Goal: Task Accomplishment & Management: Use online tool/utility

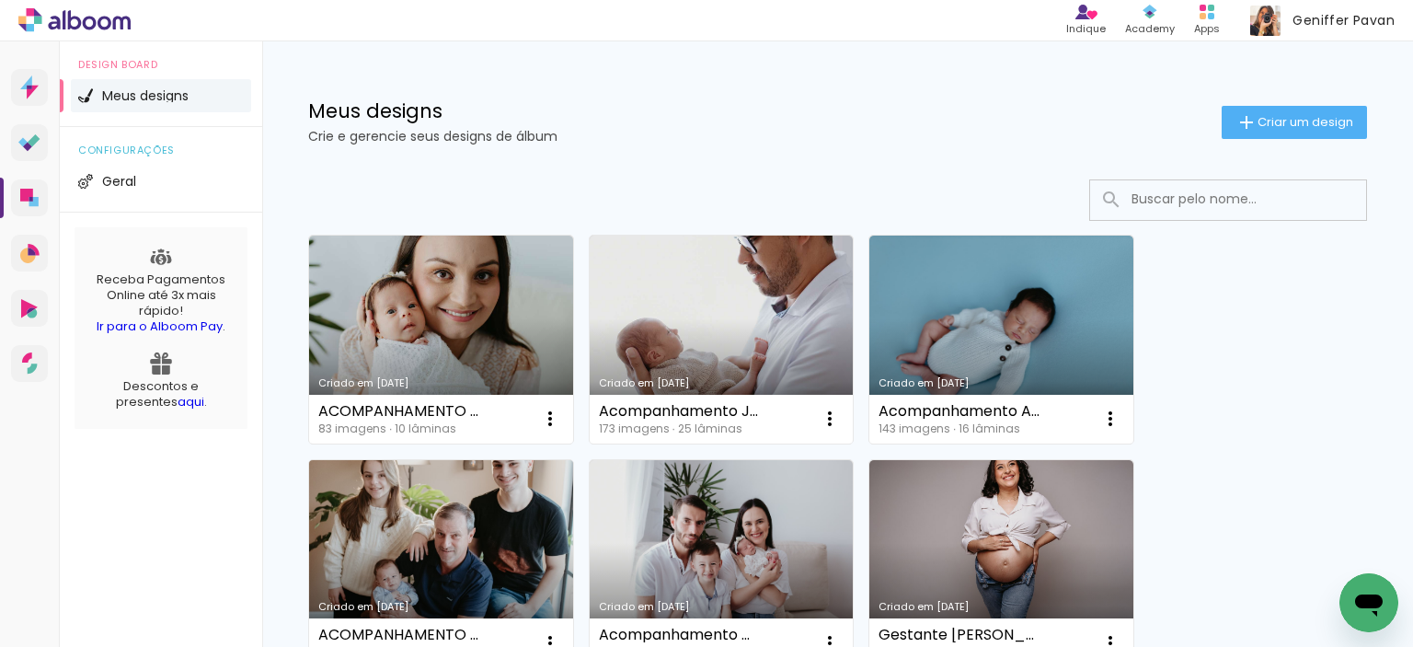
click at [372, 530] on link "Criado em [DATE]" at bounding box center [441, 564] width 264 height 208
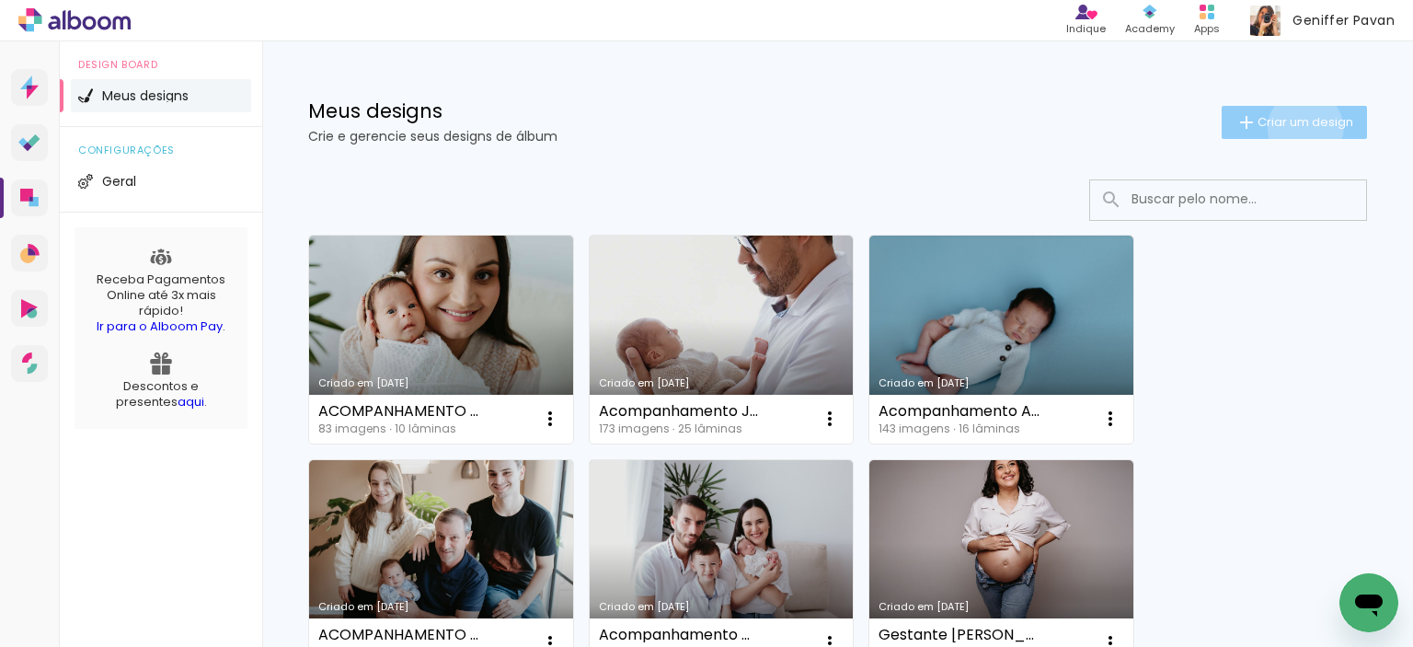
click at [1288, 128] on span "Criar um design" at bounding box center [1306, 122] width 96 height 12
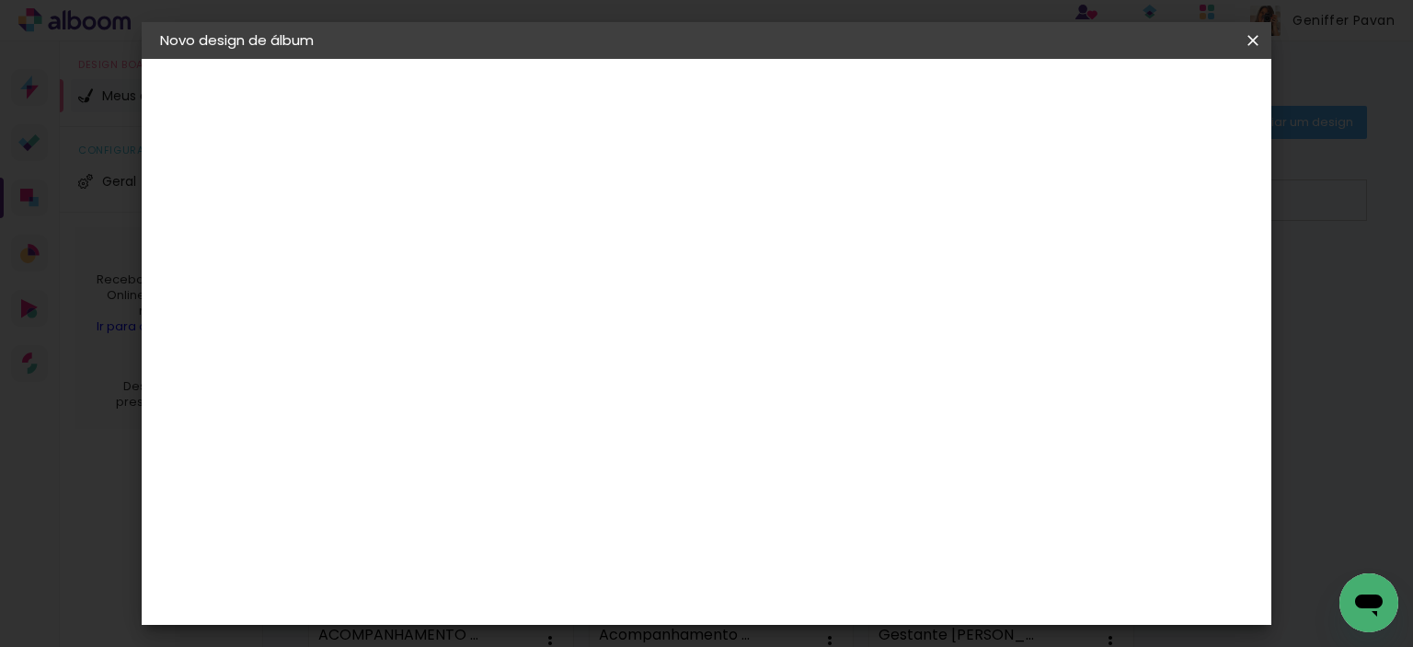
click at [461, 242] on input at bounding box center [461, 247] width 0 height 29
type input "[DATE] Nossa"
type paper-input "[DATE] Nossa"
click at [0, 0] on slot "Avançar" at bounding box center [0, 0] width 0 height 0
click at [805, 275] on paper-item "Tamanho Livre" at bounding box center [716, 279] width 177 height 40
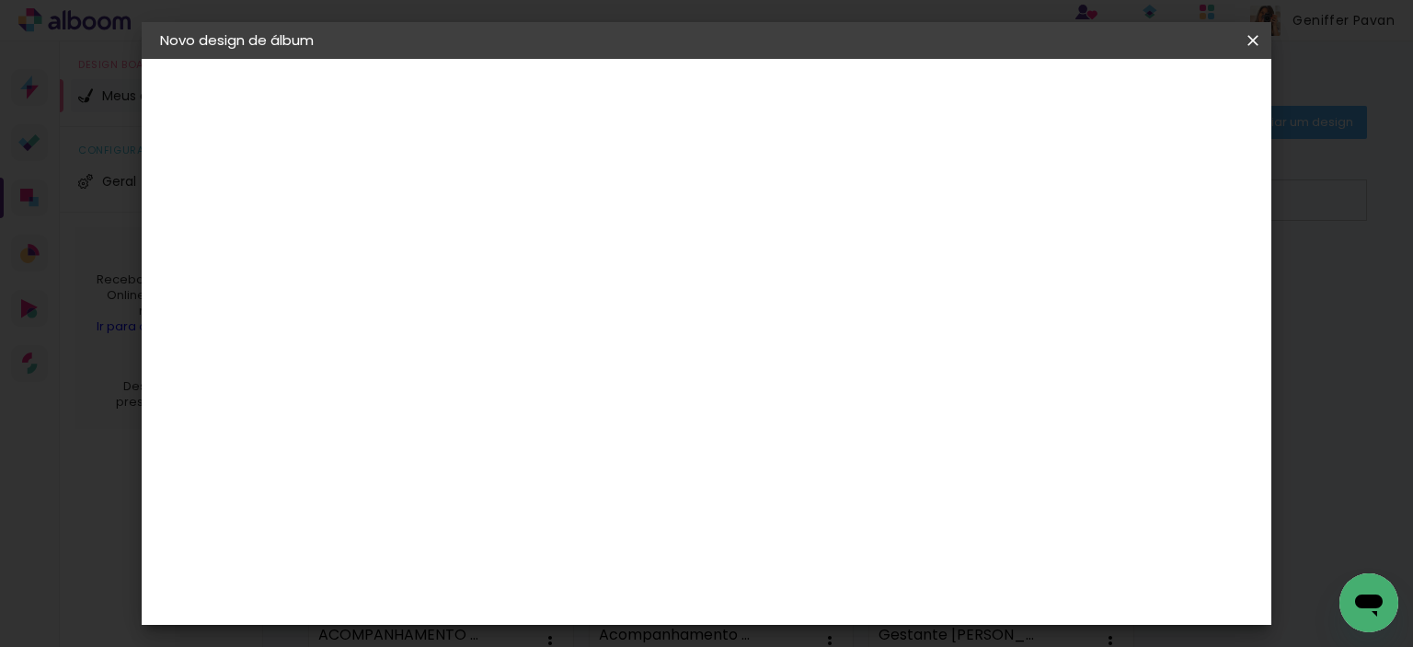
click at [0, 0] on slot "Avançar" at bounding box center [0, 0] width 0 height 0
drag, startPoint x: 399, startPoint y: 516, endPoint x: 416, endPoint y: 503, distance: 21.0
click at [416, 503] on input "30" at bounding box center [403, 506] width 48 height 28
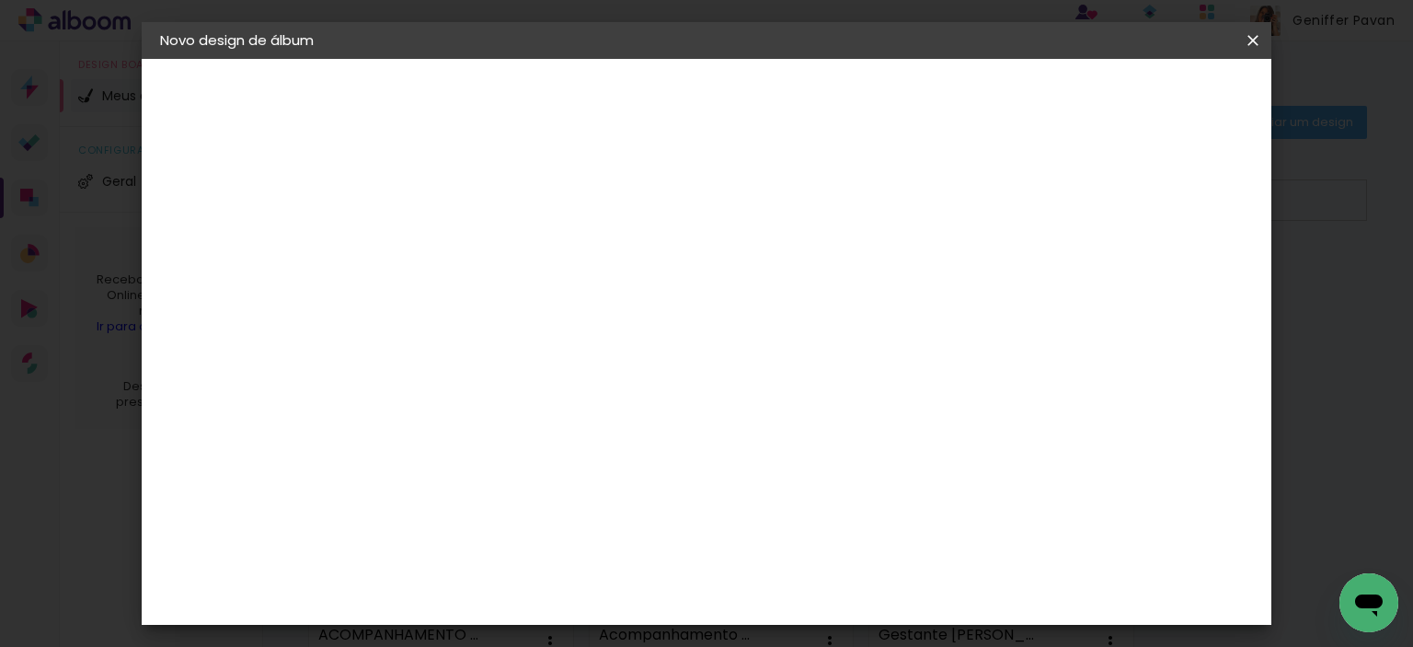
type input "20"
type paper-input "20"
click at [822, 617] on input "60" at bounding box center [809, 625] width 48 height 28
click at [822, 267] on div "30 cm cm cm mm A maioria das encadernadoras sugere 5mm de sangria." at bounding box center [782, 193] width 803 height 147
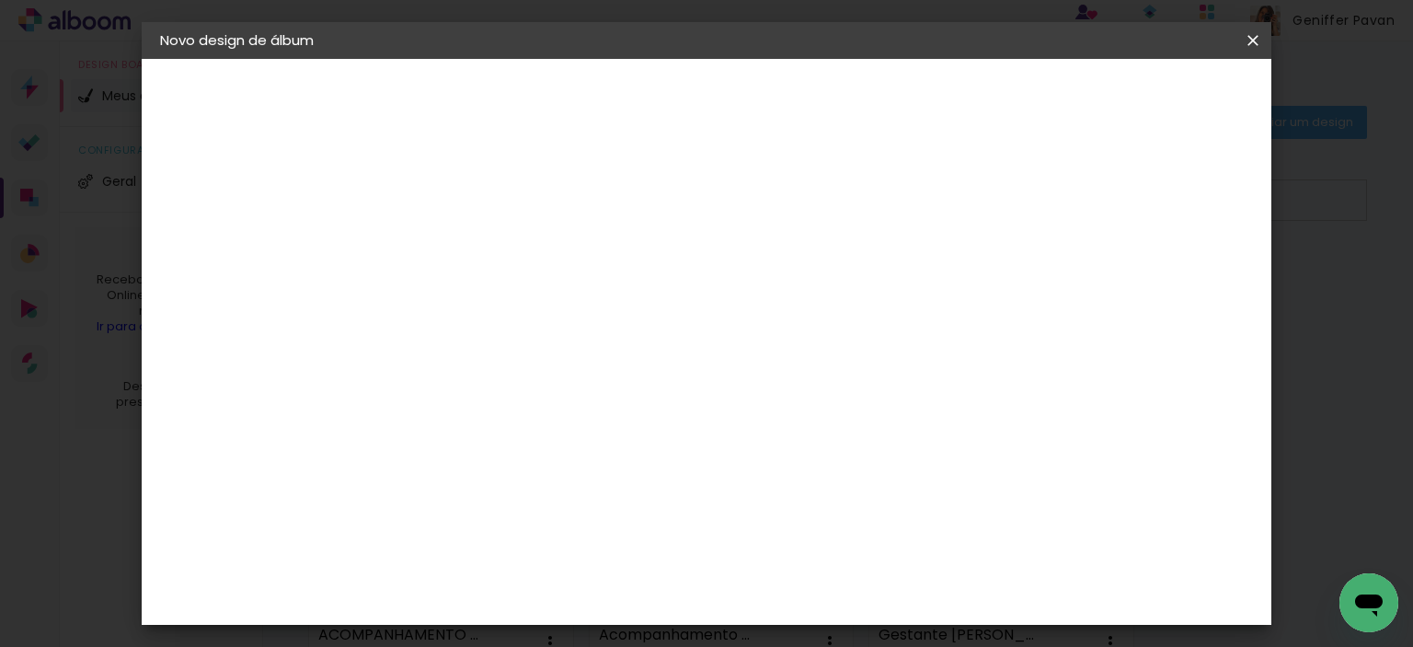
type input "40"
type paper-input "40"
click at [1138, 93] on span "Iniciar design" at bounding box center [1096, 97] width 84 height 13
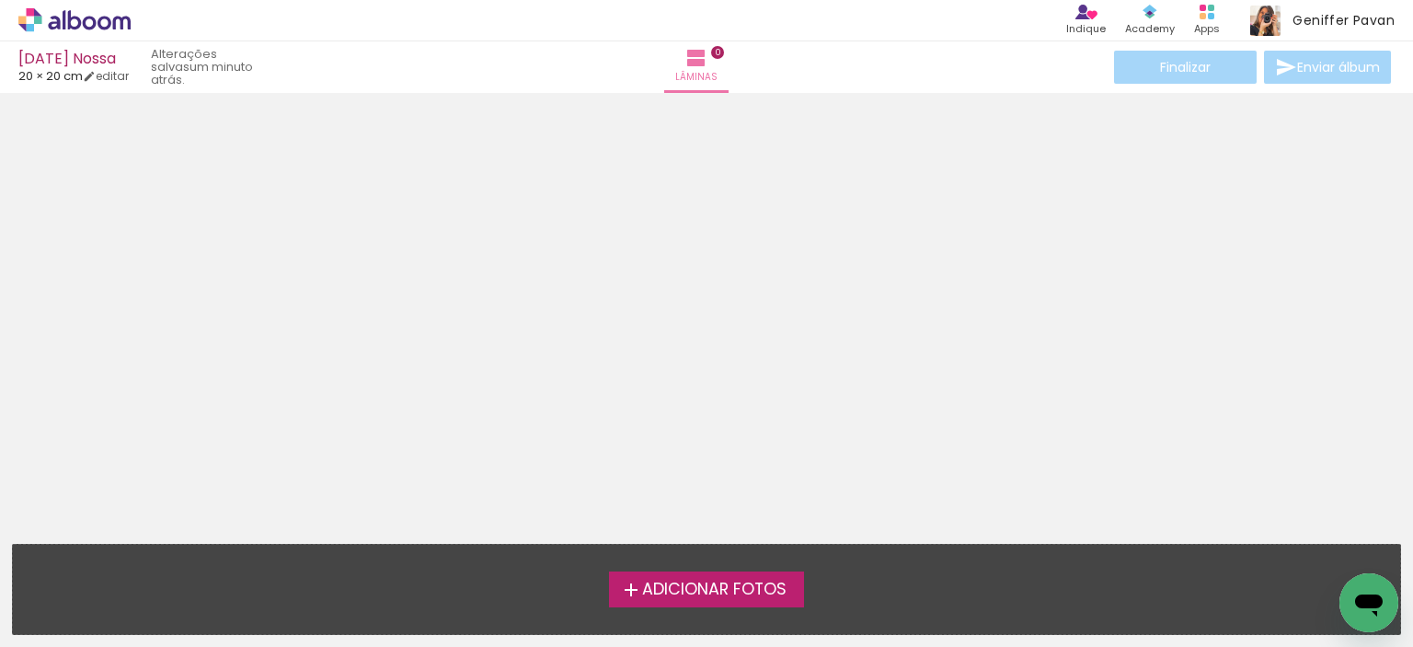
click at [696, 587] on span "Adicionar Fotos" at bounding box center [714, 589] width 144 height 17
click at [0, 0] on input "file" at bounding box center [0, 0] width 0 height 0
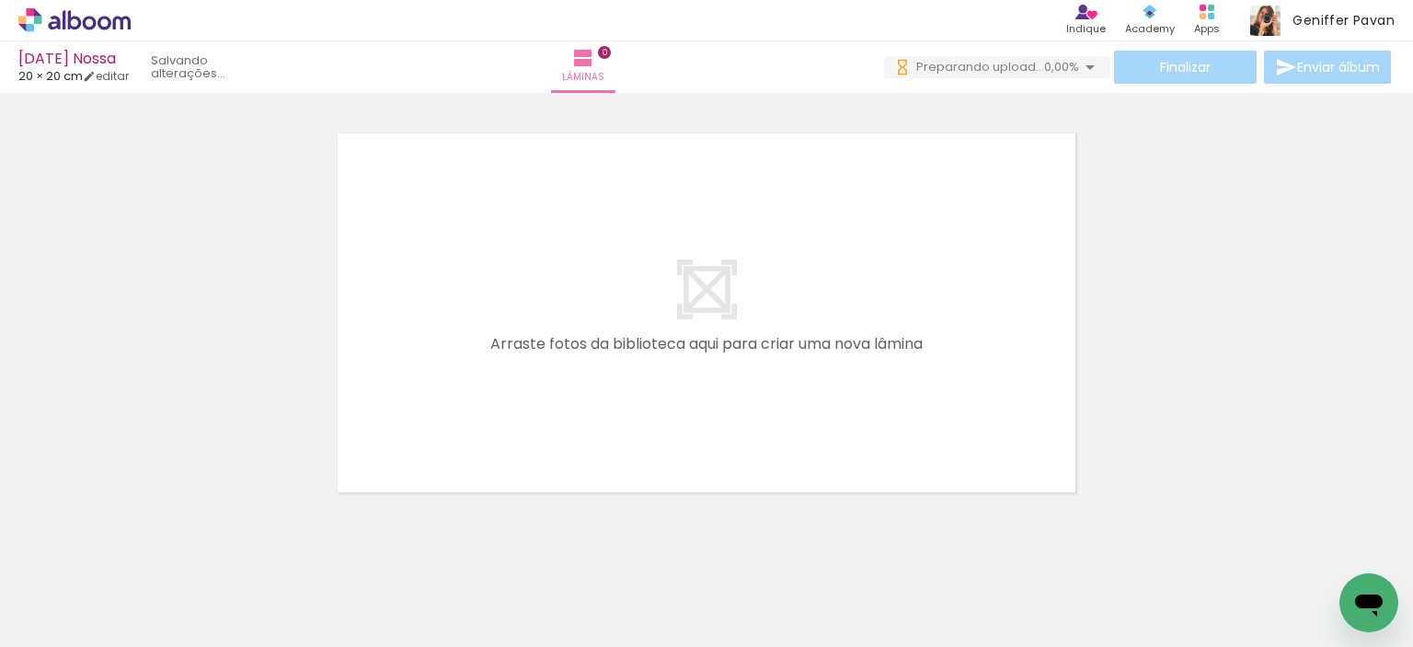
click at [87, 612] on span "Adicionar Fotos" at bounding box center [65, 622] width 55 height 20
click at [0, 0] on input "file" at bounding box center [0, 0] width 0 height 0
click at [86, 588] on input "Todas as fotos" at bounding box center [52, 591] width 70 height 16
click at [0, 0] on slot "Não utilizadas" at bounding box center [0, 0] width 0 height 0
type input "Não utilizadas"
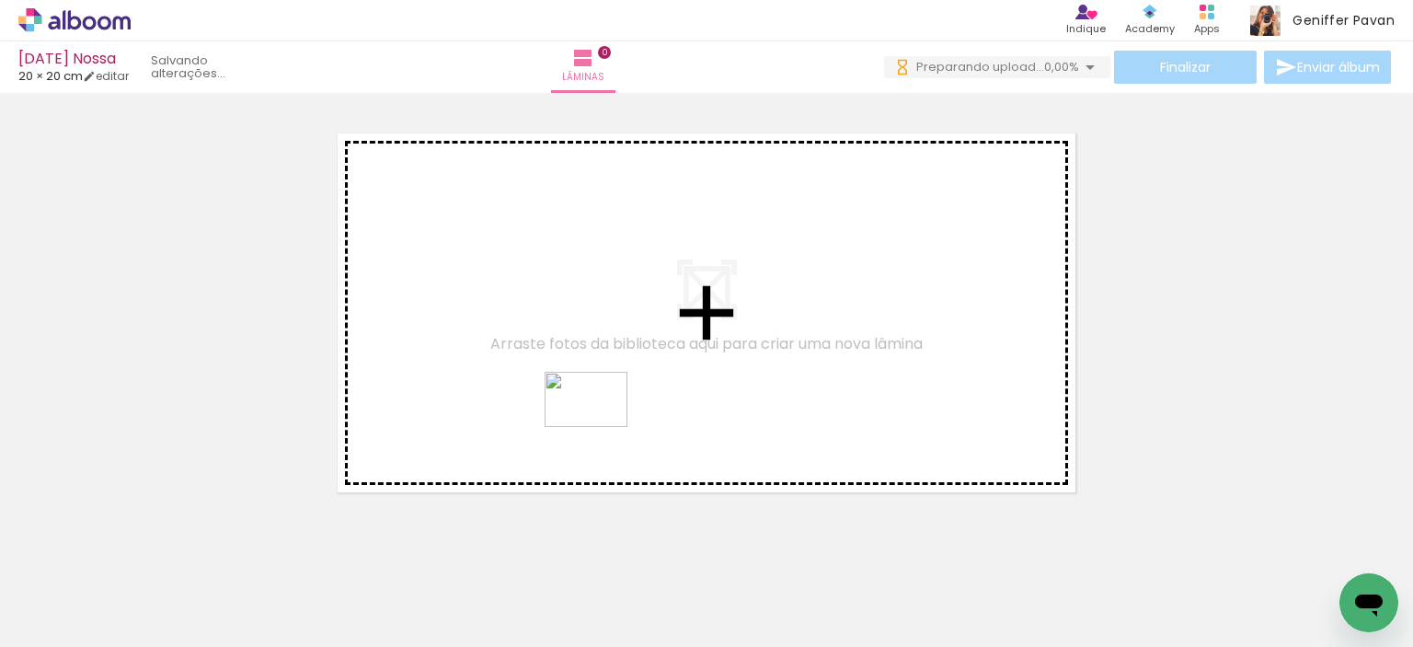
drag, startPoint x: 506, startPoint y: 592, endPoint x: 627, endPoint y: 404, distance: 223.6
click at [627, 404] on quentale-workspace at bounding box center [706, 323] width 1413 height 647
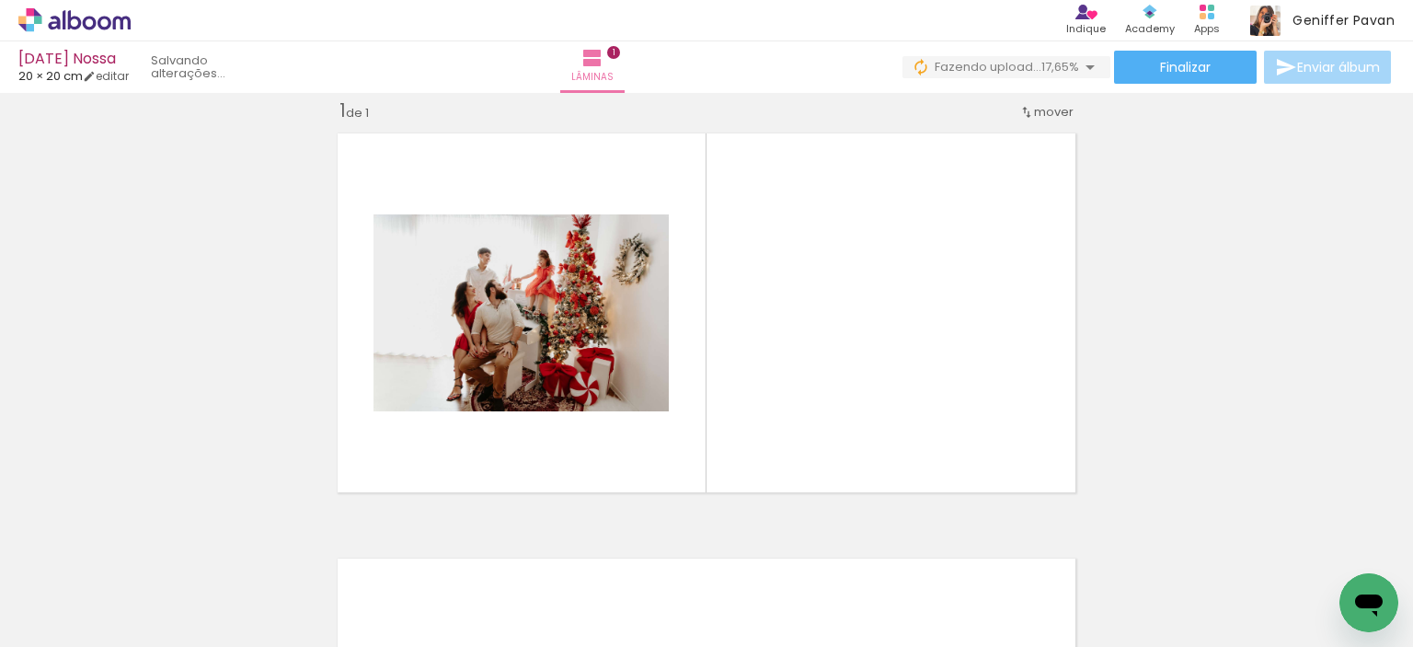
scroll to position [0, 823]
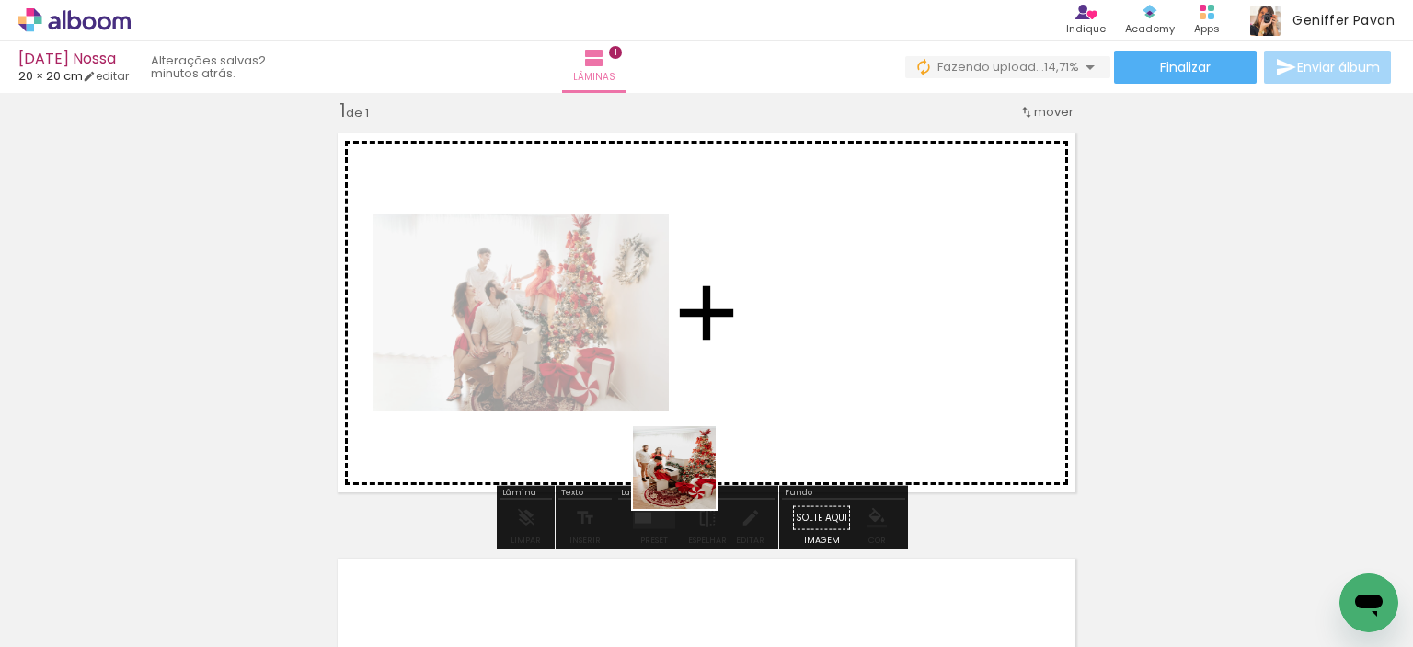
drag, startPoint x: 605, startPoint y: 599, endPoint x: 751, endPoint y: 432, distance: 221.0
click at [751, 432] on quentale-workspace at bounding box center [706, 323] width 1413 height 647
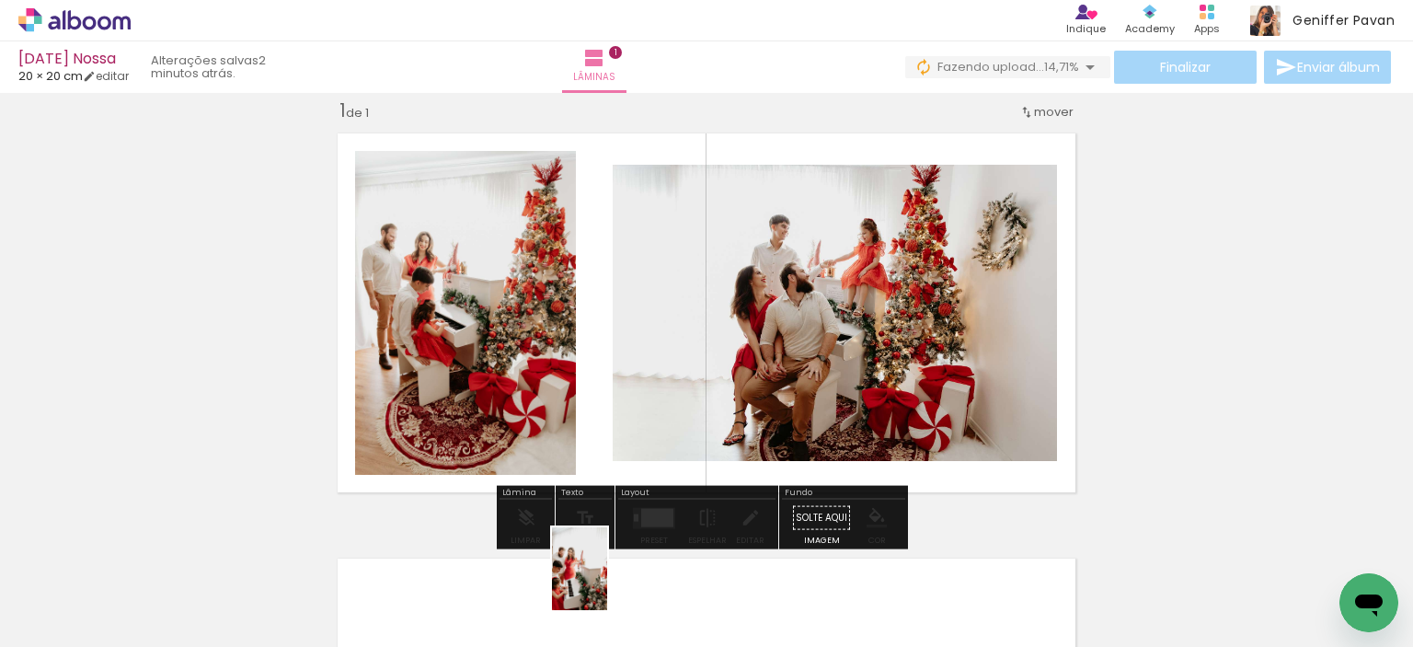
drag, startPoint x: 593, startPoint y: 606, endPoint x: 604, endPoint y: 610, distance: 11.6
click at [604, 610] on div at bounding box center [597, 584] width 61 height 91
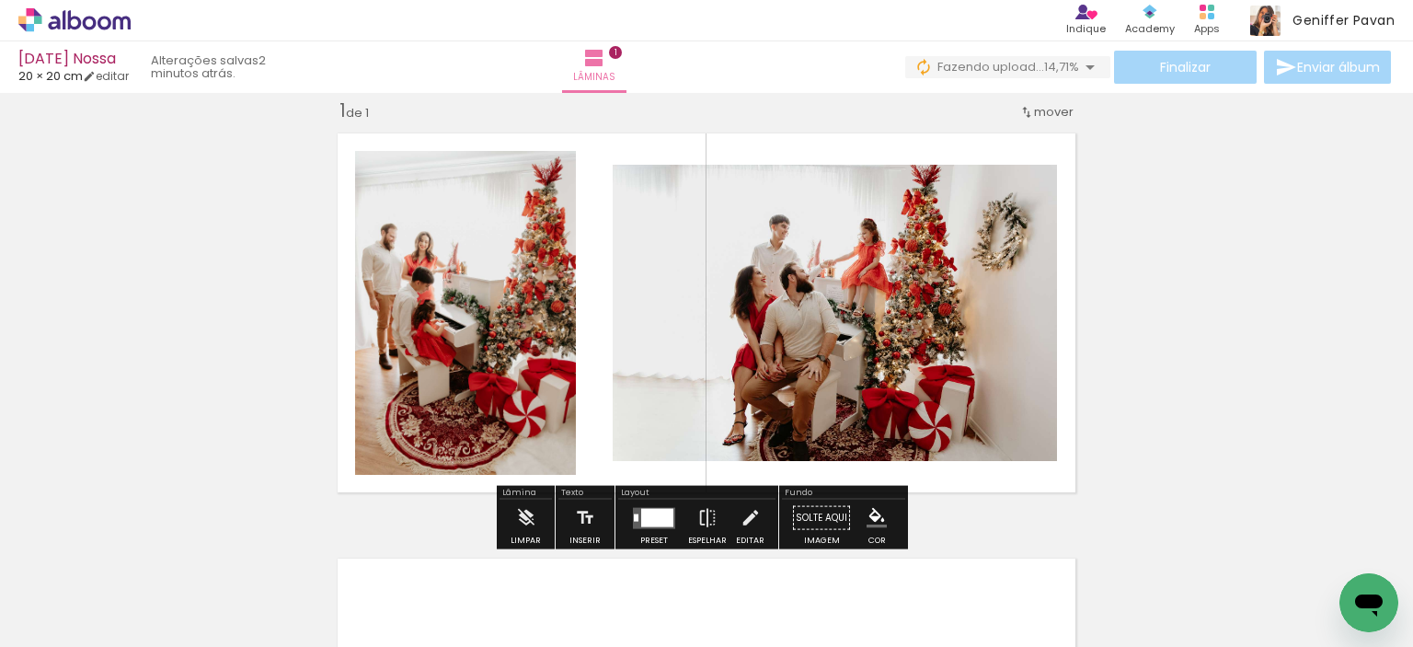
click at [1156, 275] on div "Inserir lâmina 1 de 1" at bounding box center [706, 501] width 1413 height 851
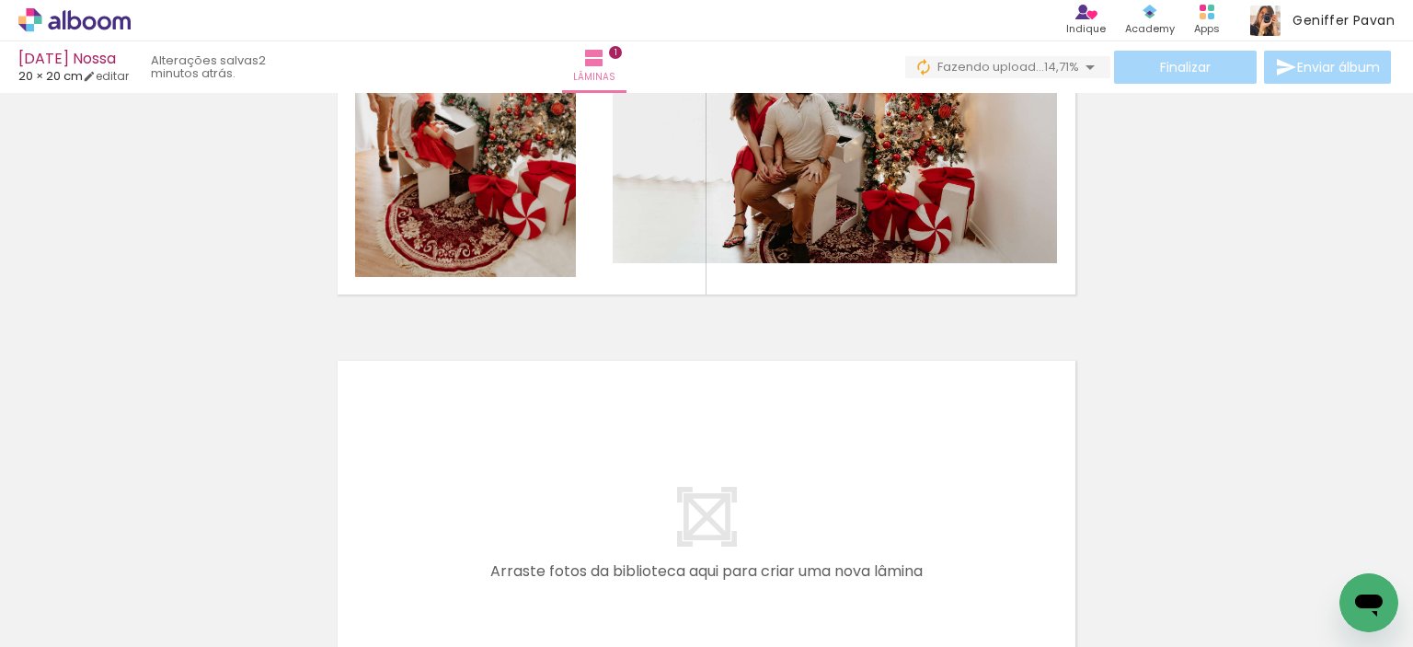
scroll to position [236, 0]
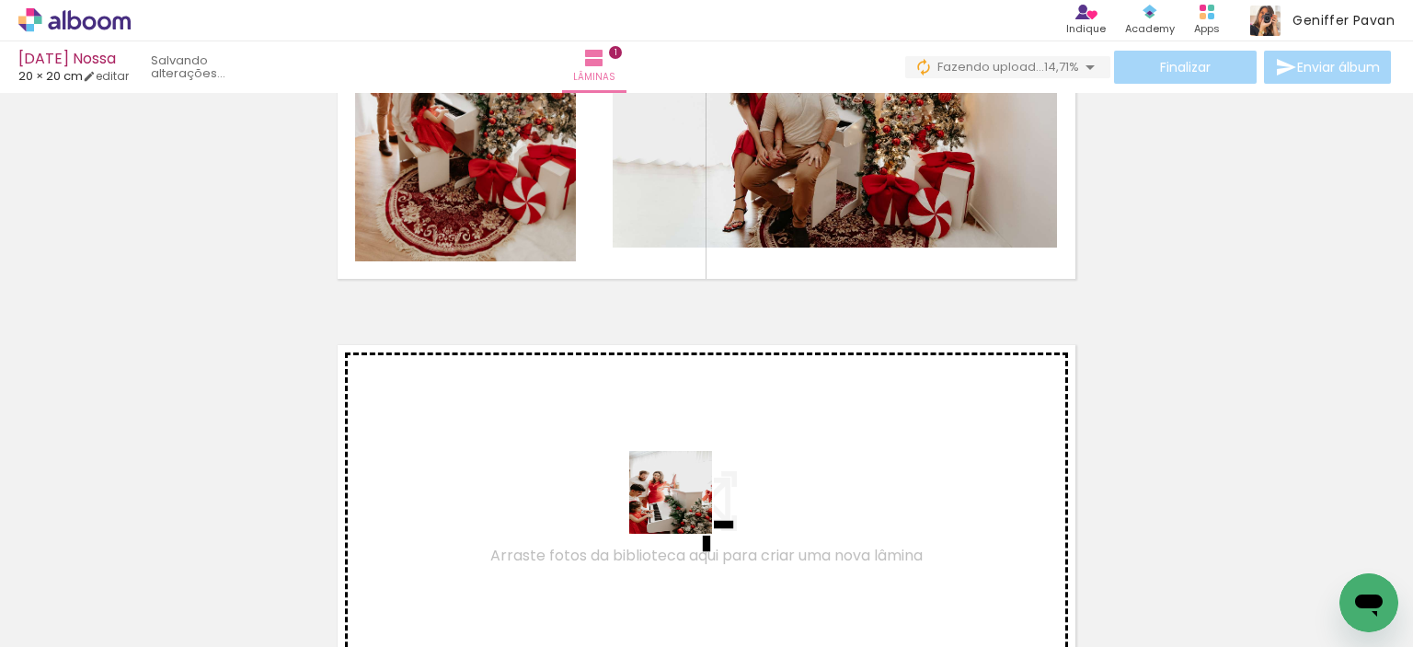
drag, startPoint x: 617, startPoint y: 586, endPoint x: 685, endPoint y: 506, distance: 104.5
click at [685, 506] on quentale-workspace at bounding box center [706, 323] width 1413 height 647
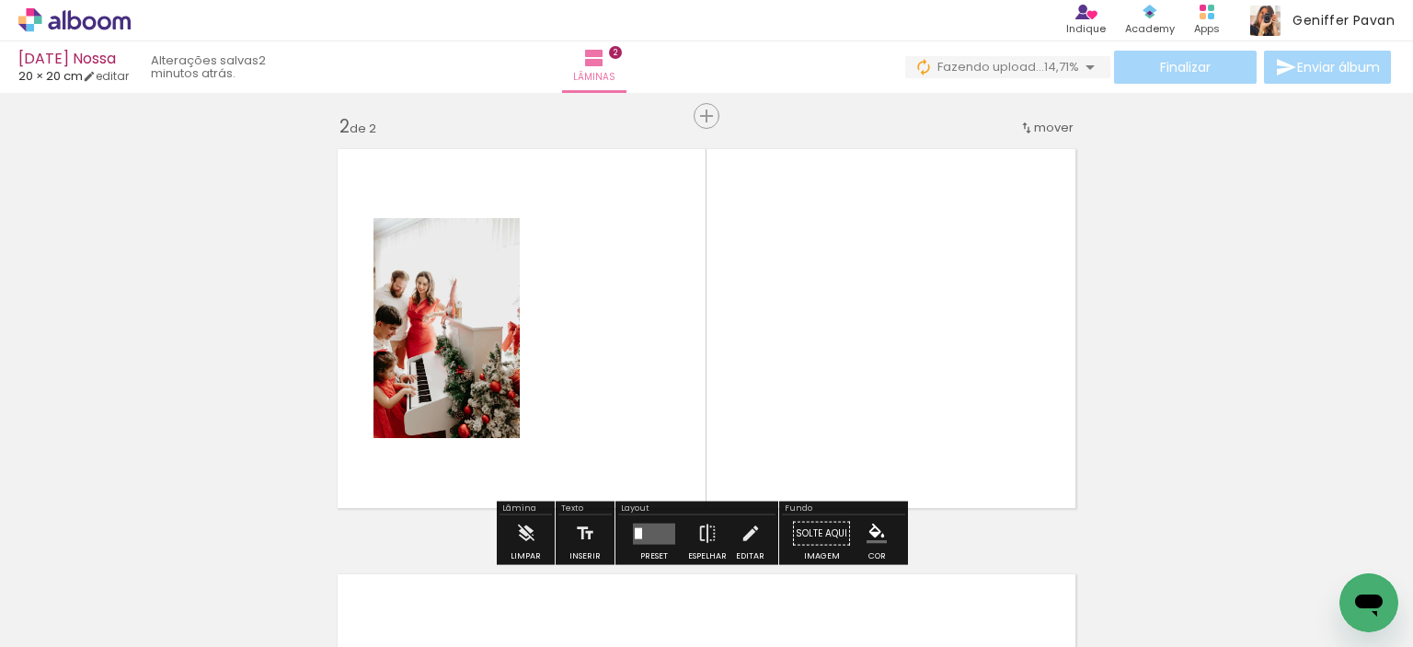
scroll to position [448, 0]
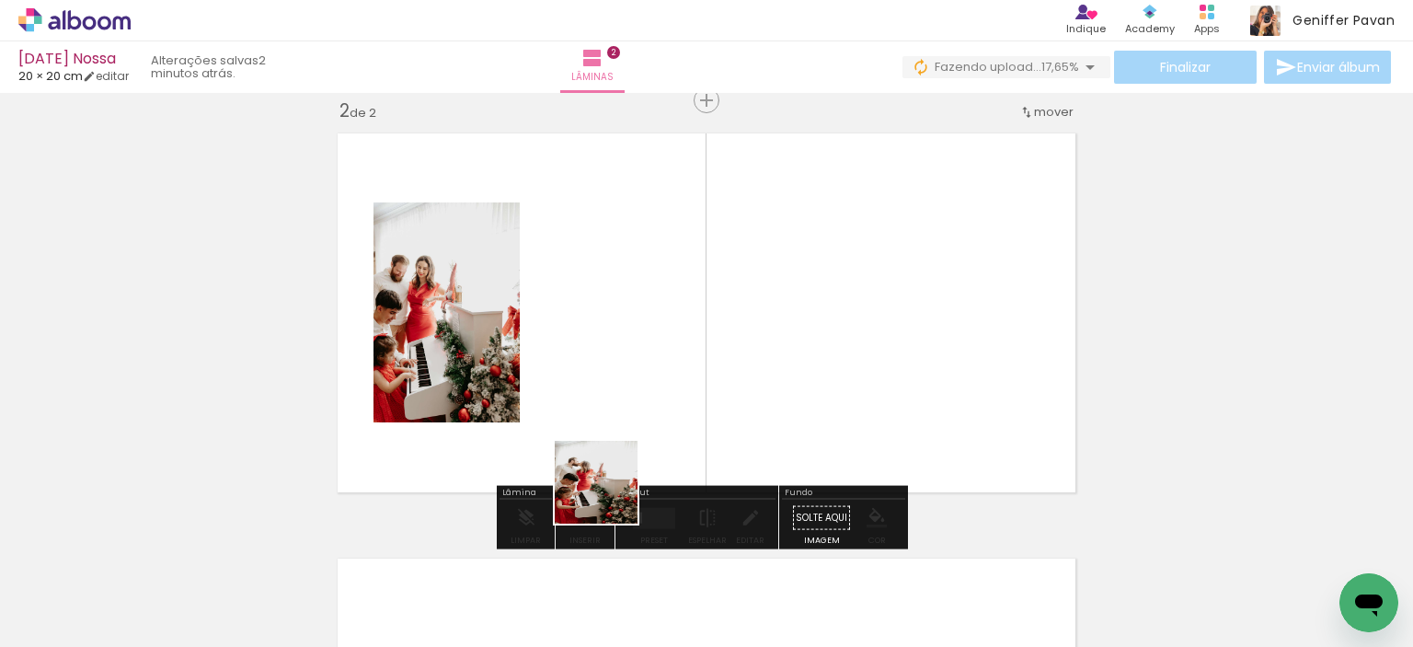
drag, startPoint x: 606, startPoint y: 590, endPoint x: 611, endPoint y: 466, distance: 123.4
click at [611, 466] on quentale-workspace at bounding box center [706, 323] width 1413 height 647
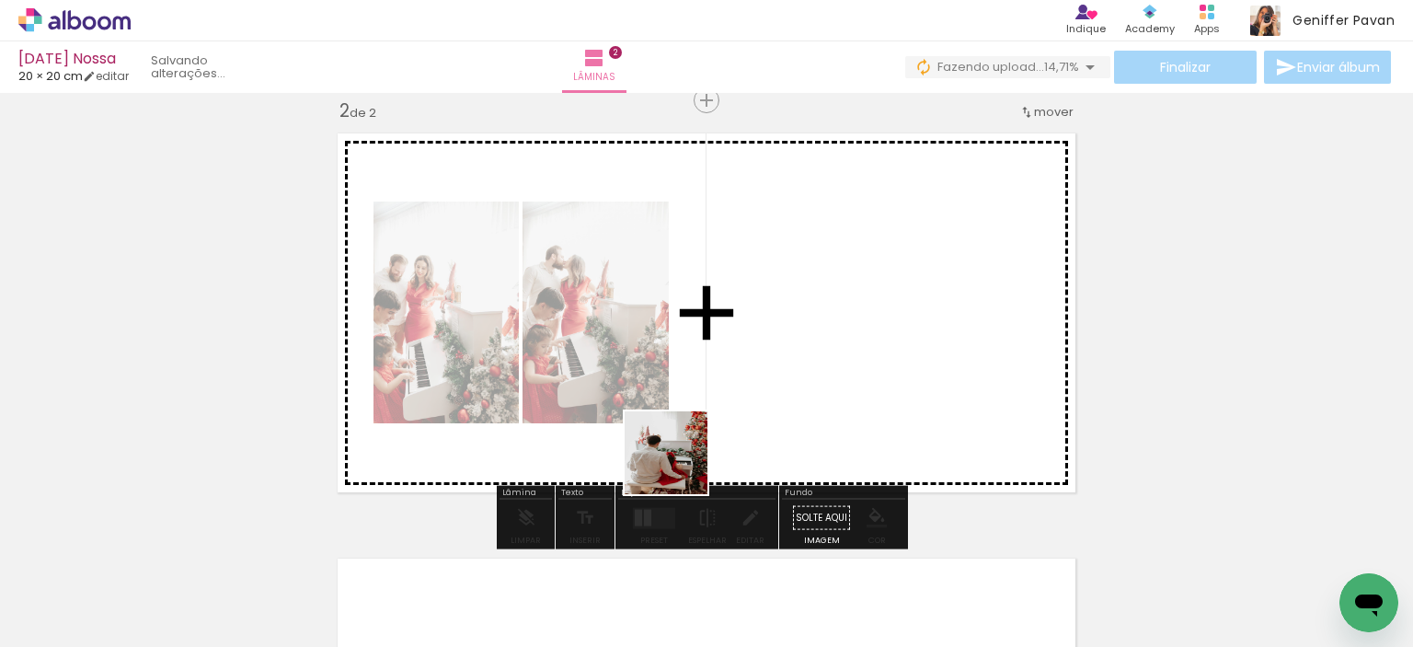
drag, startPoint x: 592, startPoint y: 604, endPoint x: 717, endPoint y: 426, distance: 217.2
click at [717, 426] on quentale-workspace at bounding box center [706, 323] width 1413 height 647
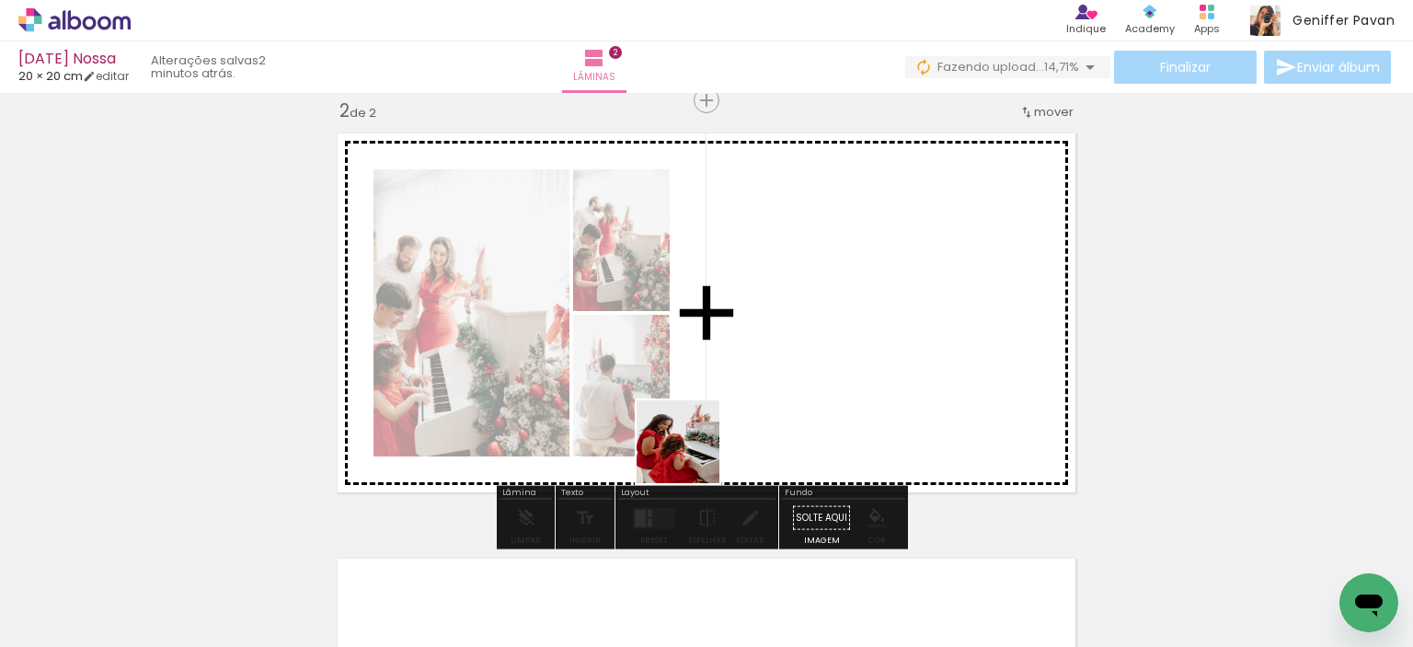
drag, startPoint x: 600, startPoint y: 589, endPoint x: 699, endPoint y: 446, distance: 173.8
click at [699, 446] on quentale-workspace at bounding box center [706, 323] width 1413 height 647
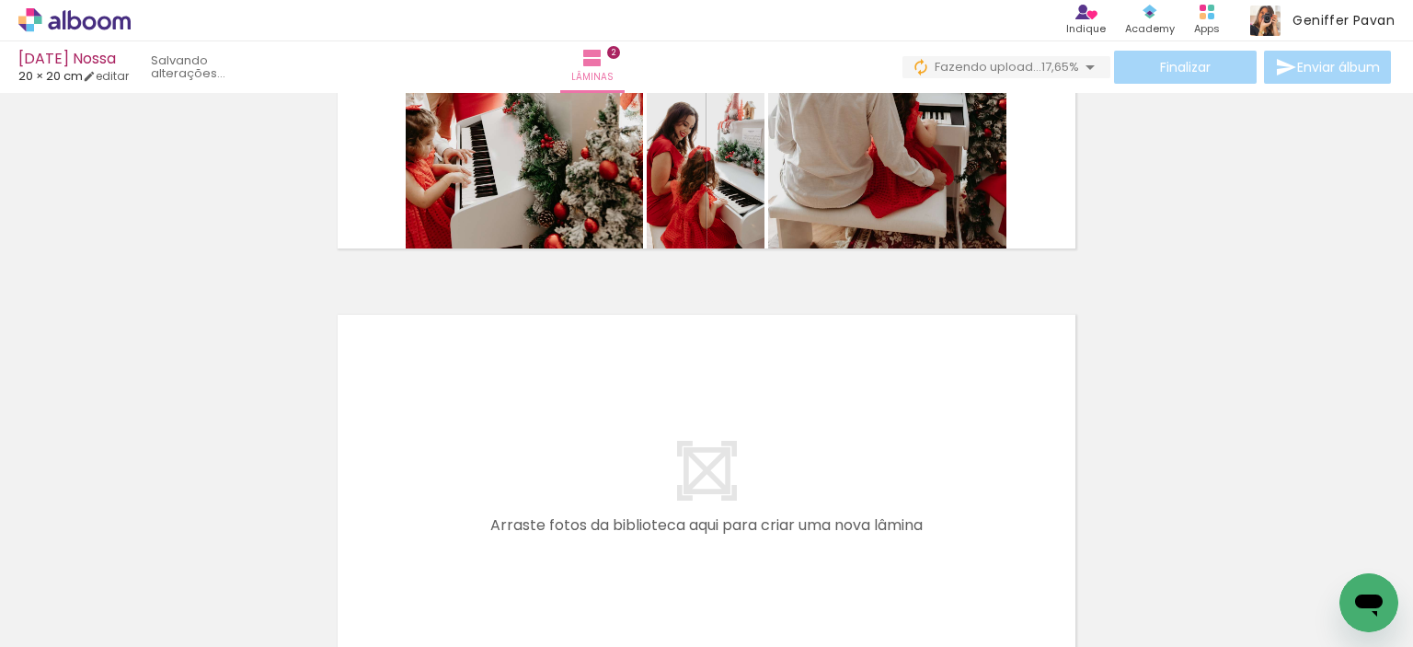
scroll to position [718, 0]
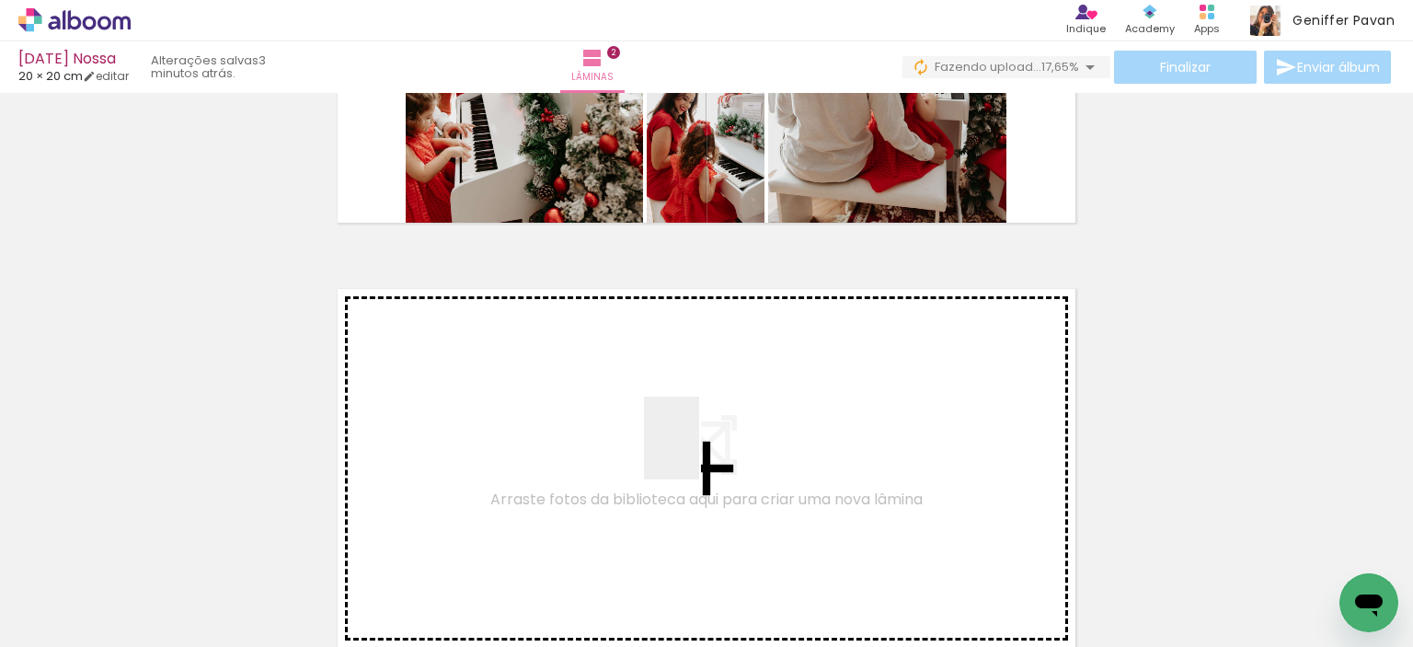
drag, startPoint x: 602, startPoint y: 590, endPoint x: 700, endPoint y: 451, distance: 170.3
click at [700, 451] on quentale-workspace at bounding box center [706, 323] width 1413 height 647
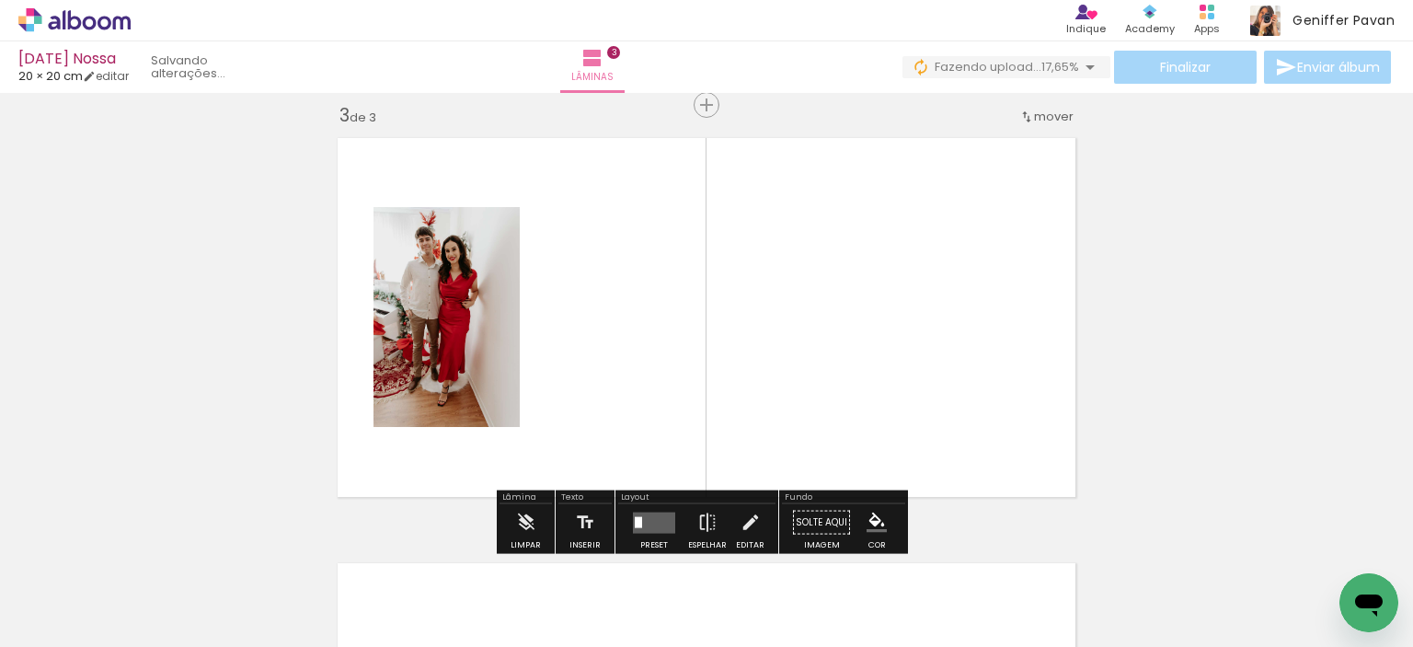
scroll to position [873, 0]
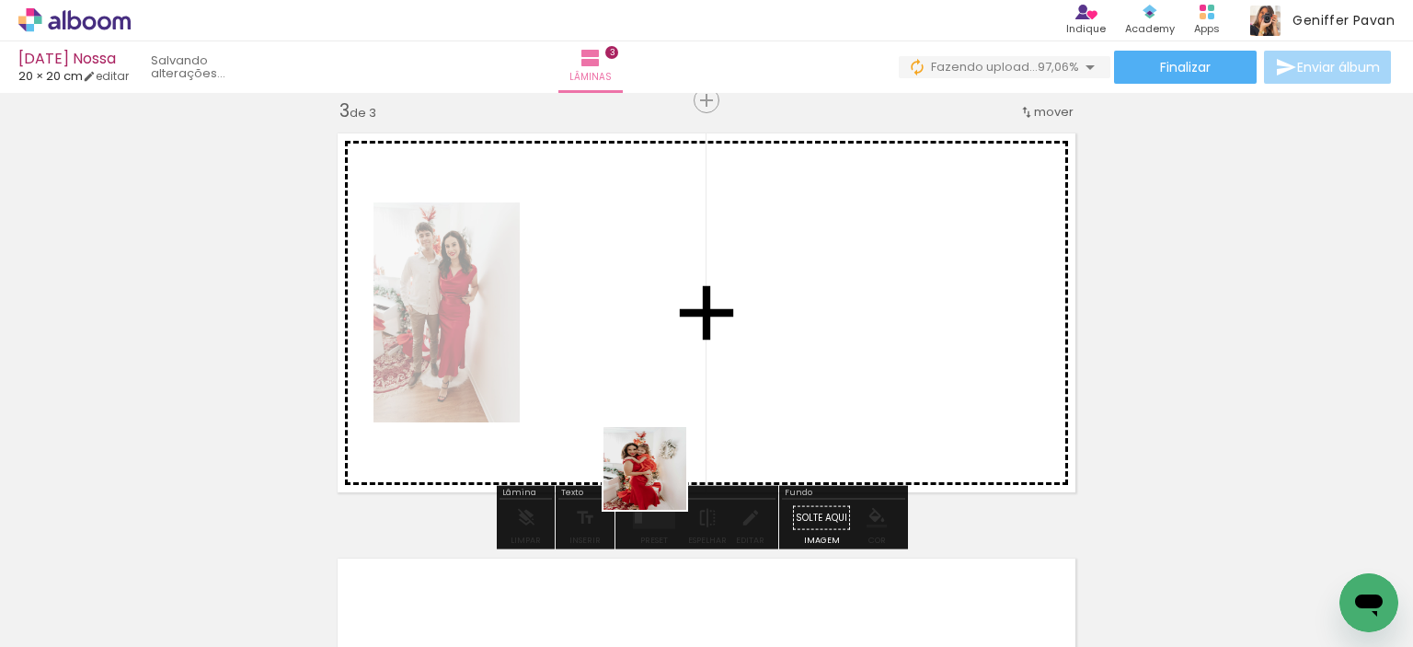
drag, startPoint x: 612, startPoint y: 594, endPoint x: 696, endPoint y: 426, distance: 188.0
click at [696, 426] on quentale-workspace at bounding box center [706, 323] width 1413 height 647
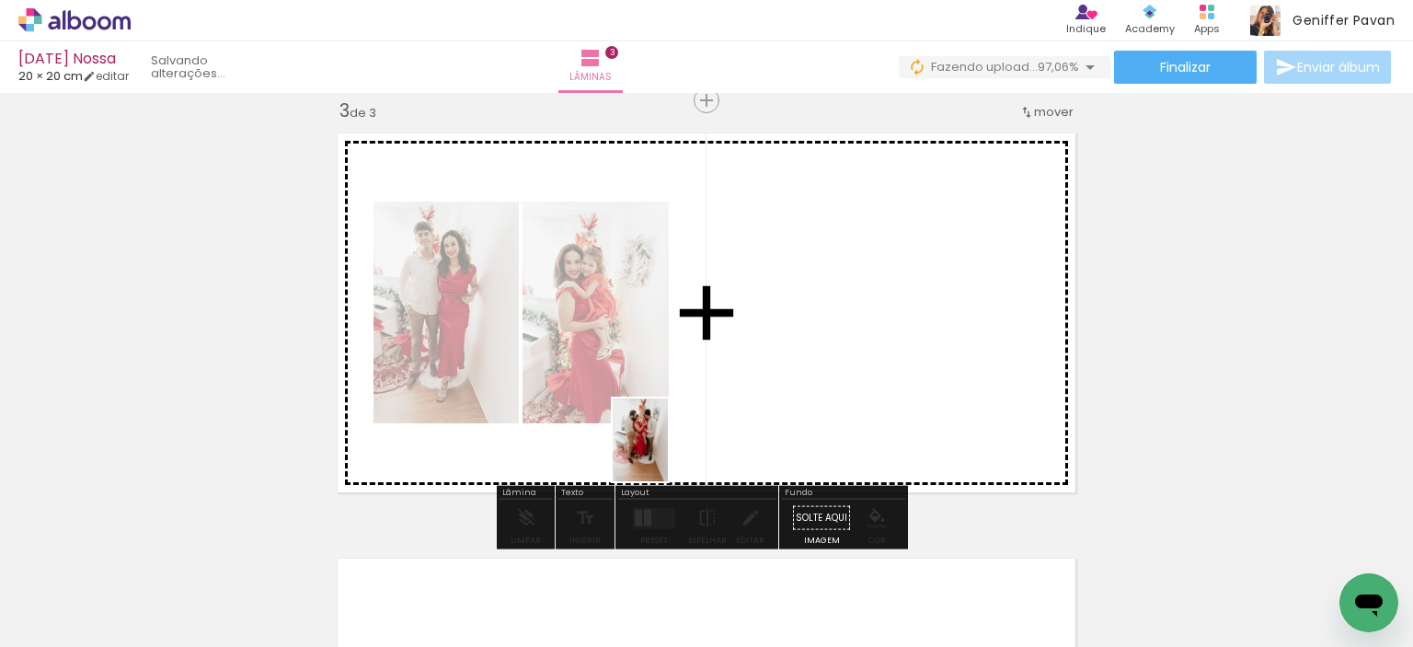
drag, startPoint x: 600, startPoint y: 583, endPoint x: 670, endPoint y: 452, distance: 149.0
click at [670, 452] on quentale-workspace at bounding box center [706, 323] width 1413 height 647
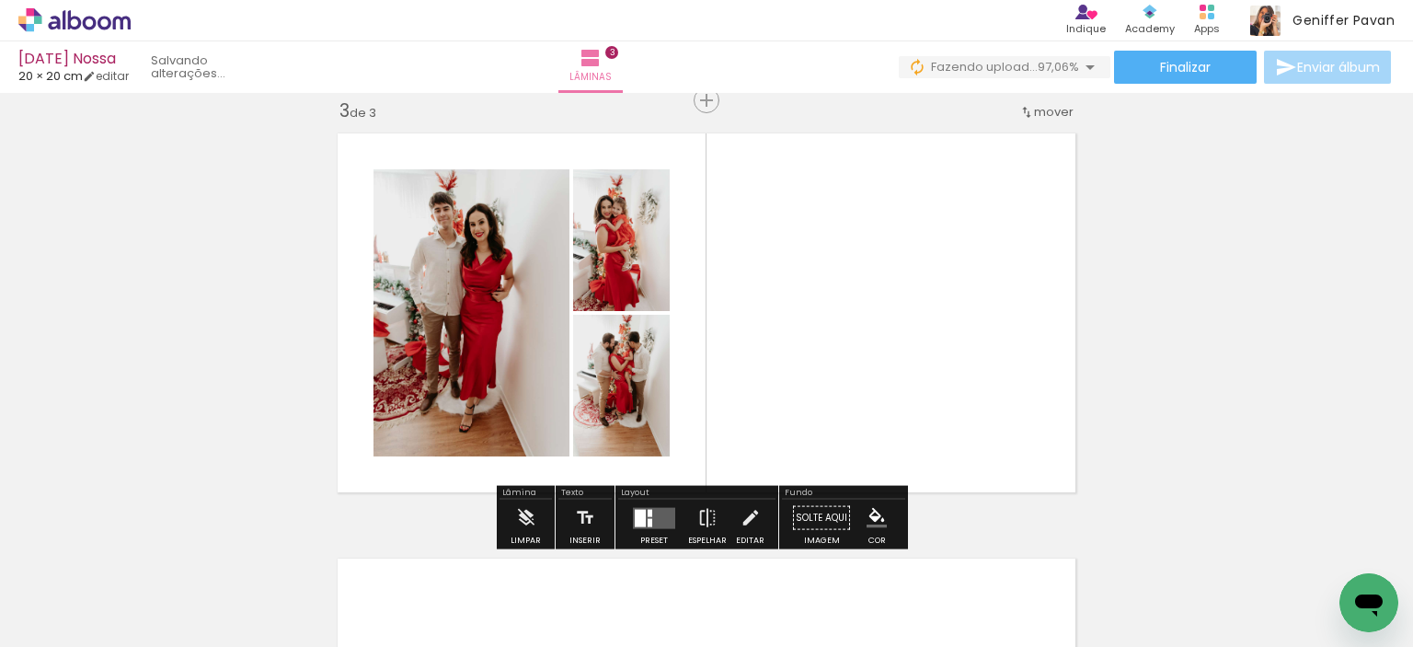
drag, startPoint x: 586, startPoint y: 602, endPoint x: 711, endPoint y: 455, distance: 192.5
click at [711, 455] on quentale-workspace at bounding box center [706, 323] width 1413 height 647
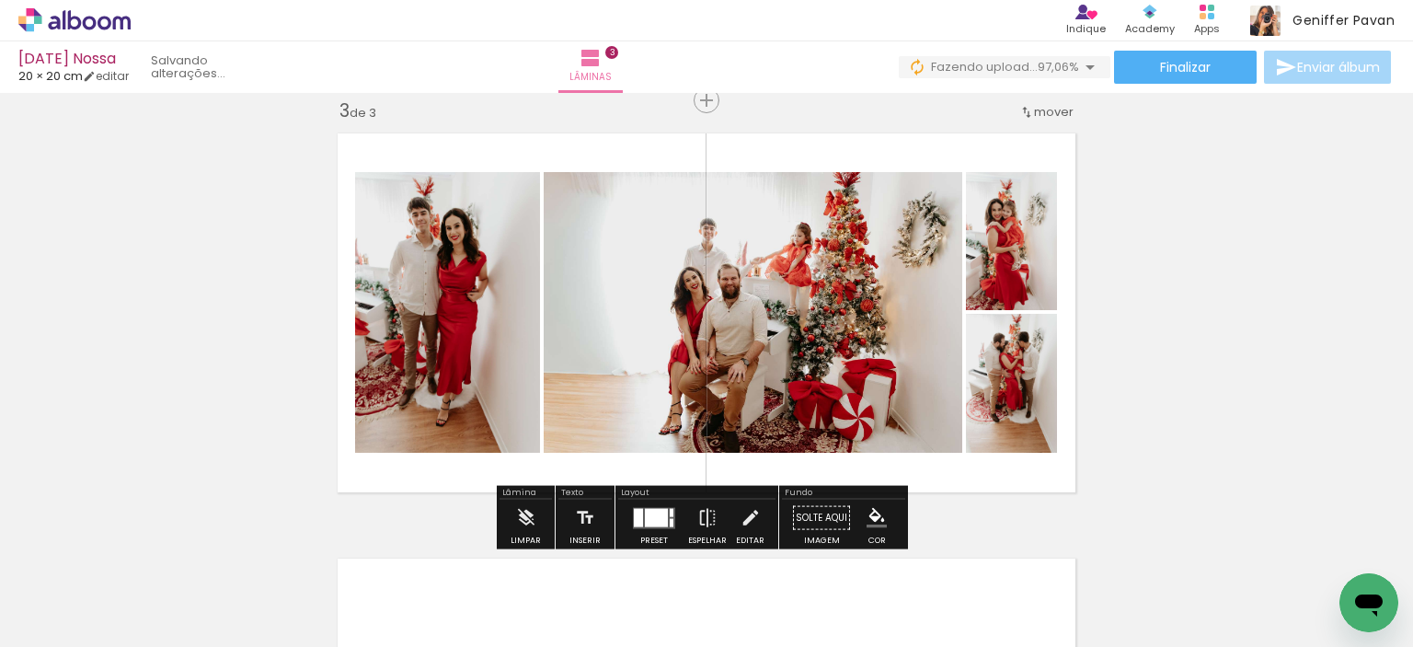
drag, startPoint x: 600, startPoint y: 589, endPoint x: 636, endPoint y: 411, distance: 181.2
click at [636, 411] on quentale-workspace at bounding box center [706, 323] width 1413 height 647
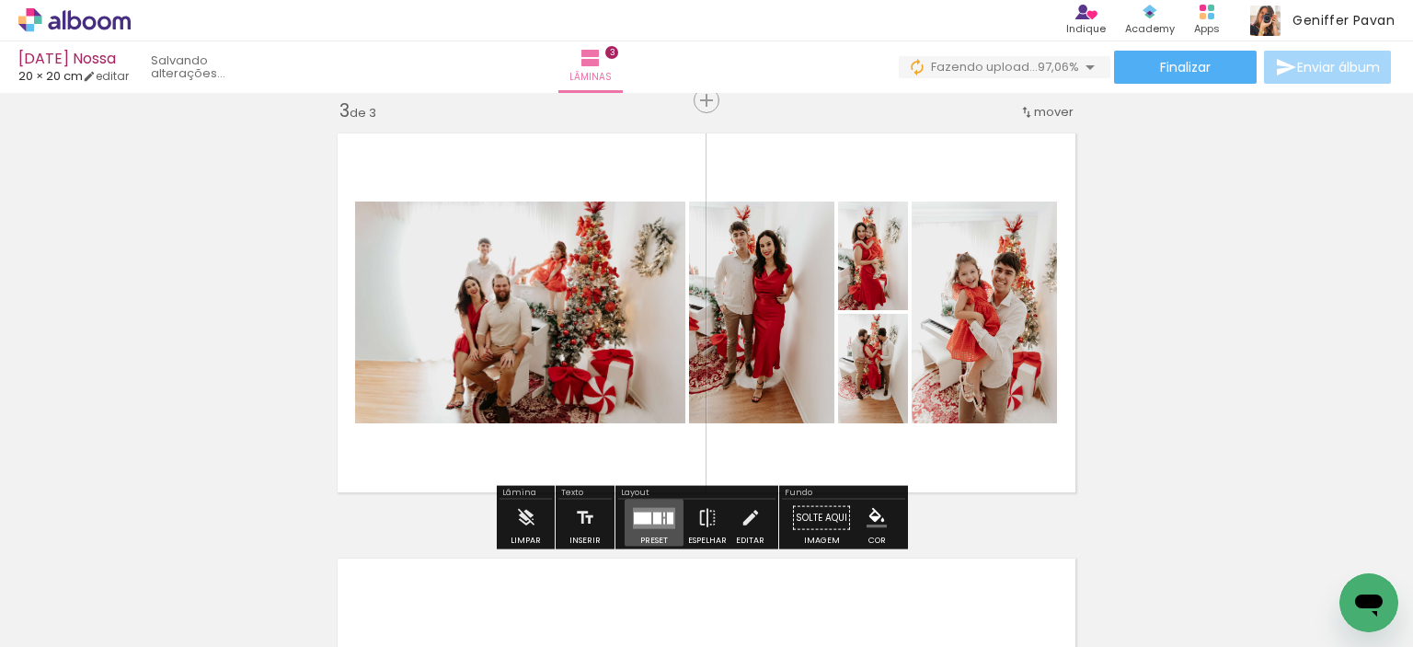
click at [653, 515] on div at bounding box center [657, 518] width 8 height 12
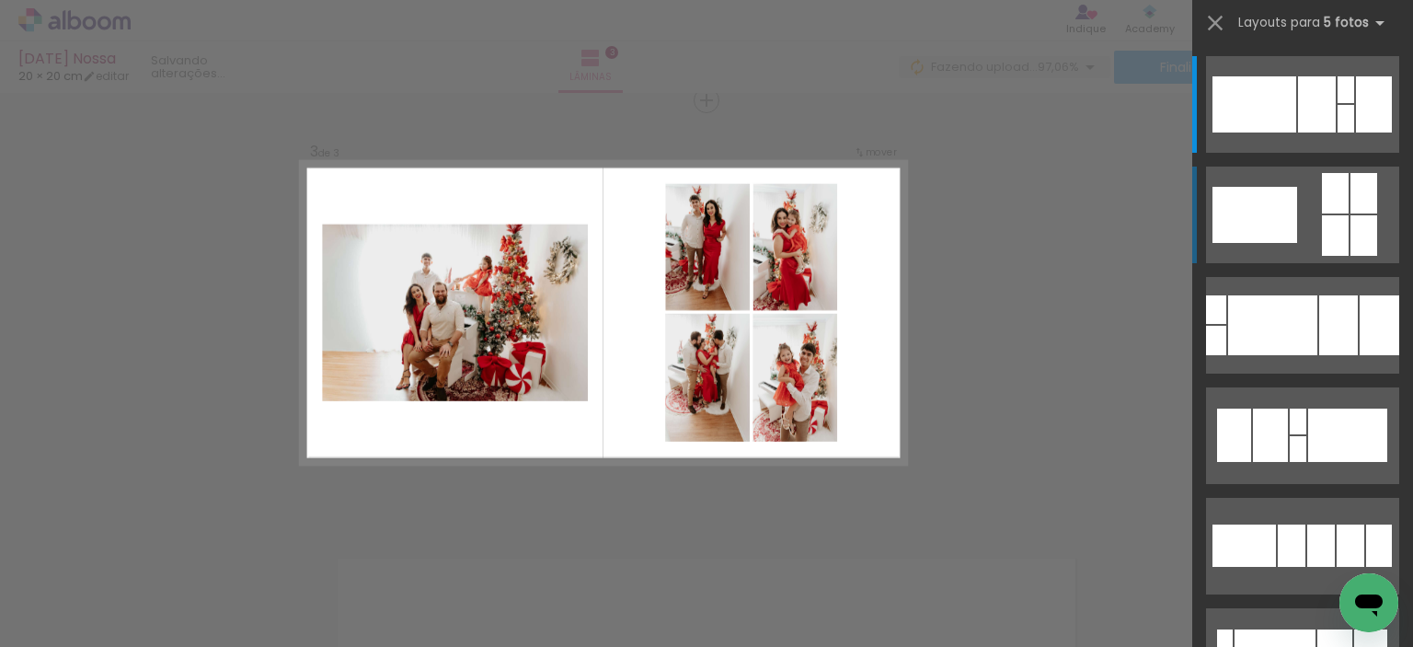
click at [1341, 203] on quentale-layouter at bounding box center [1302, 215] width 193 height 97
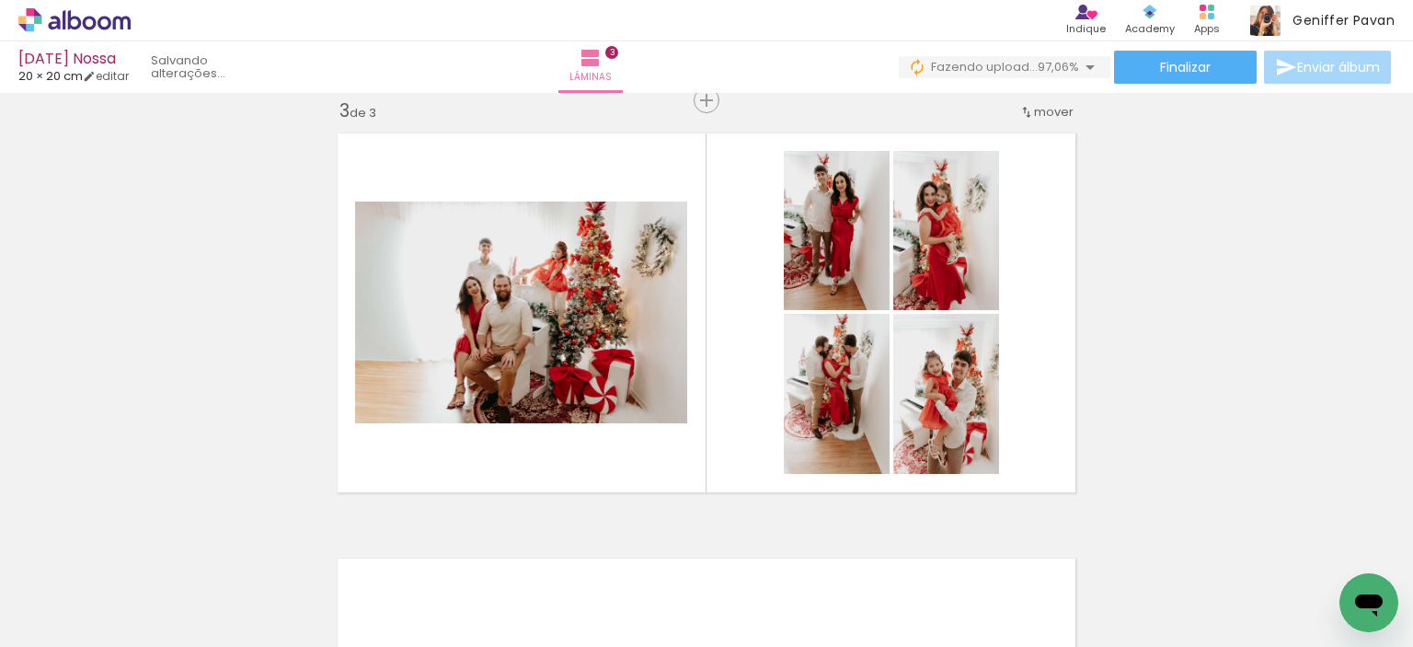
click at [1162, 363] on div "Inserir lâmina 1 de 3 Inserir lâmina 2 de 3 Inserir lâmina 3 de 3" at bounding box center [706, 76] width 1413 height 1701
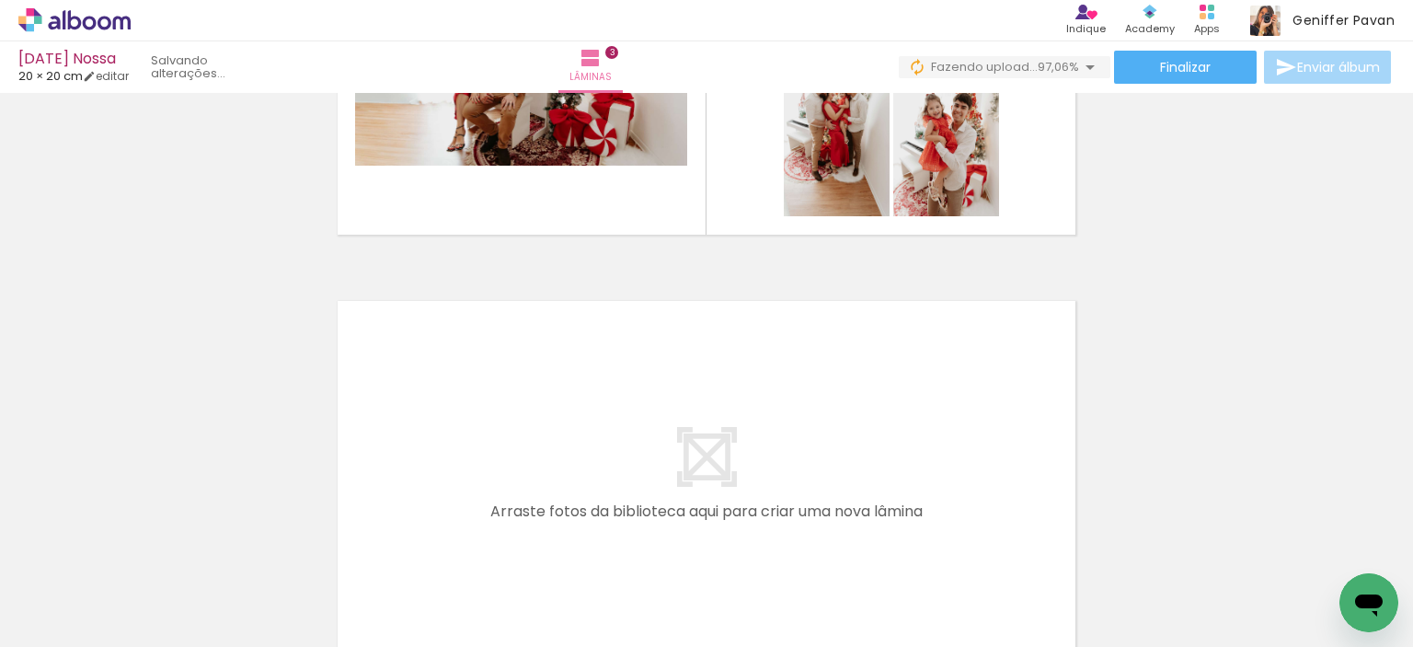
scroll to position [0, 0]
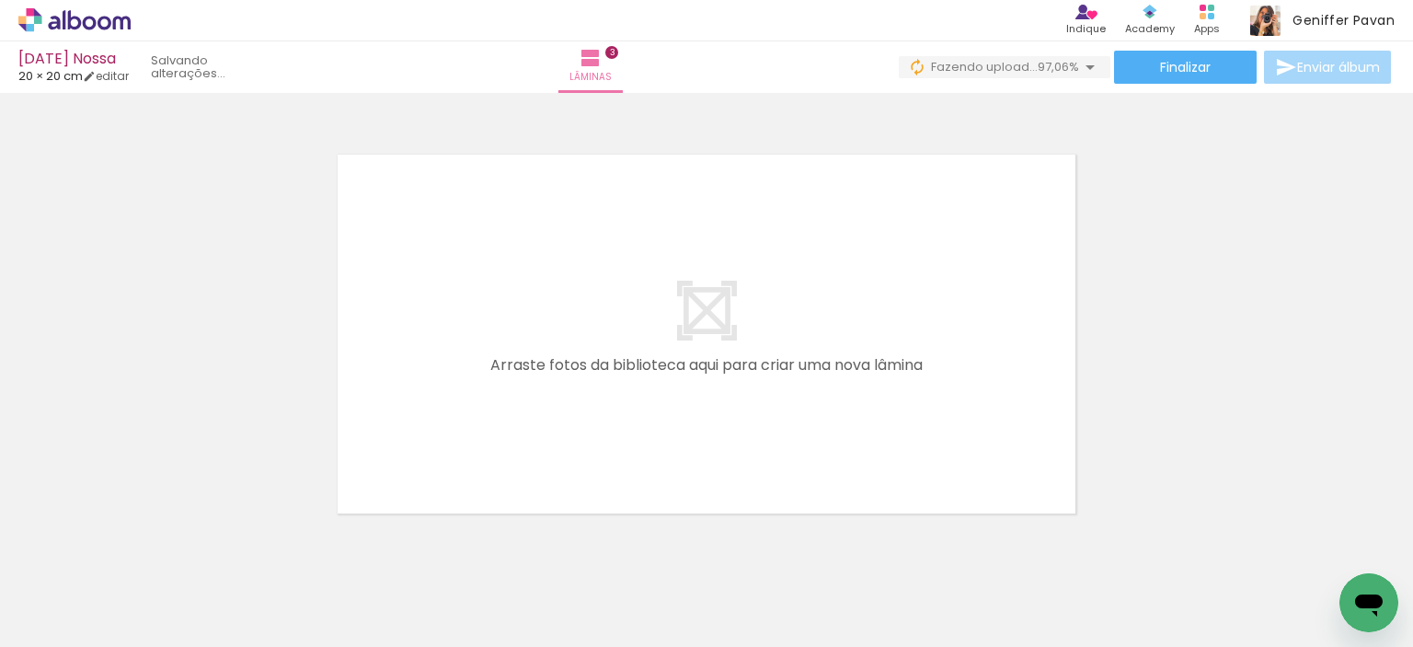
scroll to position [1278, 0]
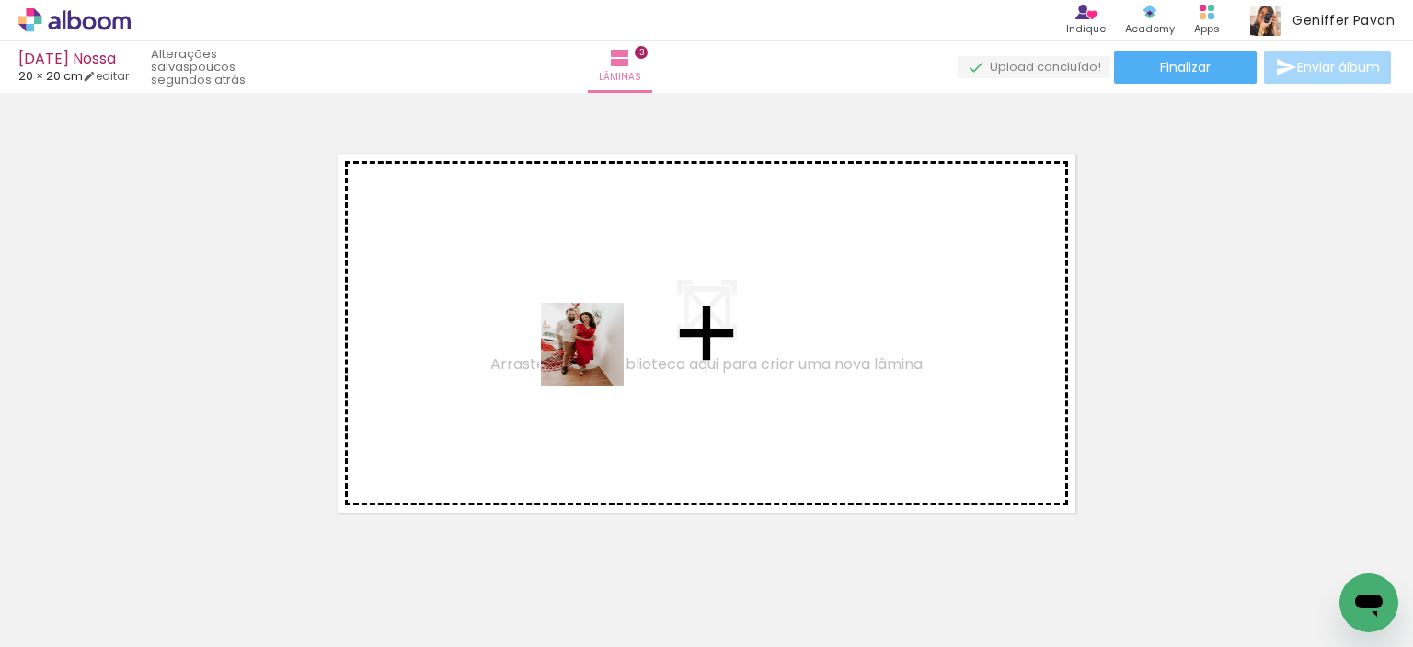
drag, startPoint x: 309, startPoint y: 580, endPoint x: 602, endPoint y: 351, distance: 371.0
click at [602, 351] on quentale-workspace at bounding box center [706, 323] width 1413 height 647
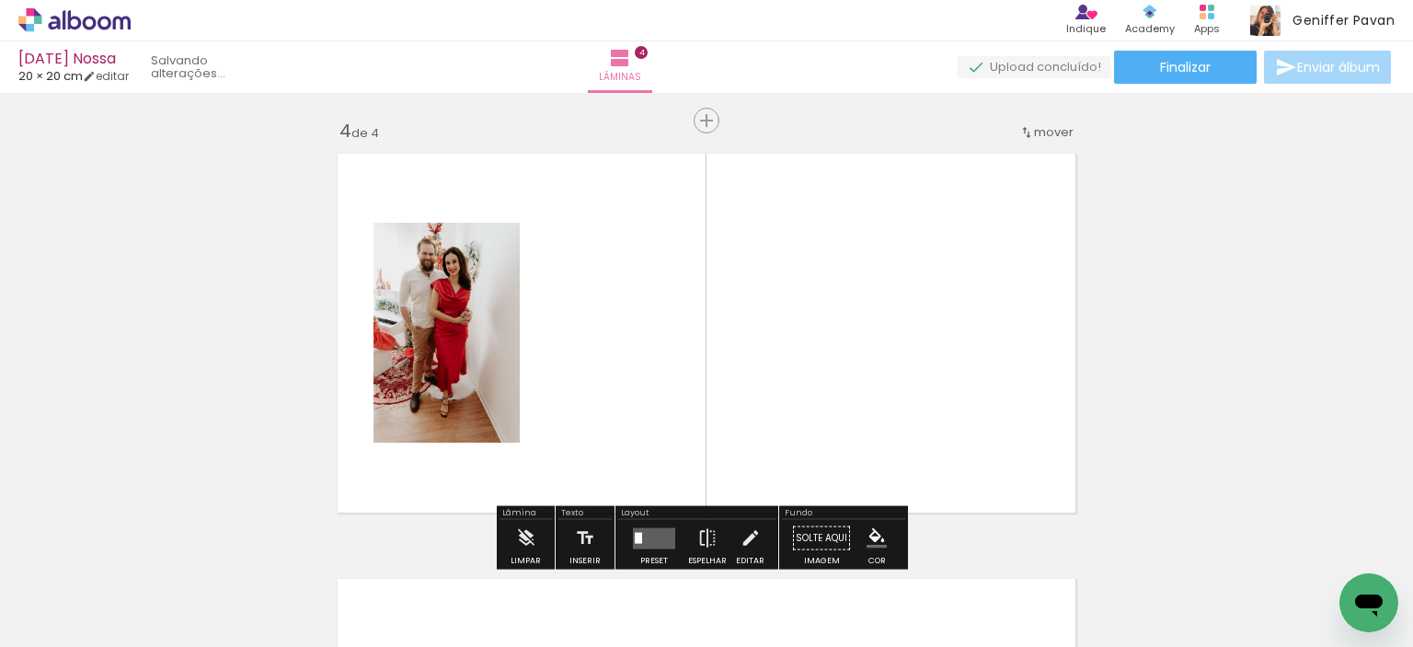
scroll to position [1298, 0]
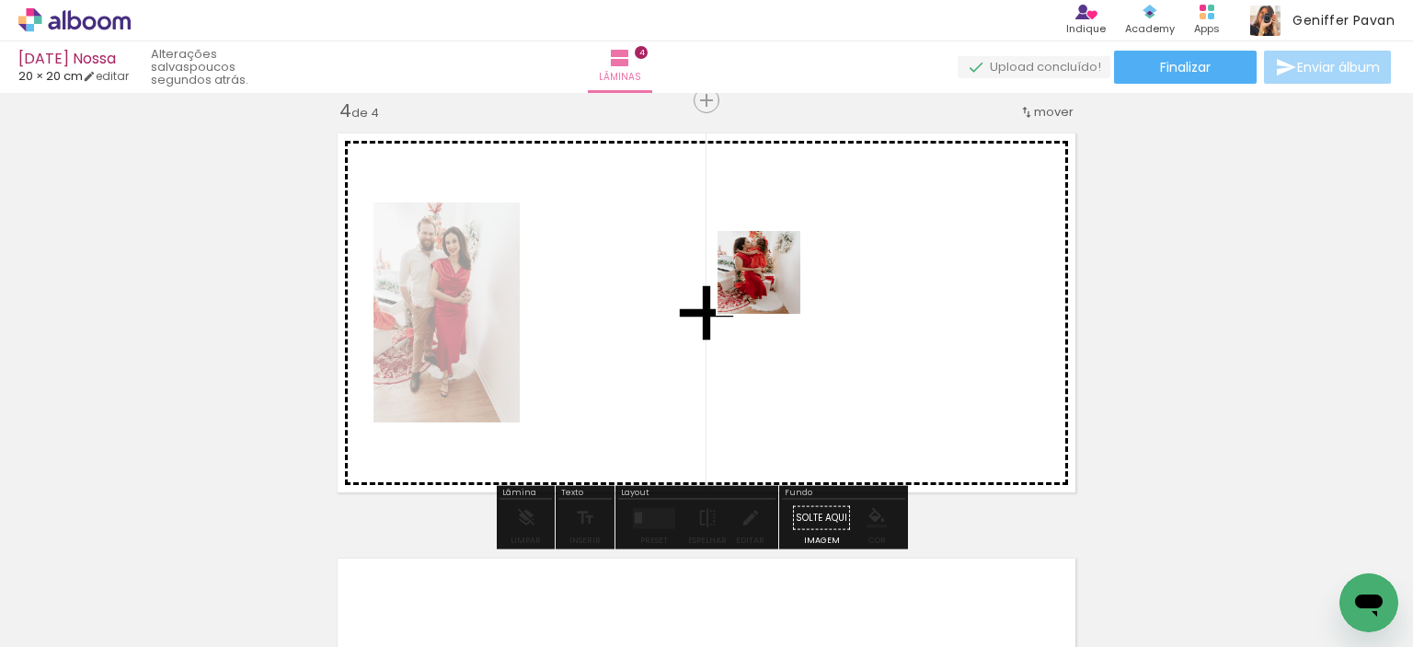
drag, startPoint x: 301, startPoint y: 592, endPoint x: 769, endPoint y: 286, distance: 559.1
click at [769, 286] on quentale-workspace at bounding box center [706, 323] width 1413 height 647
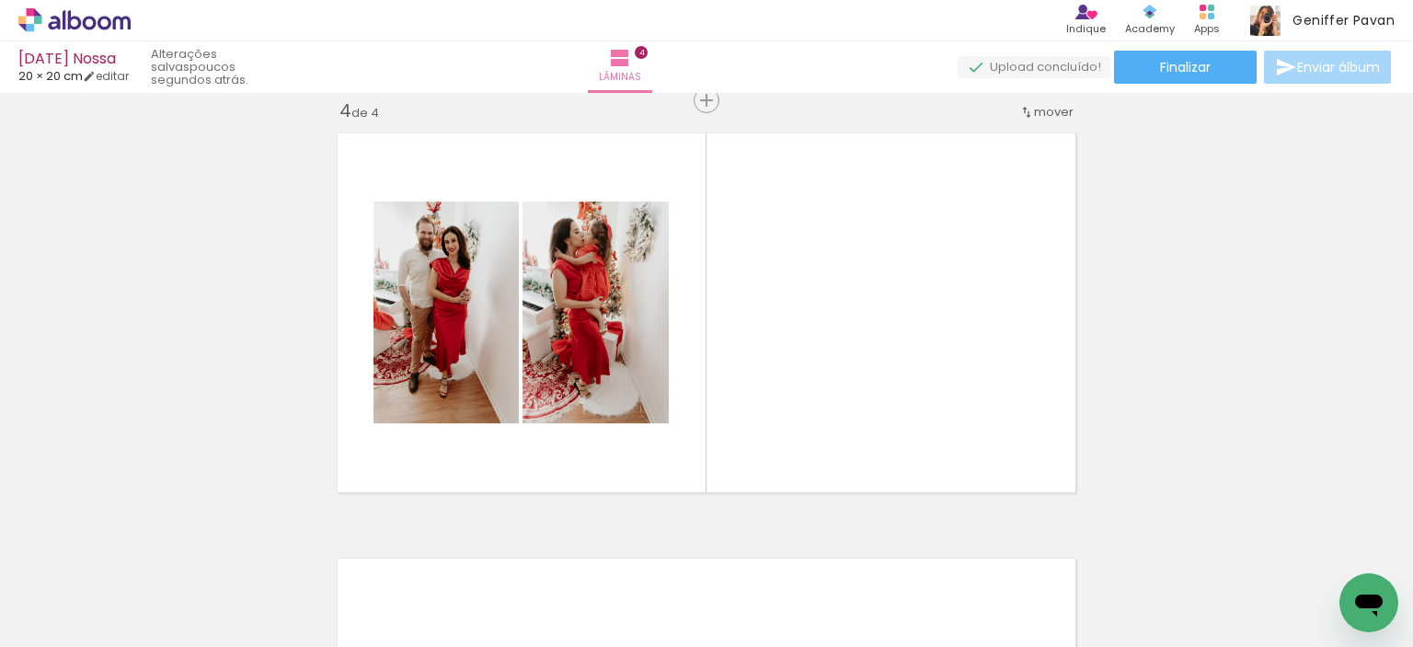
scroll to position [0, 314]
drag, startPoint x: 695, startPoint y: 592, endPoint x: 766, endPoint y: 394, distance: 210.4
click at [766, 394] on quentale-workspace at bounding box center [706, 323] width 1413 height 647
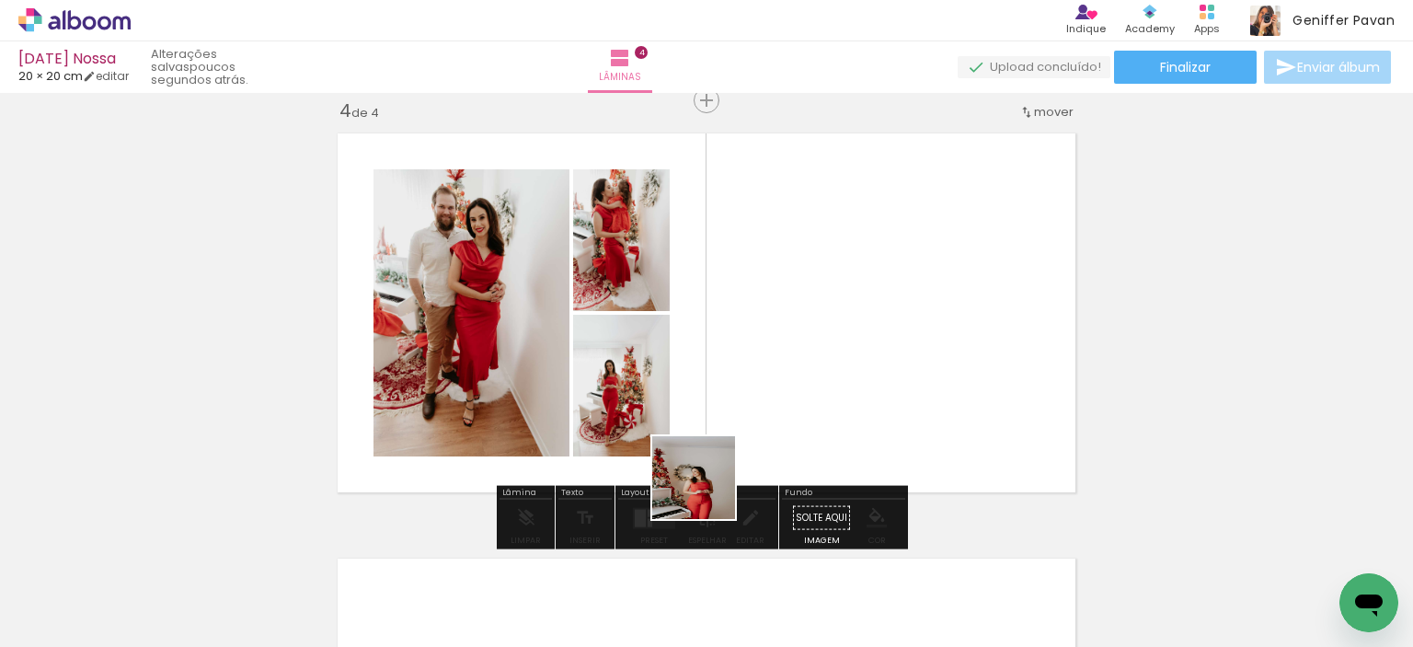
drag, startPoint x: 692, startPoint y: 563, endPoint x: 731, endPoint y: 430, distance: 138.9
click at [731, 430] on quentale-workspace at bounding box center [706, 323] width 1413 height 647
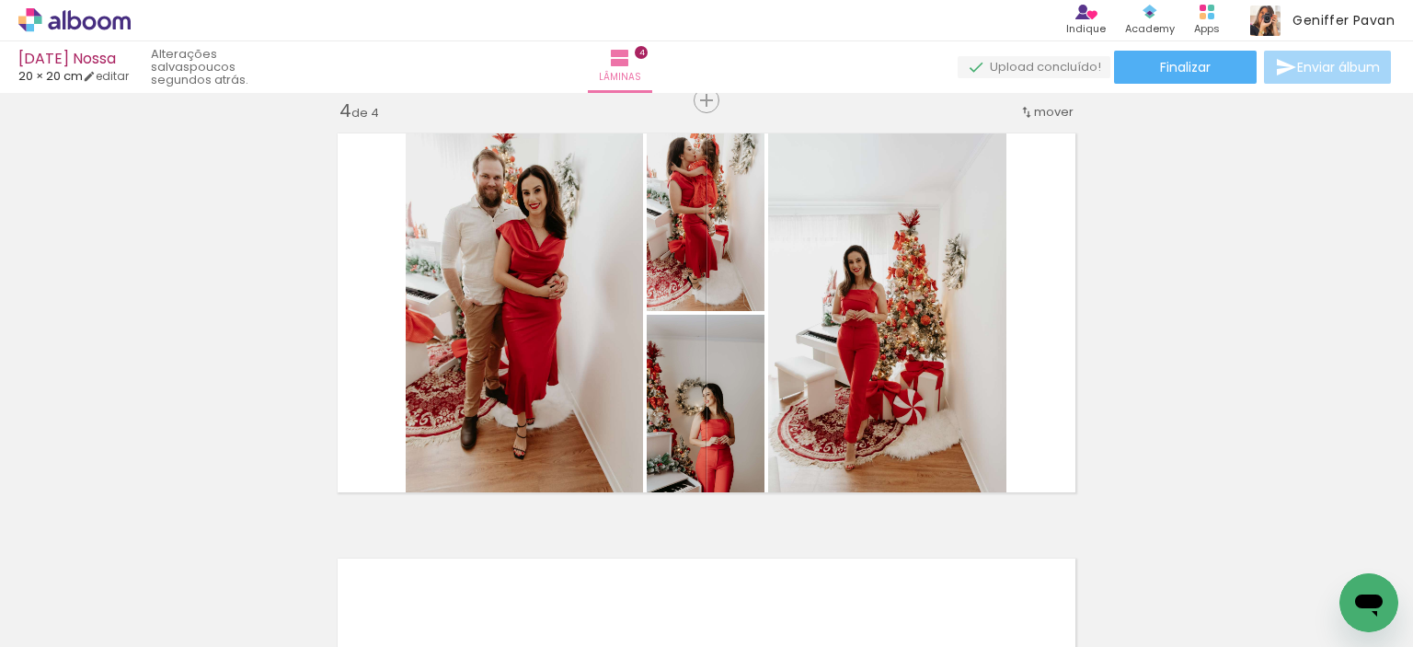
scroll to position [0, 700]
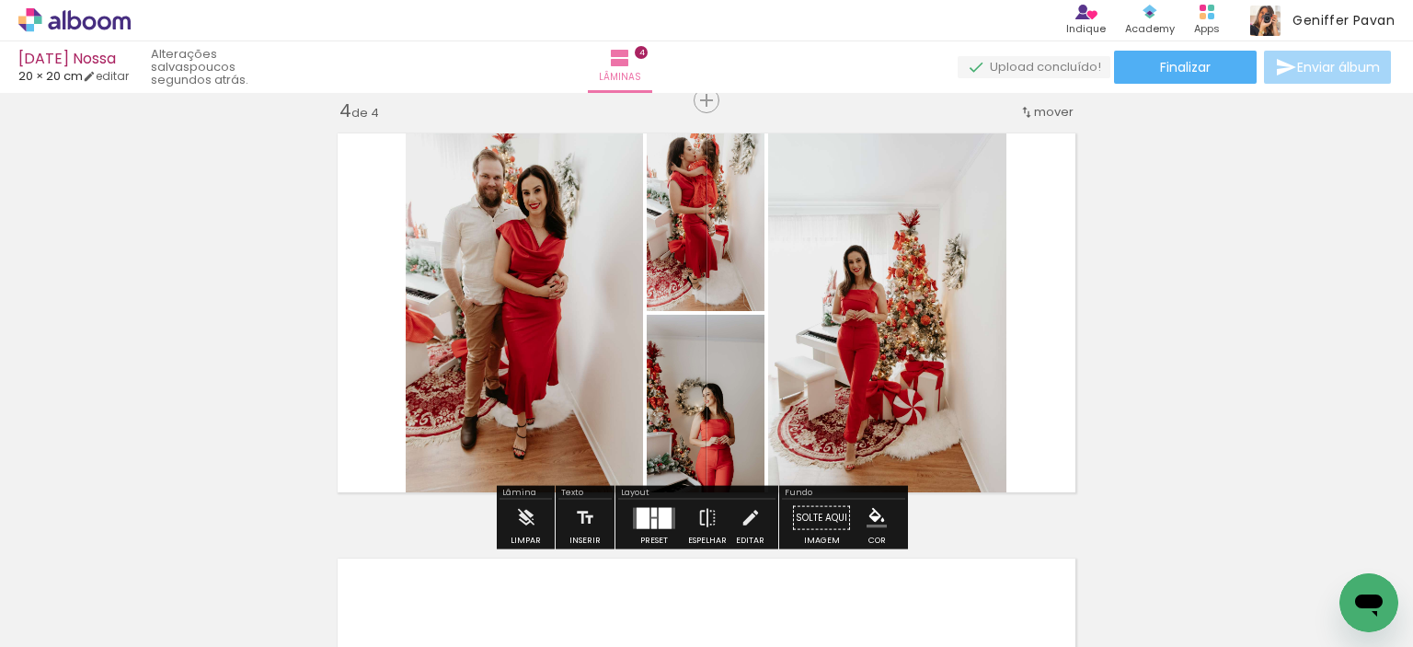
click at [639, 515] on div at bounding box center [643, 517] width 13 height 21
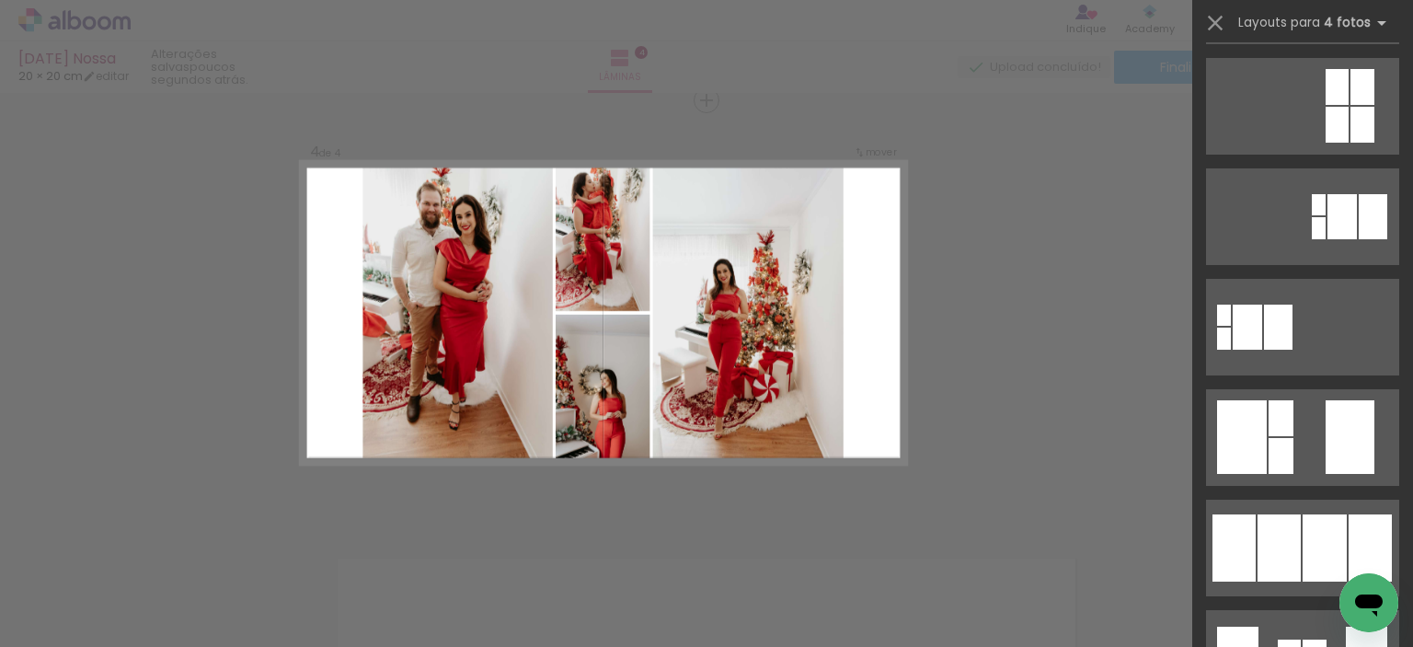
scroll to position [478, 0]
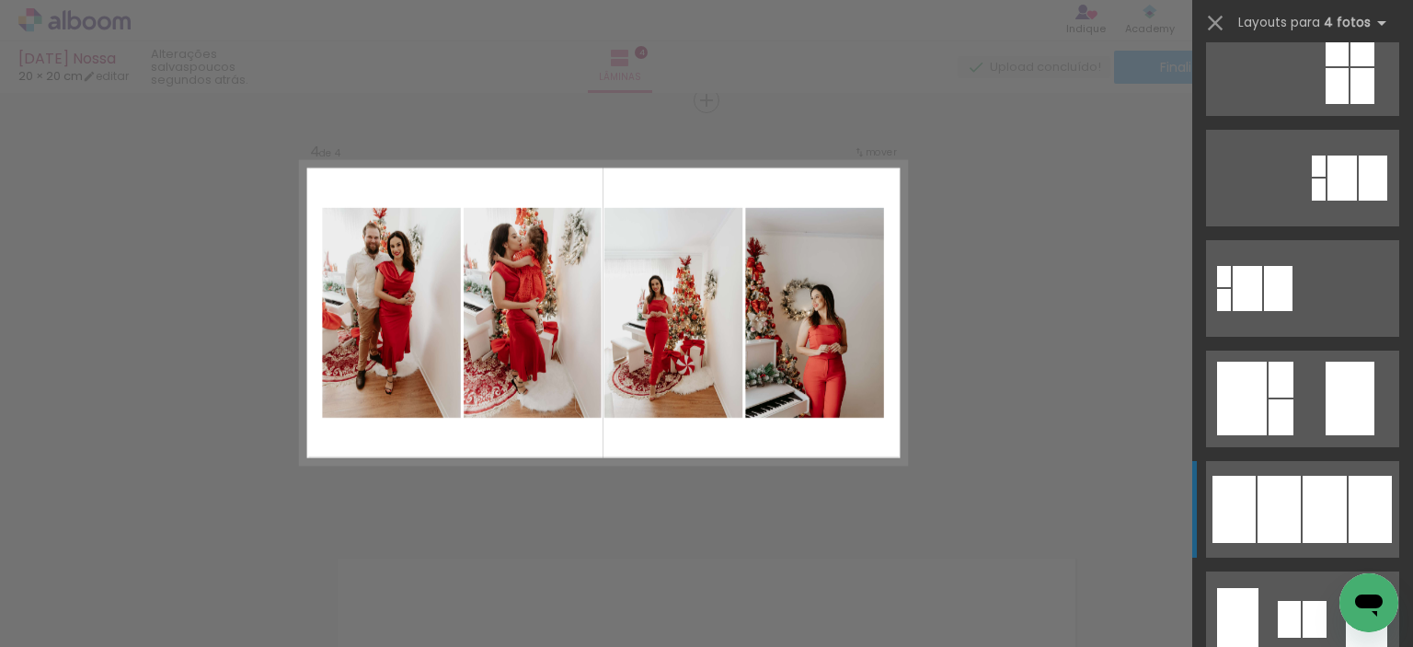
click at [1248, 516] on quentale-layouter at bounding box center [1302, 509] width 193 height 97
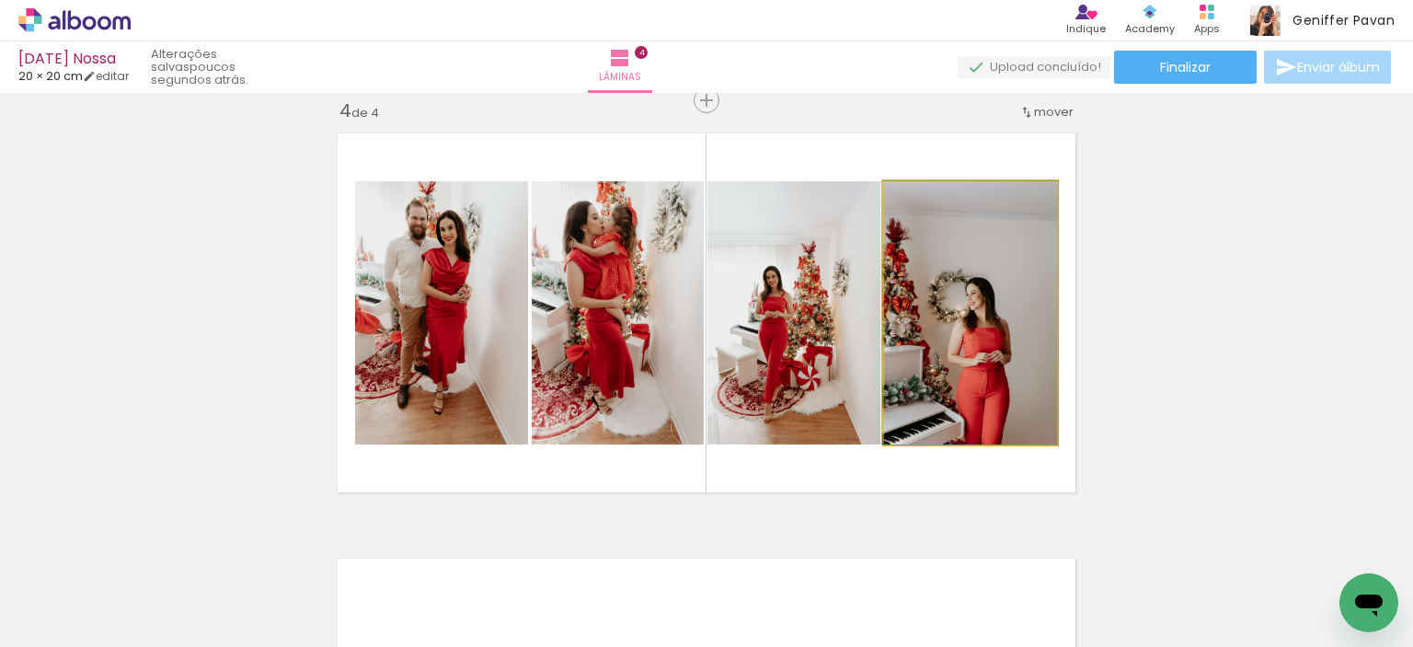
drag, startPoint x: 975, startPoint y: 377, endPoint x: 974, endPoint y: 358, distance: 19.3
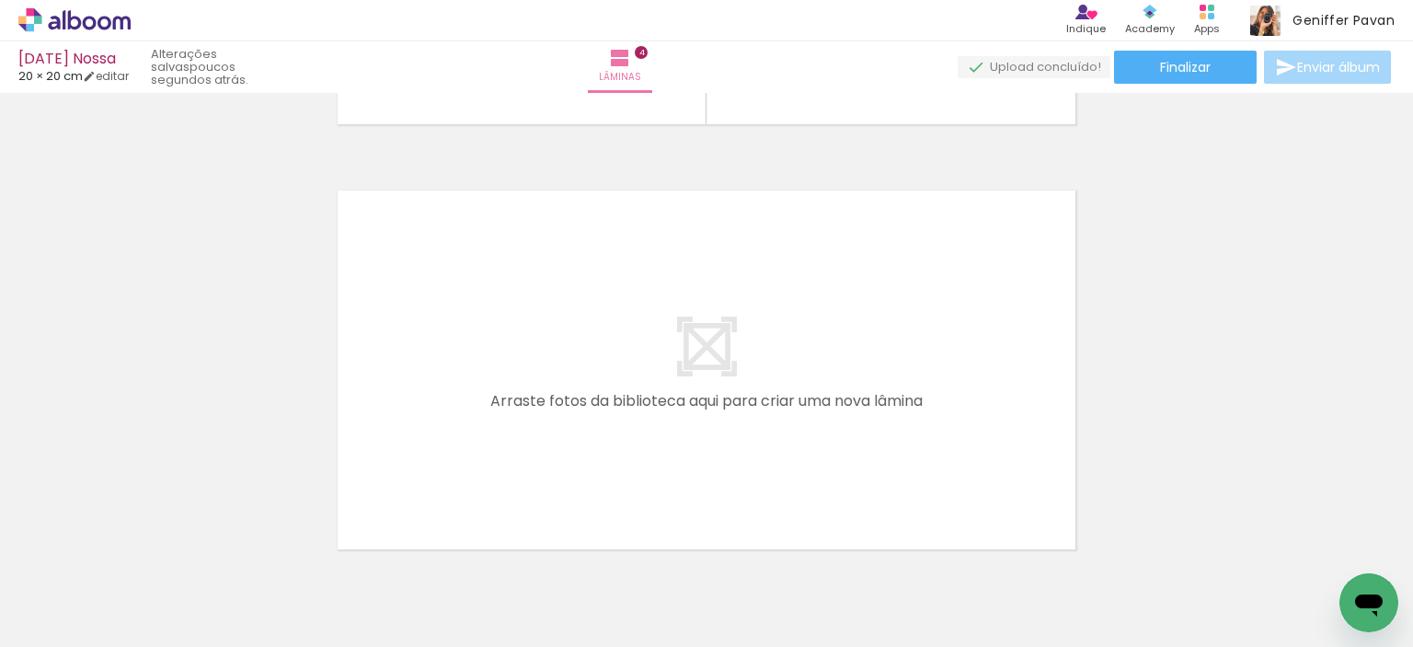
scroll to position [0, 0]
drag, startPoint x: 820, startPoint y: 598, endPoint x: 766, endPoint y: 479, distance: 130.1
click at [766, 479] on quentale-workspace at bounding box center [706, 323] width 1413 height 647
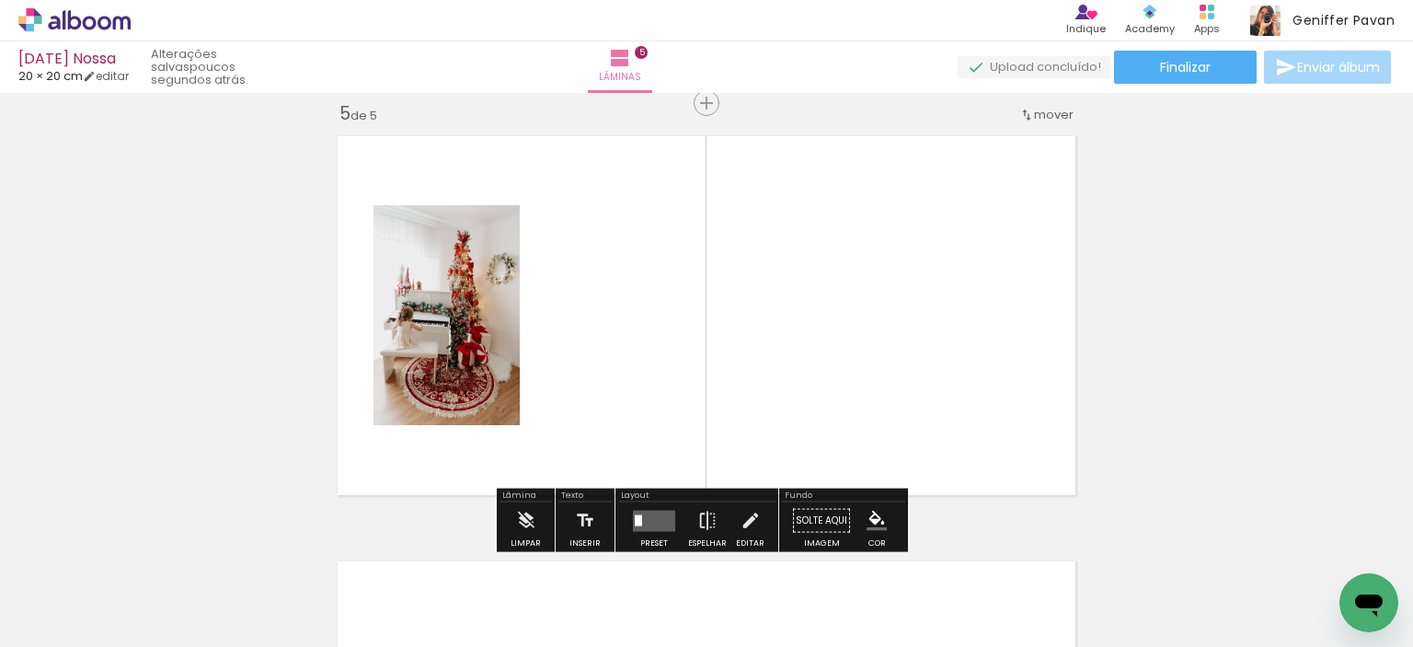
scroll to position [1723, 0]
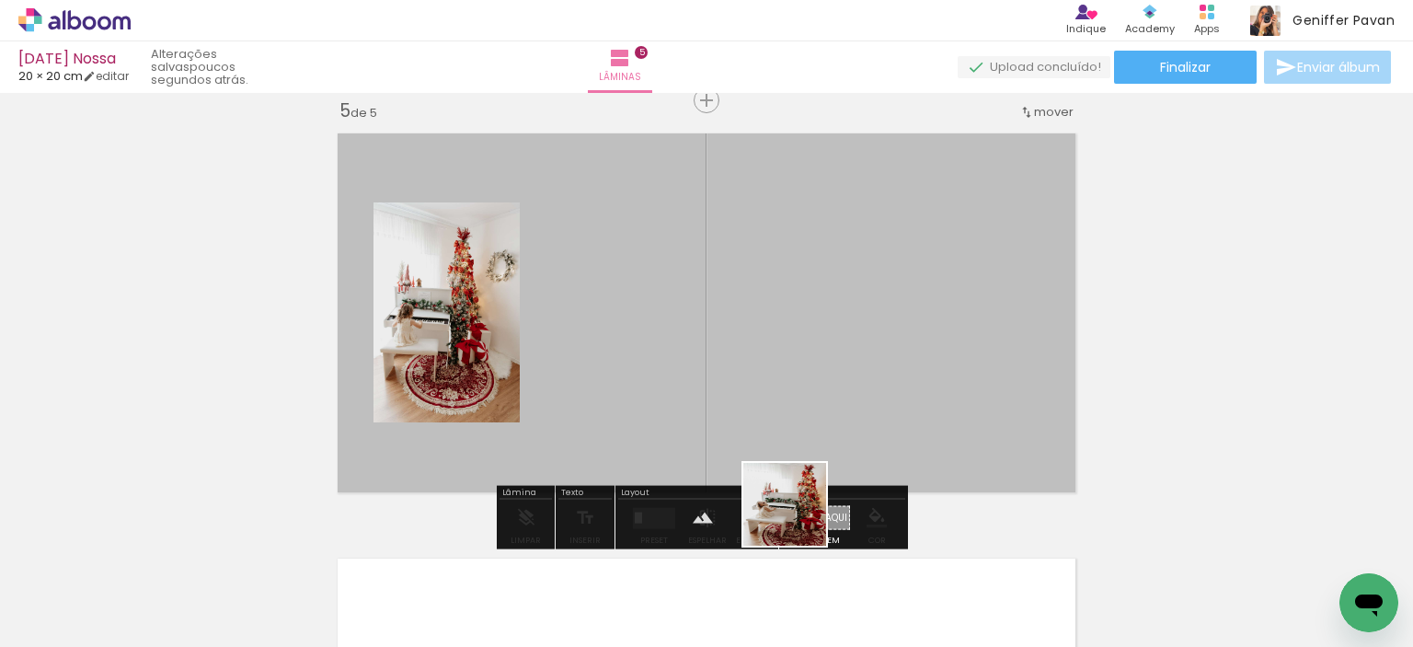
drag, startPoint x: 798, startPoint y: 585, endPoint x: 779, endPoint y: 441, distance: 145.6
click at [779, 441] on quentale-workspace at bounding box center [706, 323] width 1413 height 647
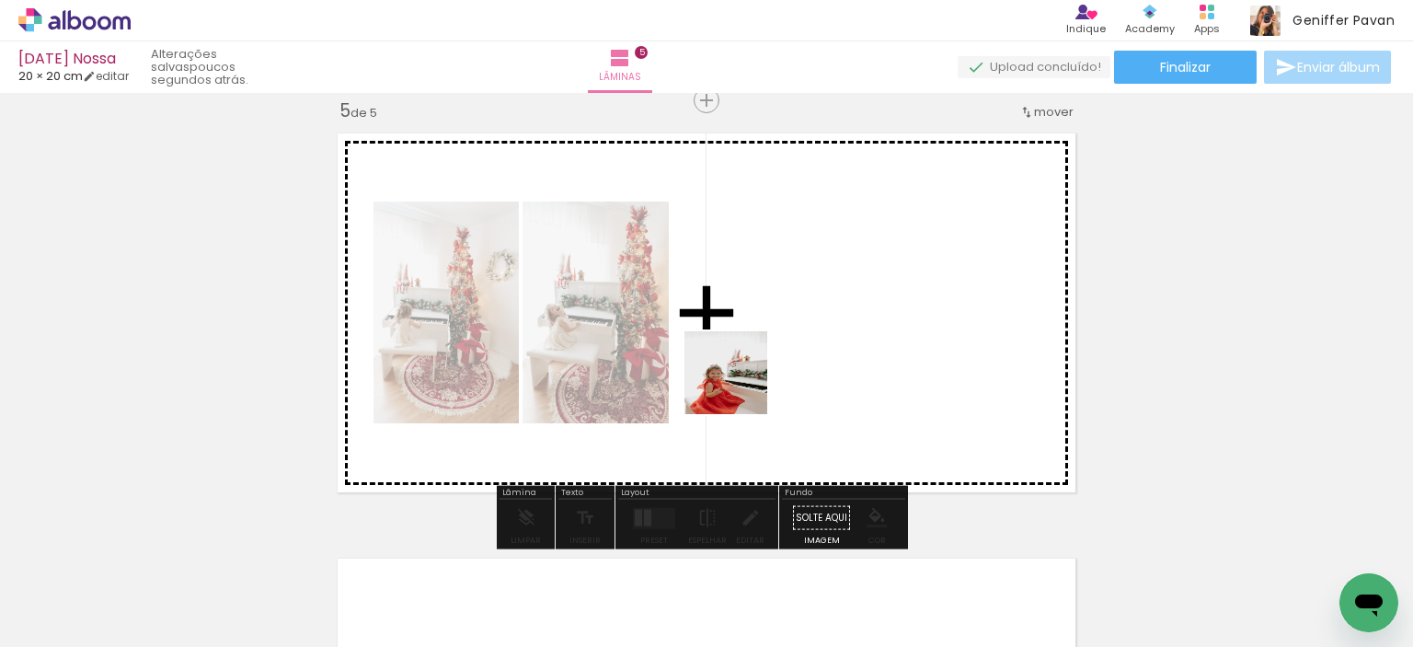
drag, startPoint x: 192, startPoint y: 602, endPoint x: 809, endPoint y: 370, distance: 658.6
click at [809, 370] on quentale-workspace at bounding box center [706, 323] width 1413 height 647
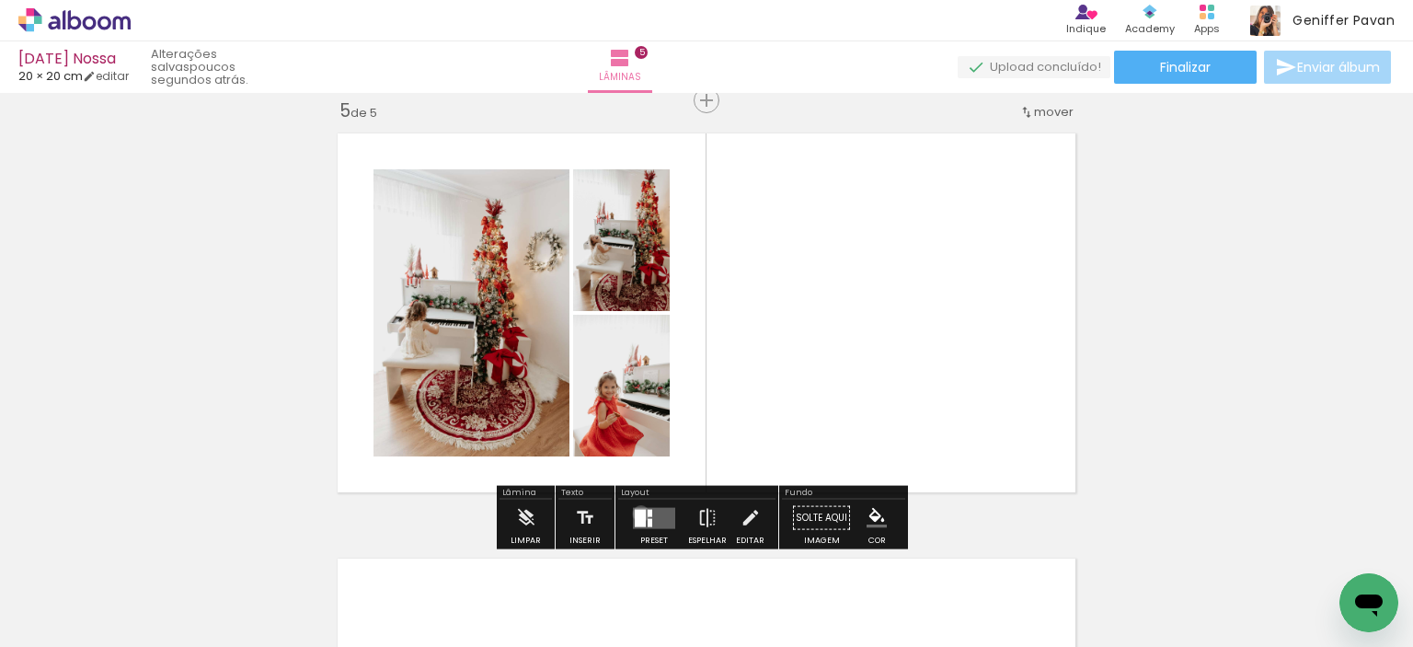
click at [637, 512] on div at bounding box center [640, 517] width 11 height 17
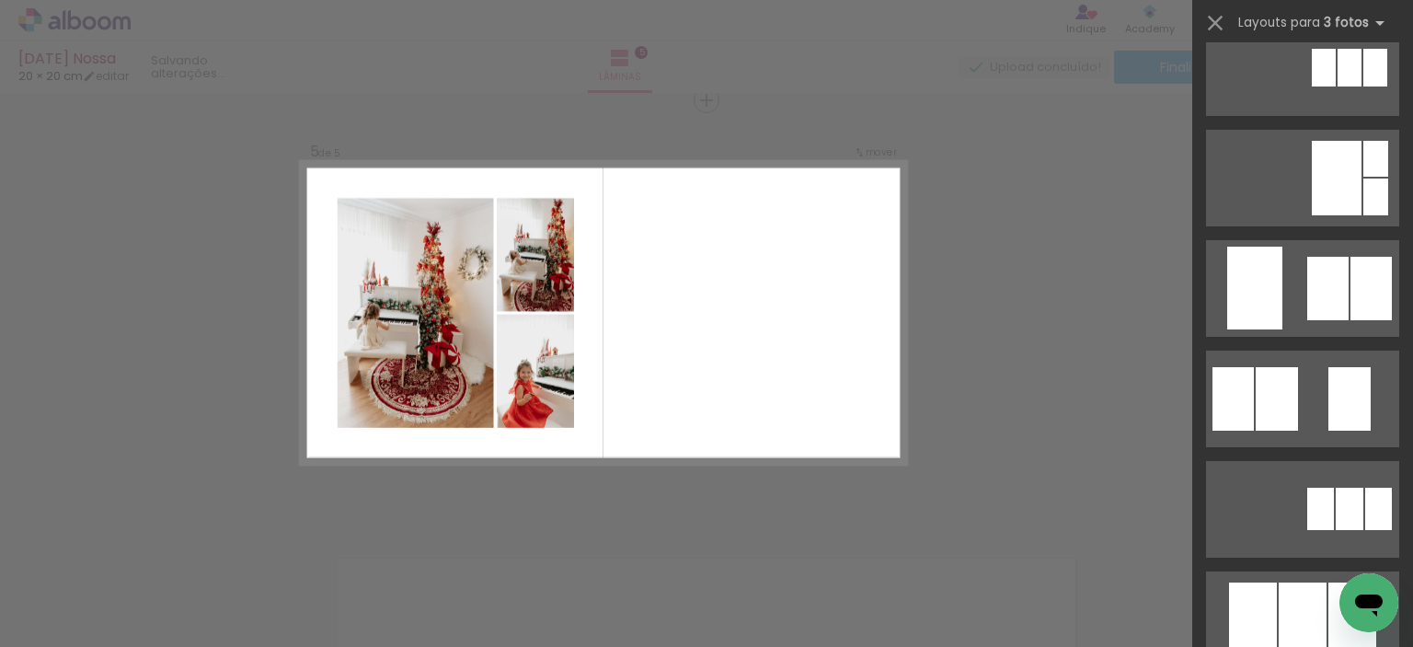
scroll to position [0, 0]
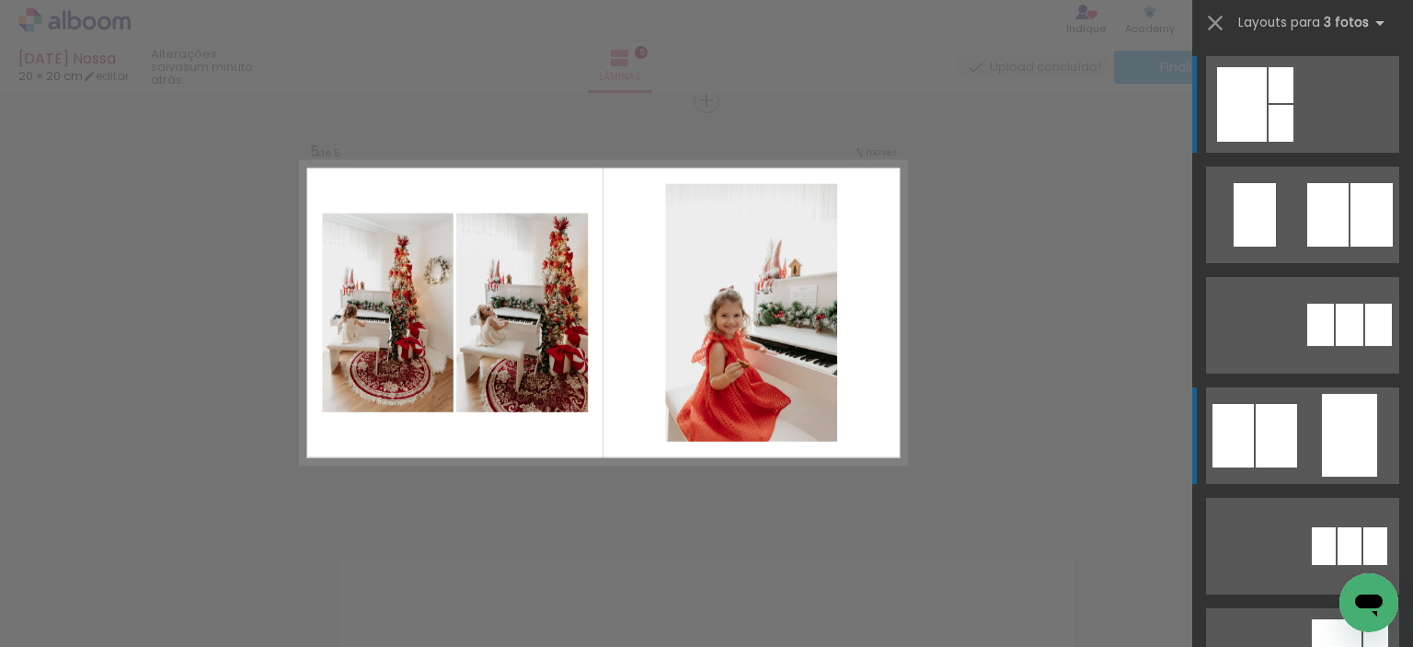
click at [1288, 425] on div at bounding box center [1276, 435] width 41 height 63
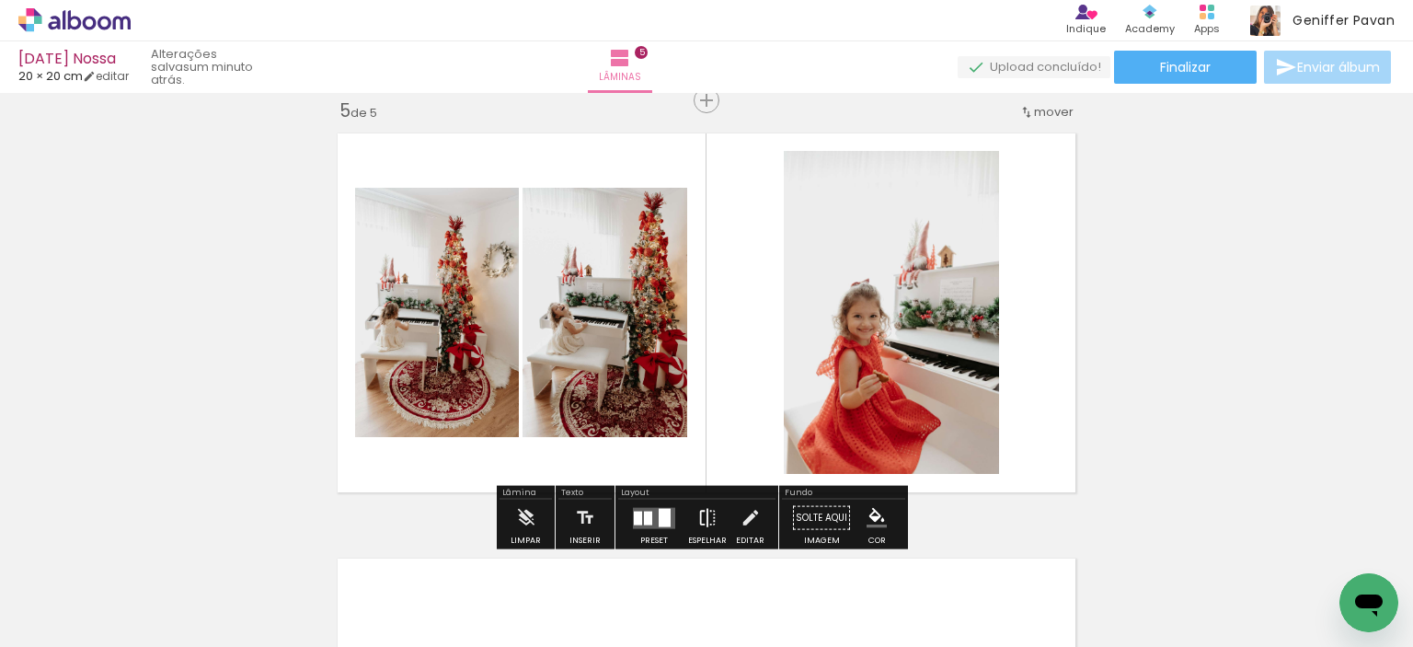
click at [700, 514] on iron-icon at bounding box center [707, 518] width 20 height 37
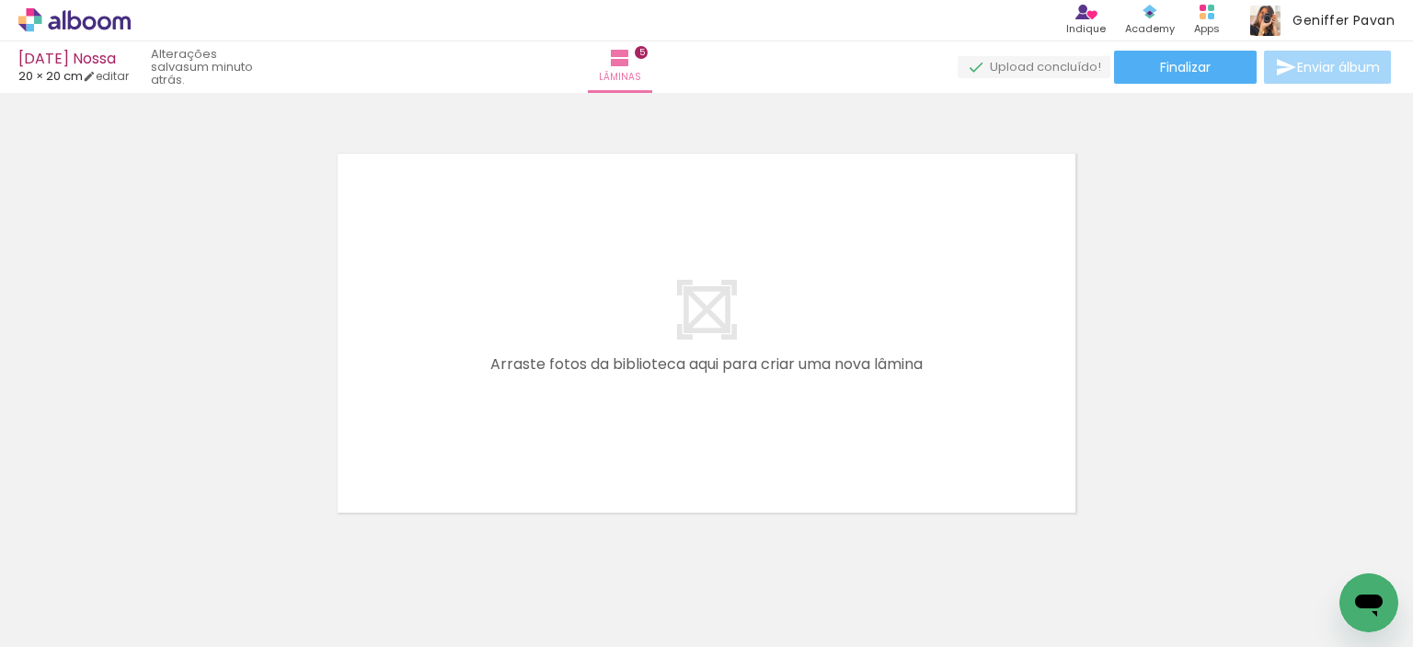
scroll to position [2165, 0]
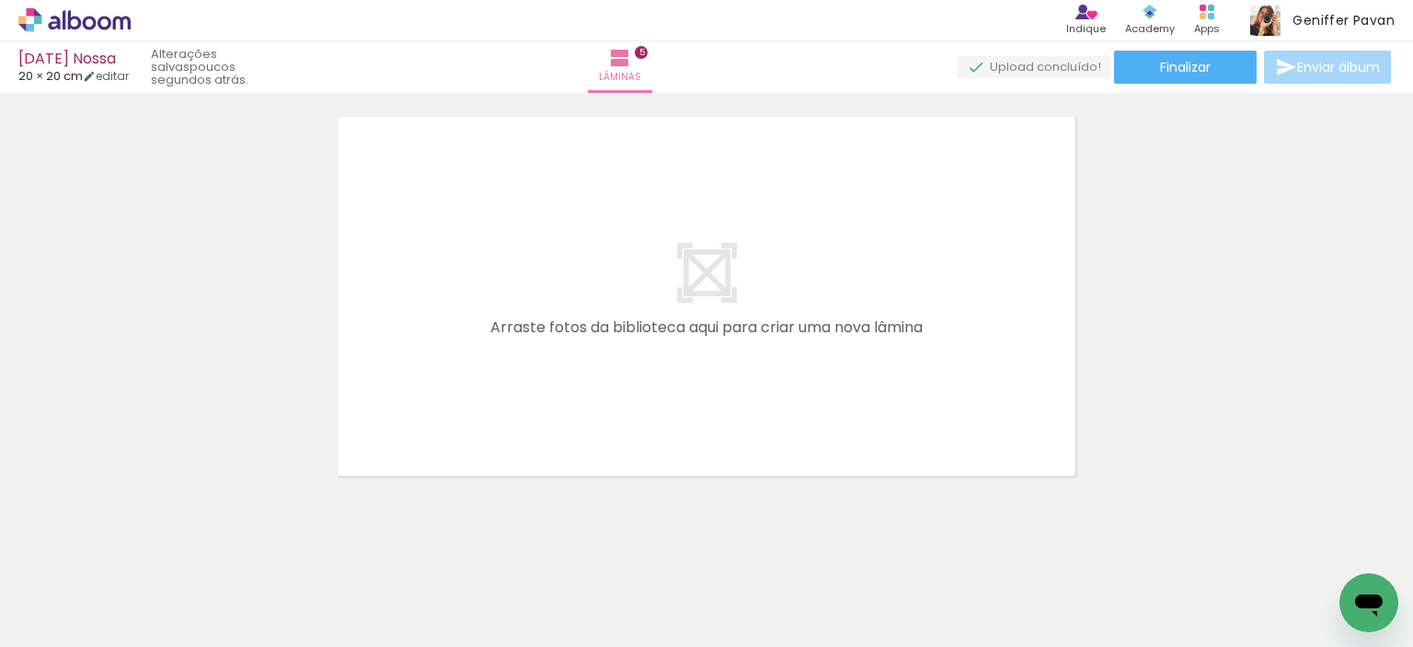
click at [987, 308] on quentale-layouter at bounding box center [707, 296] width 758 height 379
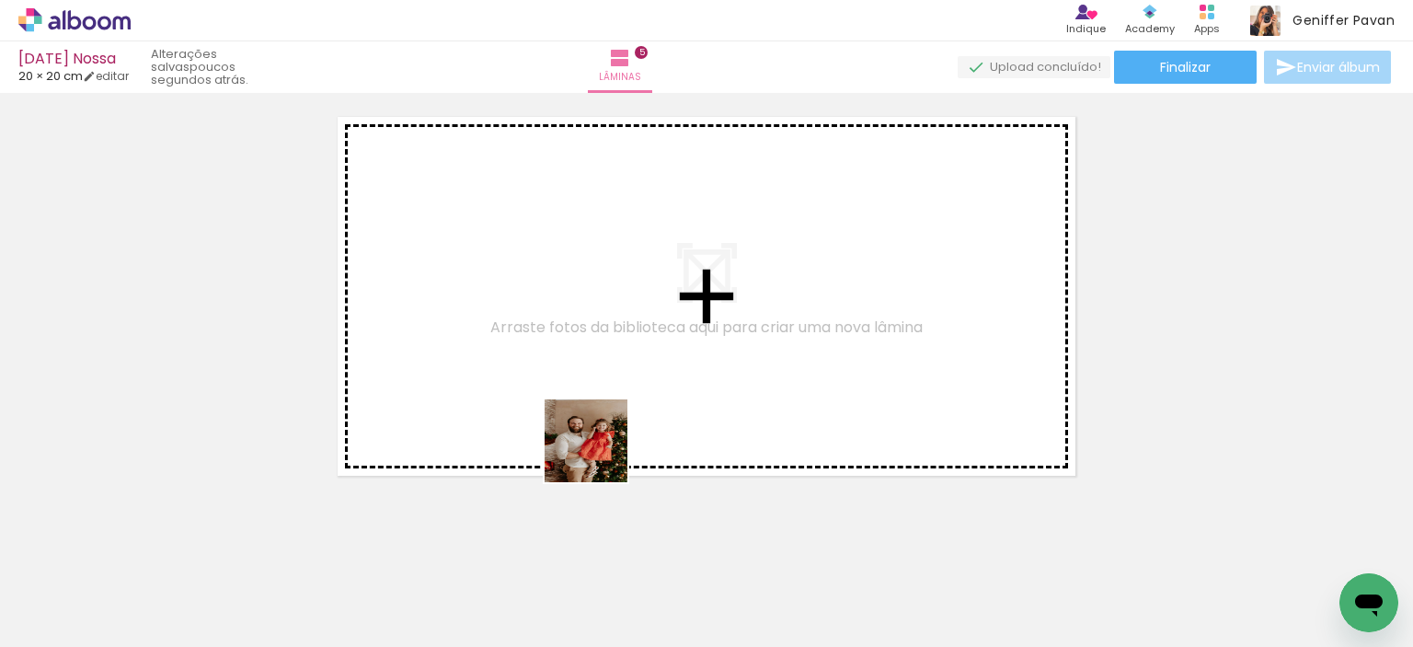
drag, startPoint x: 599, startPoint y: 562, endPoint x: 599, endPoint y: 401, distance: 161.0
click at [599, 401] on quentale-workspace at bounding box center [706, 323] width 1413 height 647
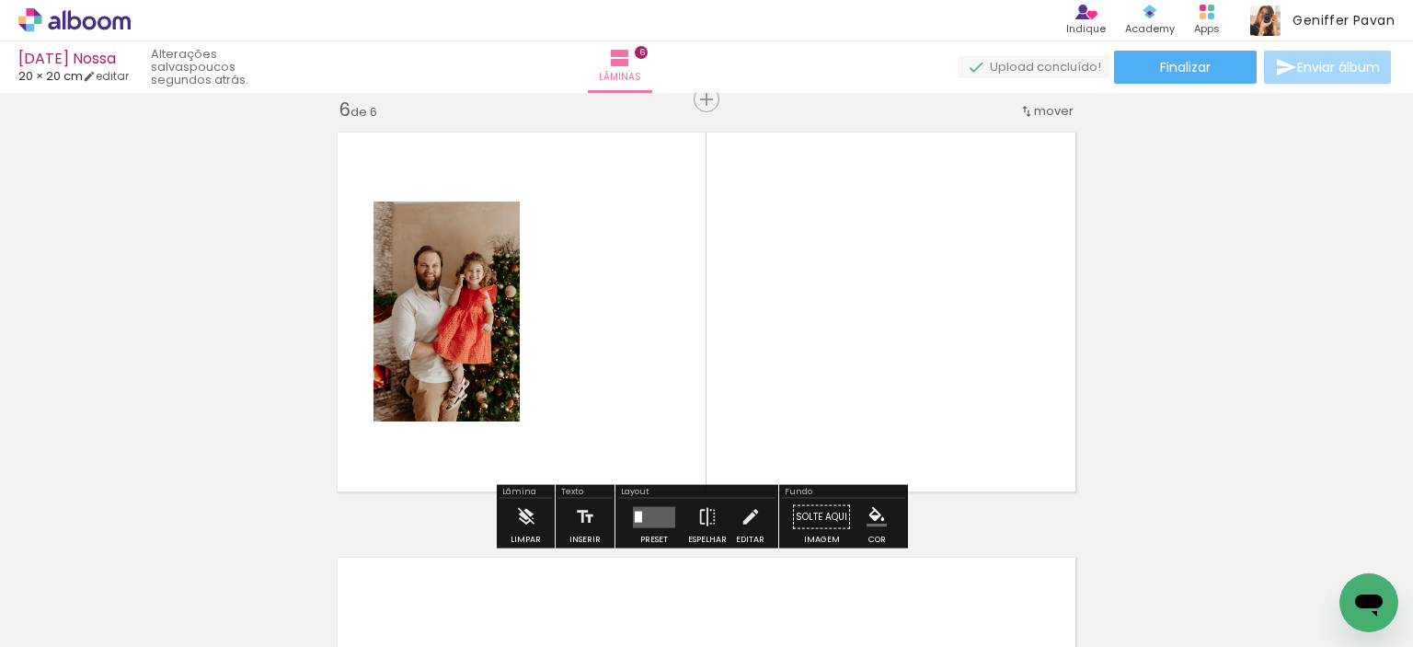
scroll to position [2148, 0]
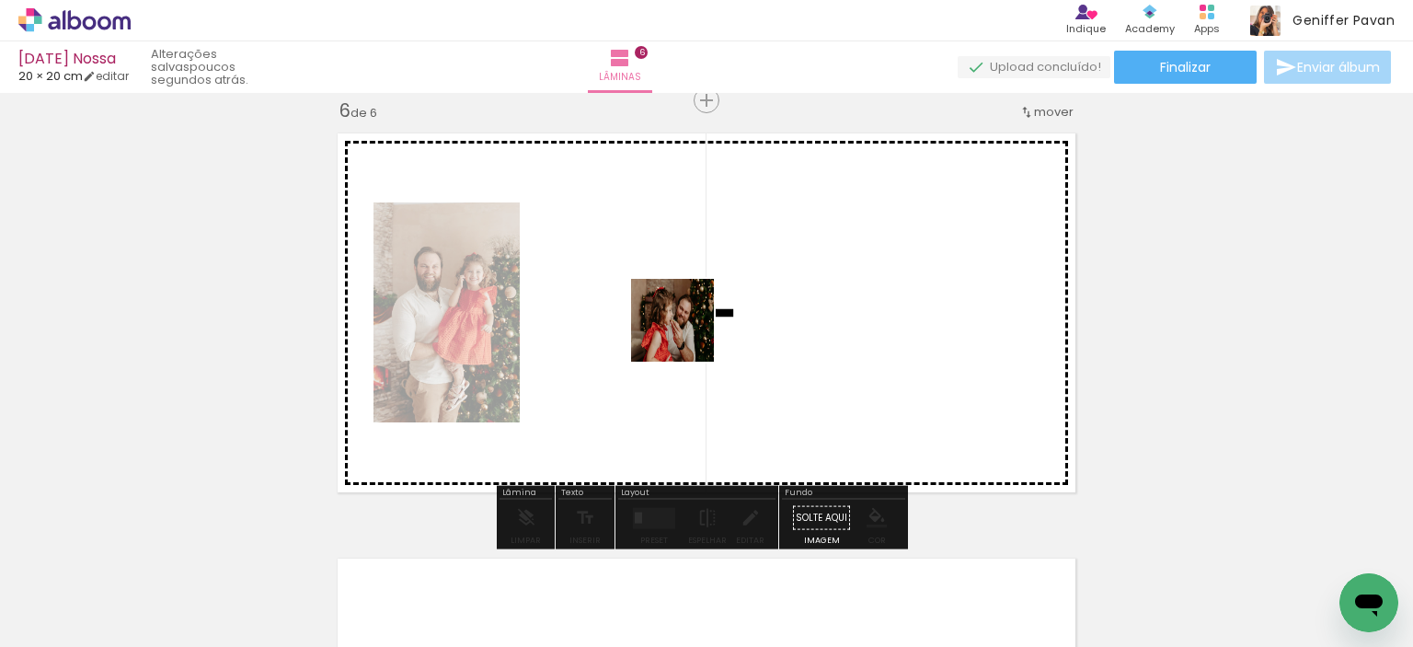
drag, startPoint x: 521, startPoint y: 591, endPoint x: 686, endPoint y: 332, distance: 307.0
click at [686, 332] on quentale-workspace at bounding box center [706, 323] width 1413 height 647
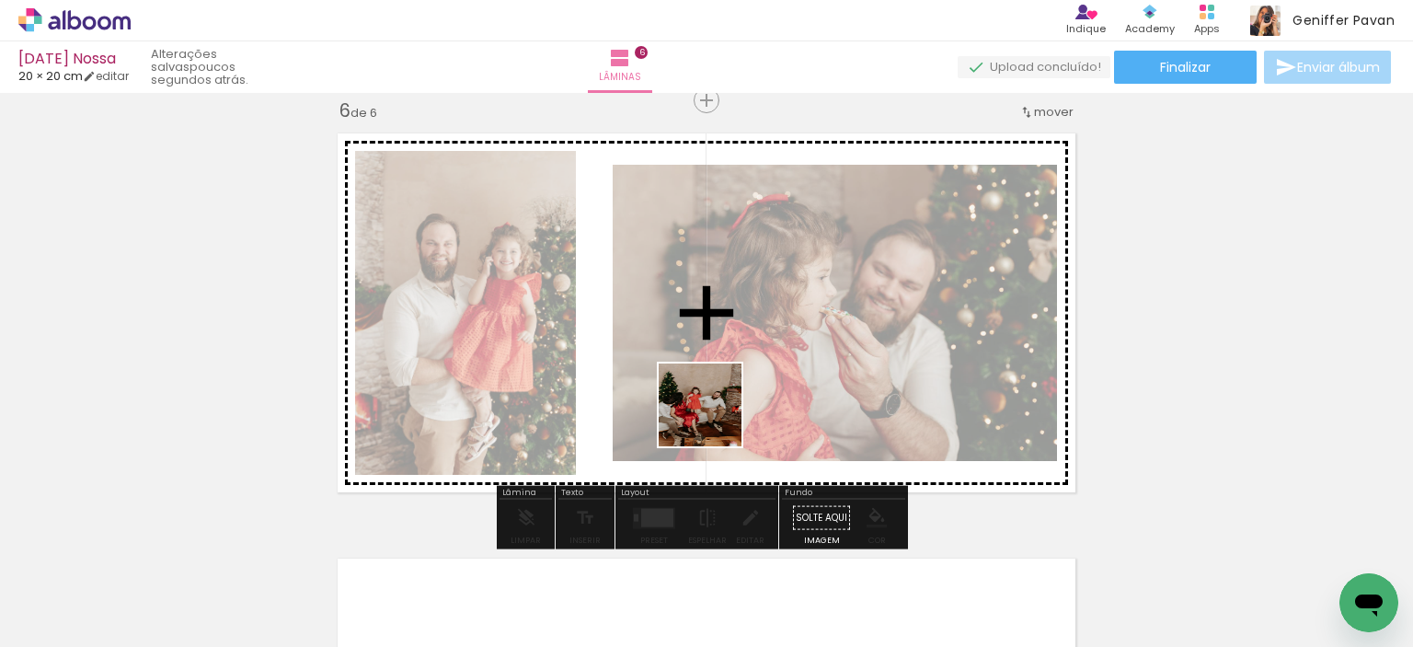
drag, startPoint x: 607, startPoint y: 593, endPoint x: 716, endPoint y: 417, distance: 206.6
click at [716, 417] on quentale-workspace at bounding box center [706, 323] width 1413 height 647
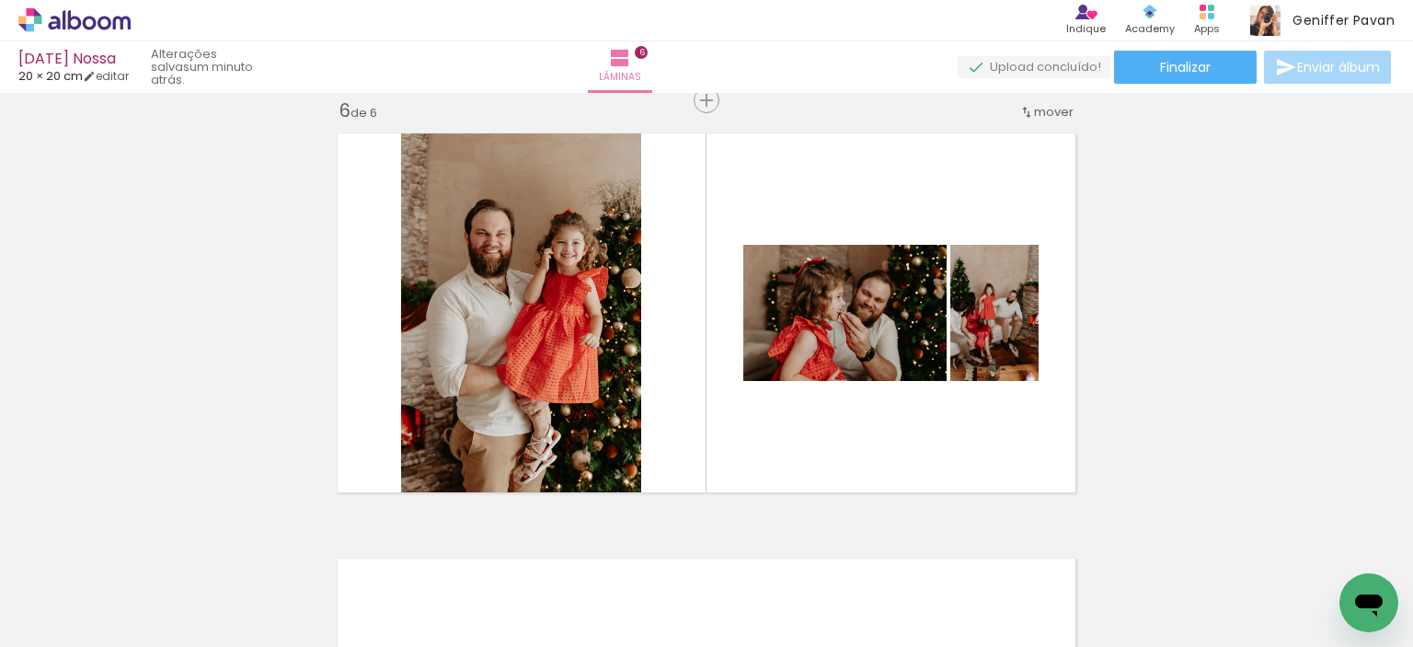
scroll to position [0, 0]
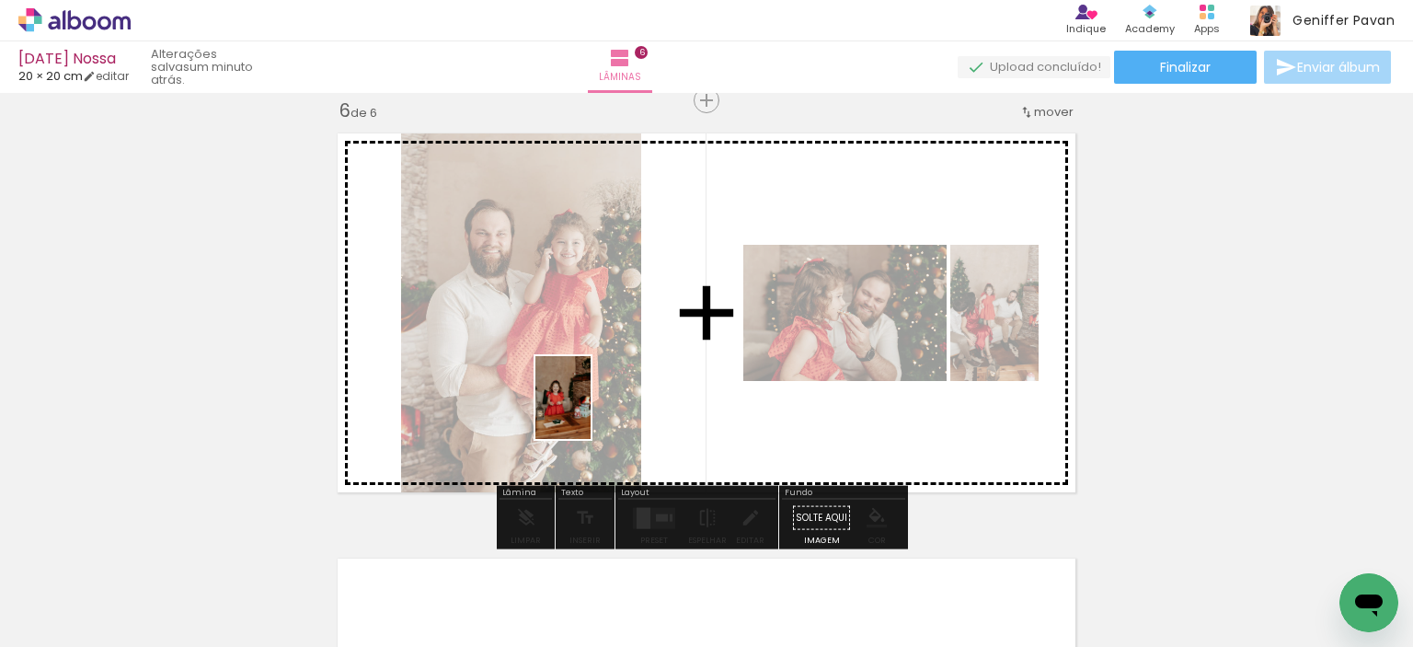
drag, startPoint x: 199, startPoint y: 599, endPoint x: 591, endPoint y: 411, distance: 434.6
click at [591, 411] on quentale-workspace at bounding box center [706, 323] width 1413 height 647
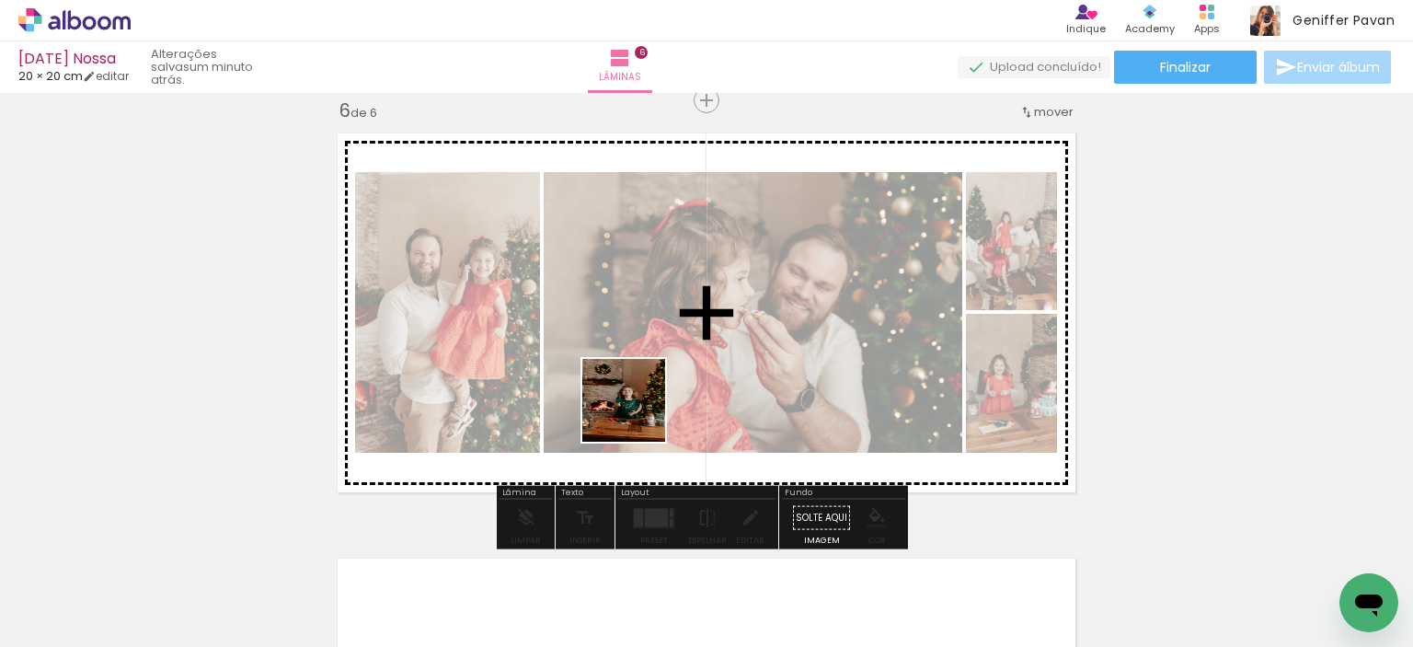
drag, startPoint x: 286, startPoint y: 595, endPoint x: 662, endPoint y: 406, distance: 421.3
click at [662, 406] on quentale-workspace at bounding box center [706, 323] width 1413 height 647
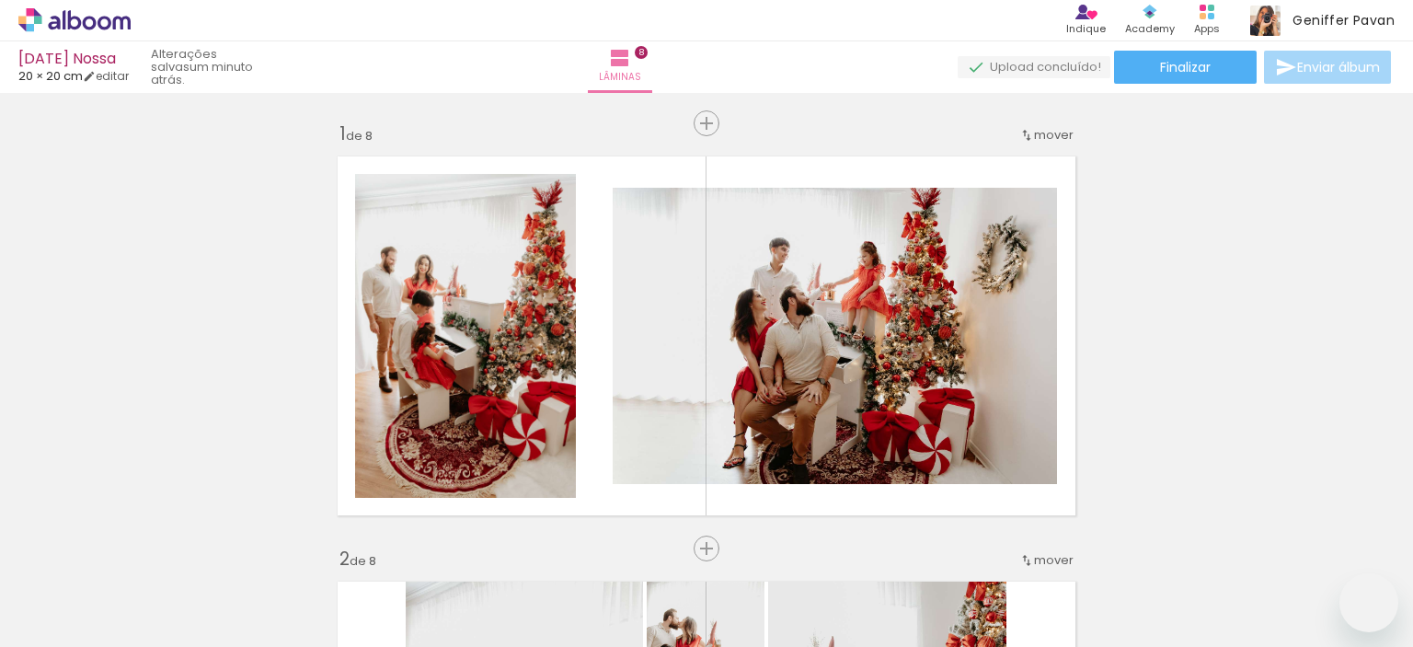
drag, startPoint x: 0, startPoint y: 0, endPoint x: 570, endPoint y: 360, distance: 673.6
click at [570, 360] on quentale-workspace at bounding box center [706, 323] width 1413 height 647
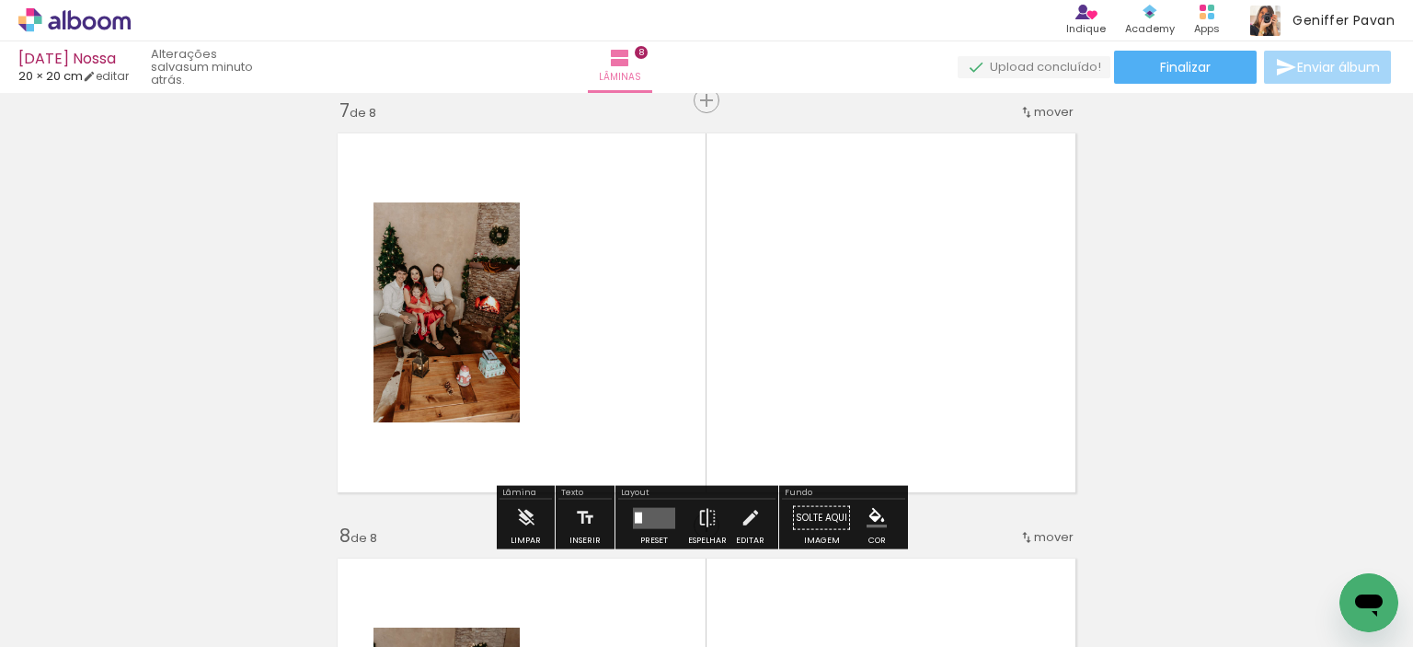
scroll to position [883, 0]
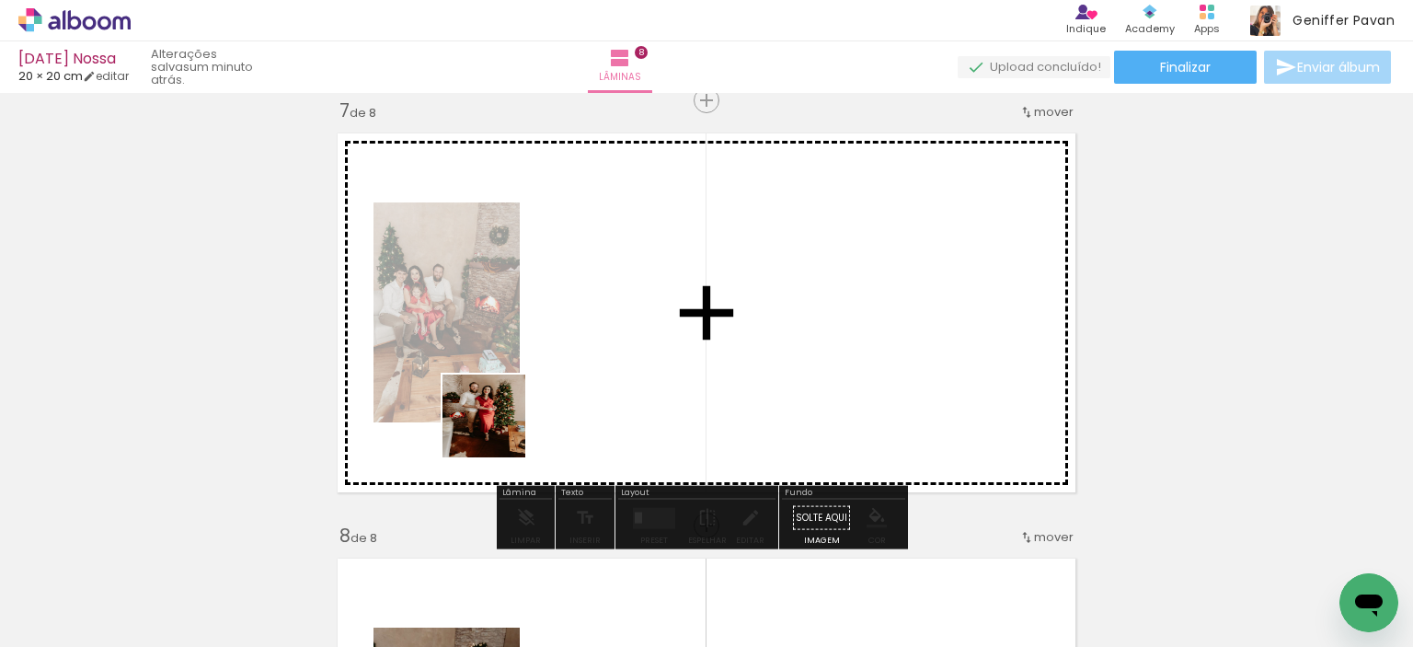
drag, startPoint x: 198, startPoint y: 596, endPoint x: 558, endPoint y: 405, distance: 408.3
click at [558, 405] on quentale-workspace at bounding box center [706, 323] width 1413 height 647
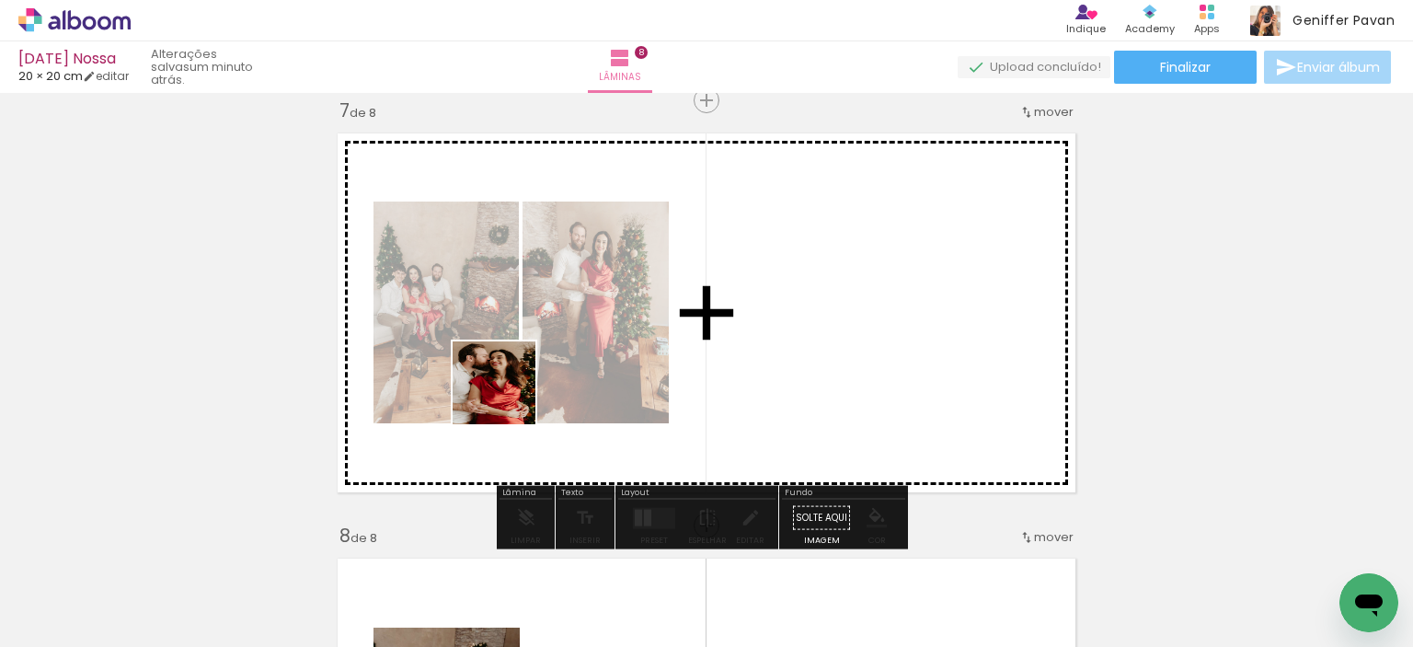
drag, startPoint x: 184, startPoint y: 584, endPoint x: 558, endPoint y: 371, distance: 430.2
click at [558, 371] on quentale-workspace at bounding box center [706, 323] width 1413 height 647
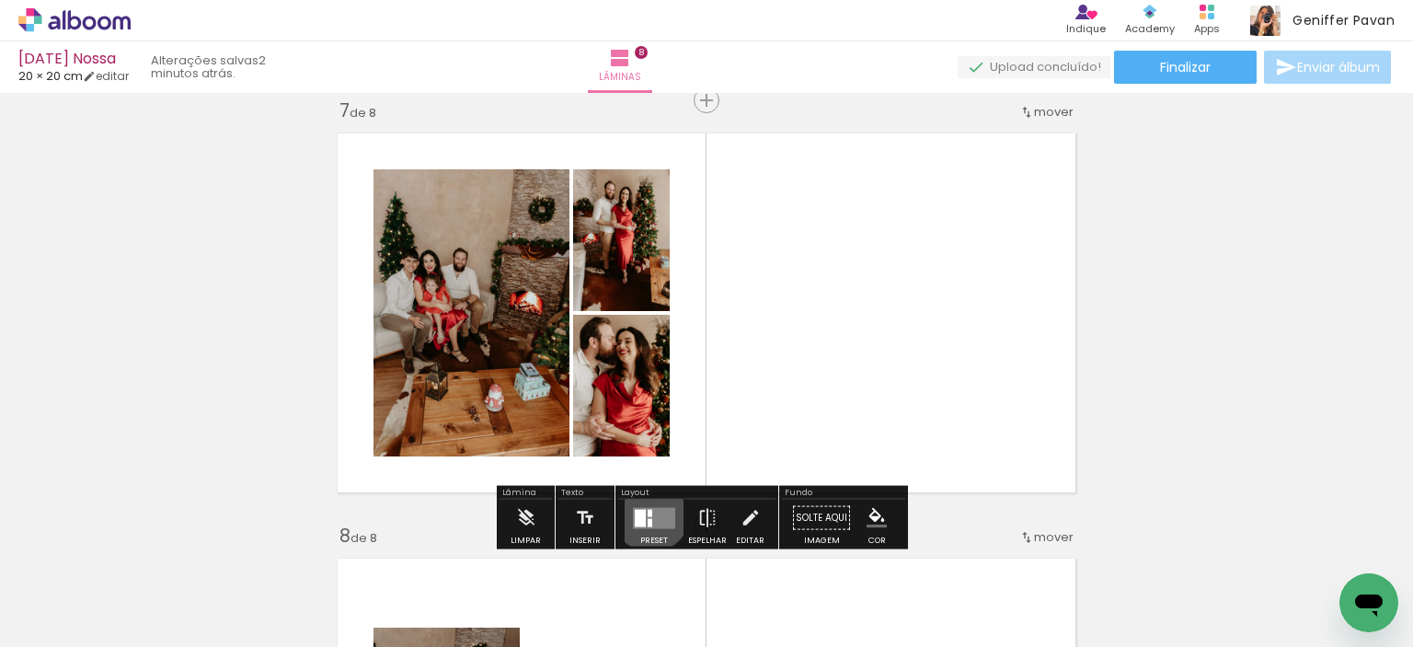
click at [648, 511] on div at bounding box center [650, 512] width 5 height 7
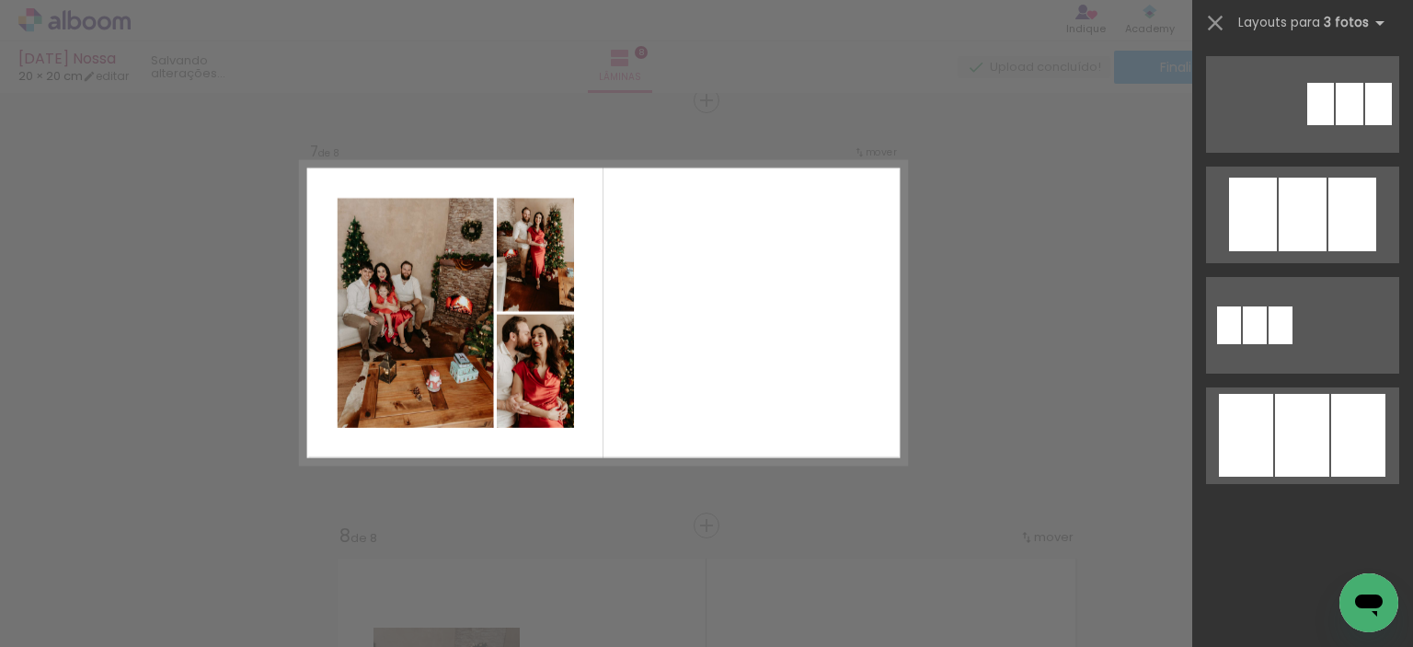
scroll to position [0, 0]
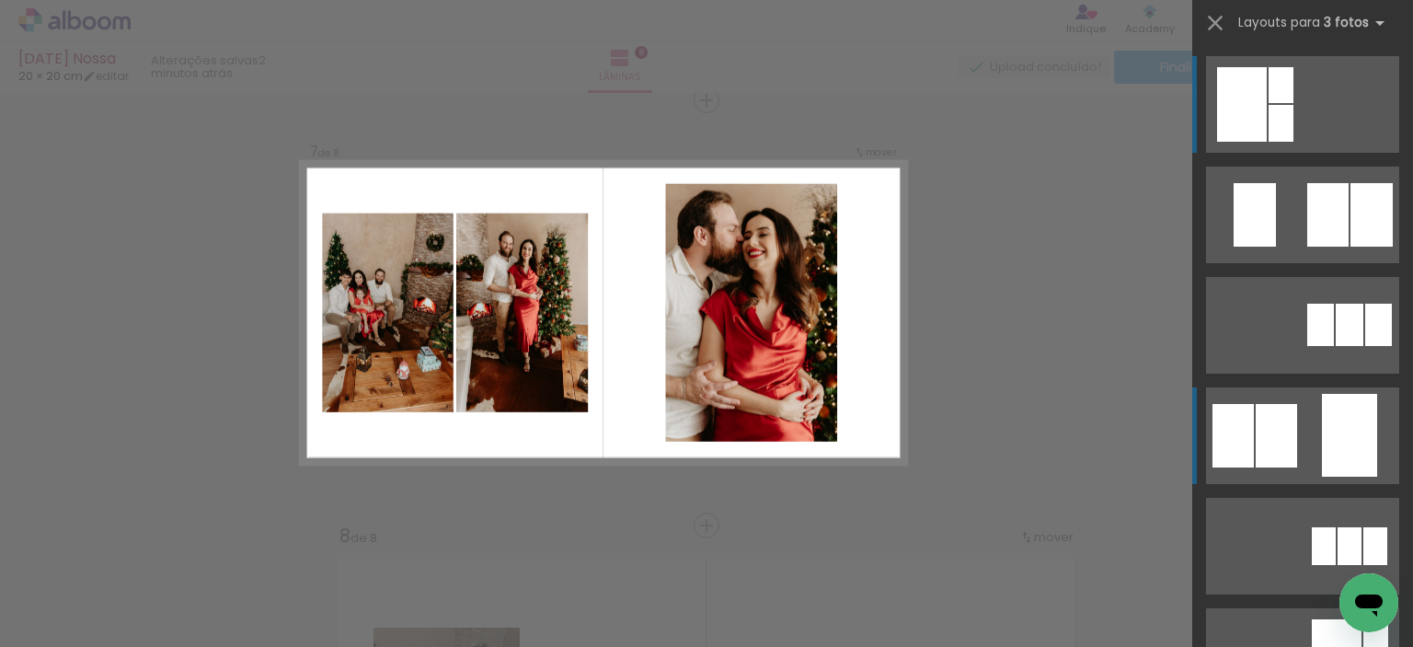
click at [1351, 413] on div at bounding box center [1349, 435] width 55 height 83
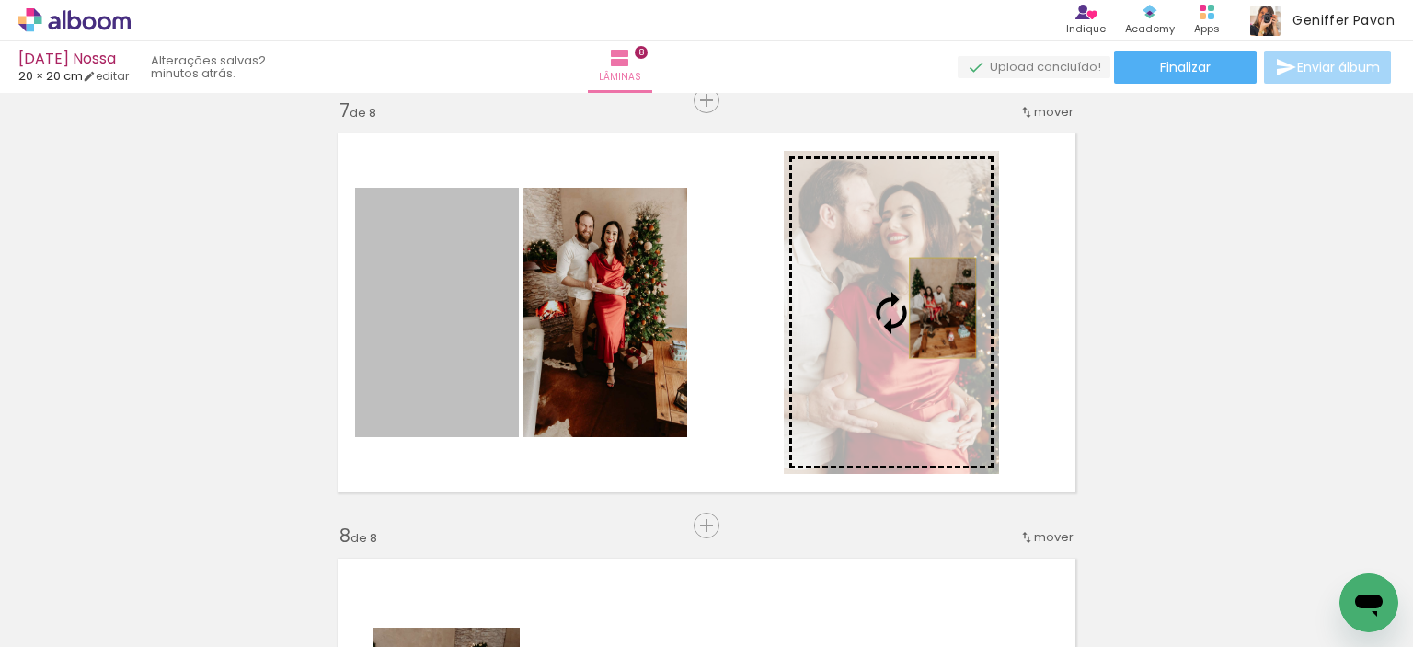
drag, startPoint x: 431, startPoint y: 305, endPoint x: 936, endPoint y: 307, distance: 504.2
click at [0, 0] on slot at bounding box center [0, 0] width 0 height 0
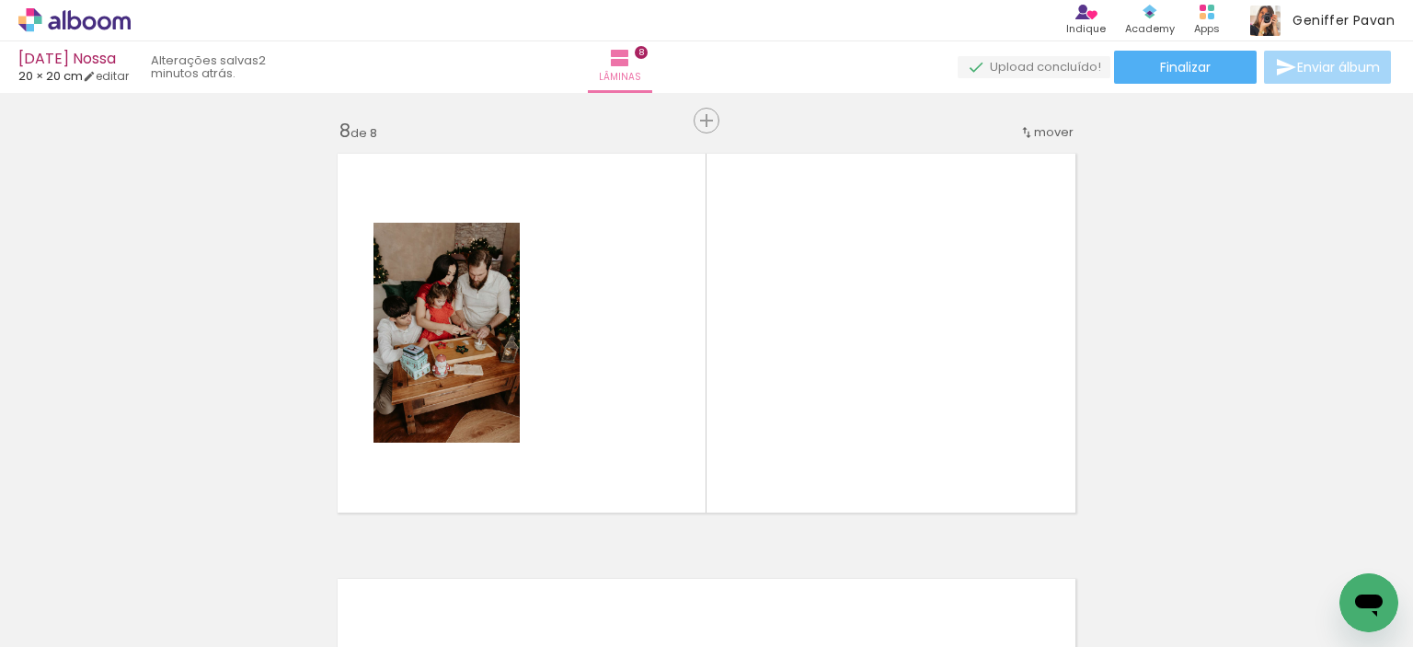
scroll to position [3015, 0]
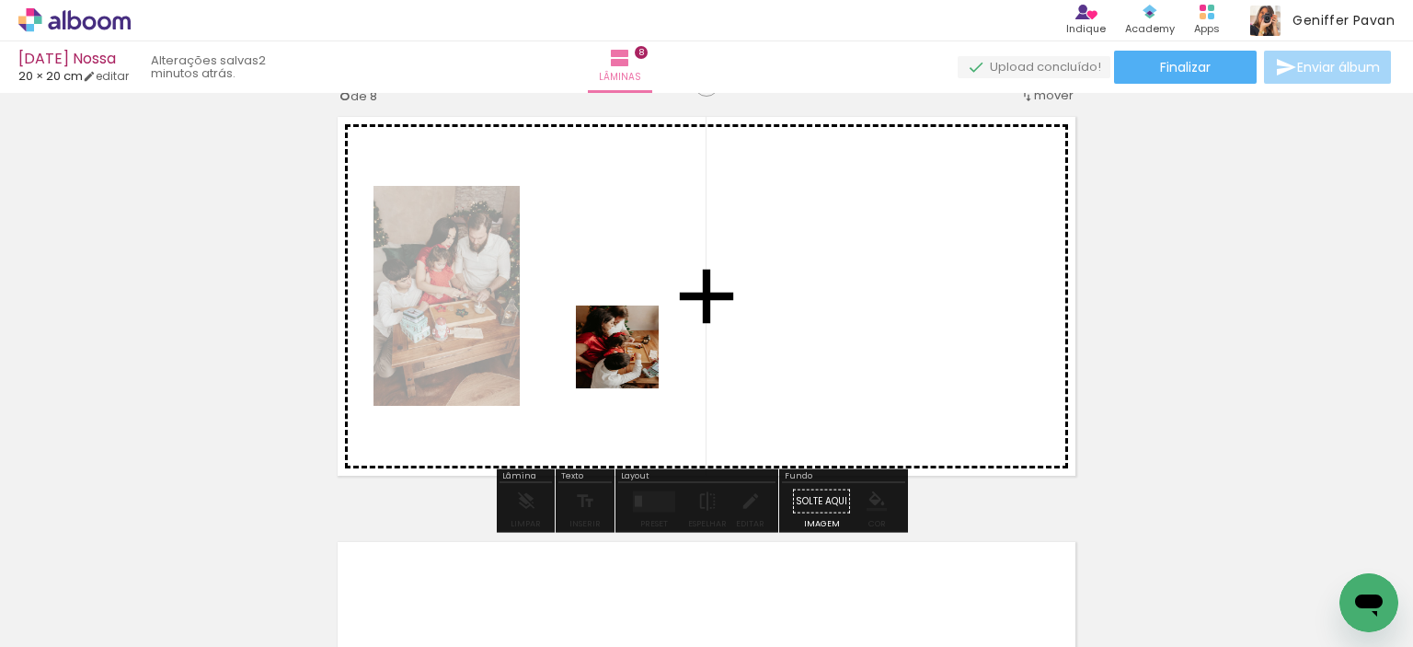
drag, startPoint x: 188, startPoint y: 580, endPoint x: 691, endPoint y: 343, distance: 556.0
click at [691, 343] on quentale-workspace at bounding box center [706, 323] width 1413 height 647
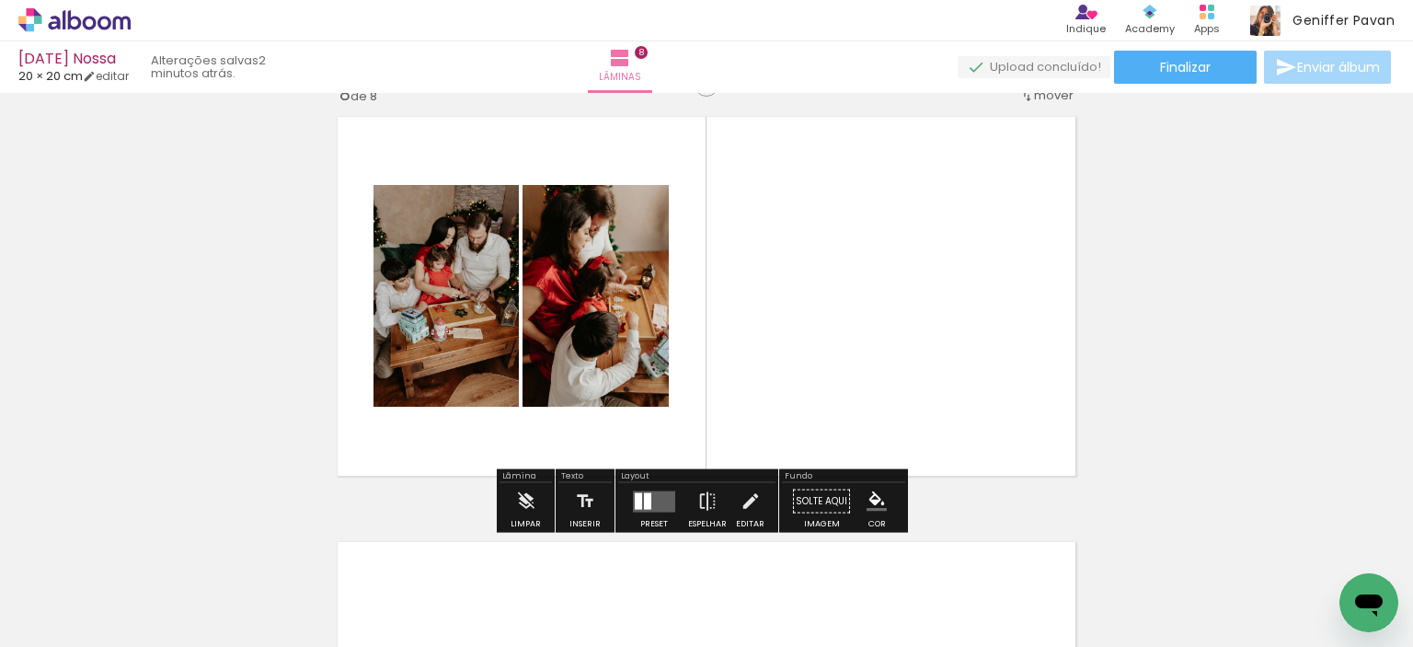
drag, startPoint x: 192, startPoint y: 603, endPoint x: 558, endPoint y: 359, distance: 439.9
click at [558, 359] on quentale-workspace at bounding box center [706, 323] width 1413 height 647
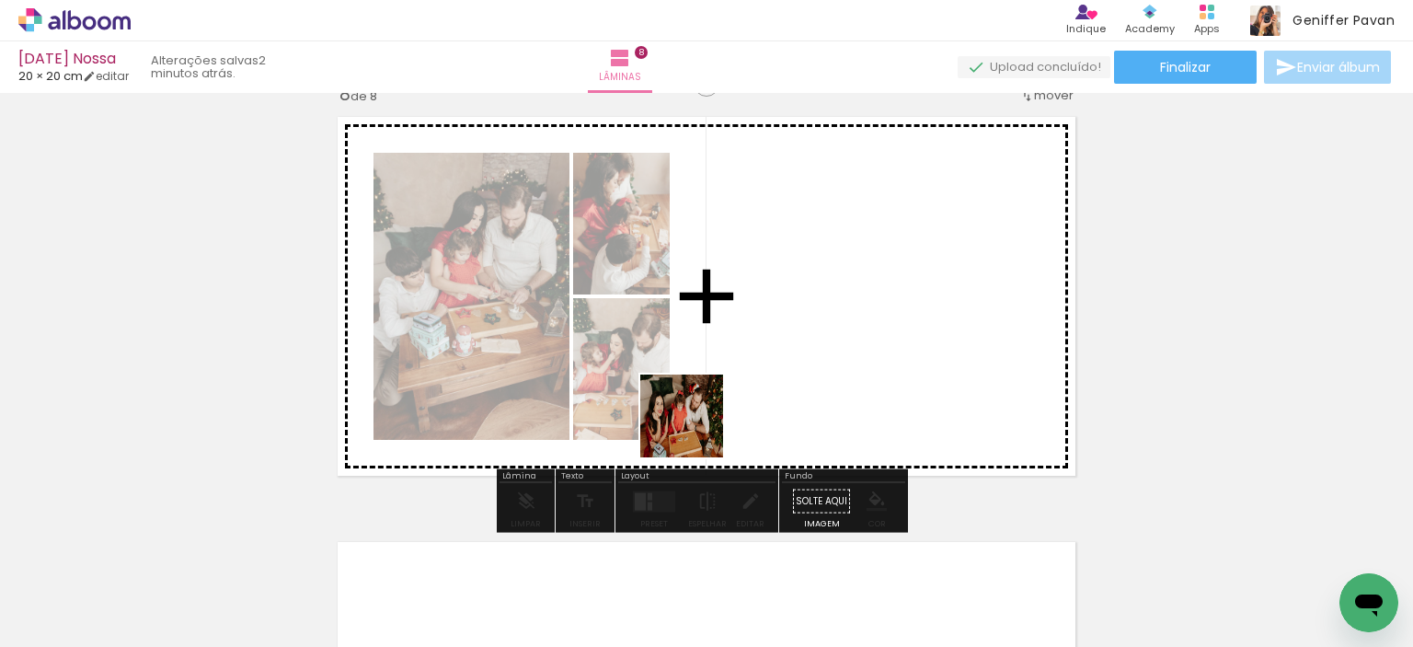
drag, startPoint x: 579, startPoint y: 581, endPoint x: 699, endPoint y: 427, distance: 196.0
click at [699, 427] on quentale-workspace at bounding box center [706, 323] width 1413 height 647
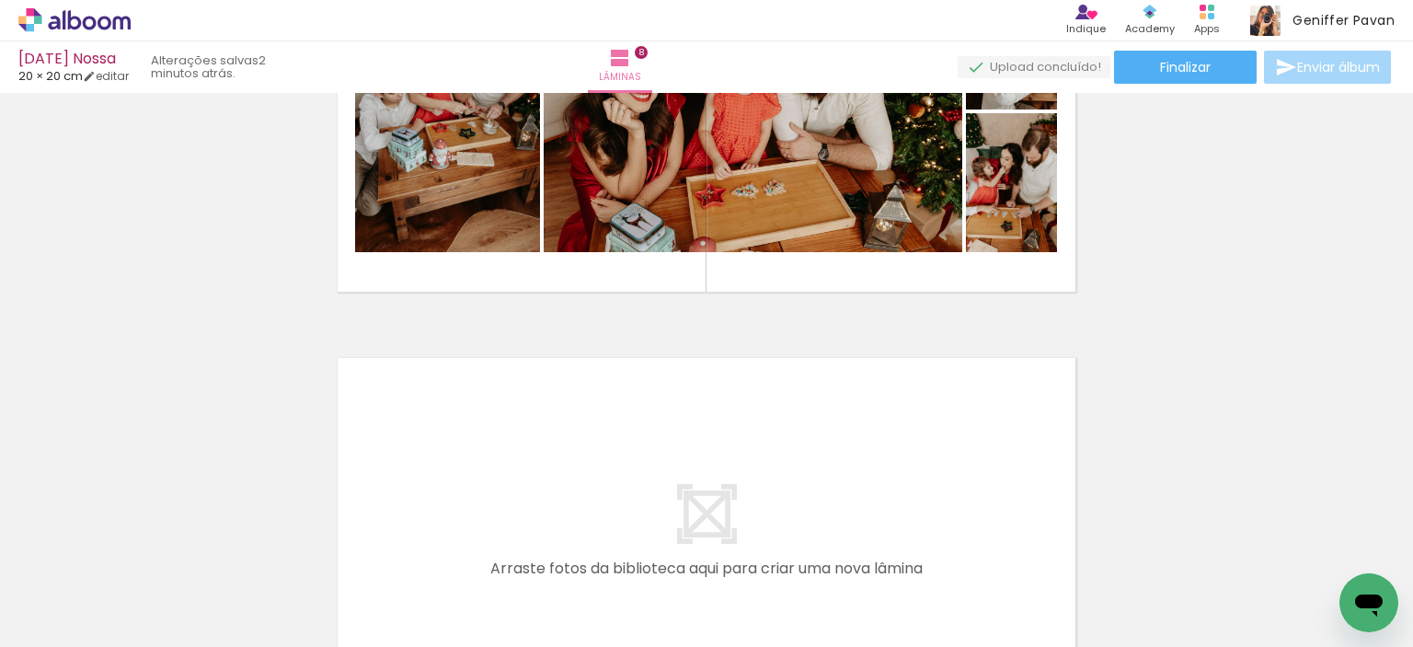
scroll to position [3236, 0]
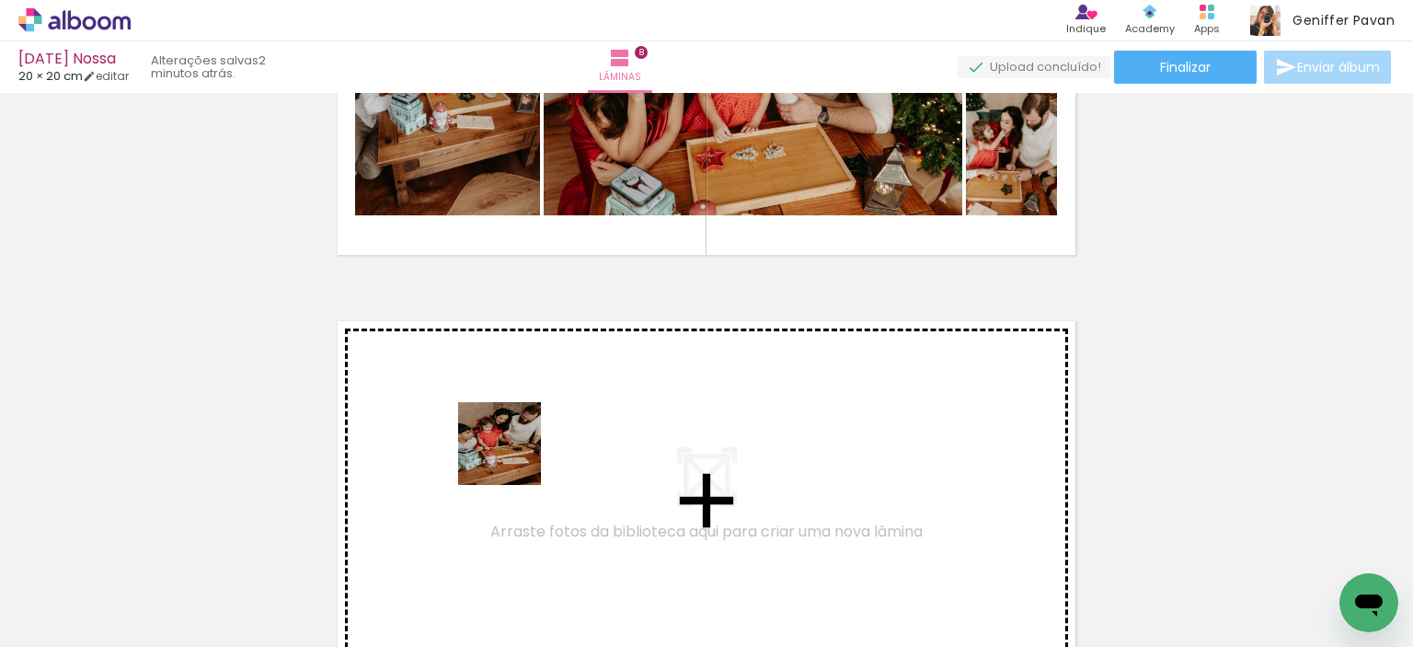
drag, startPoint x: 198, startPoint y: 588, endPoint x: 558, endPoint y: 448, distance: 386.0
click at [558, 448] on quentale-workspace at bounding box center [706, 323] width 1413 height 647
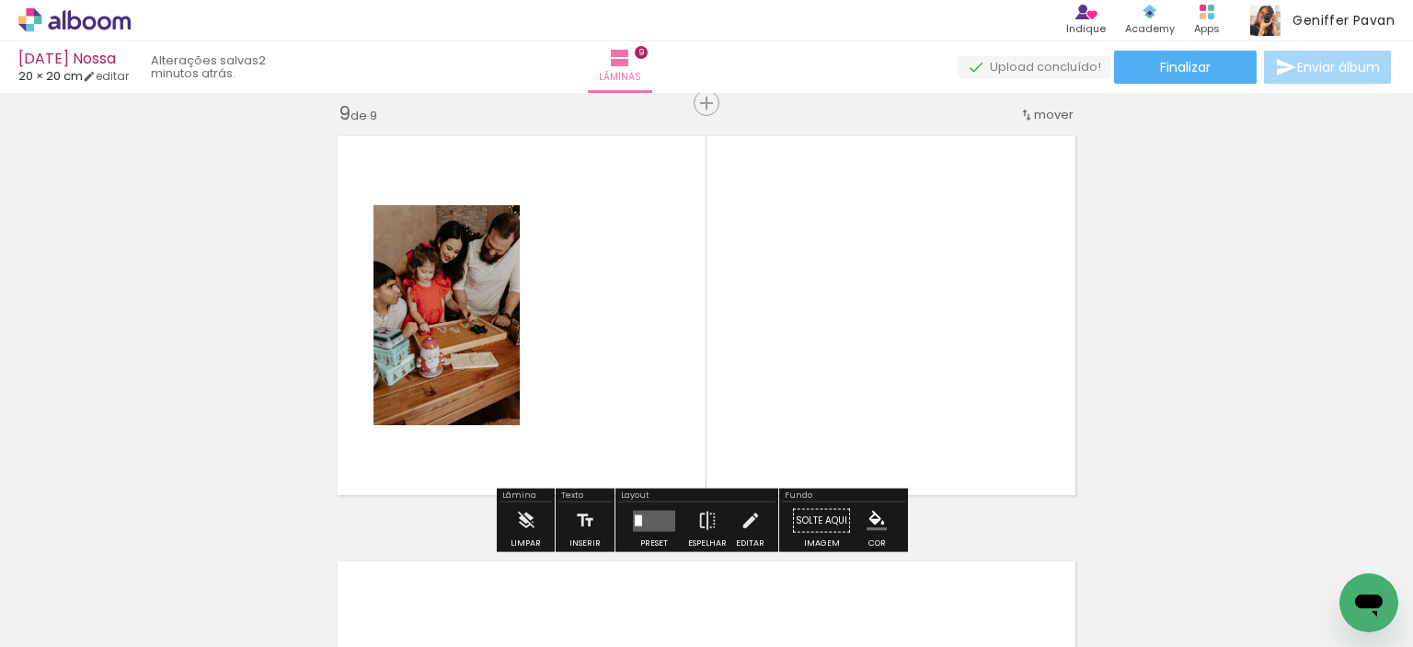
scroll to position [3423, 0]
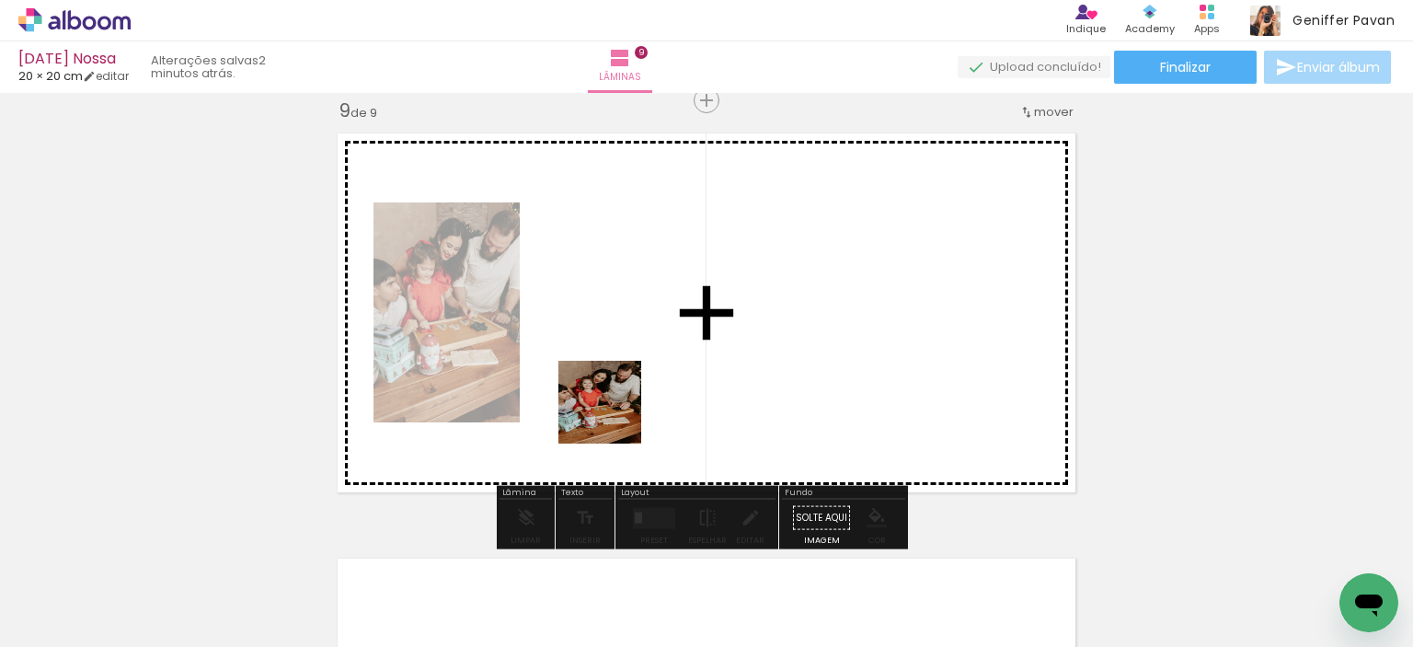
drag, startPoint x: 207, startPoint y: 599, endPoint x: 661, endPoint y: 399, distance: 495.6
click at [661, 399] on quentale-workspace at bounding box center [706, 323] width 1413 height 647
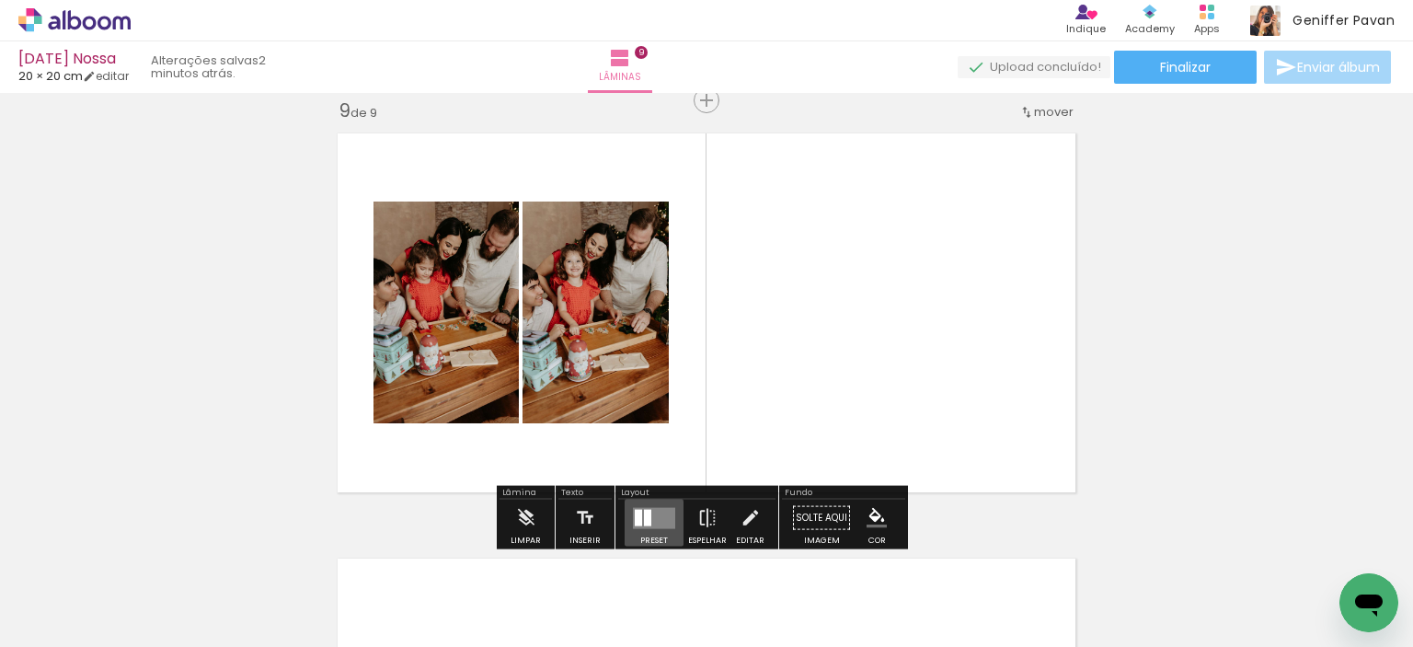
click at [644, 524] on div at bounding box center [647, 517] width 7 height 17
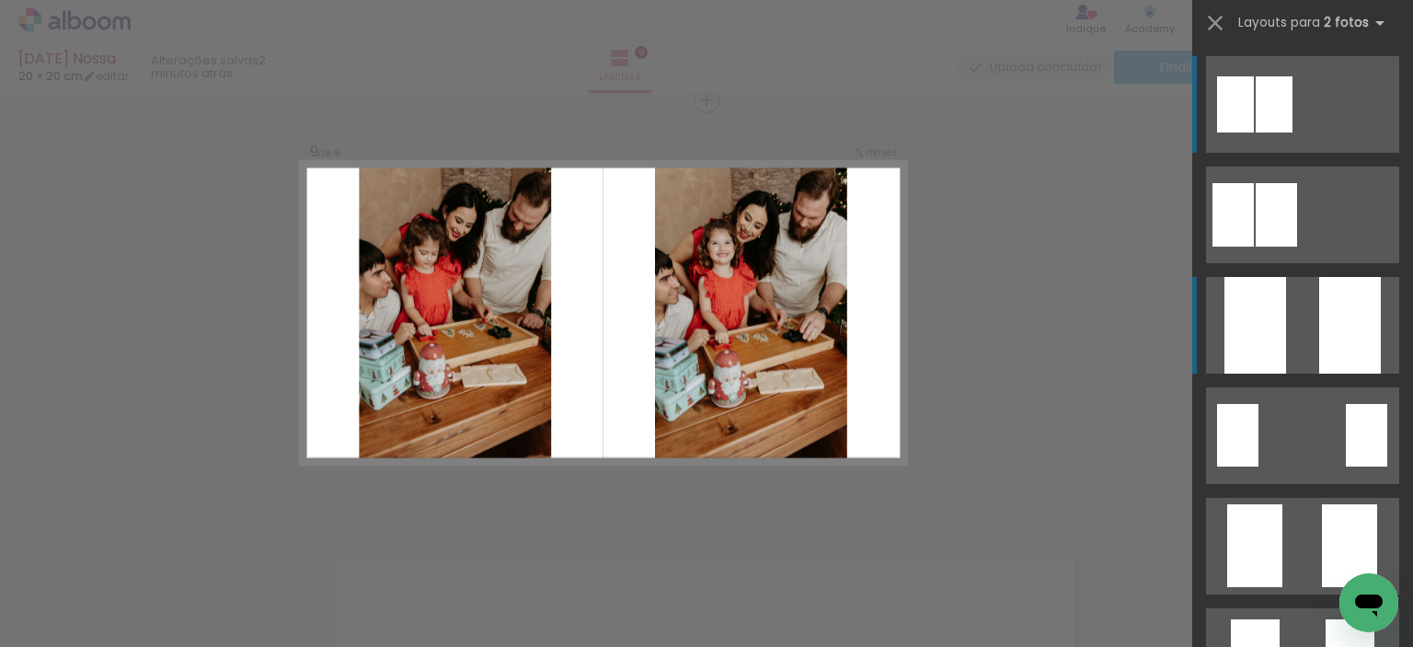
click at [1306, 325] on quentale-layouter at bounding box center [1302, 325] width 193 height 97
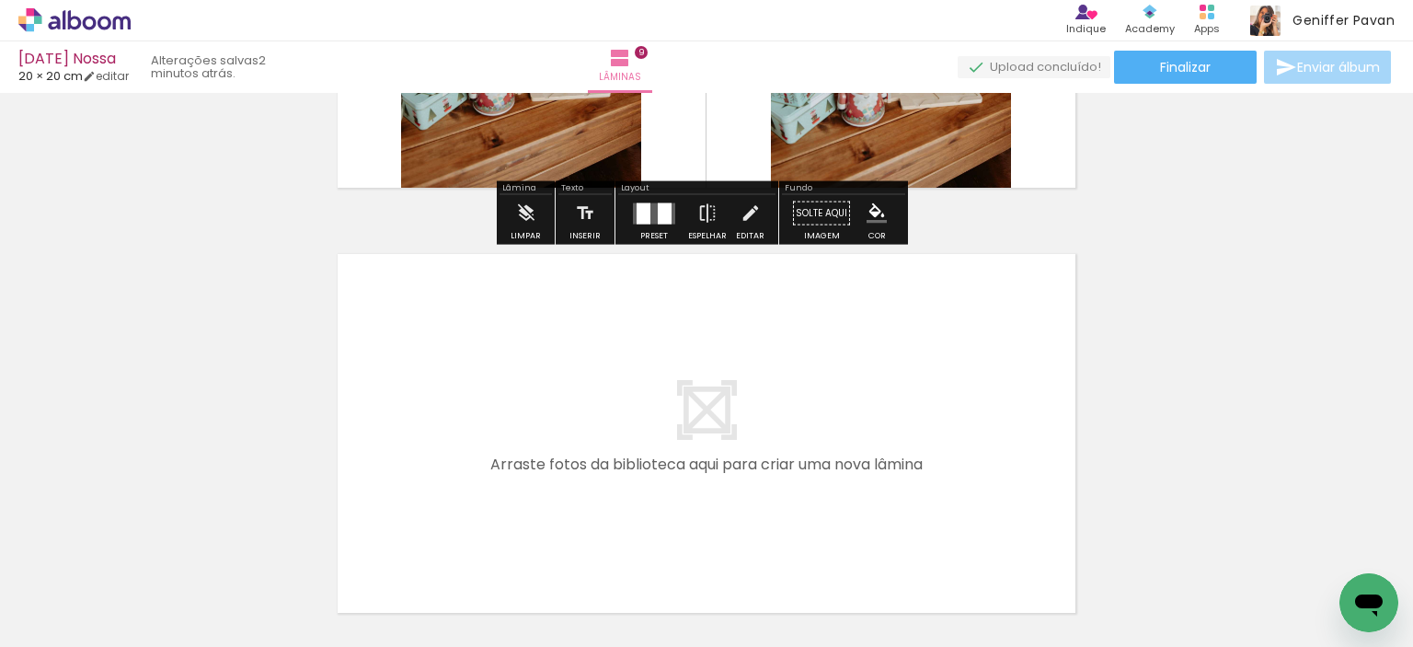
scroll to position [3828, 0]
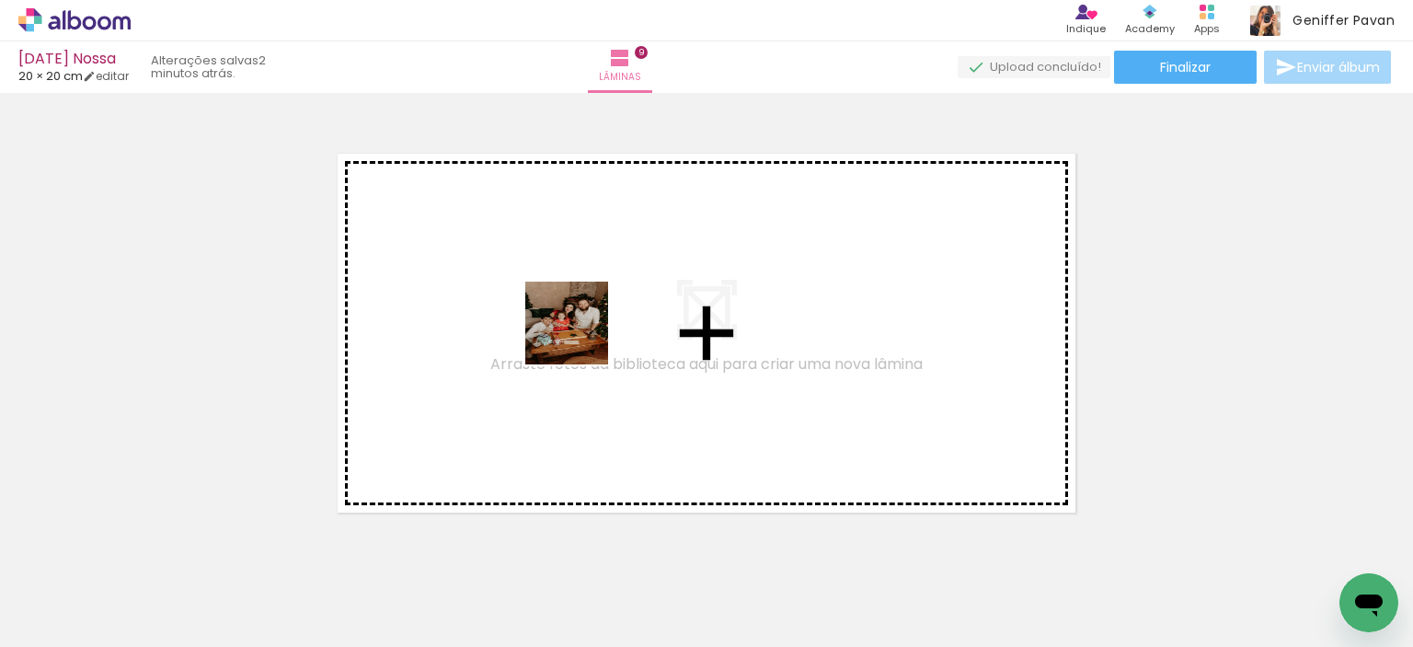
drag, startPoint x: 176, startPoint y: 599, endPoint x: 586, endPoint y: 334, distance: 488.5
click at [586, 334] on quentale-workspace at bounding box center [706, 323] width 1413 height 647
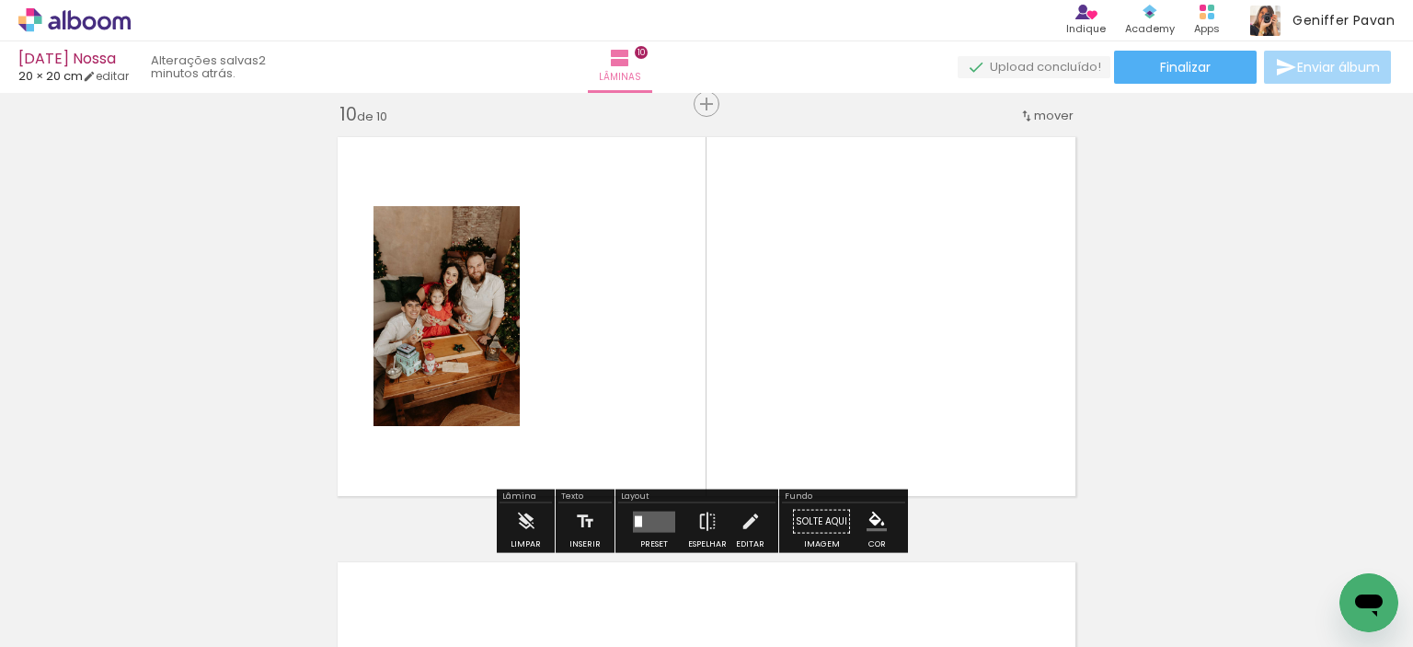
scroll to position [3849, 0]
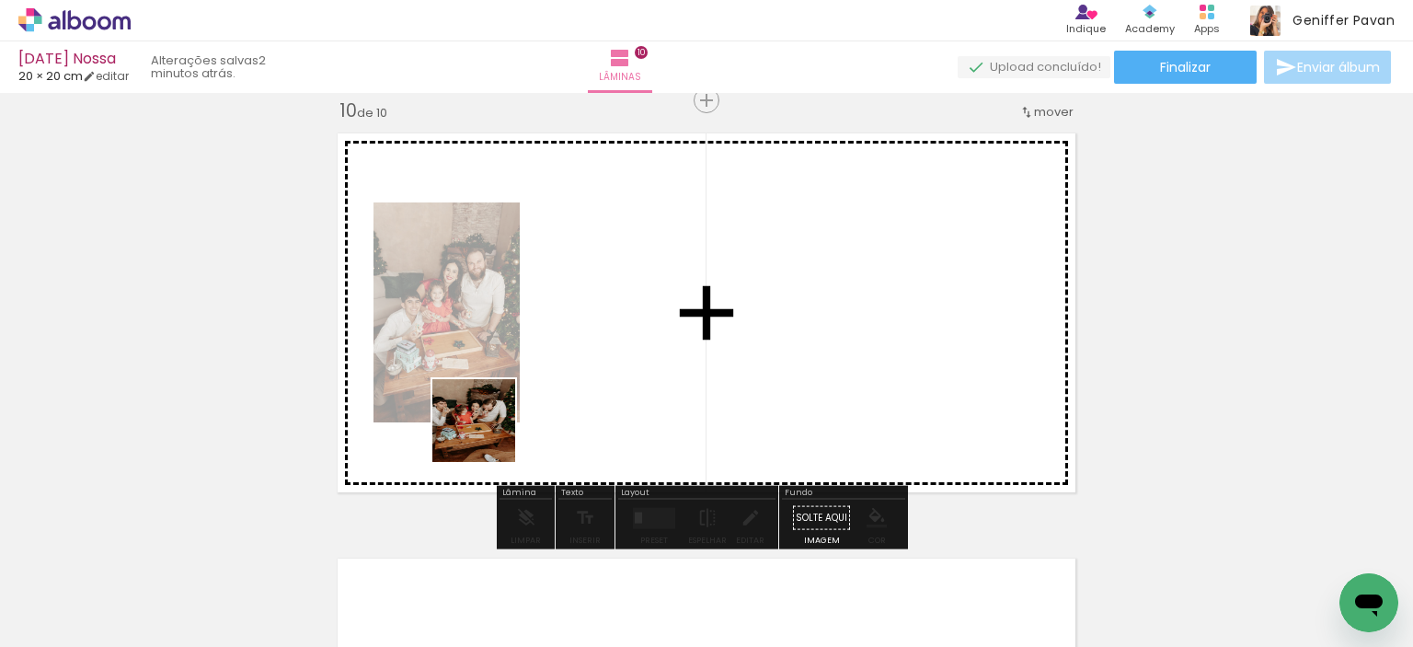
drag, startPoint x: 173, startPoint y: 581, endPoint x: 557, endPoint y: 406, distance: 422.0
click at [557, 406] on quentale-workspace at bounding box center [706, 323] width 1413 height 647
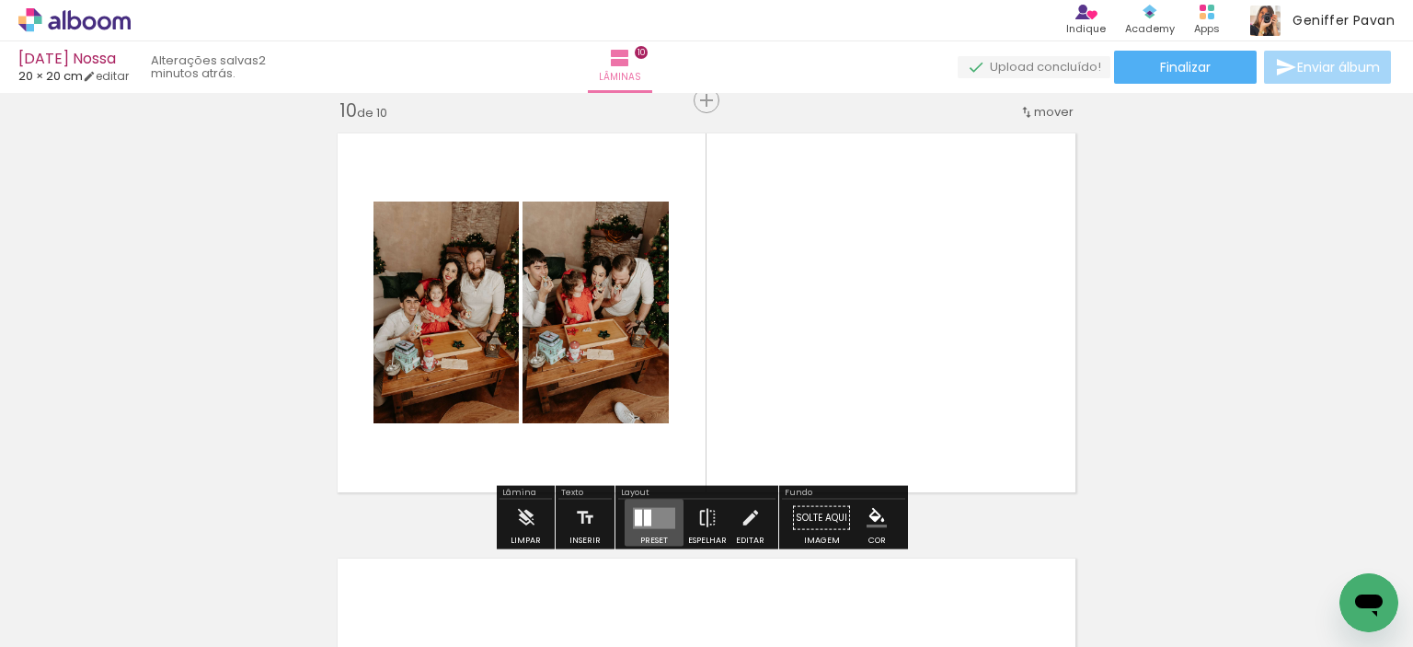
click at [653, 513] on quentale-layouter at bounding box center [654, 517] width 42 height 21
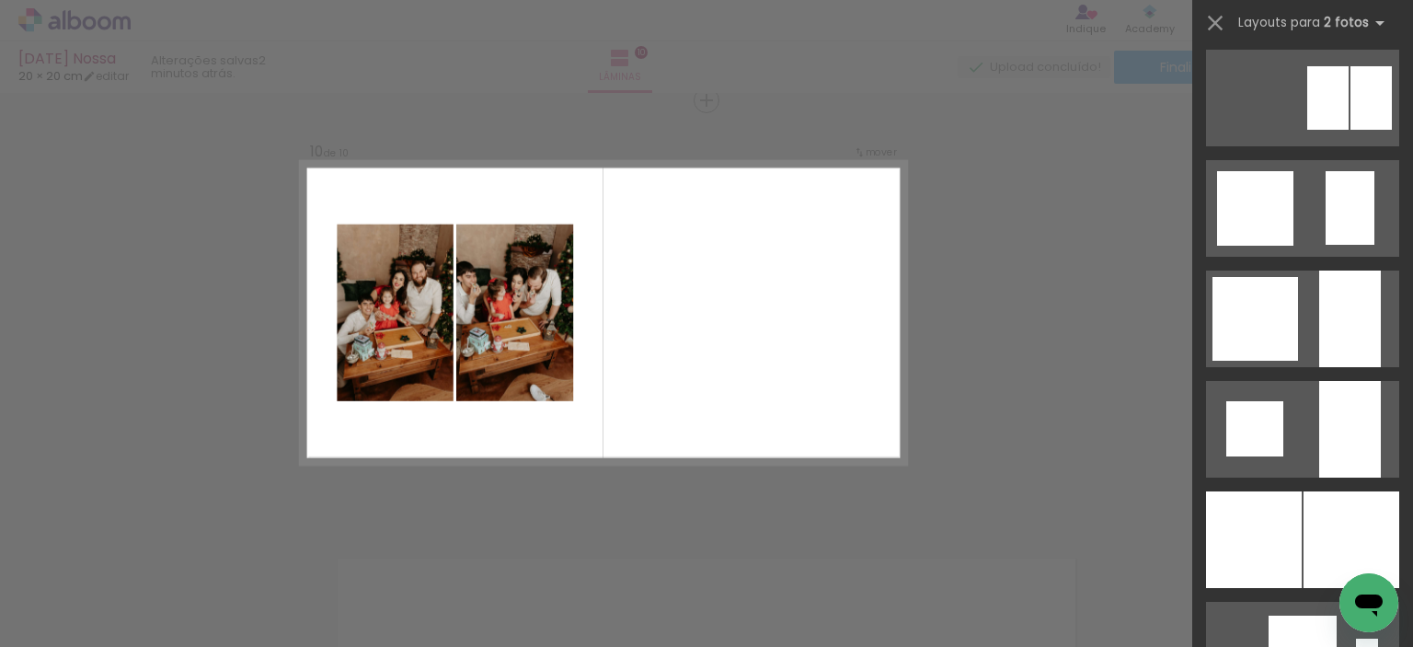
scroll to position [1456, 0]
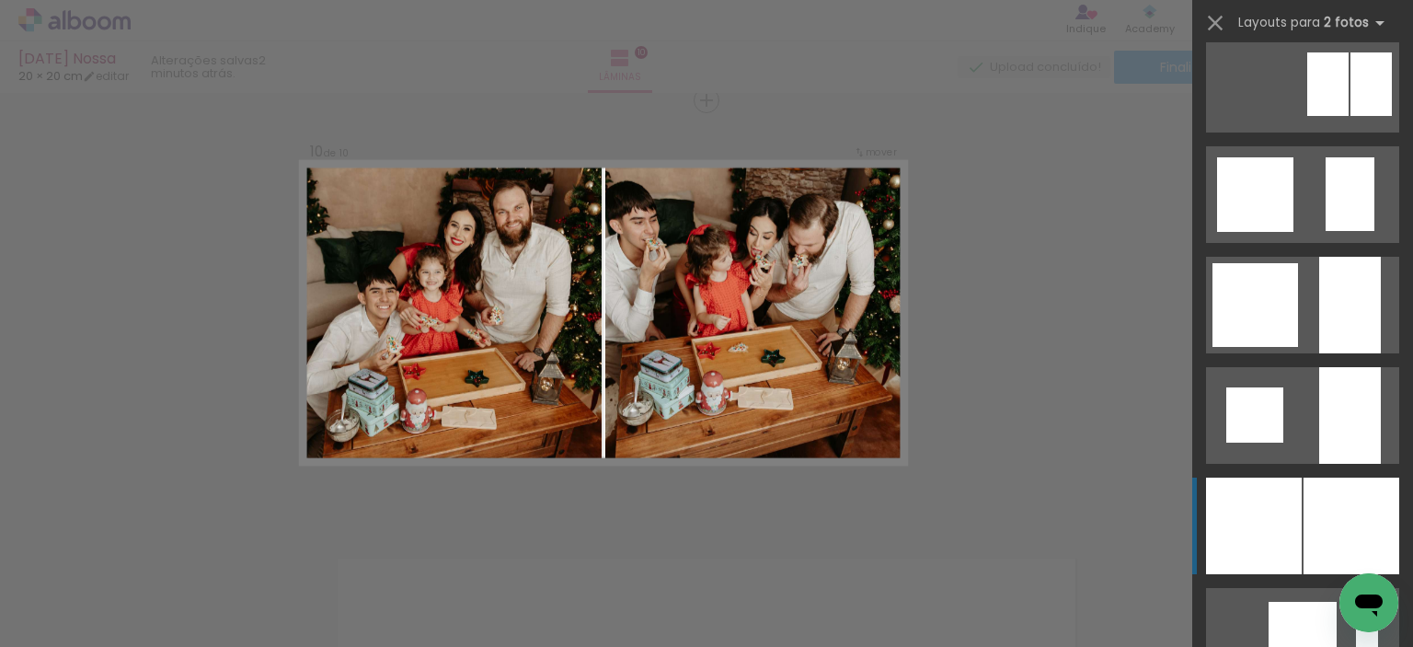
click at [1274, 538] on div at bounding box center [1254, 526] width 96 height 97
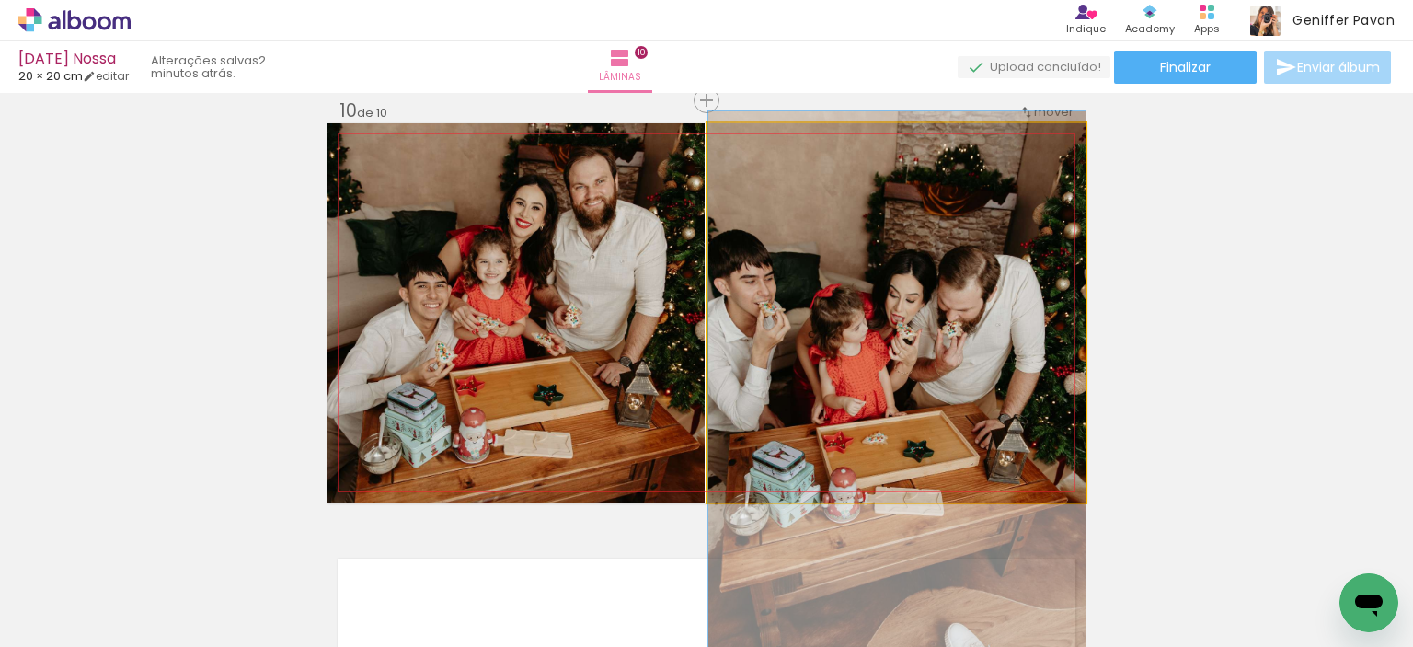
drag, startPoint x: 934, startPoint y: 341, endPoint x: 942, endPoint y: 423, distance: 82.3
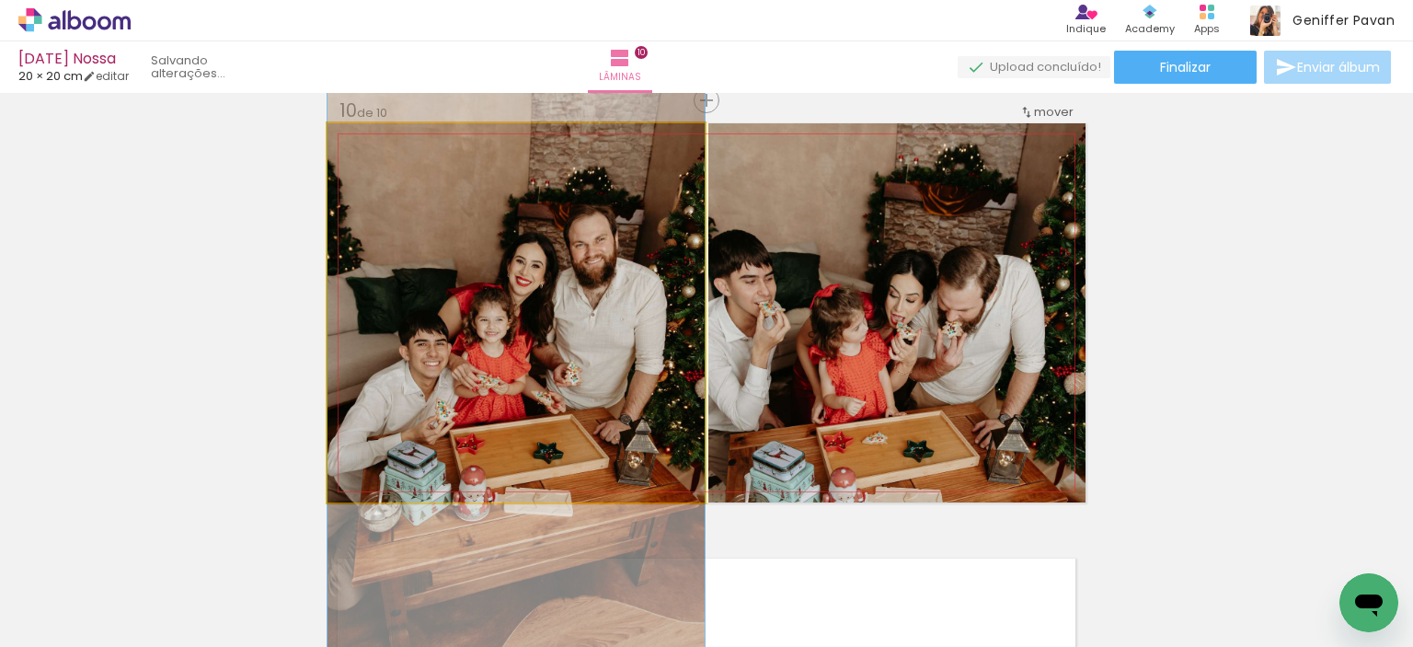
drag, startPoint x: 556, startPoint y: 291, endPoint x: 560, endPoint y: 349, distance: 58.1
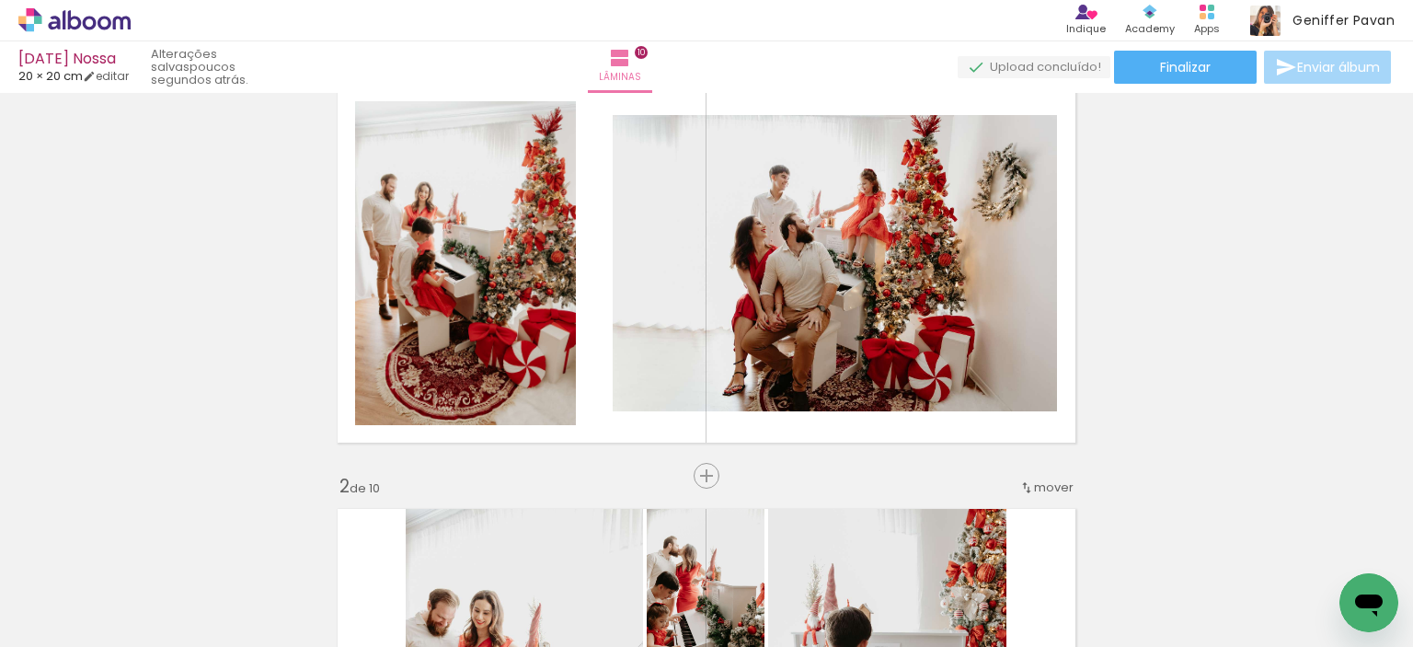
scroll to position [0, 0]
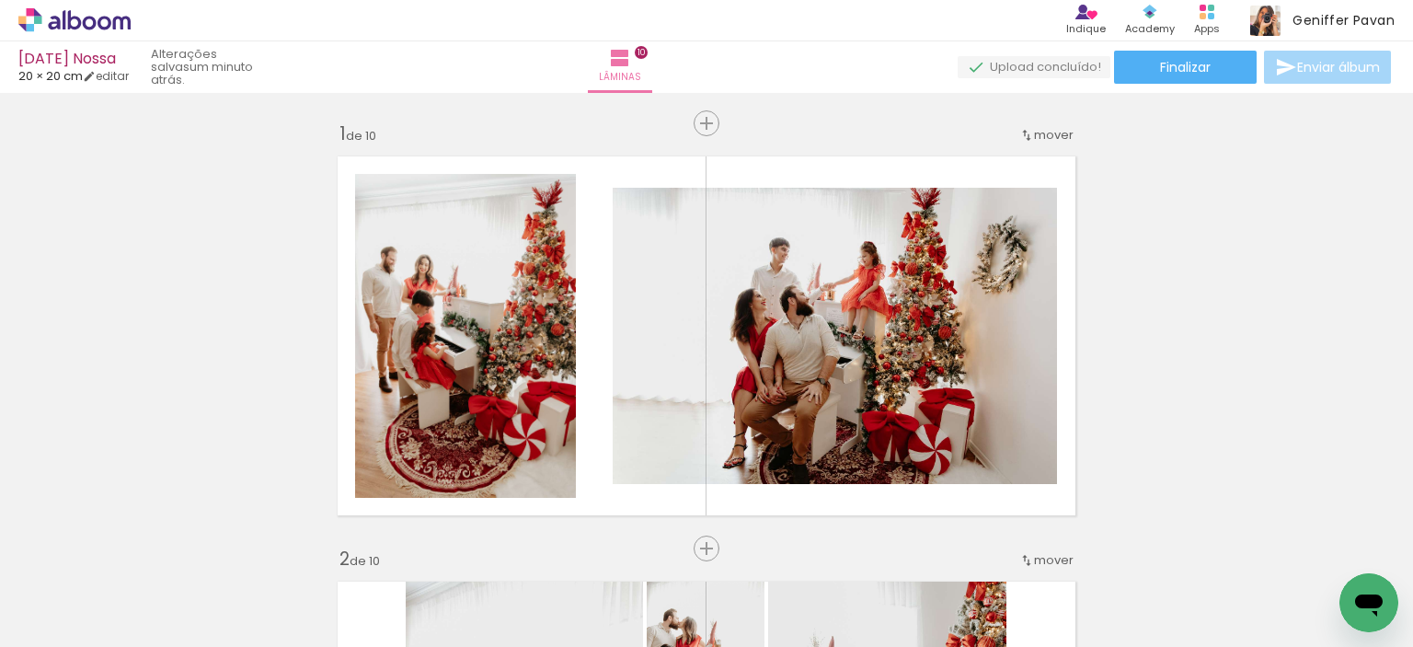
scroll to position [1456, 0]
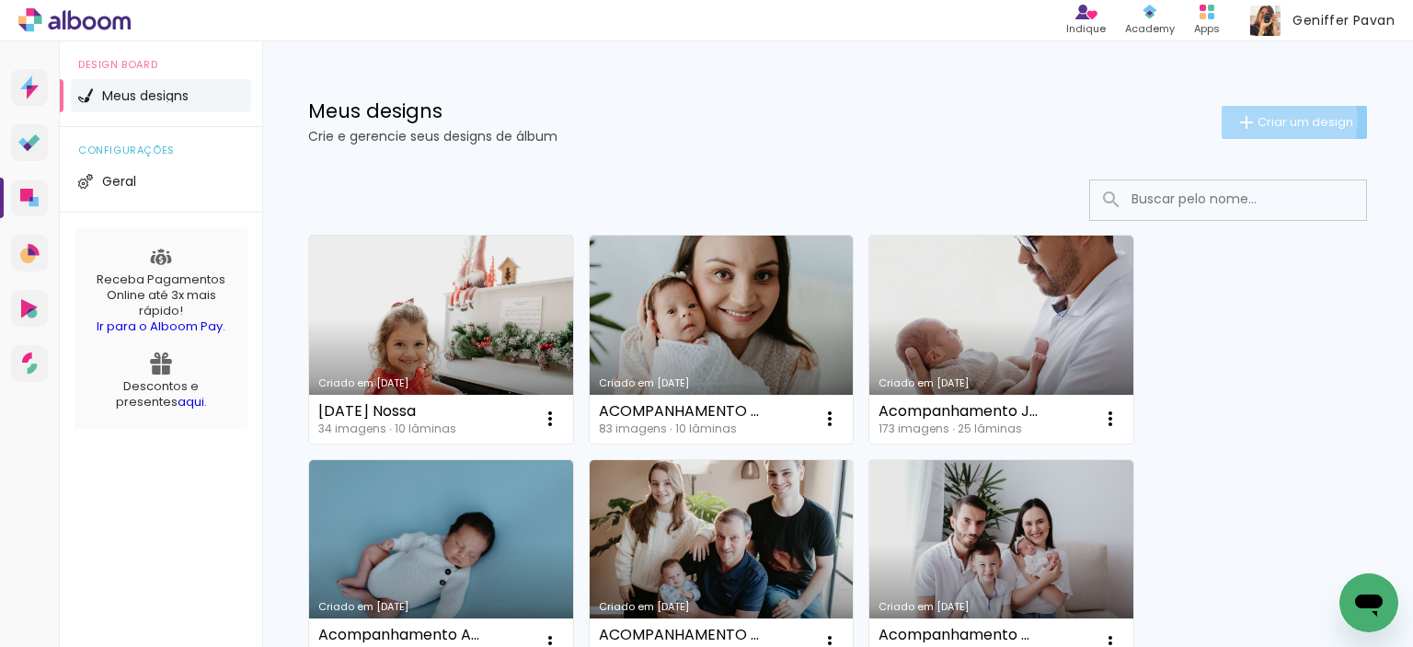
click at [1258, 120] on span "Criar um design" at bounding box center [1306, 122] width 96 height 12
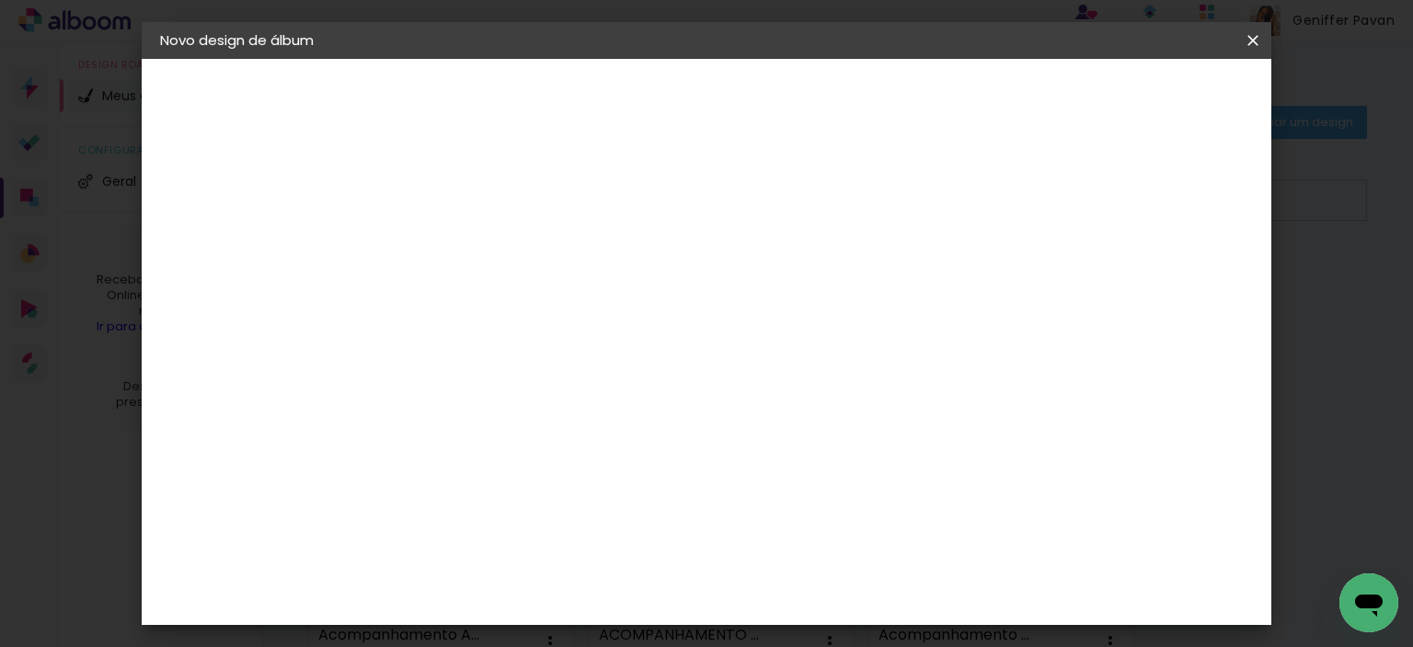
click at [461, 246] on input at bounding box center [461, 247] width 0 height 29
type input "Acompanhamento Maria Helena"
type paper-input "Acompanhamento Maria Helena"
click at [0, 0] on slot "Avançar" at bounding box center [0, 0] width 0 height 0
click at [805, 259] on paper-item "Tamanho Livre" at bounding box center [716, 279] width 177 height 40
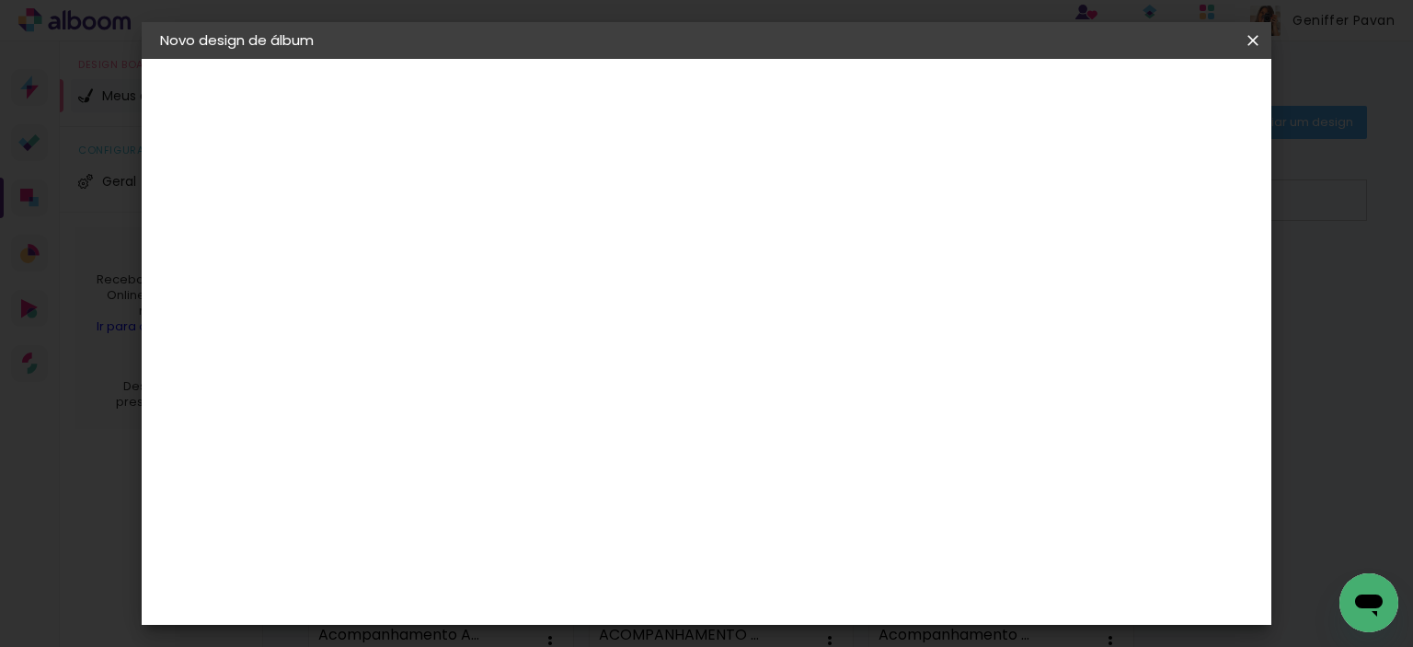
click at [0, 0] on slot "Avançar" at bounding box center [0, 0] width 0 height 0
click at [404, 515] on input "30" at bounding box center [403, 506] width 48 height 28
type input "25"
type paper-input "25"
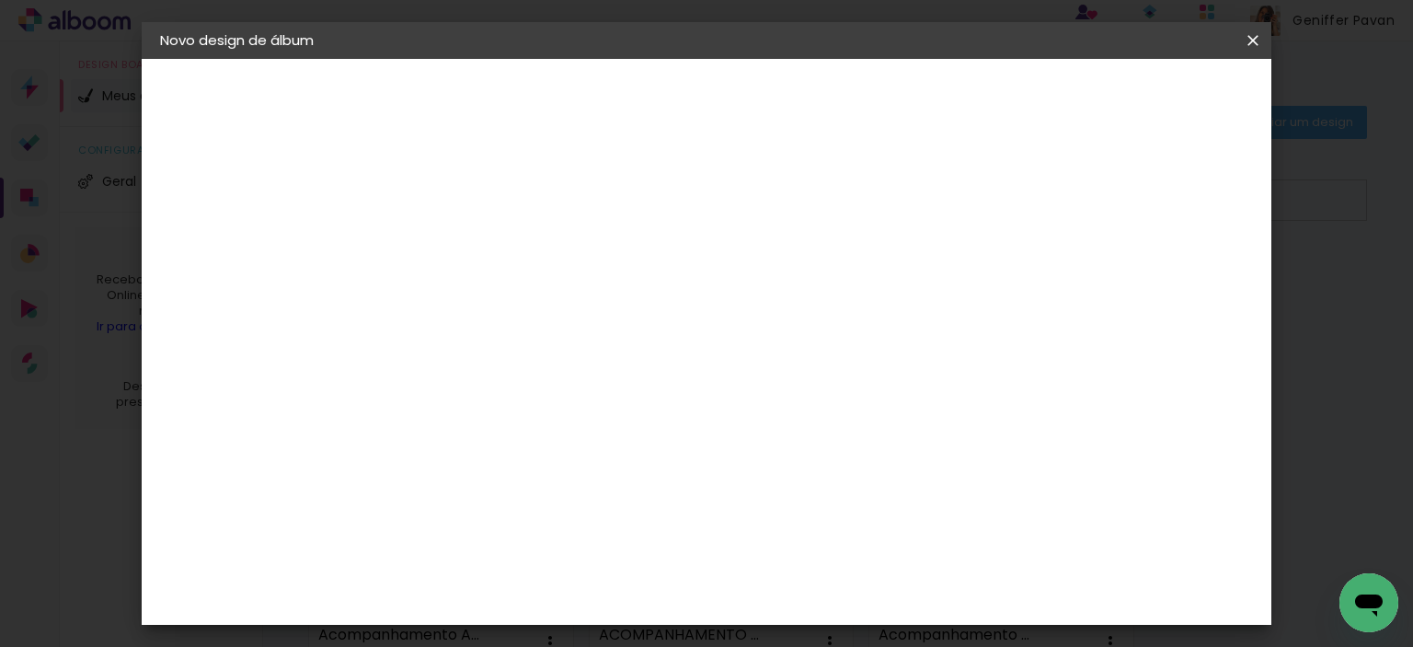
scroll to position [143, 0]
click at [817, 535] on input "60" at bounding box center [809, 538] width 48 height 28
type input "50"
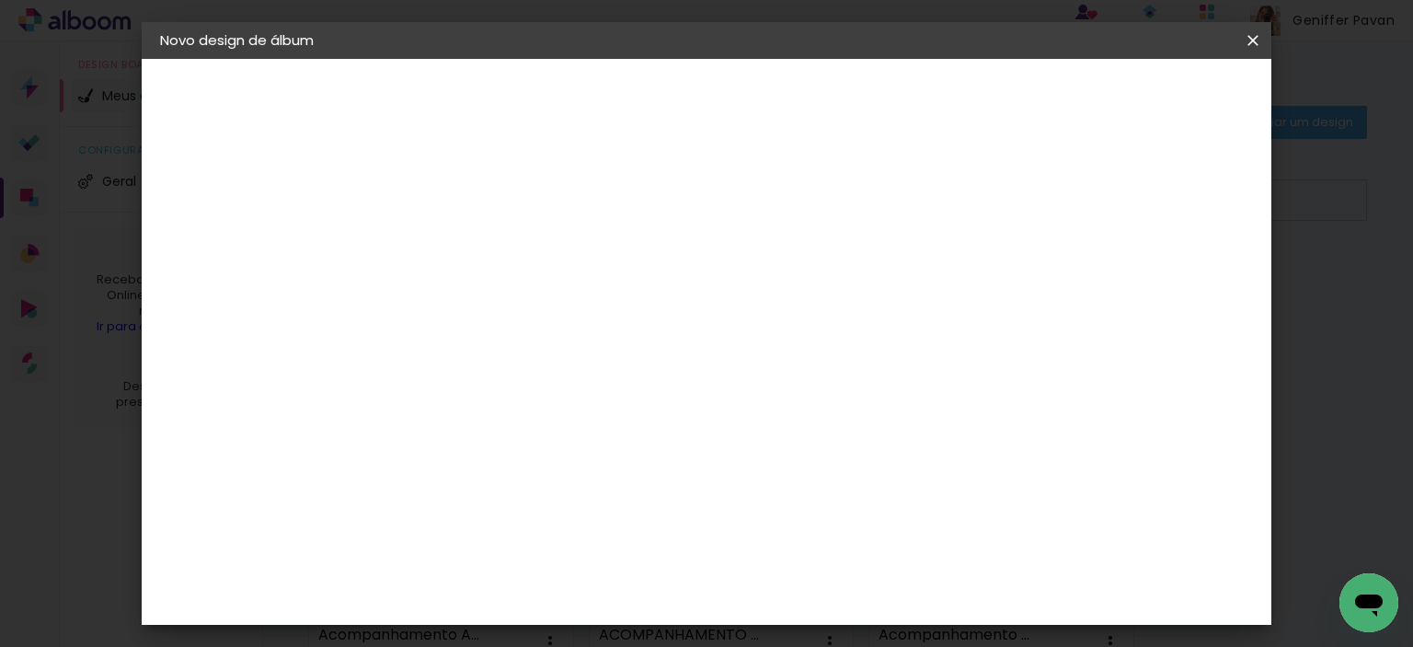
type paper-input "50"
click at [1138, 104] on span "Iniciar design" at bounding box center [1096, 97] width 84 height 13
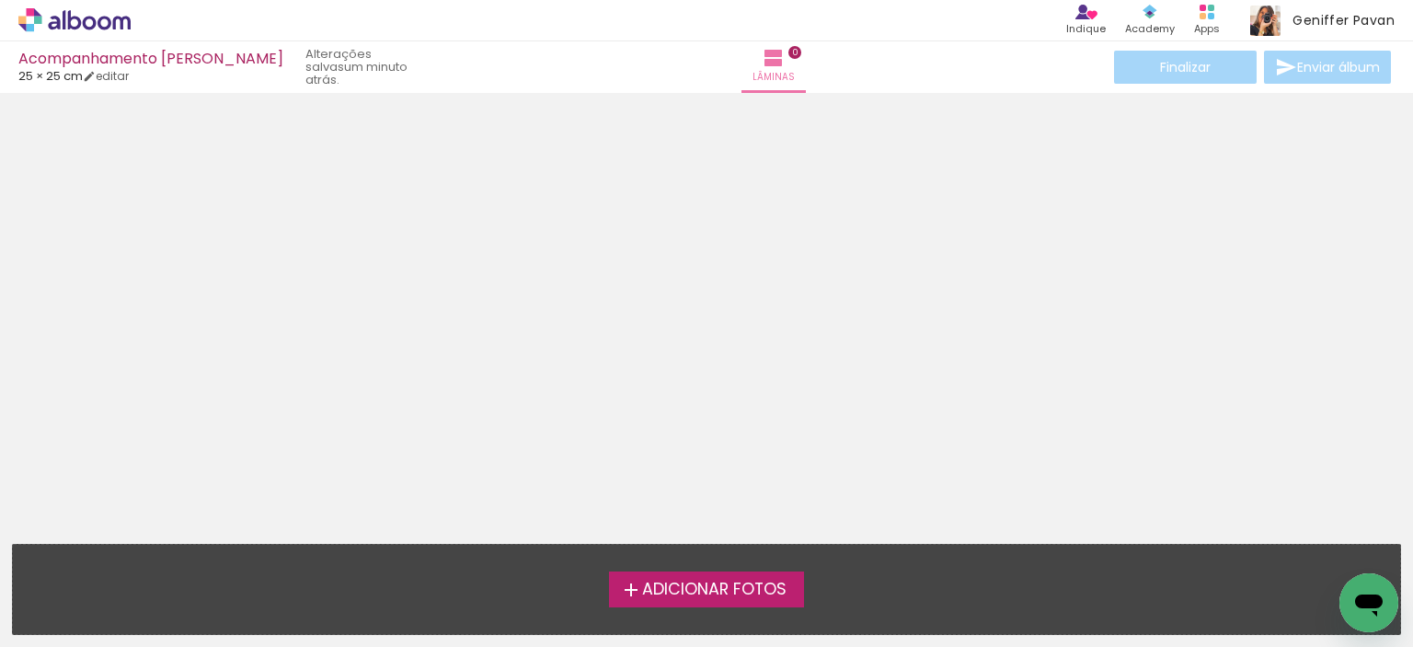
click at [672, 588] on span "Adicionar Fotos" at bounding box center [714, 589] width 144 height 17
click at [0, 0] on input "file" at bounding box center [0, 0] width 0 height 0
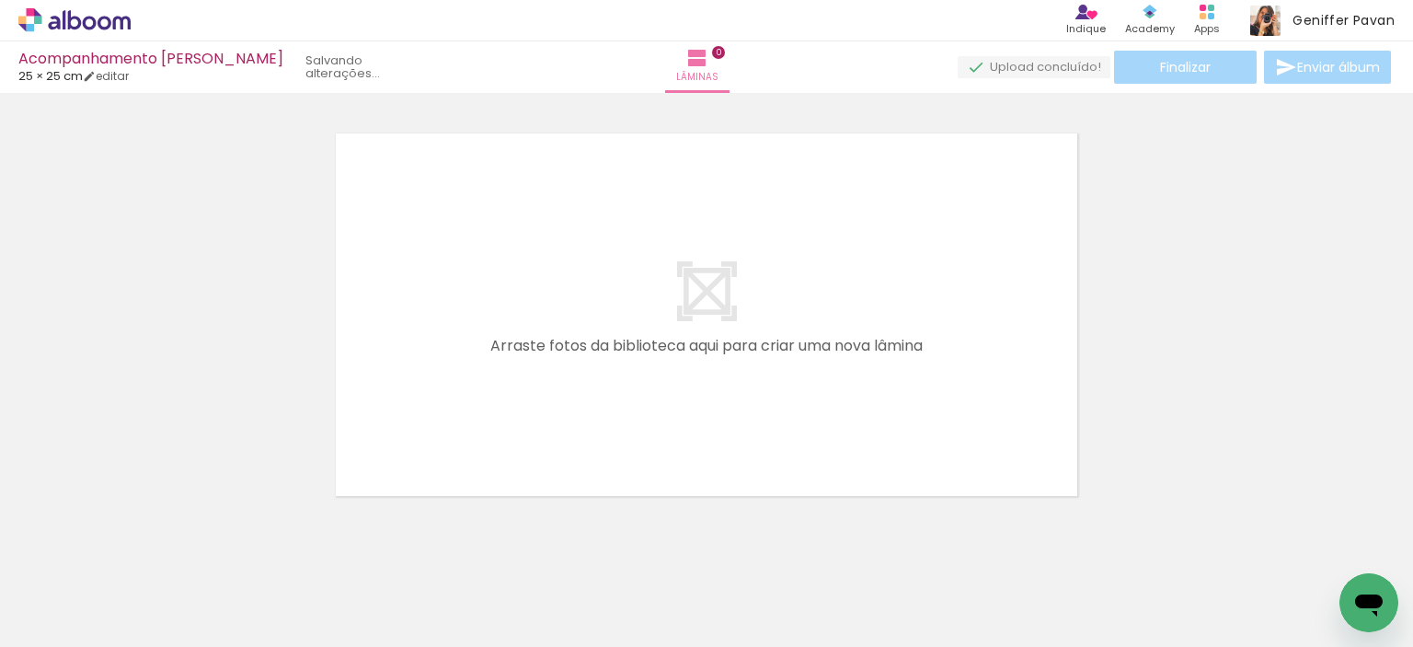
scroll to position [23, 0]
click at [57, 626] on span "Adicionar Fotos" at bounding box center [65, 622] width 55 height 20
click at [0, 0] on input "file" at bounding box center [0, 0] width 0 height 0
click at [76, 612] on span "Adicionar Fotos" at bounding box center [65, 622] width 55 height 20
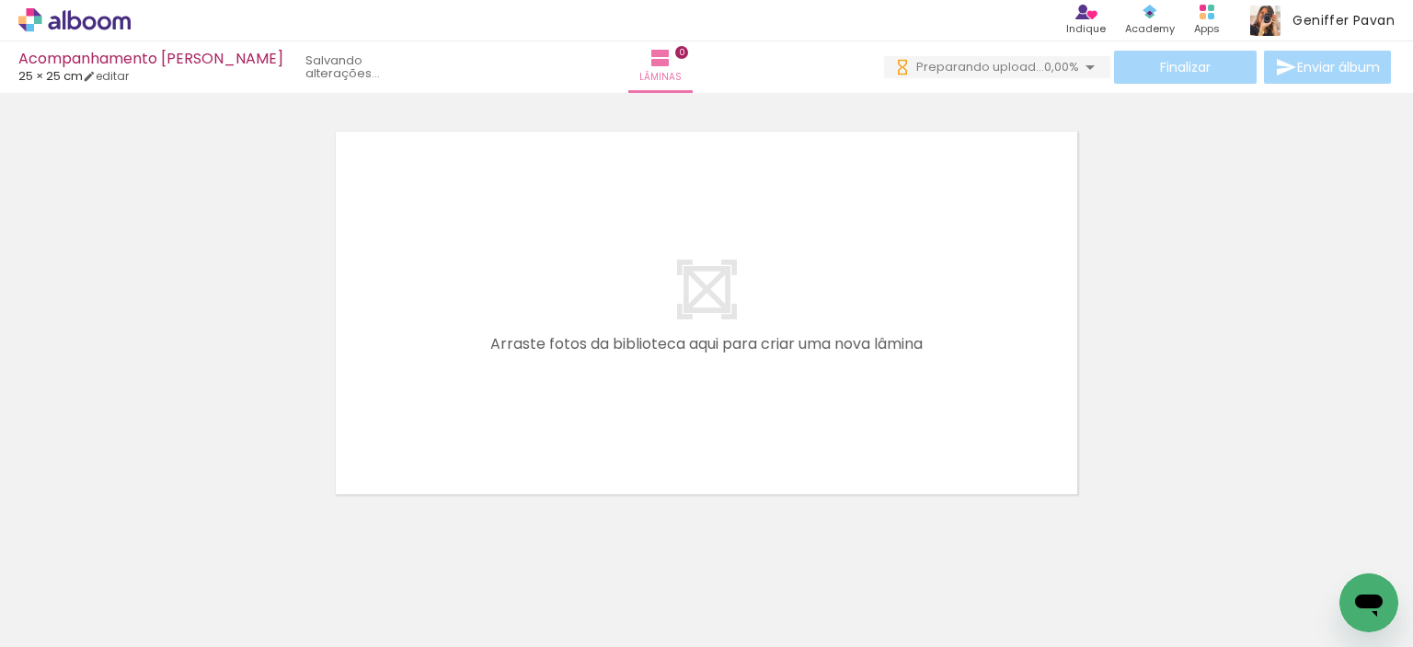
click at [0, 0] on input "file" at bounding box center [0, 0] width 0 height 0
click at [72, 616] on span "Adicionar Fotos" at bounding box center [65, 622] width 55 height 20
click at [0, 0] on input "file" at bounding box center [0, 0] width 0 height 0
click at [47, 636] on paper-button "Adicionar Fotos" at bounding box center [56, 621] width 89 height 29
click at [0, 0] on input "file" at bounding box center [0, 0] width 0 height 0
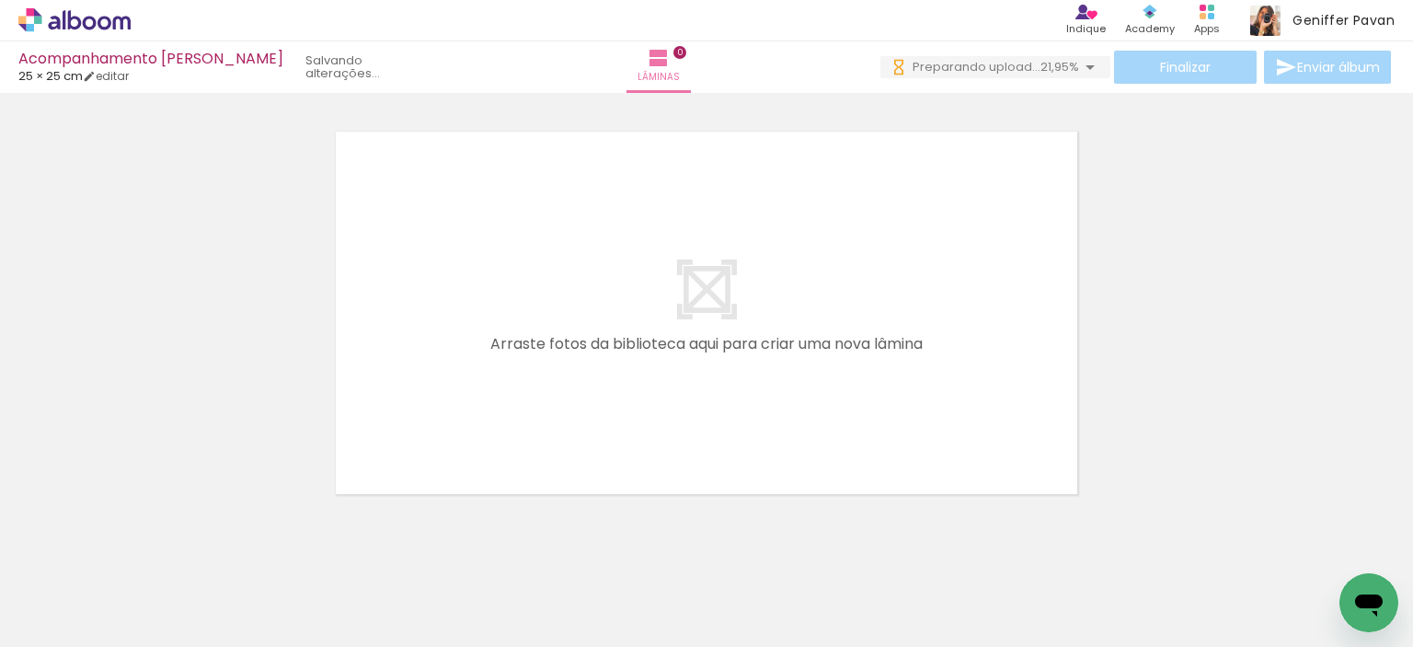
click at [72, 617] on span "Adicionar Fotos" at bounding box center [65, 622] width 55 height 20
click at [0, 0] on input "file" at bounding box center [0, 0] width 0 height 0
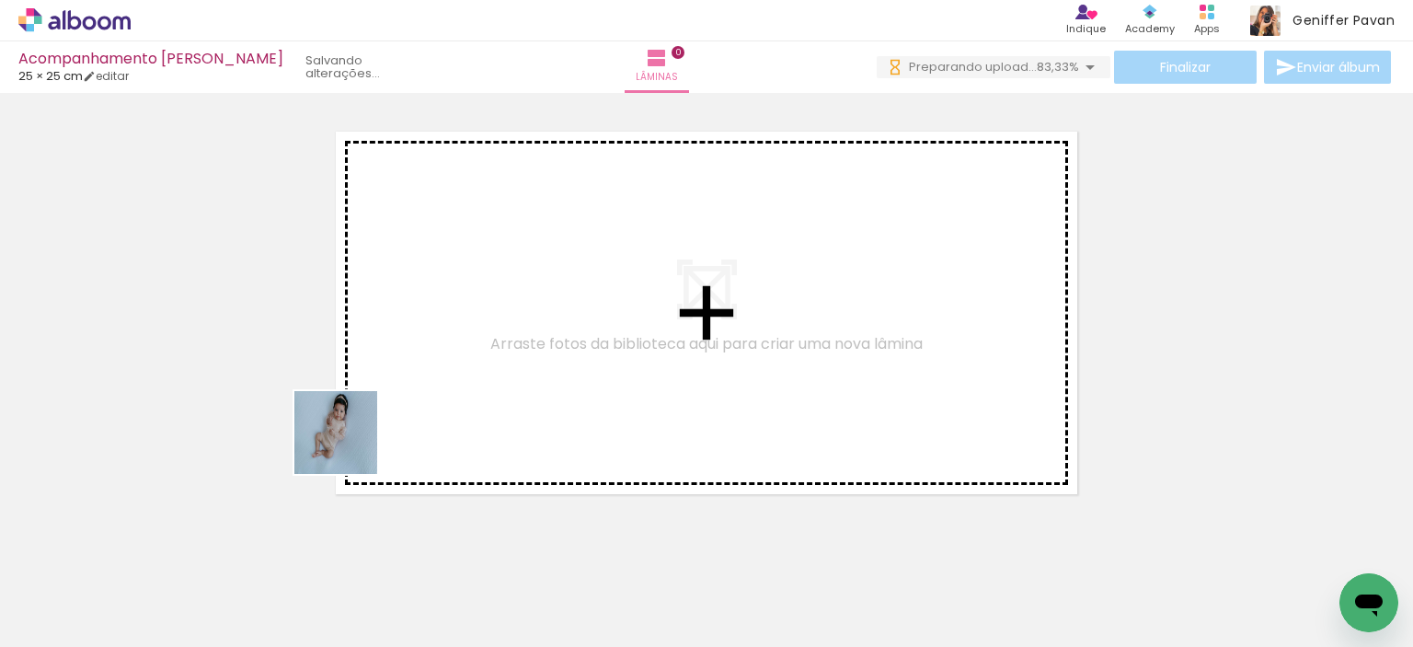
drag, startPoint x: 187, startPoint y: 585, endPoint x: 491, endPoint y: 351, distance: 383.9
click at [491, 351] on quentale-workspace at bounding box center [706, 323] width 1413 height 647
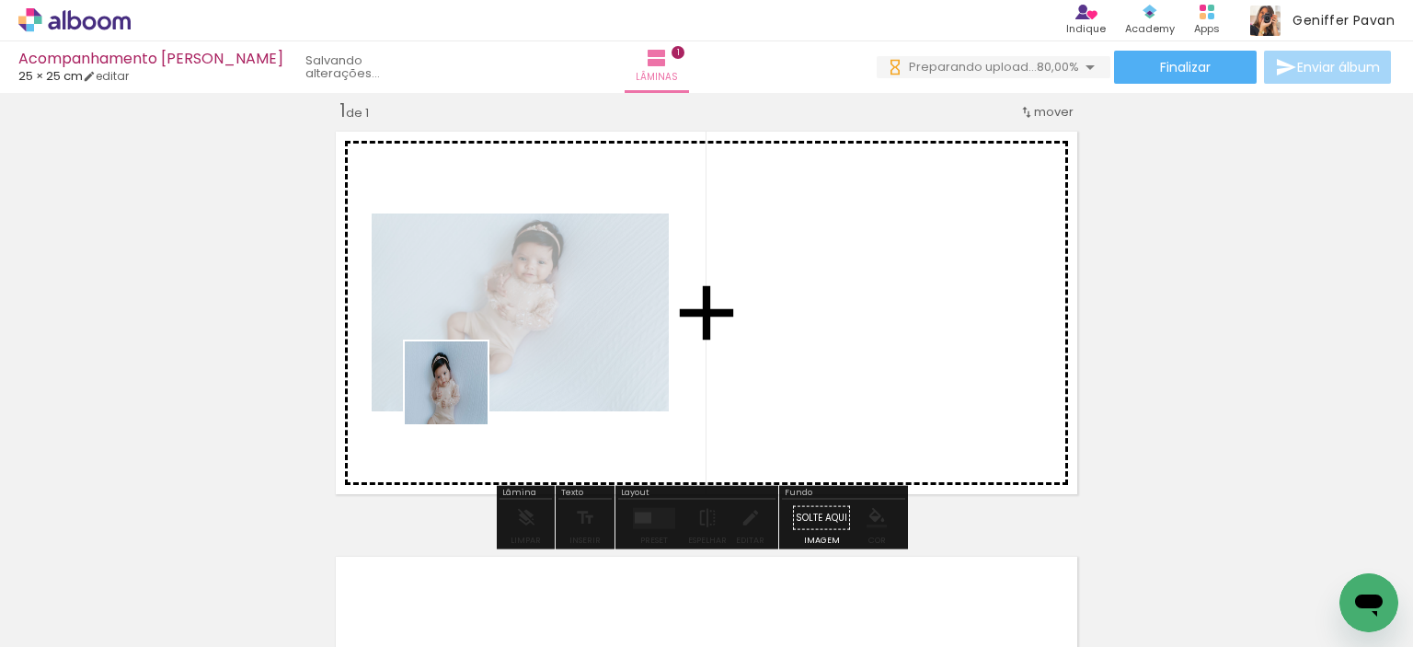
drag, startPoint x: 282, startPoint y: 570, endPoint x: 479, endPoint y: 381, distance: 272.7
click at [479, 381] on quentale-workspace at bounding box center [706, 323] width 1413 height 647
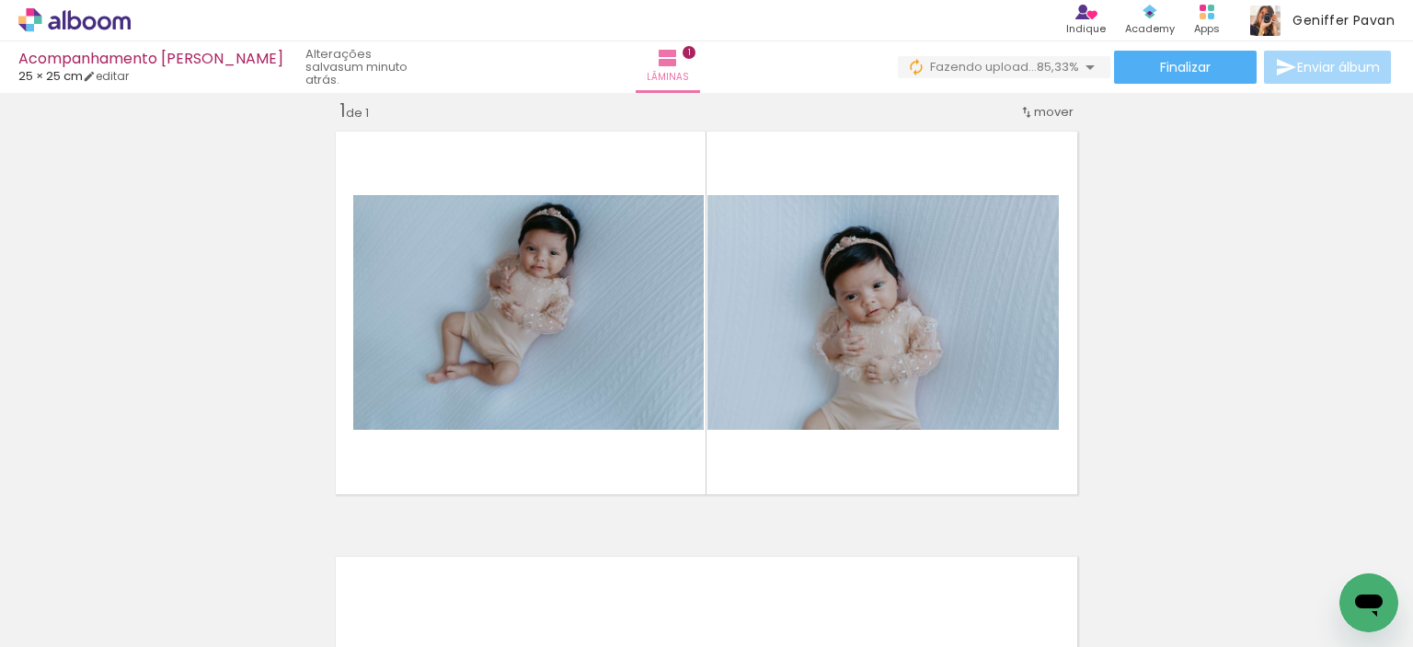
click at [416, 592] on div at bounding box center [390, 585] width 91 height 61
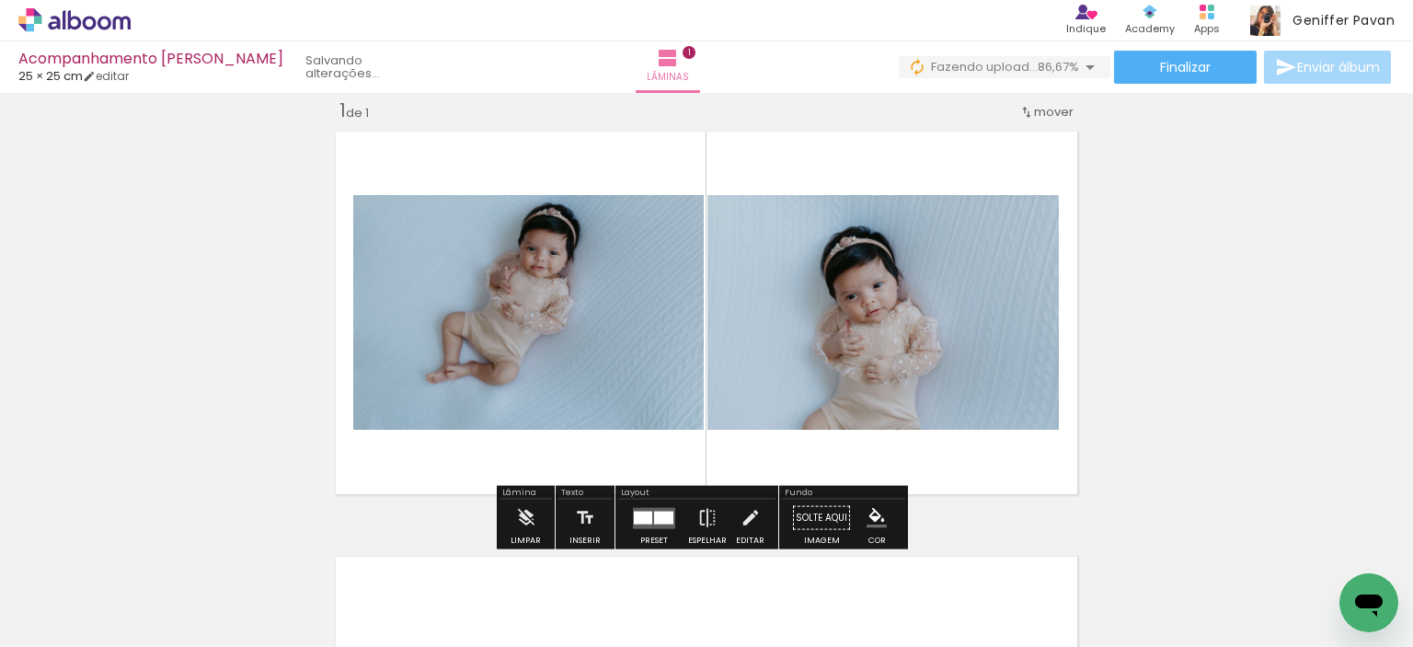
click at [69, 593] on input "Todas as fotos" at bounding box center [52, 591] width 70 height 16
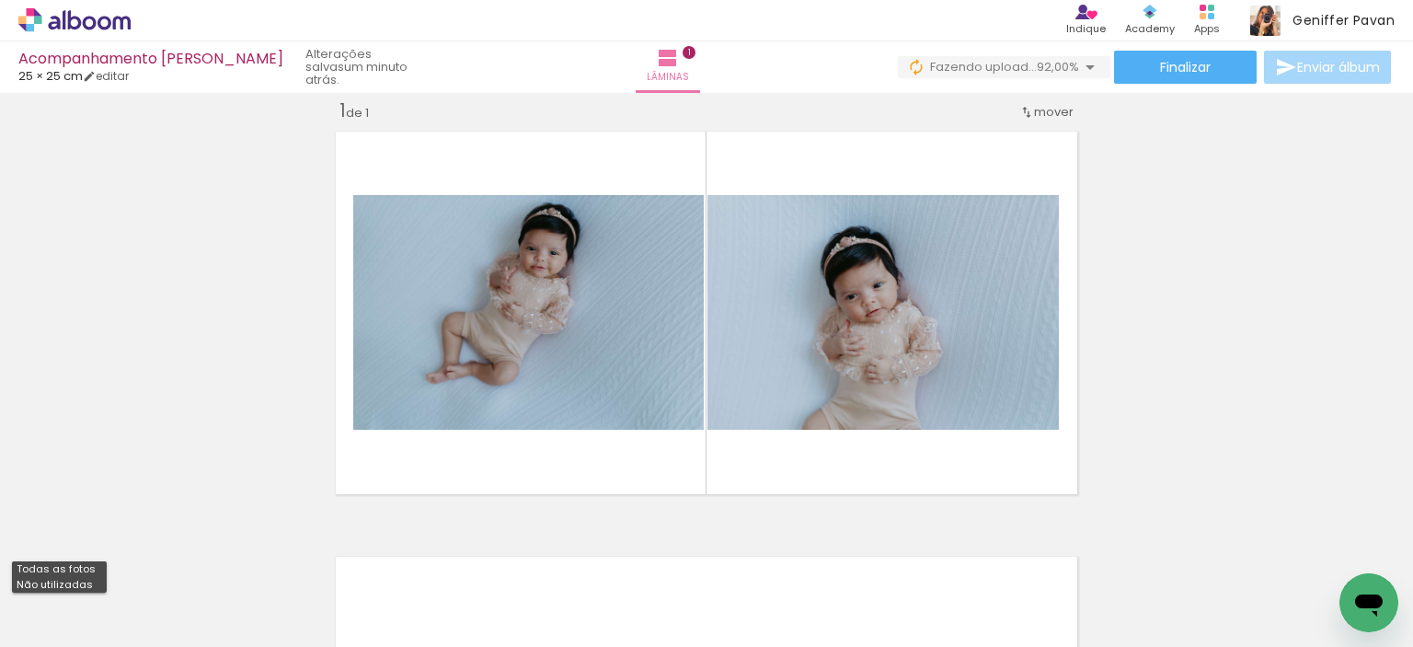
click at [0, 0] on slot "Não utilizadas" at bounding box center [0, 0] width 0 height 0
type input "Não utilizadas"
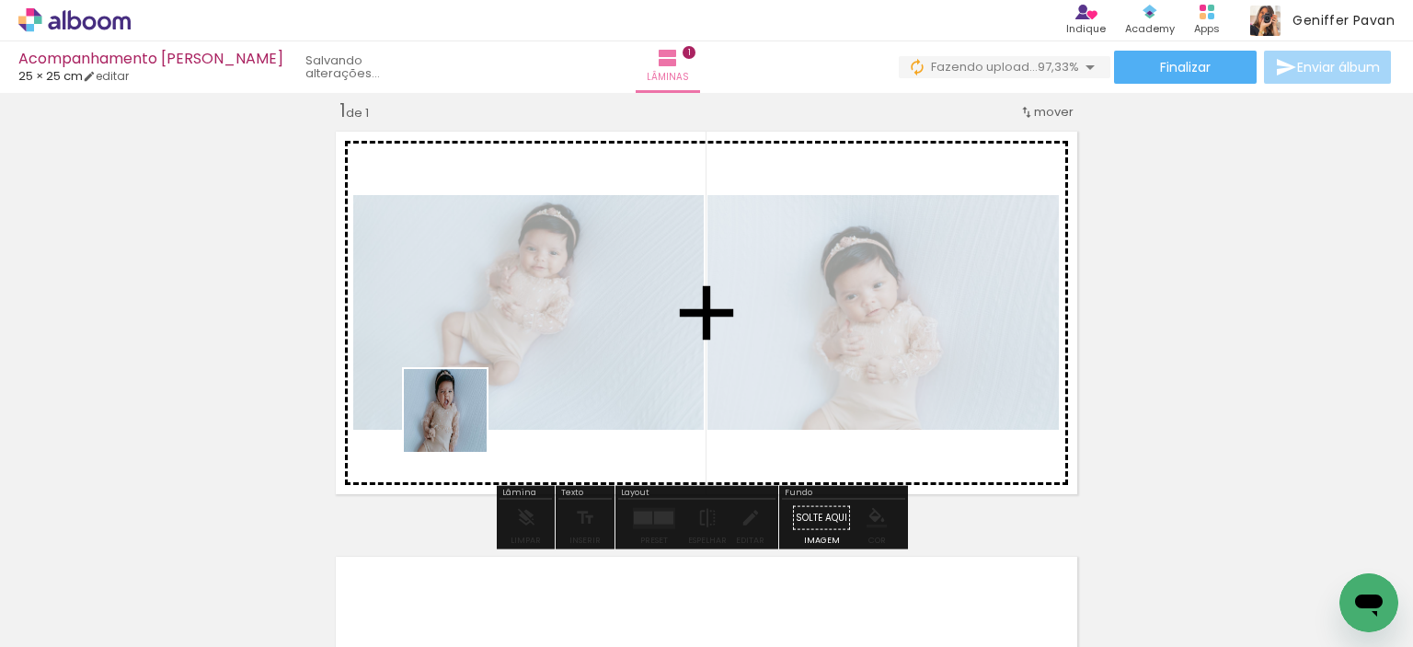
drag, startPoint x: 214, startPoint y: 581, endPoint x: 461, endPoint y: 424, distance: 292.5
click at [461, 424] on quentale-workspace at bounding box center [706, 323] width 1413 height 647
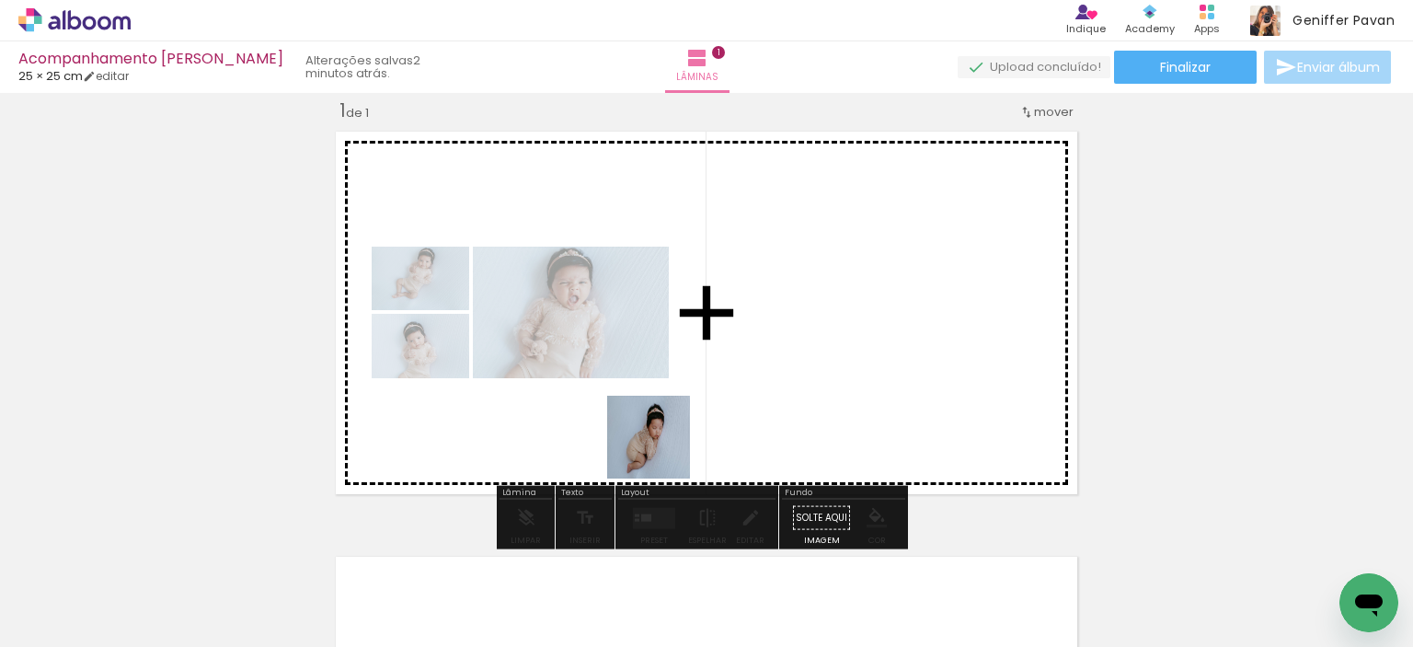
drag, startPoint x: 585, startPoint y: 582, endPoint x: 684, endPoint y: 413, distance: 195.8
click at [684, 413] on quentale-workspace at bounding box center [706, 323] width 1413 height 647
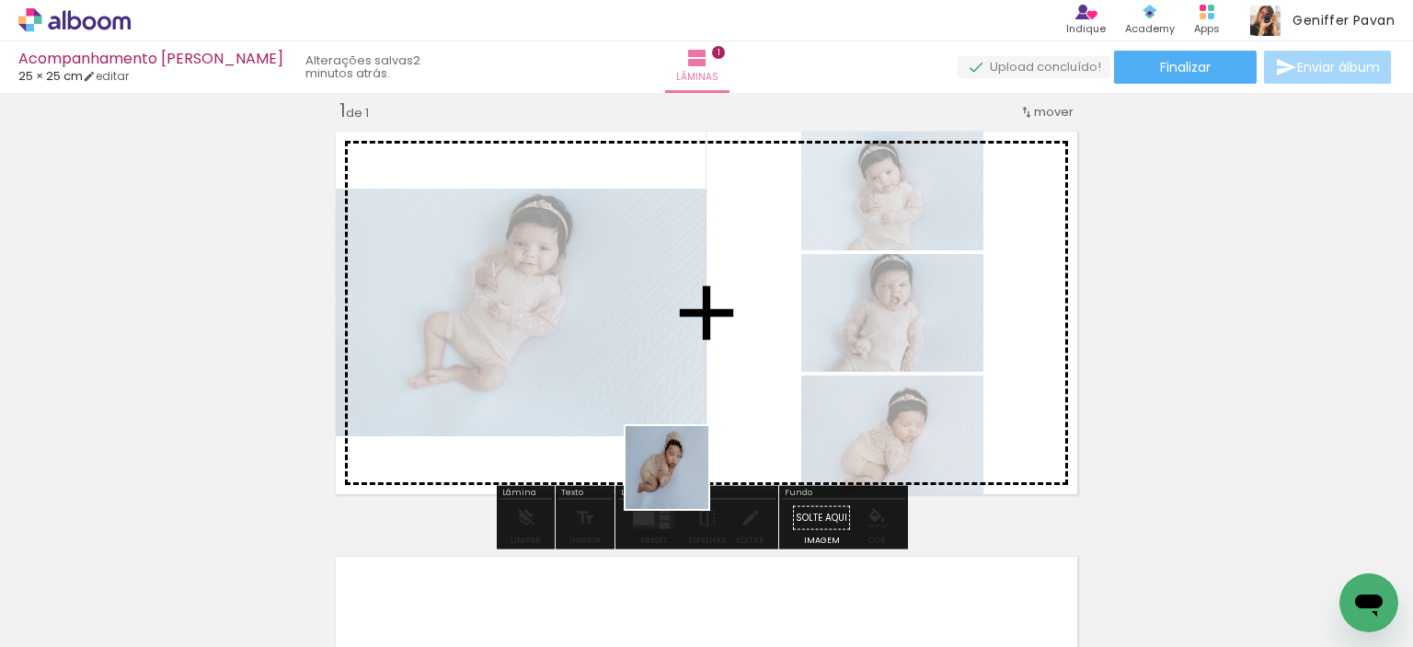
drag, startPoint x: 617, startPoint y: 598, endPoint x: 746, endPoint y: 362, distance: 268.4
click at [746, 362] on quentale-workspace at bounding box center [706, 323] width 1413 height 647
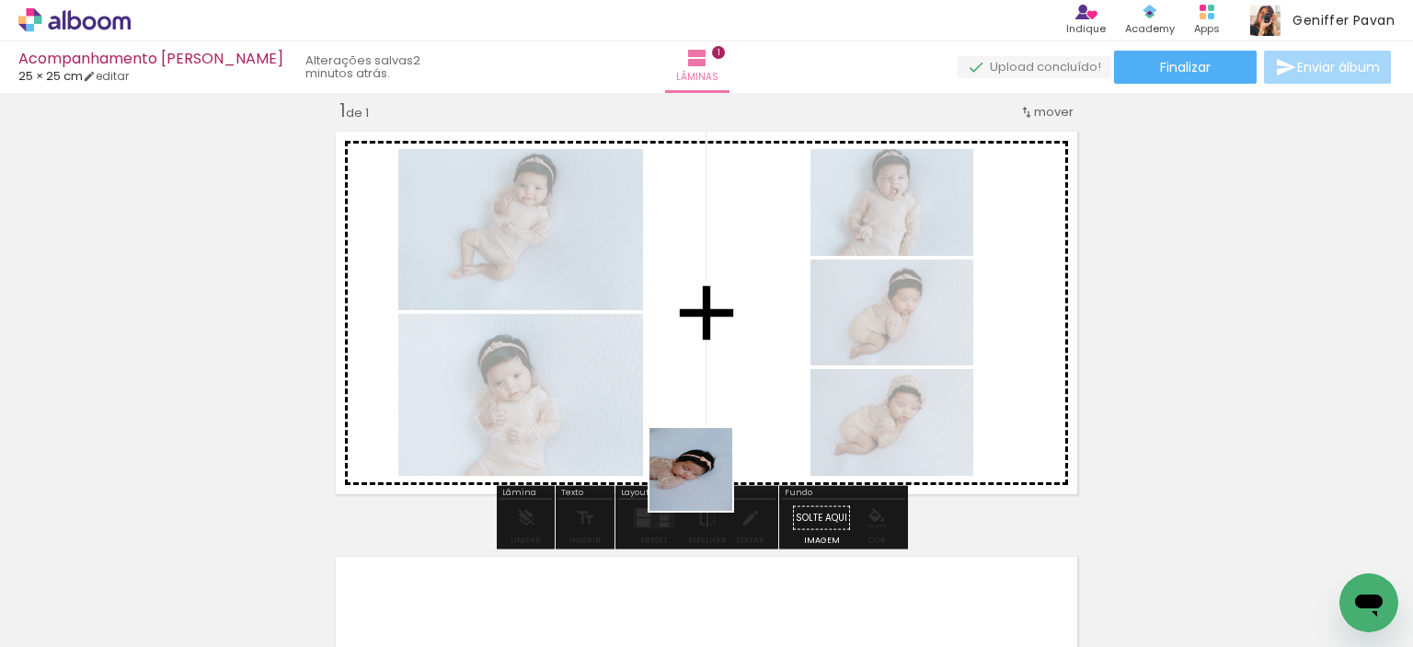
drag, startPoint x: 604, startPoint y: 592, endPoint x: 795, endPoint y: 371, distance: 292.2
click at [795, 371] on quentale-workspace at bounding box center [706, 323] width 1413 height 647
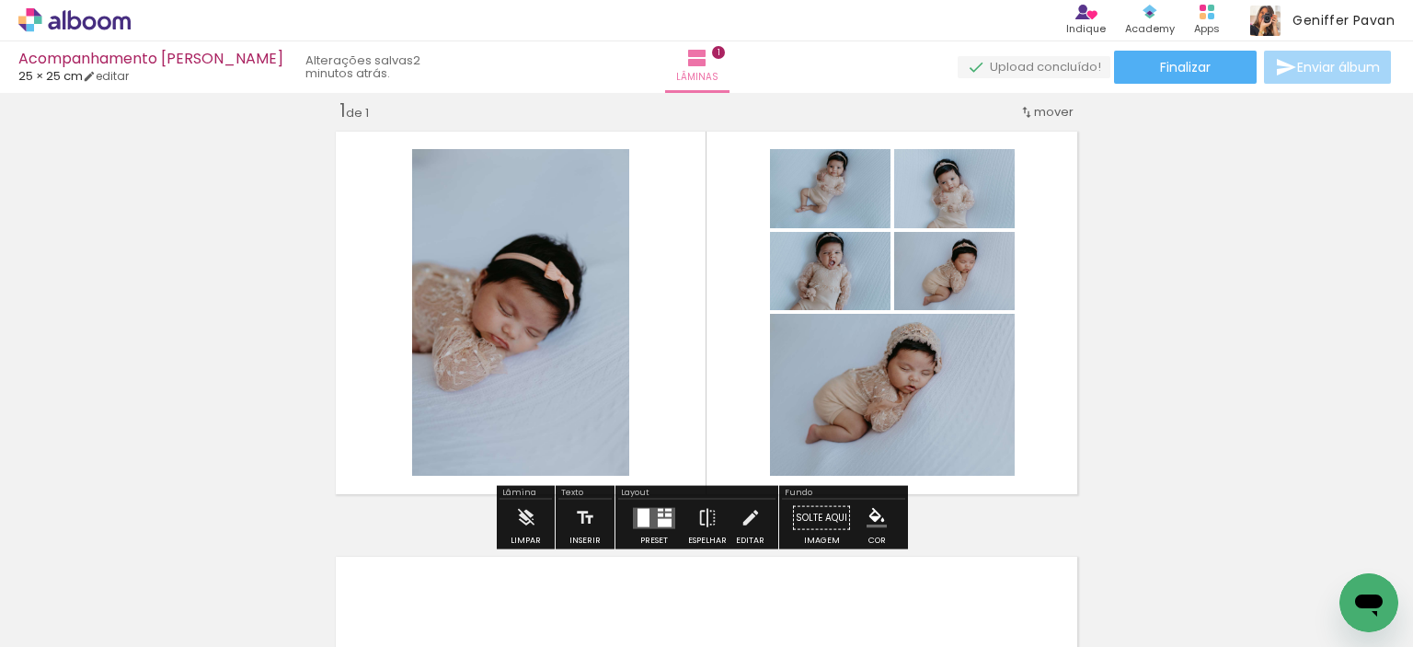
drag, startPoint x: 603, startPoint y: 595, endPoint x: 724, endPoint y: 363, distance: 261.7
click at [724, 363] on quentale-workspace at bounding box center [706, 323] width 1413 height 647
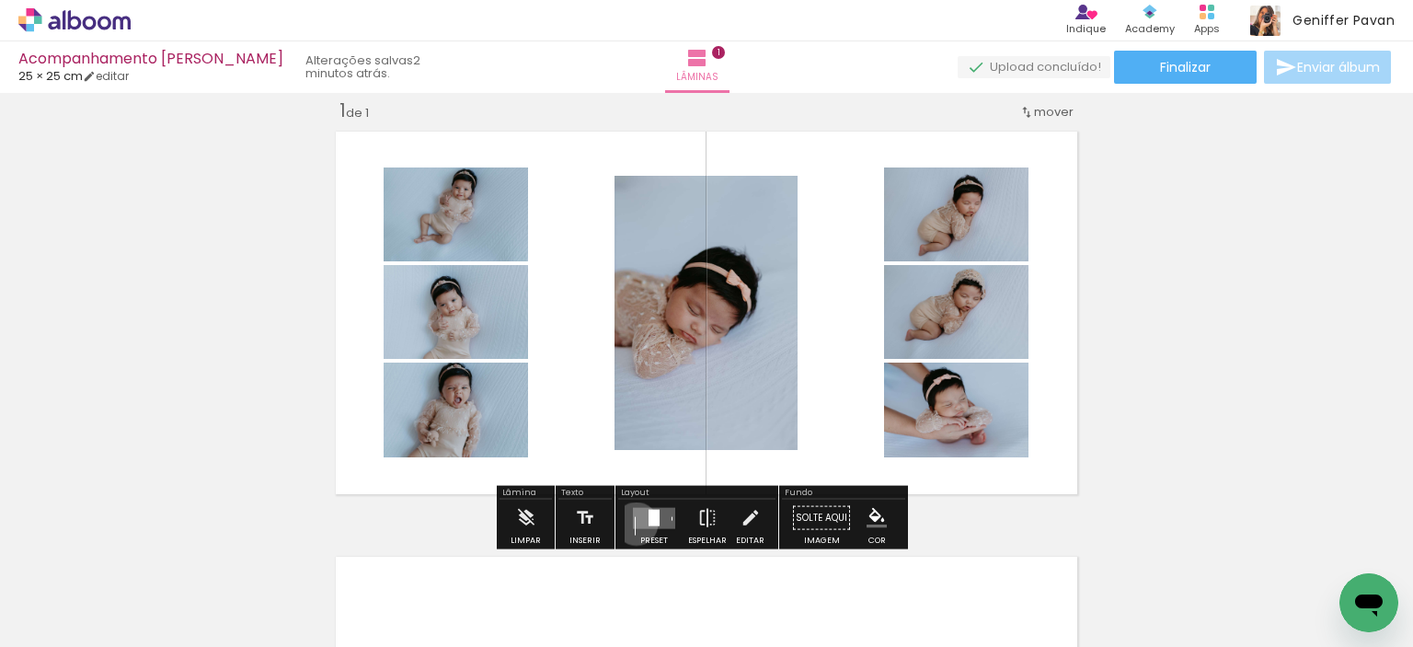
click at [633, 523] on quentale-layouter at bounding box center [654, 517] width 42 height 21
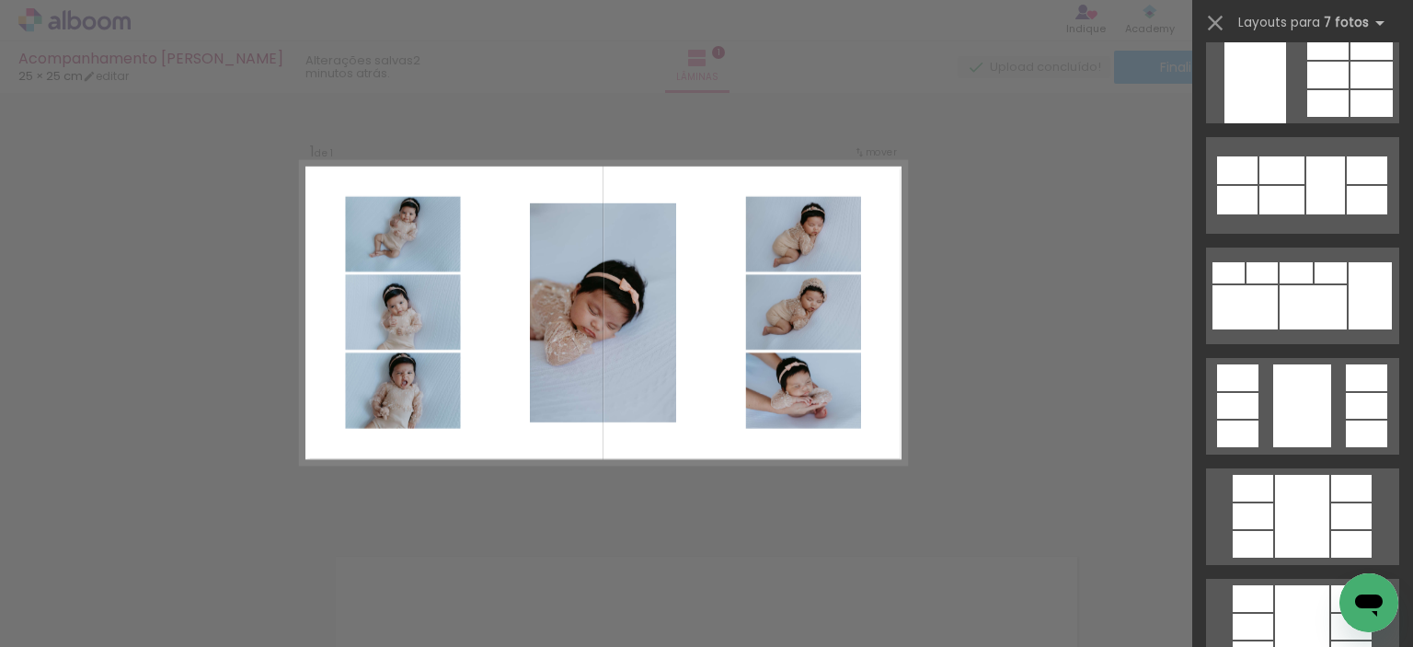
scroll to position [368, 0]
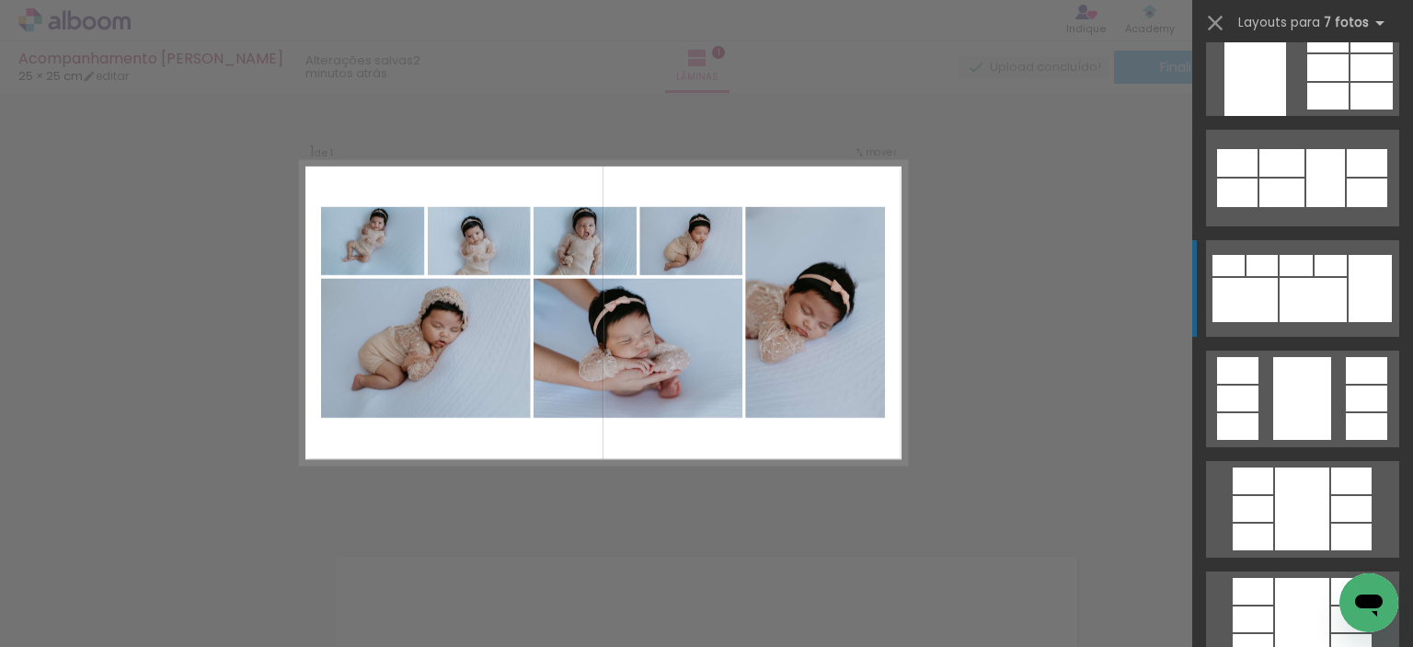
click at [1321, 290] on div at bounding box center [1313, 300] width 67 height 44
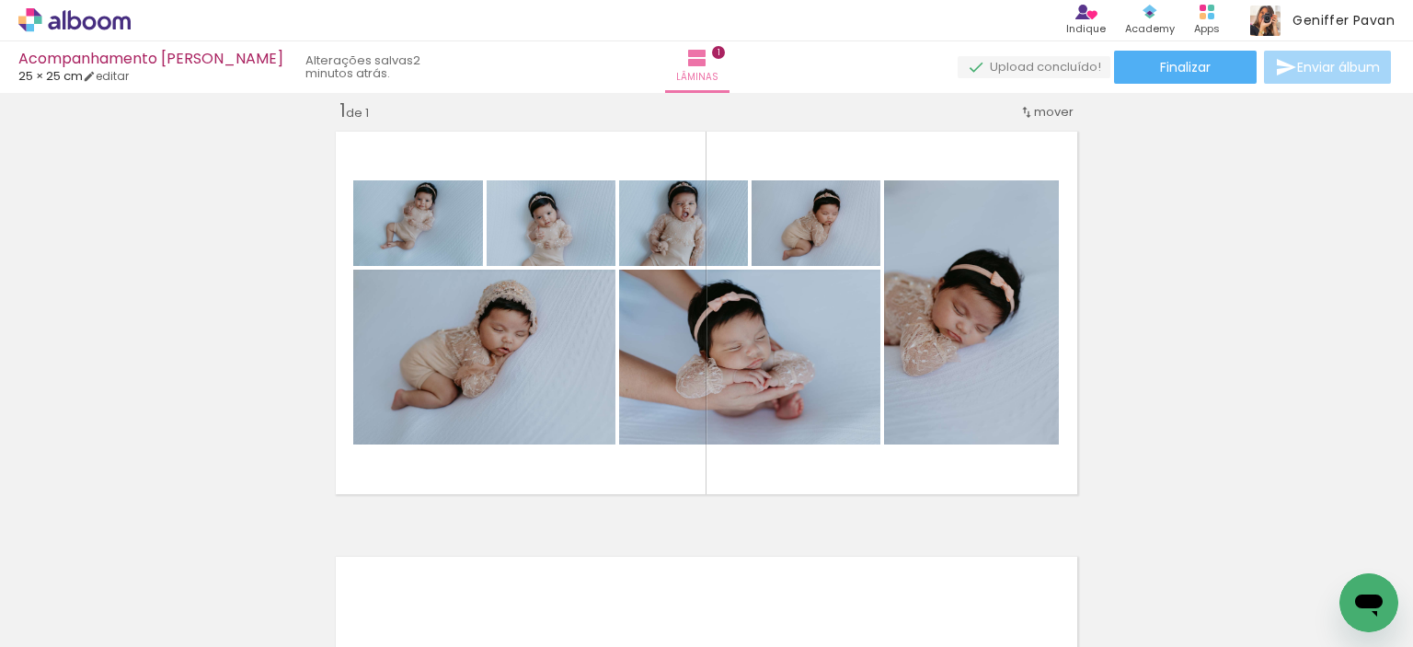
click at [1321, 290] on div "Inserir lâmina 1 de 1" at bounding box center [706, 501] width 1413 height 851
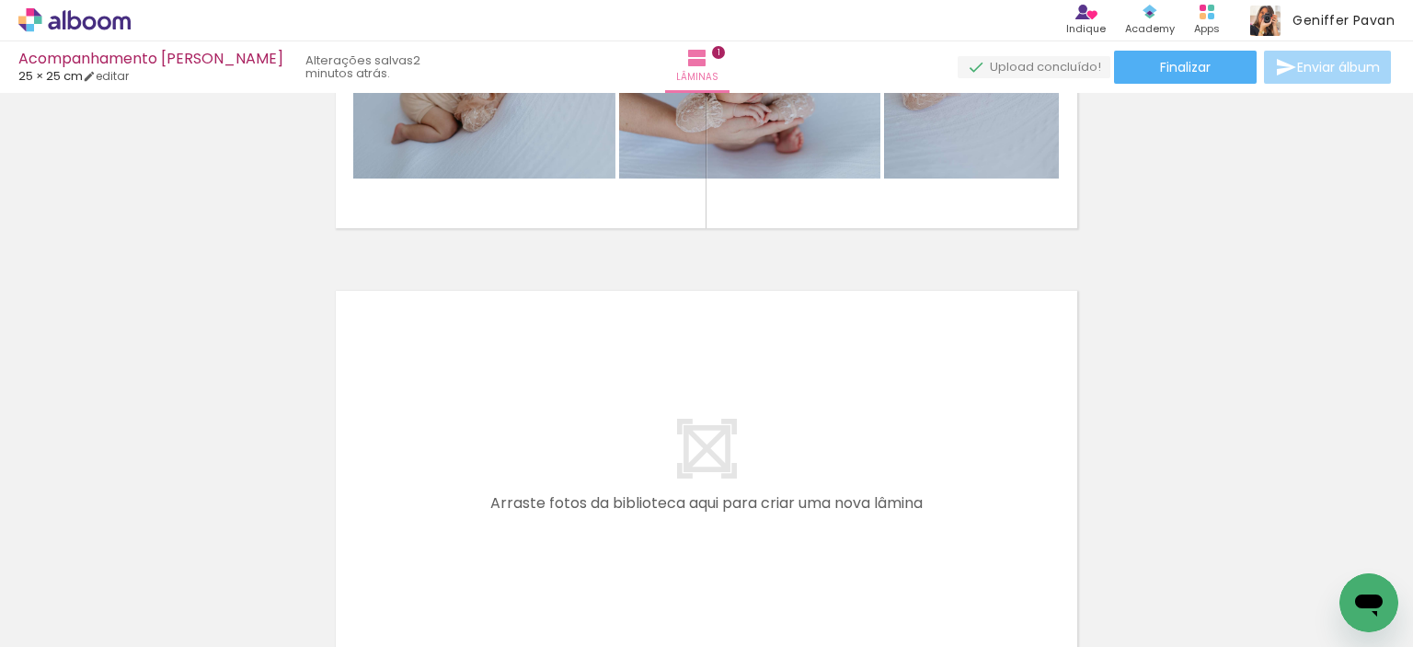
scroll to position [317, 0]
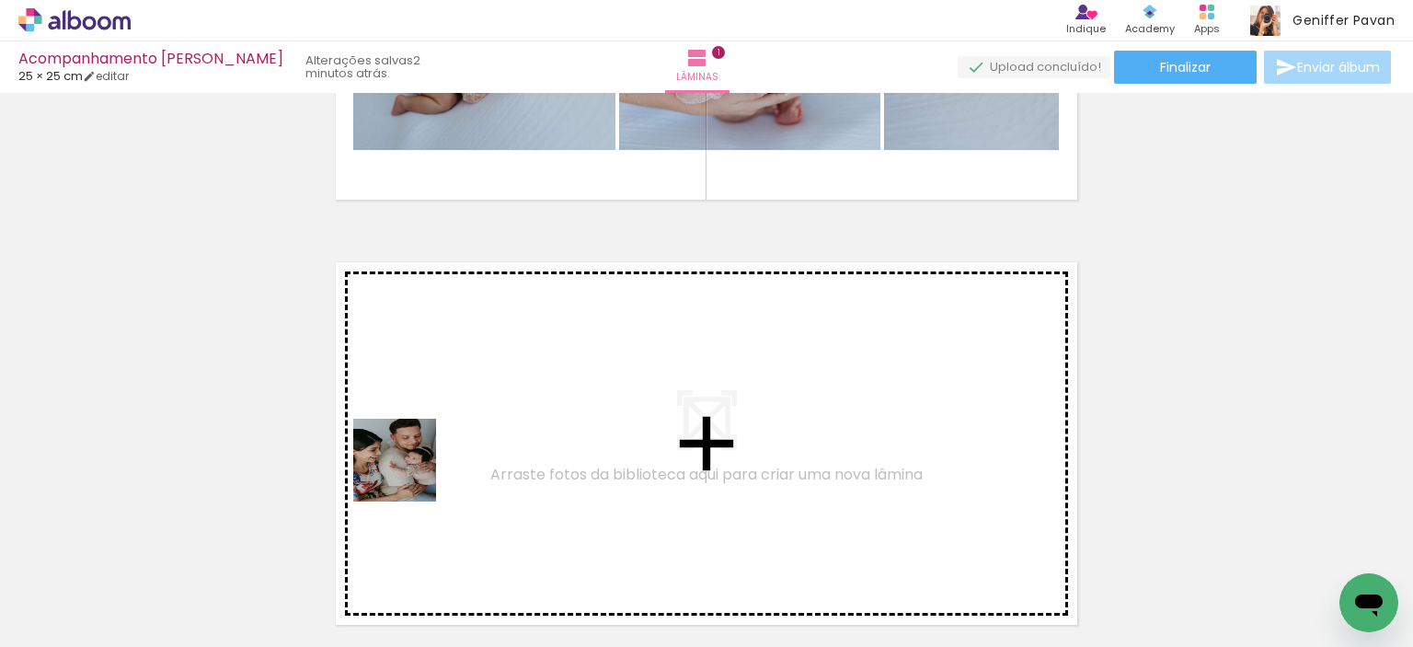
drag, startPoint x: 293, startPoint y: 595, endPoint x: 467, endPoint y: 425, distance: 244.0
click at [467, 425] on quentale-workspace at bounding box center [706, 323] width 1413 height 647
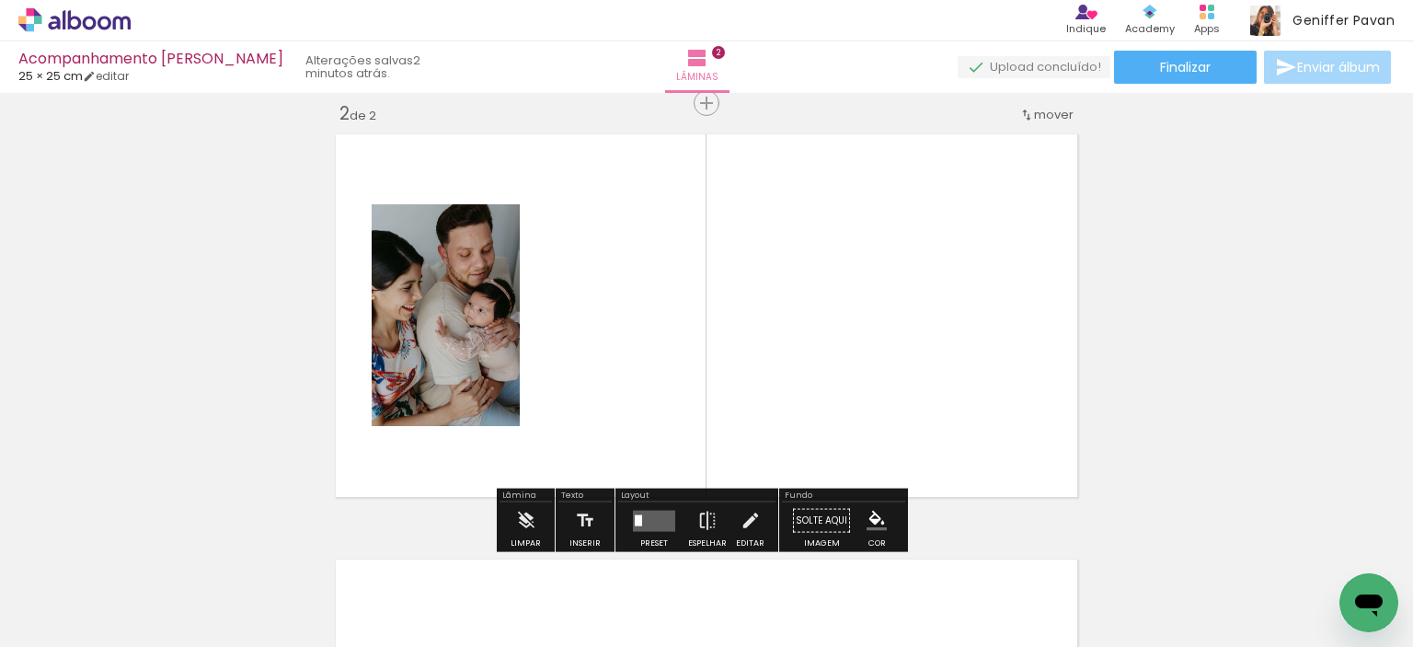
scroll to position [448, 0]
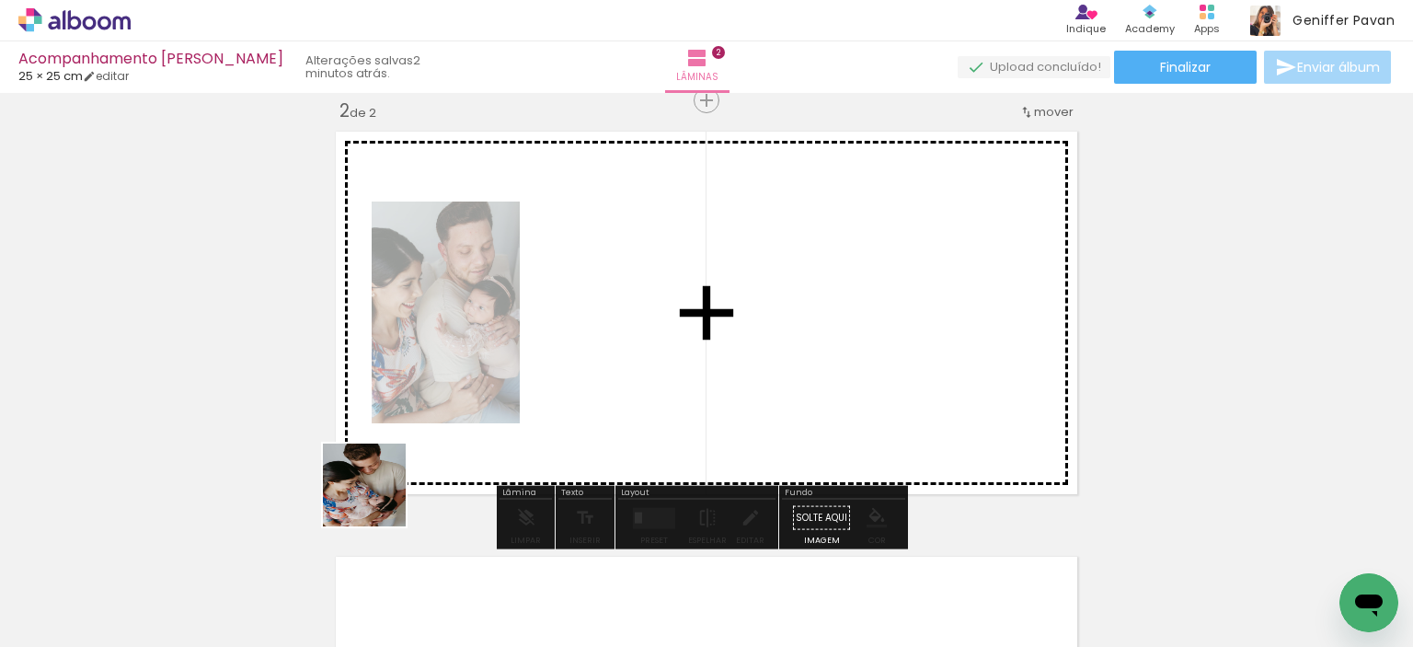
drag, startPoint x: 297, startPoint y: 574, endPoint x: 472, endPoint y: 426, distance: 229.1
click at [472, 426] on quentale-workspace at bounding box center [706, 323] width 1413 height 647
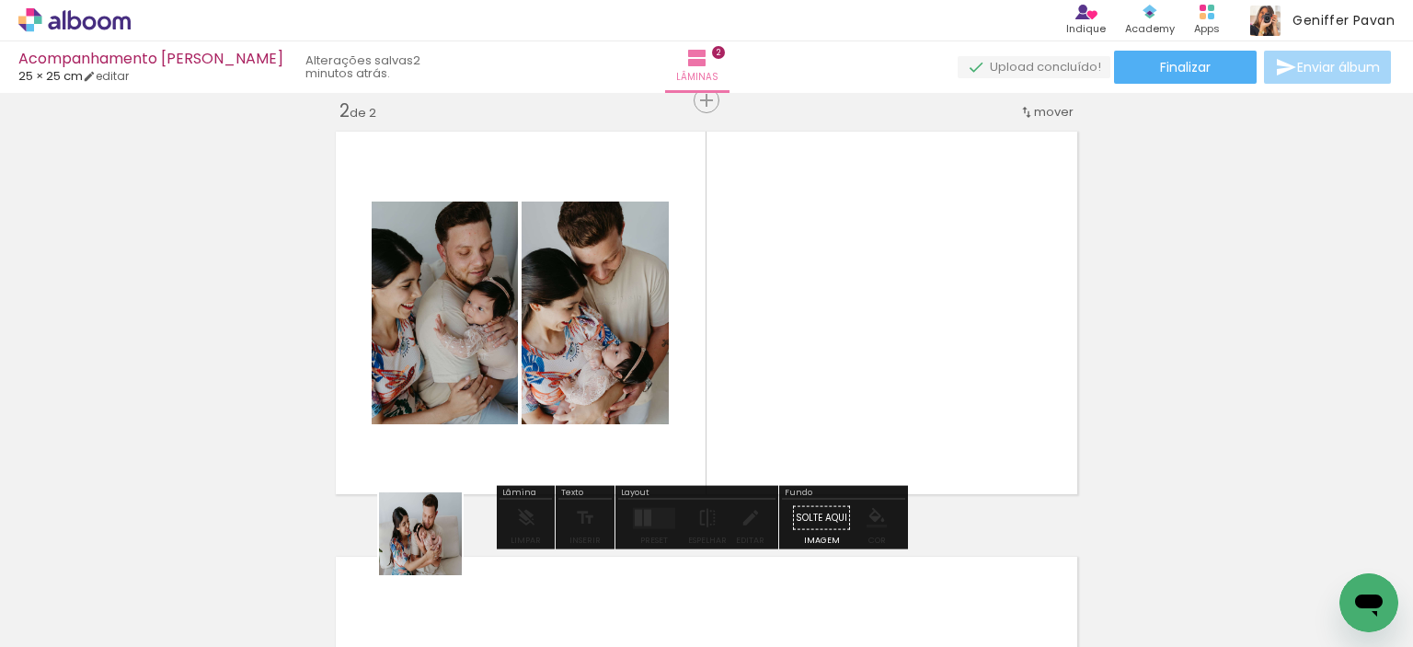
drag, startPoint x: 410, startPoint y: 587, endPoint x: 524, endPoint y: 459, distance: 170.8
click at [524, 459] on quentale-workspace at bounding box center [706, 323] width 1413 height 647
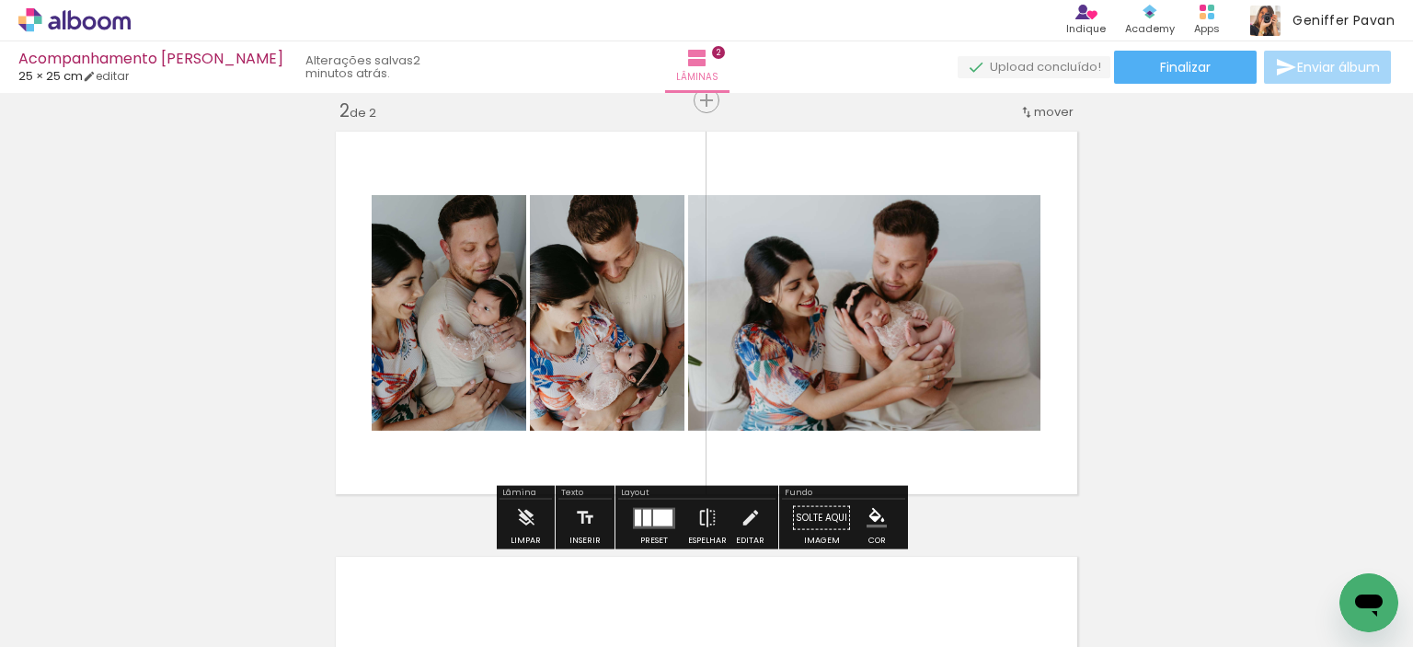
drag, startPoint x: 201, startPoint y: 591, endPoint x: 472, endPoint y: 444, distance: 308.3
click at [472, 444] on quentale-workspace at bounding box center [706, 323] width 1413 height 647
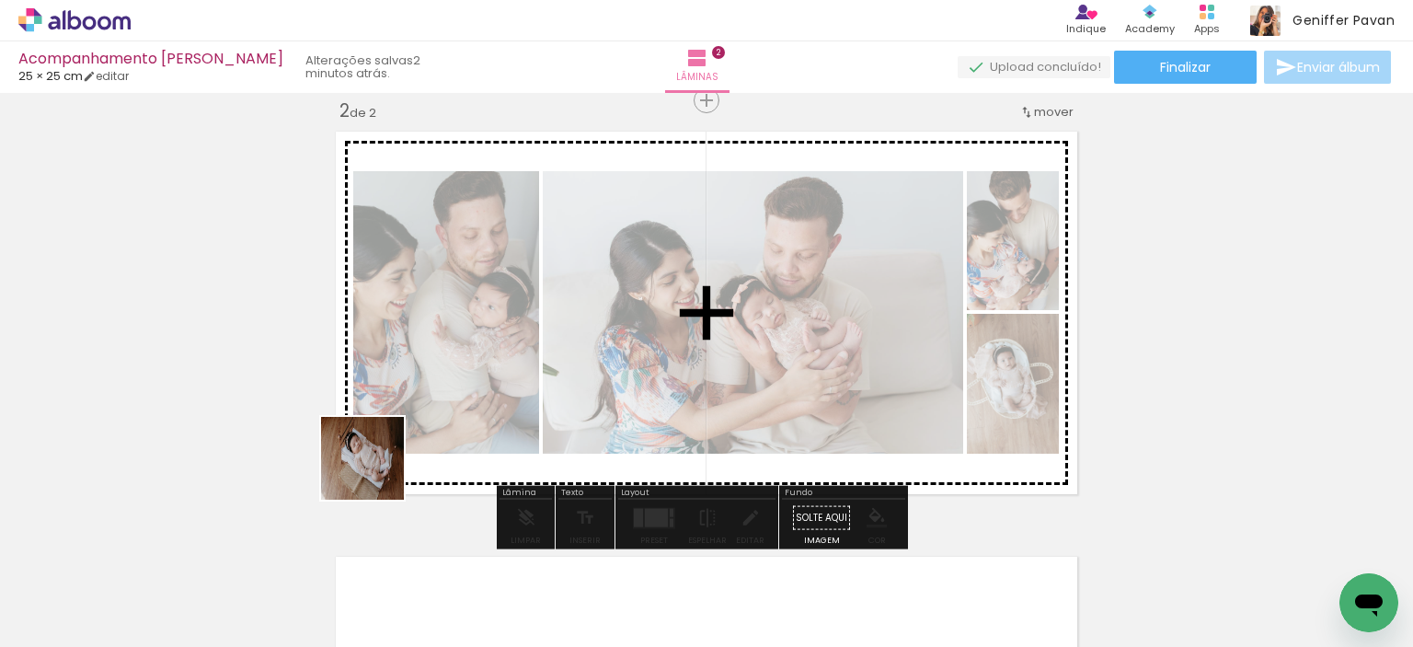
drag, startPoint x: 211, startPoint y: 586, endPoint x: 393, endPoint y: 463, distance: 220.0
click at [393, 463] on quentale-workspace at bounding box center [706, 323] width 1413 height 647
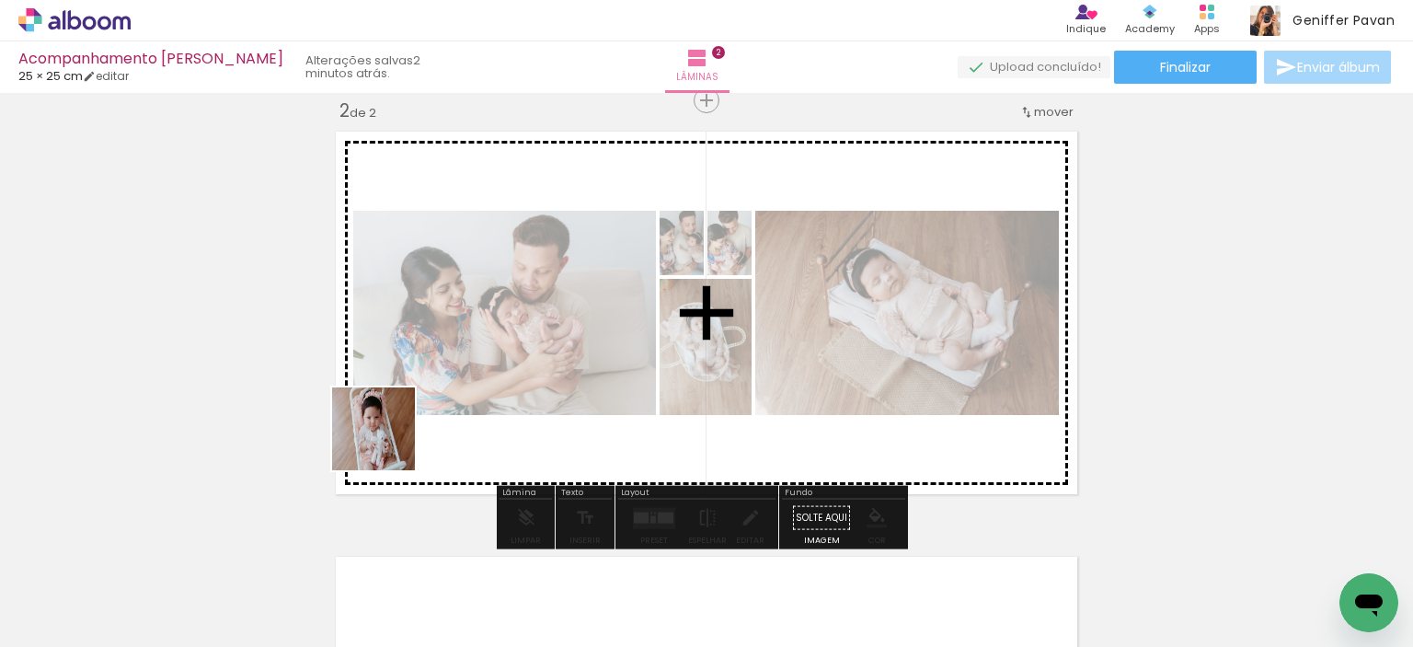
drag, startPoint x: 160, startPoint y: 603, endPoint x: 431, endPoint y: 425, distance: 323.6
click at [431, 425] on quentale-workspace at bounding box center [706, 323] width 1413 height 647
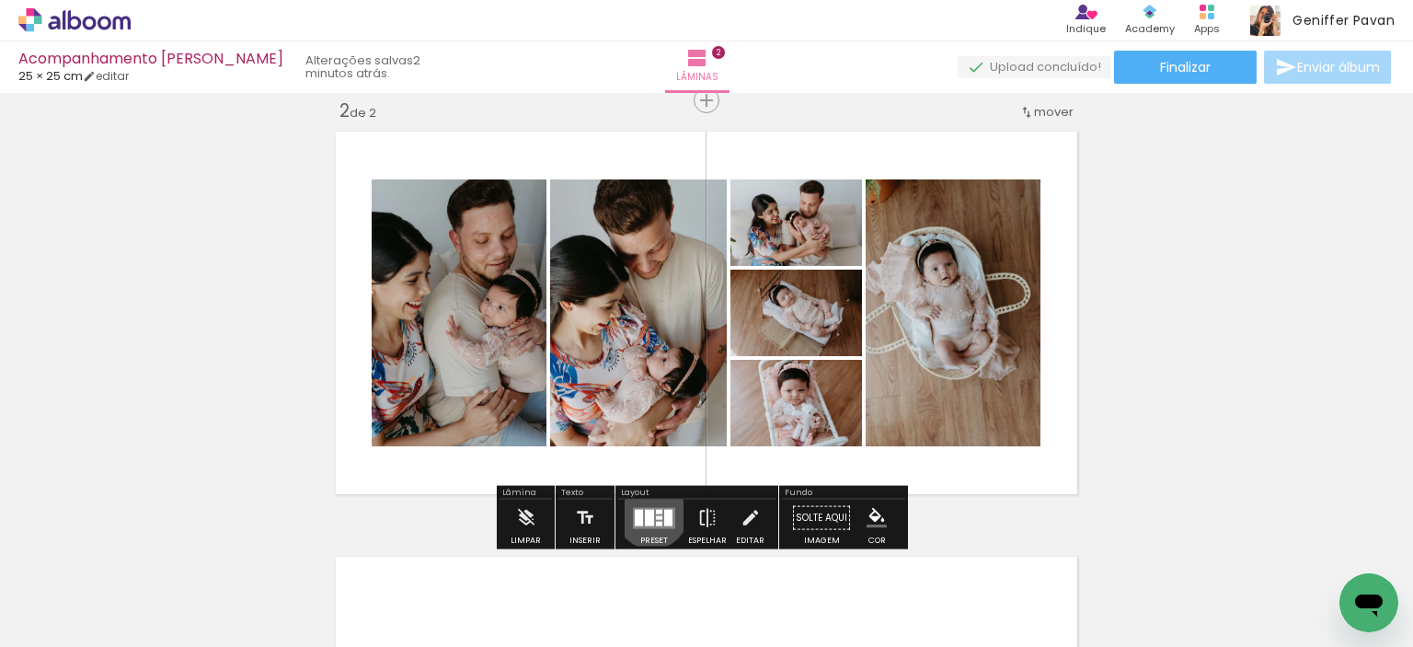
click at [648, 512] on div at bounding box center [649, 517] width 9 height 17
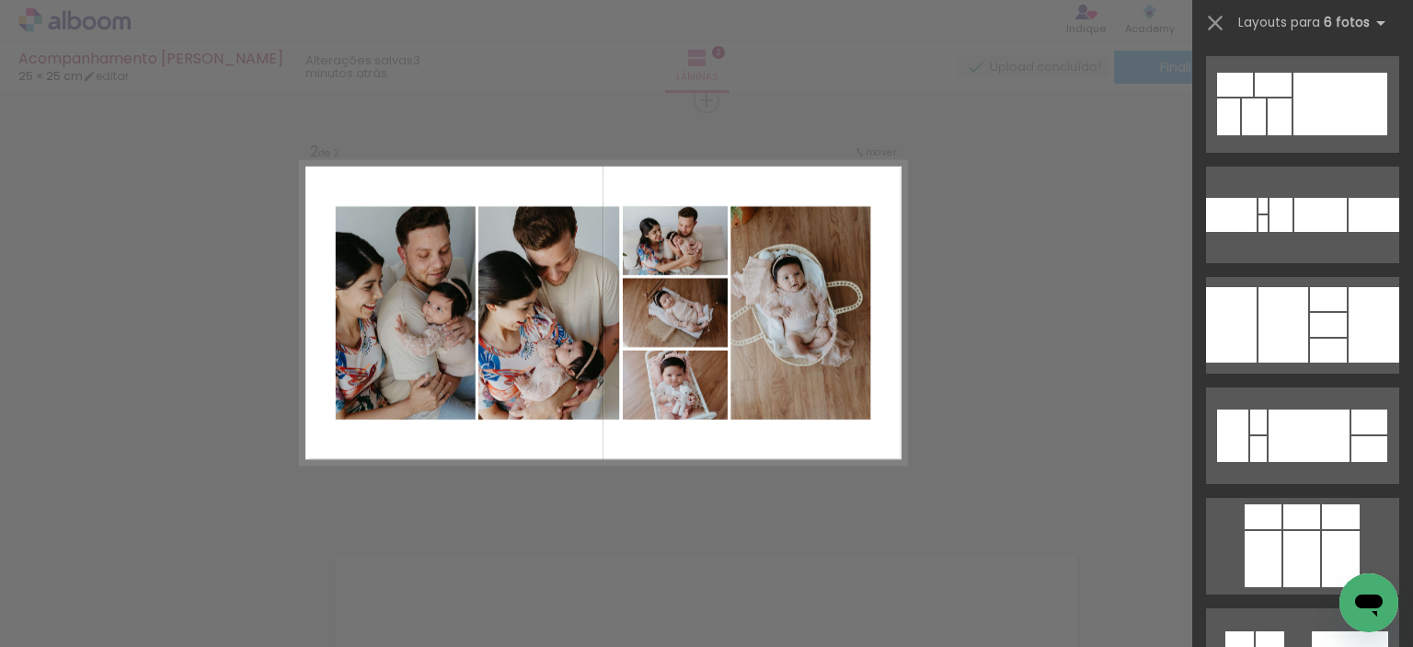
scroll to position [3570, 0]
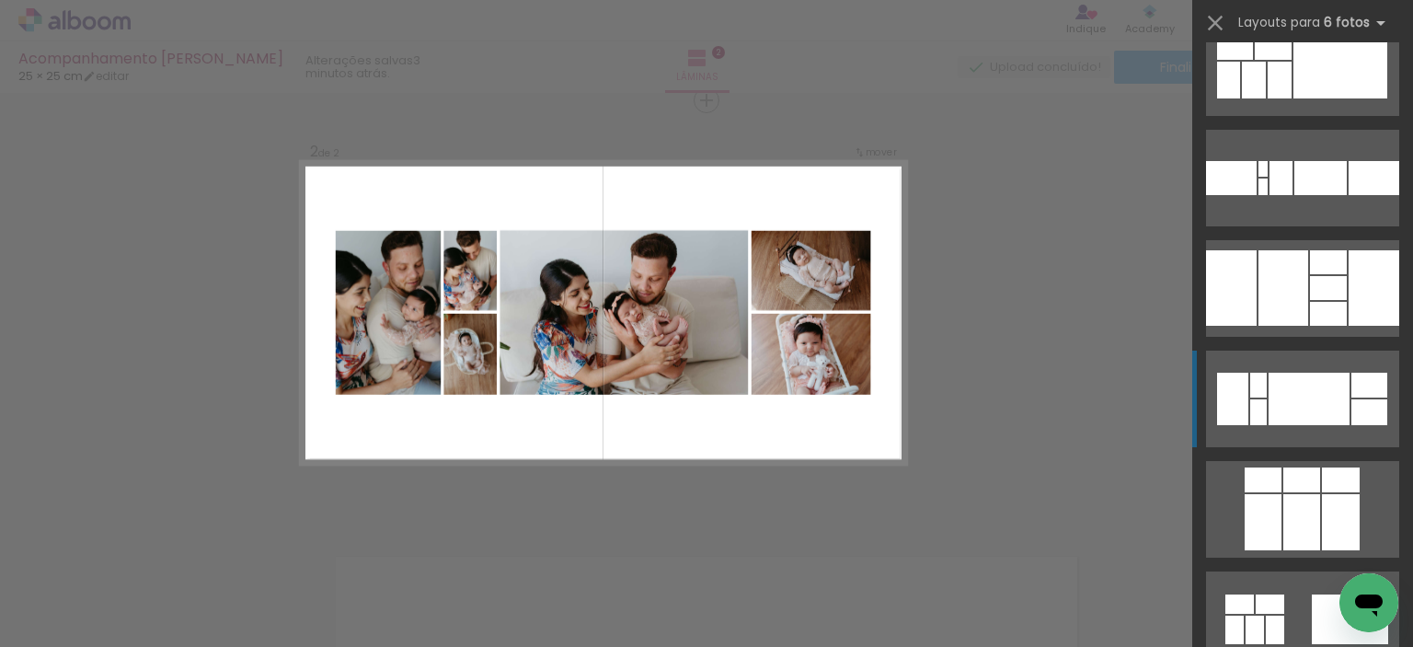
click at [1331, 399] on div at bounding box center [1309, 399] width 81 height 52
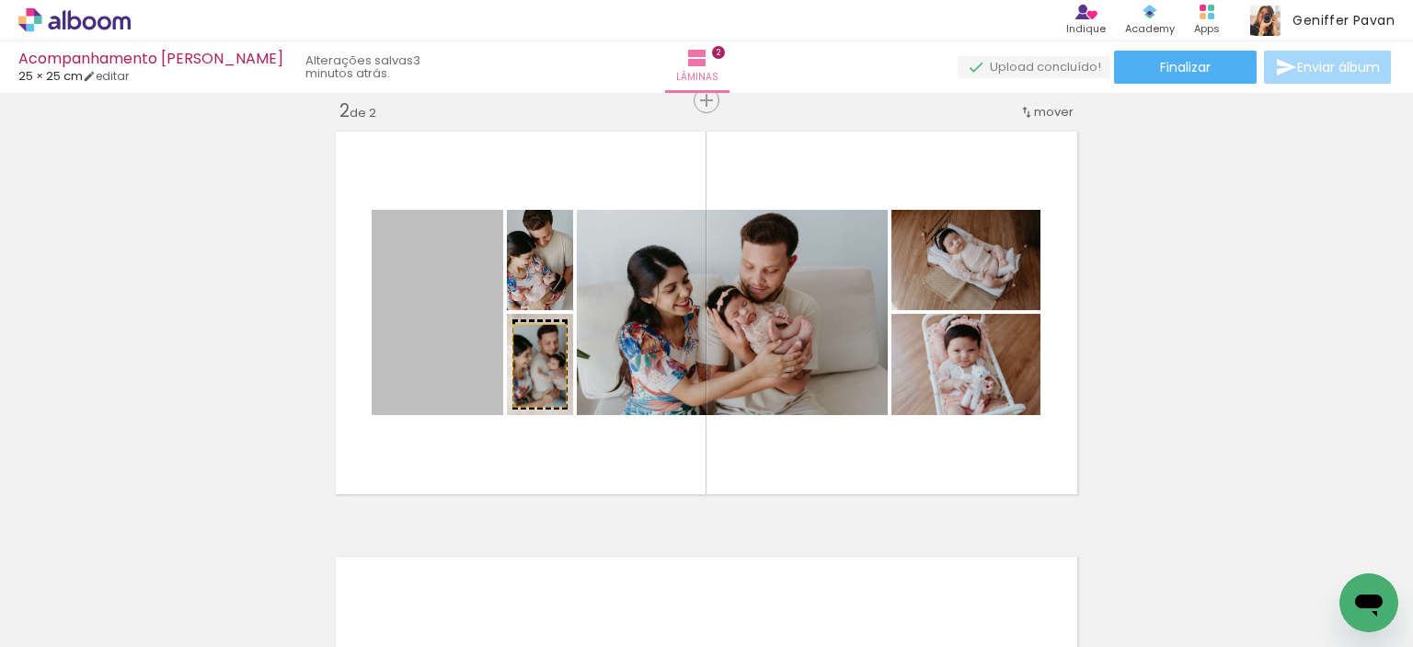
drag, startPoint x: 437, startPoint y: 339, endPoint x: 539, endPoint y: 367, distance: 106.0
click at [0, 0] on slot at bounding box center [0, 0] width 0 height 0
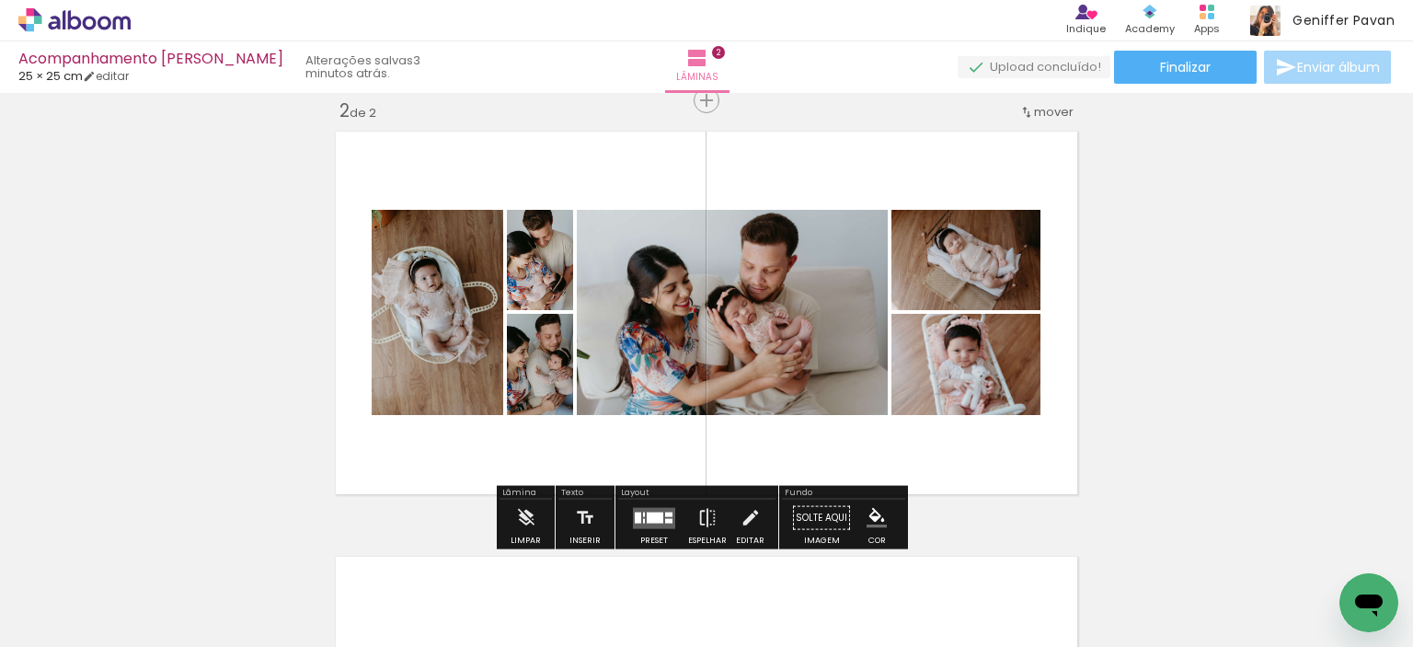
click at [1193, 369] on div "Inserir lâmina 1 de 2 Inserir lâmina 2 de 2" at bounding box center [706, 289] width 1413 height 1276
click at [665, 518] on div at bounding box center [668, 520] width 7 height 5
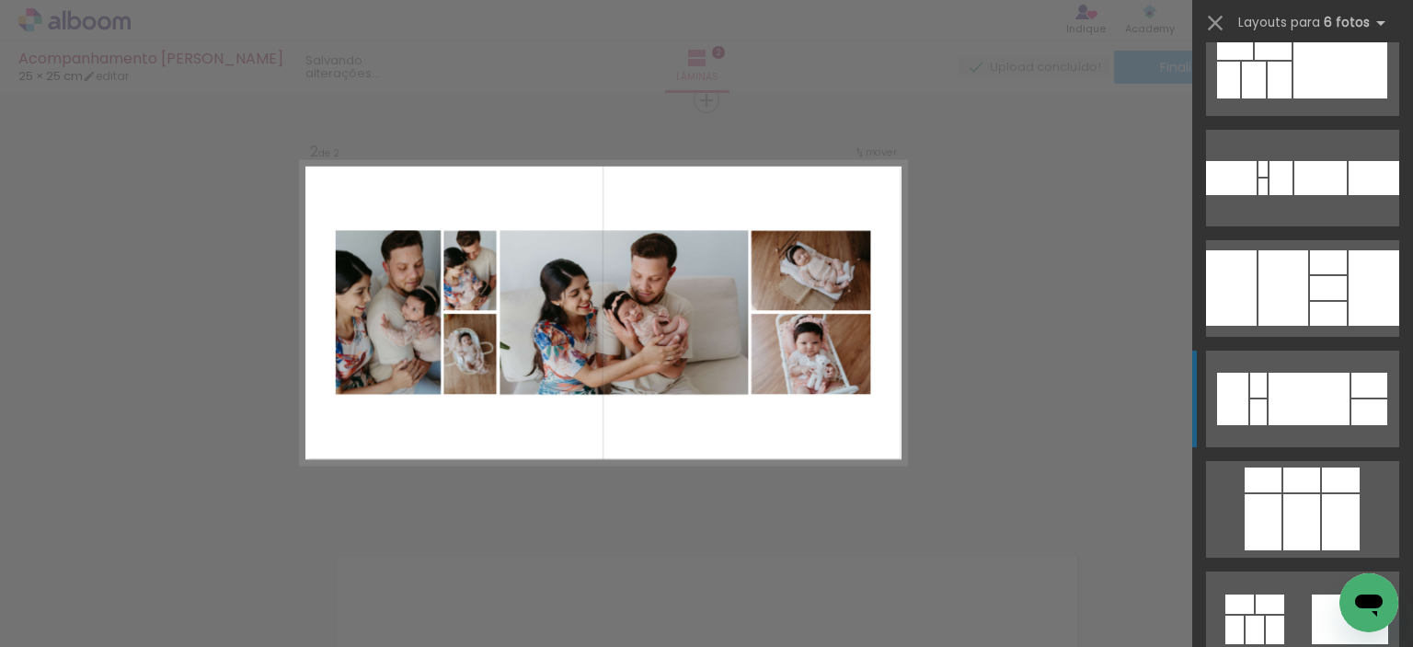
scroll to position [3864, 0]
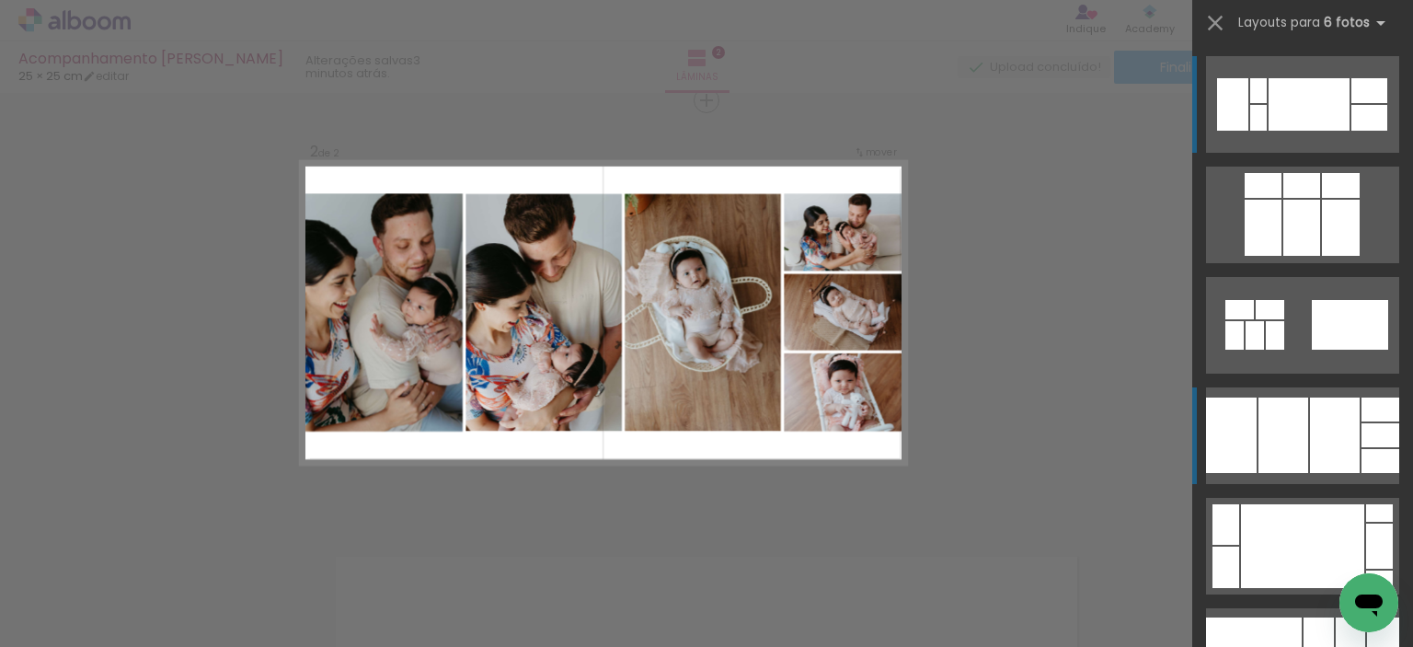
click at [1315, 437] on div at bounding box center [1335, 434] width 50 height 75
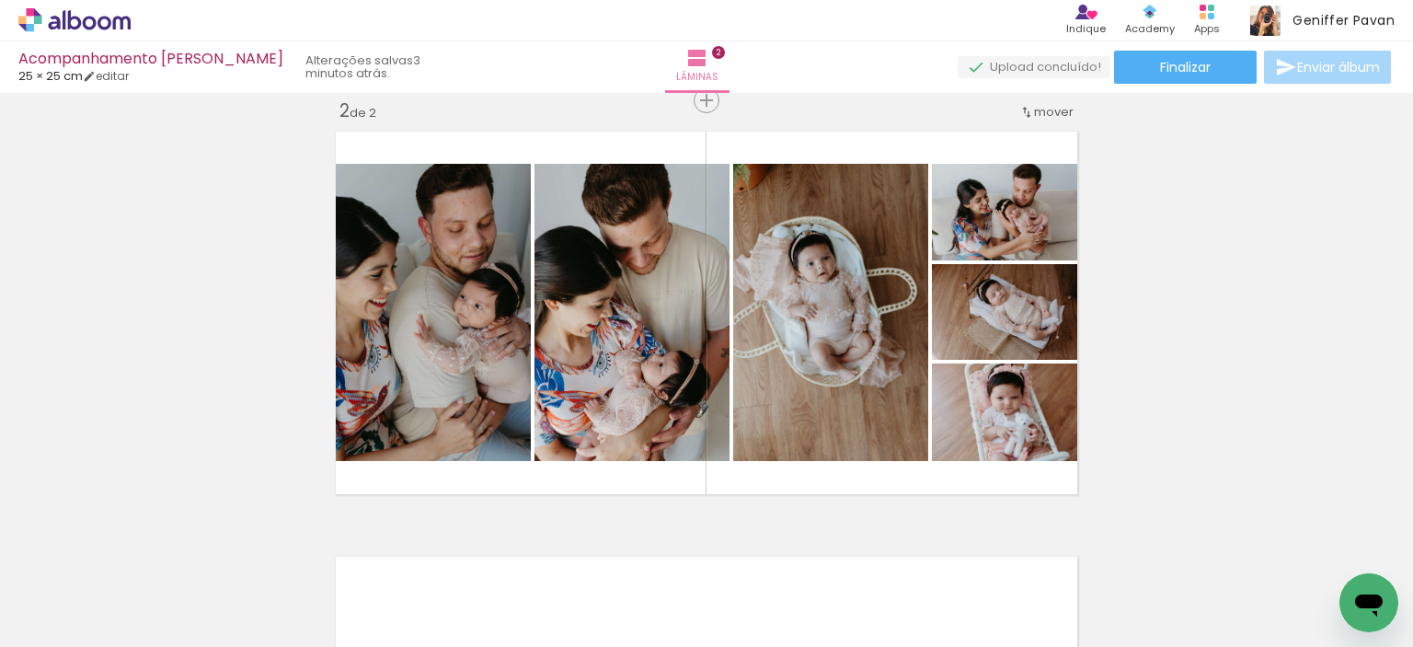
click at [1215, 335] on div "Inserir lâmina 1 de 2 Inserir lâmina 2 de 2" at bounding box center [706, 289] width 1413 height 1276
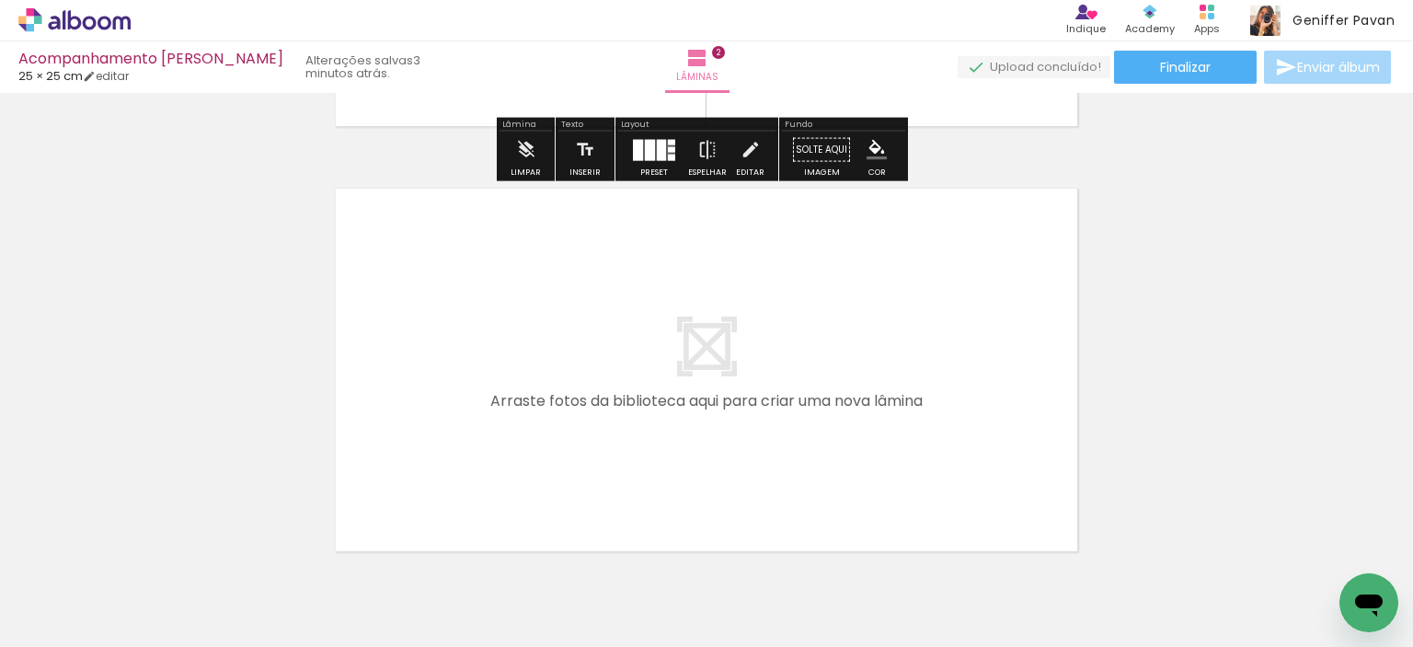
scroll to position [853, 0]
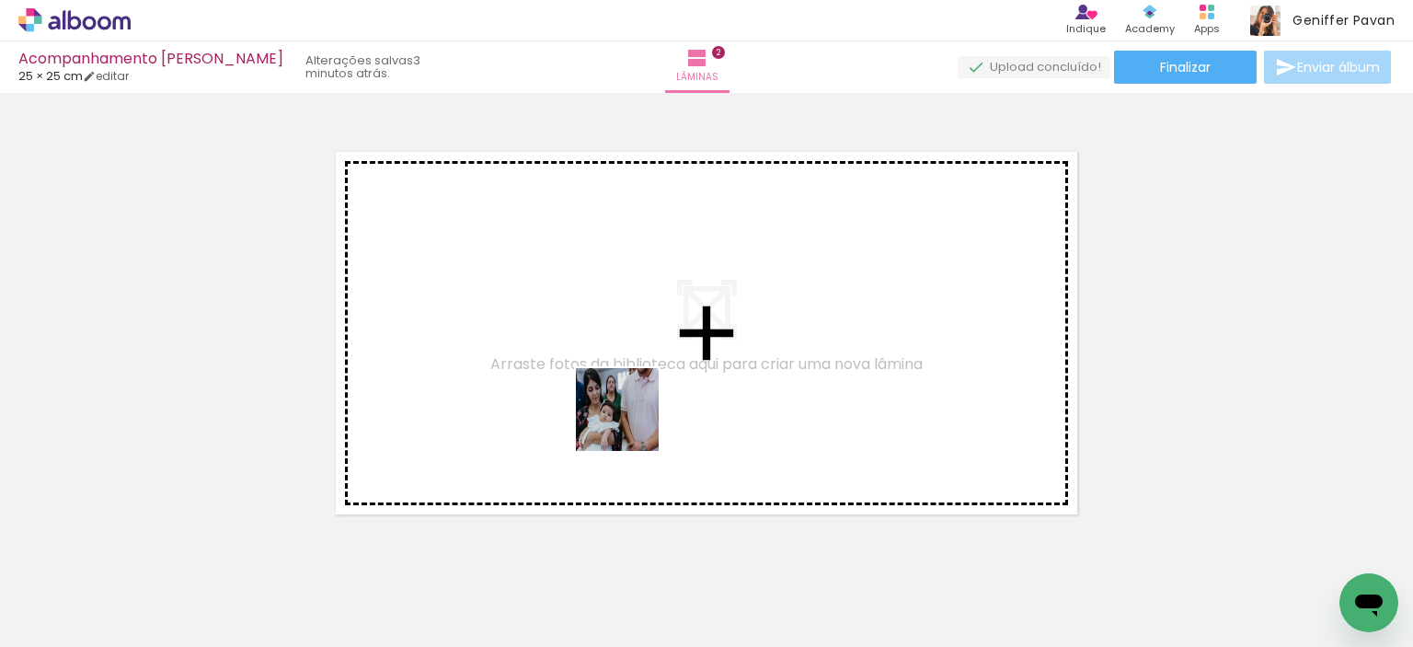
drag, startPoint x: 607, startPoint y: 584, endPoint x: 631, endPoint y: 423, distance: 162.8
click at [631, 423] on quentale-workspace at bounding box center [706, 323] width 1413 height 647
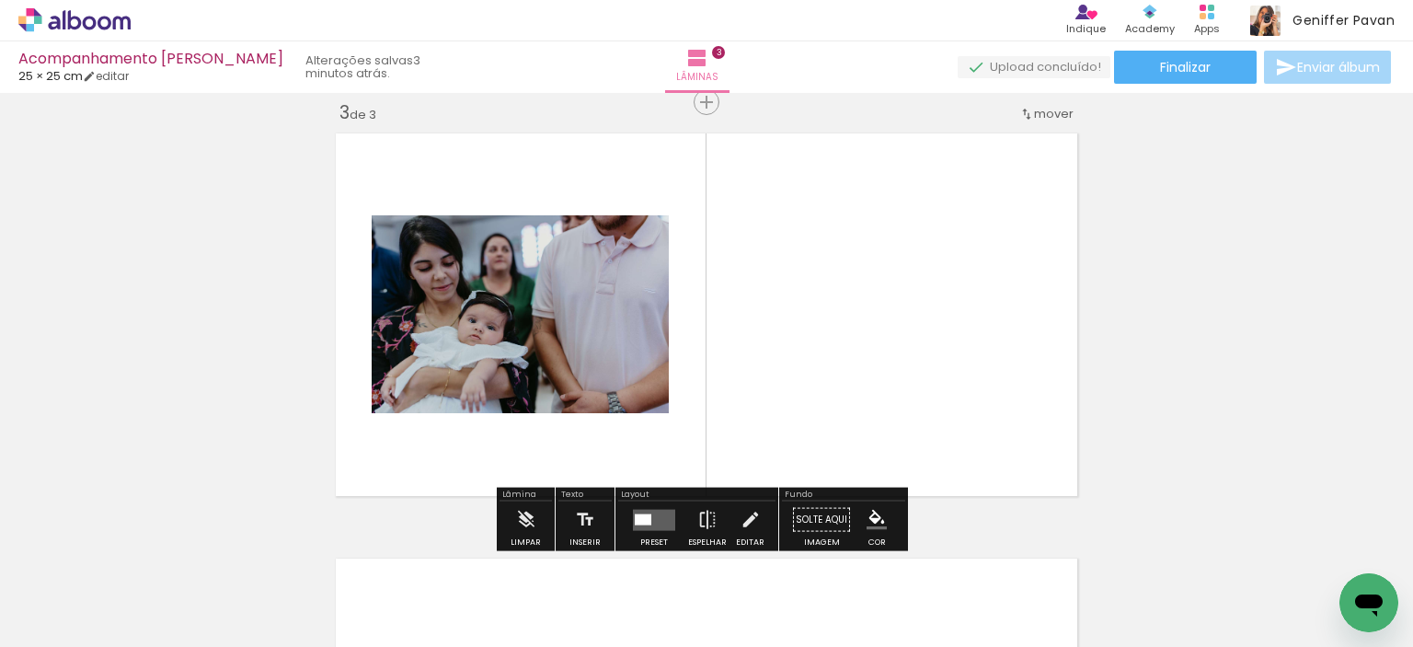
scroll to position [873, 0]
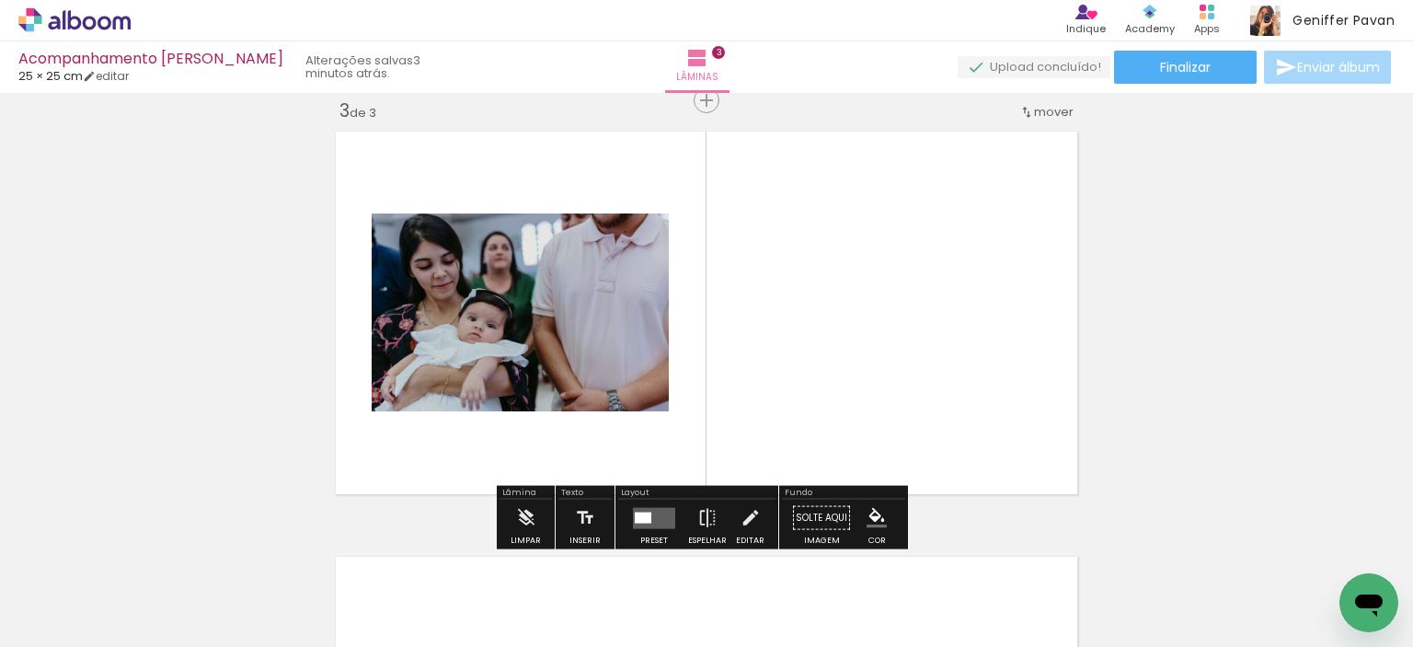
drag, startPoint x: 607, startPoint y: 575, endPoint x: 672, endPoint y: 363, distance: 221.2
click at [672, 363] on quentale-workspace at bounding box center [706, 323] width 1413 height 647
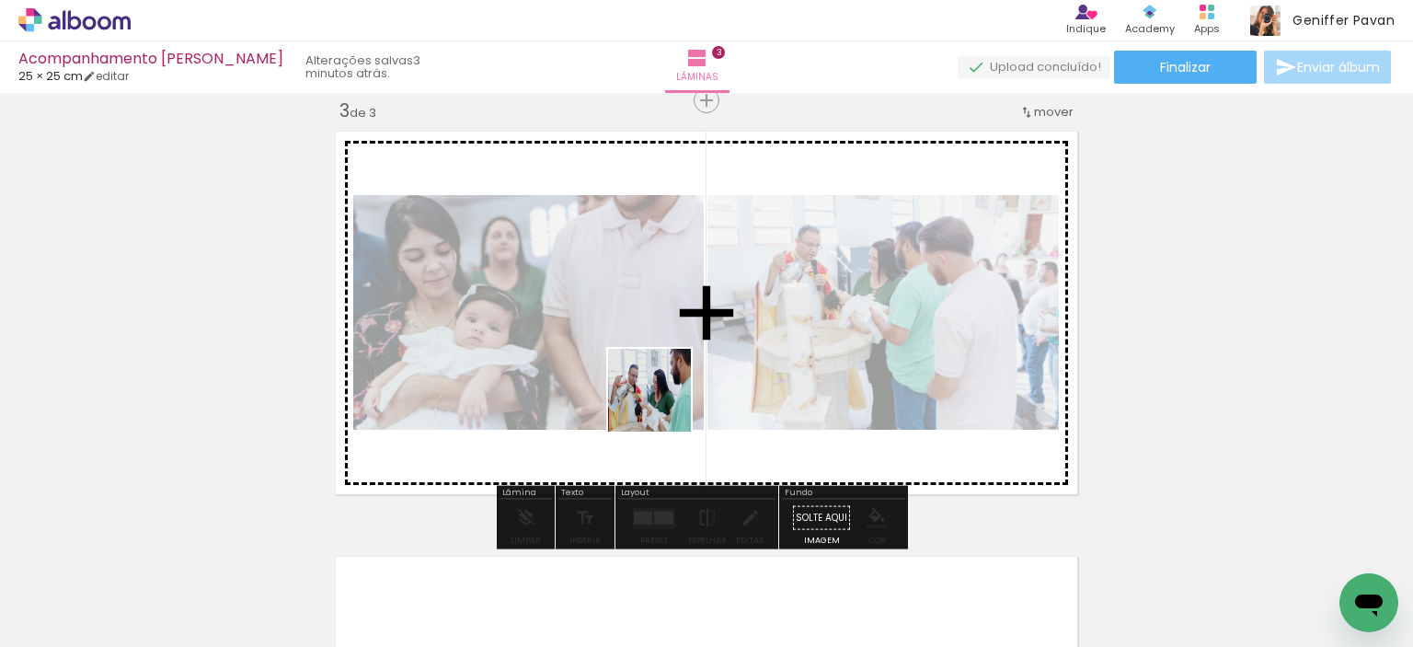
drag, startPoint x: 598, startPoint y: 604, endPoint x: 668, endPoint y: 397, distance: 218.5
click at [668, 397] on quentale-workspace at bounding box center [706, 323] width 1413 height 647
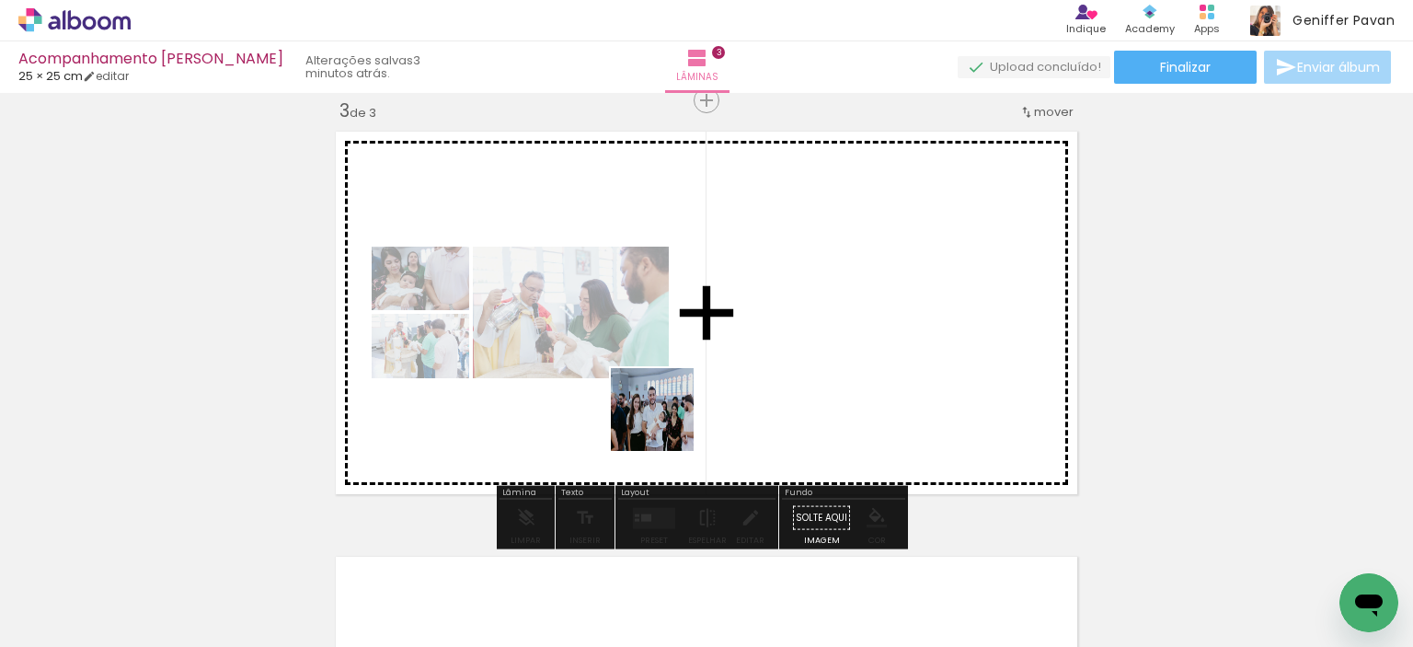
drag, startPoint x: 604, startPoint y: 594, endPoint x: 671, endPoint y: 409, distance: 196.7
click at [671, 409] on quentale-workspace at bounding box center [706, 323] width 1413 height 647
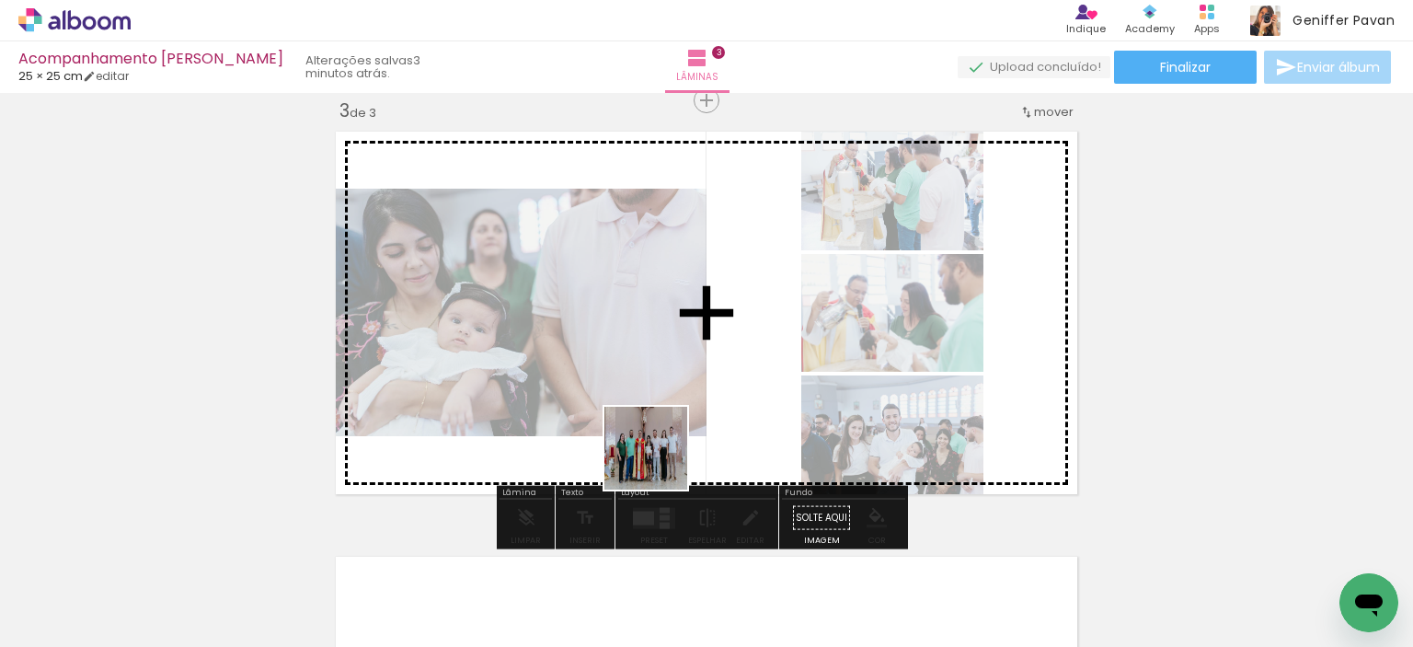
drag, startPoint x: 622, startPoint y: 585, endPoint x: 669, endPoint y: 433, distance: 158.9
click at [669, 433] on quentale-workspace at bounding box center [706, 323] width 1413 height 647
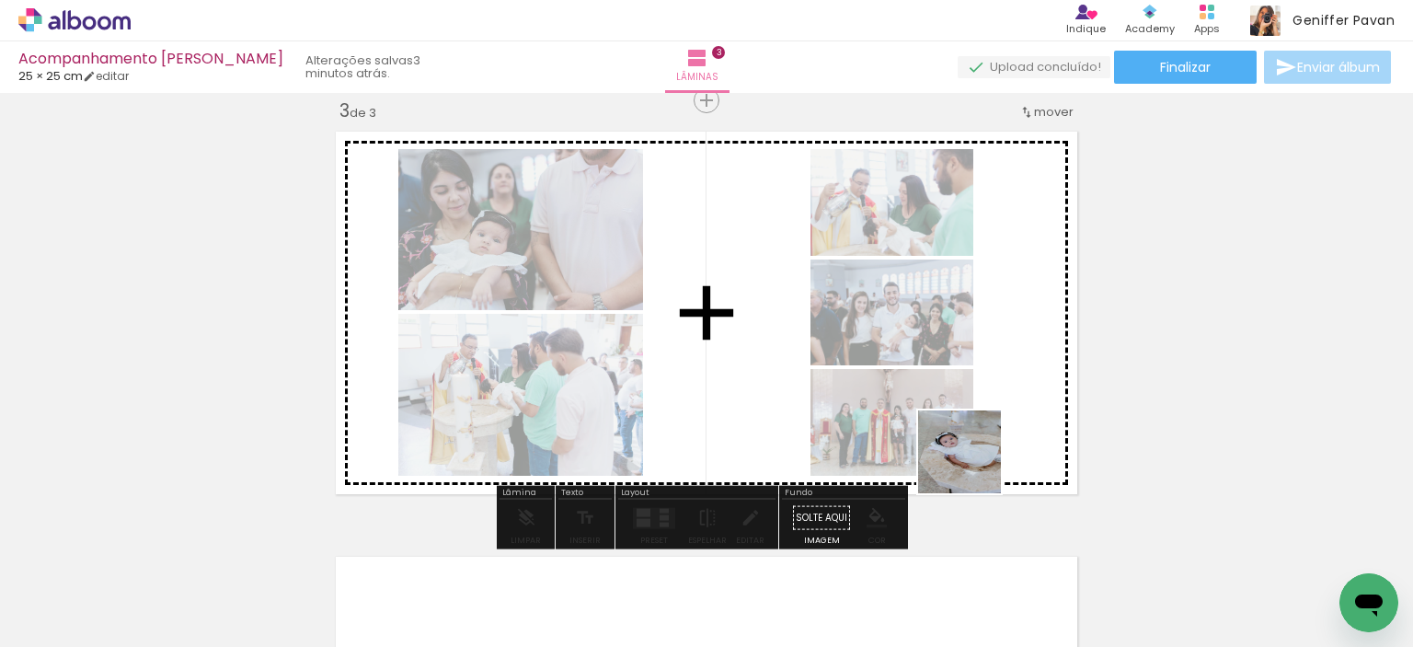
drag, startPoint x: 1023, startPoint y: 592, endPoint x: 973, endPoint y: 466, distance: 135.5
click at [973, 466] on quentale-workspace at bounding box center [706, 323] width 1413 height 647
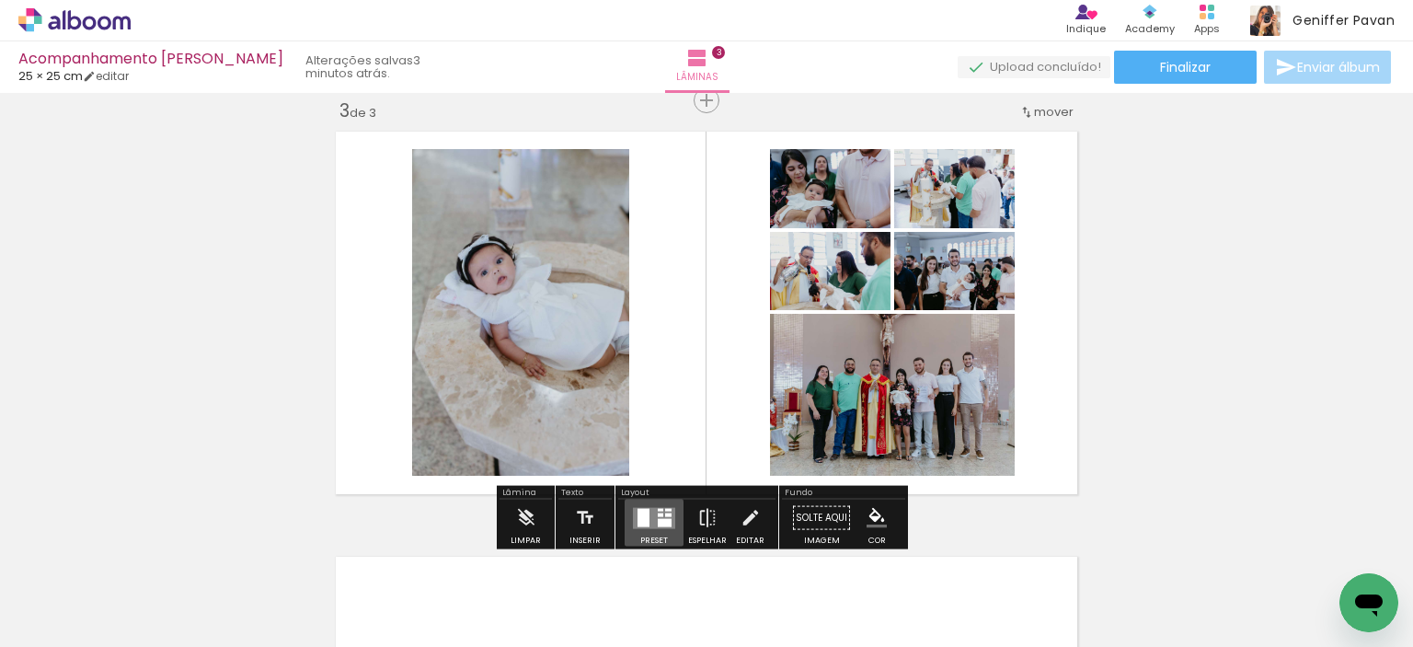
click at [658, 516] on quentale-layouter at bounding box center [654, 517] width 42 height 21
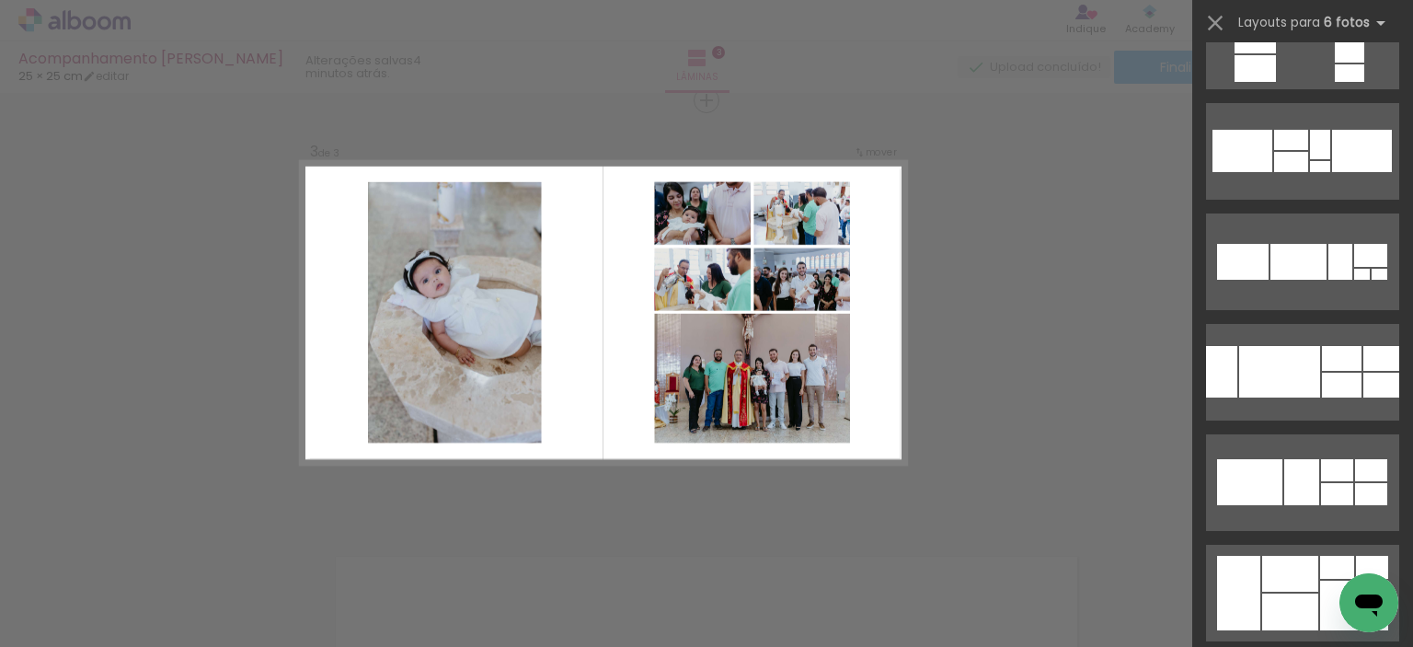
scroll to position [294, 0]
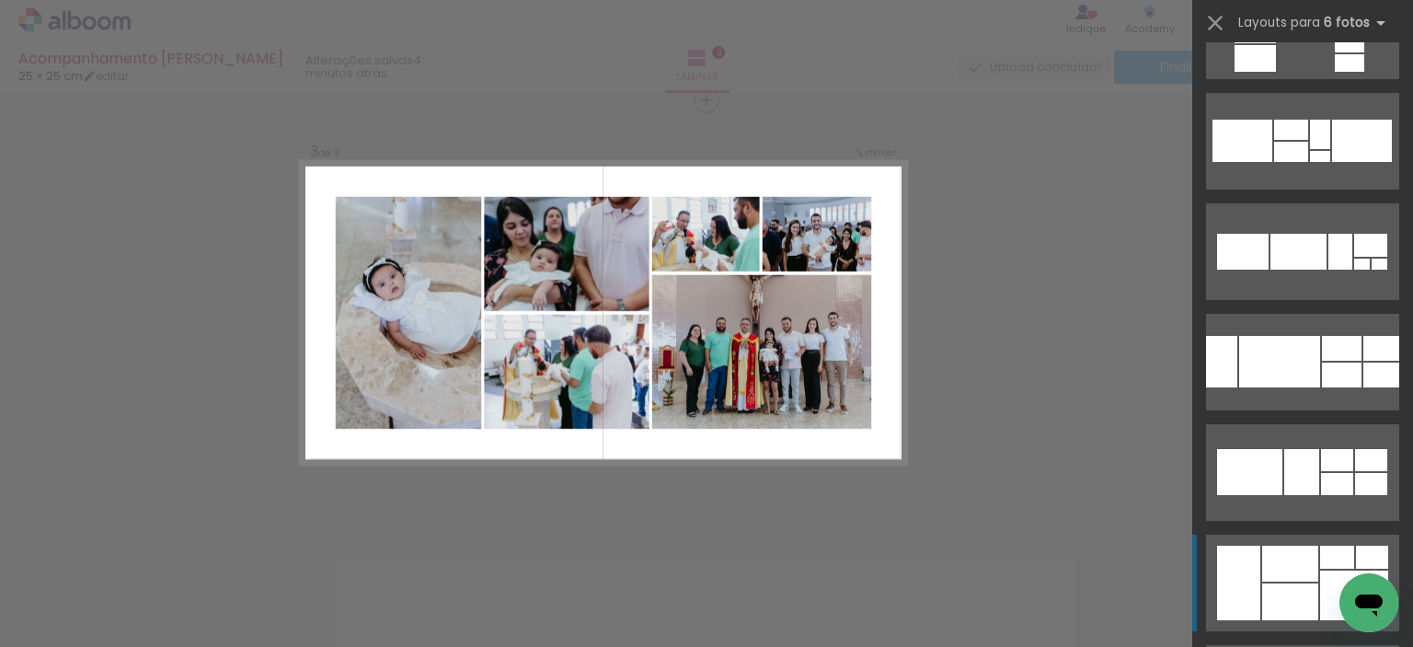
click at [1303, 579] on div at bounding box center [1290, 564] width 56 height 36
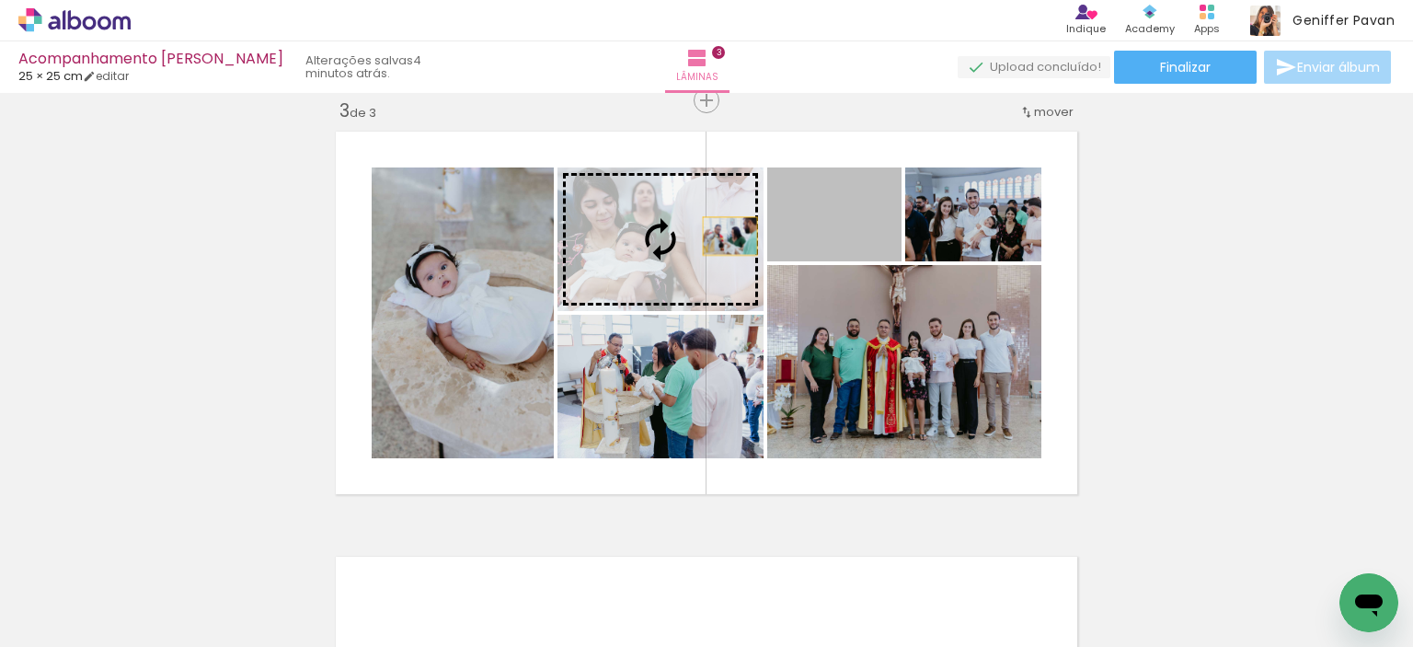
drag, startPoint x: 802, startPoint y: 236, endPoint x: 702, endPoint y: 236, distance: 100.3
click at [0, 0] on slot at bounding box center [0, 0] width 0 height 0
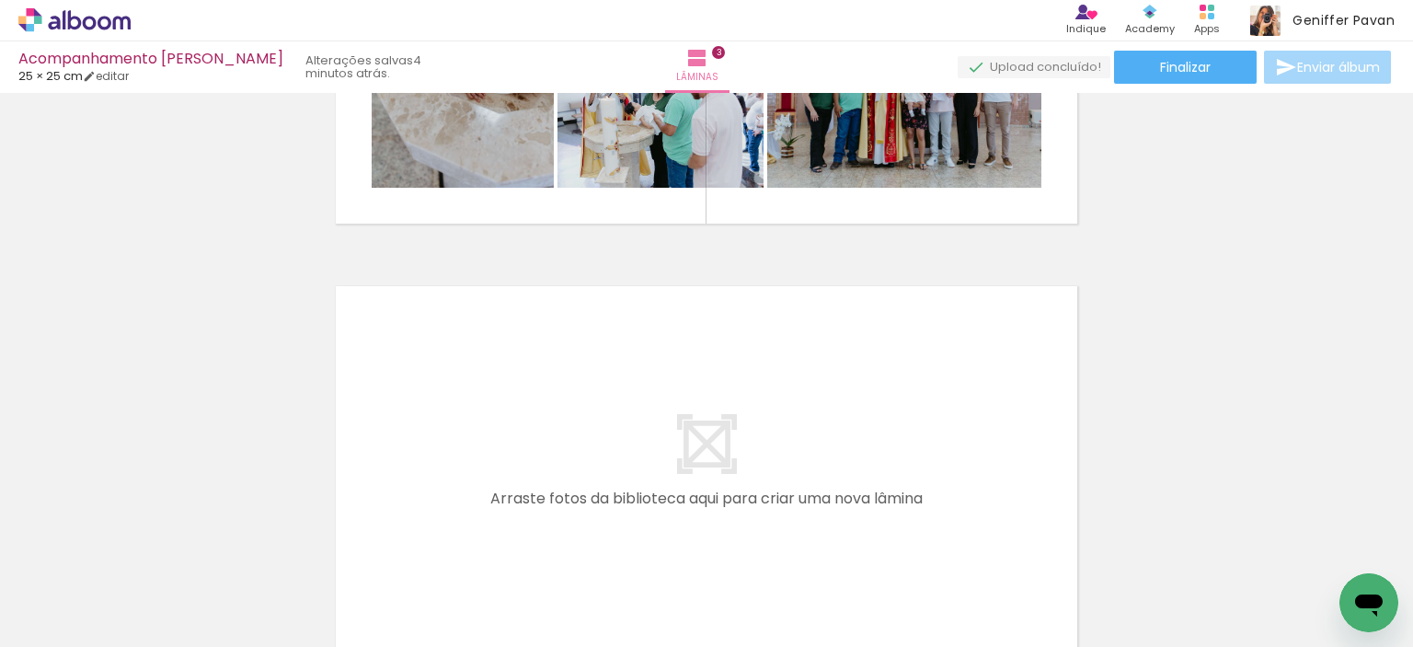
scroll to position [1184, 0]
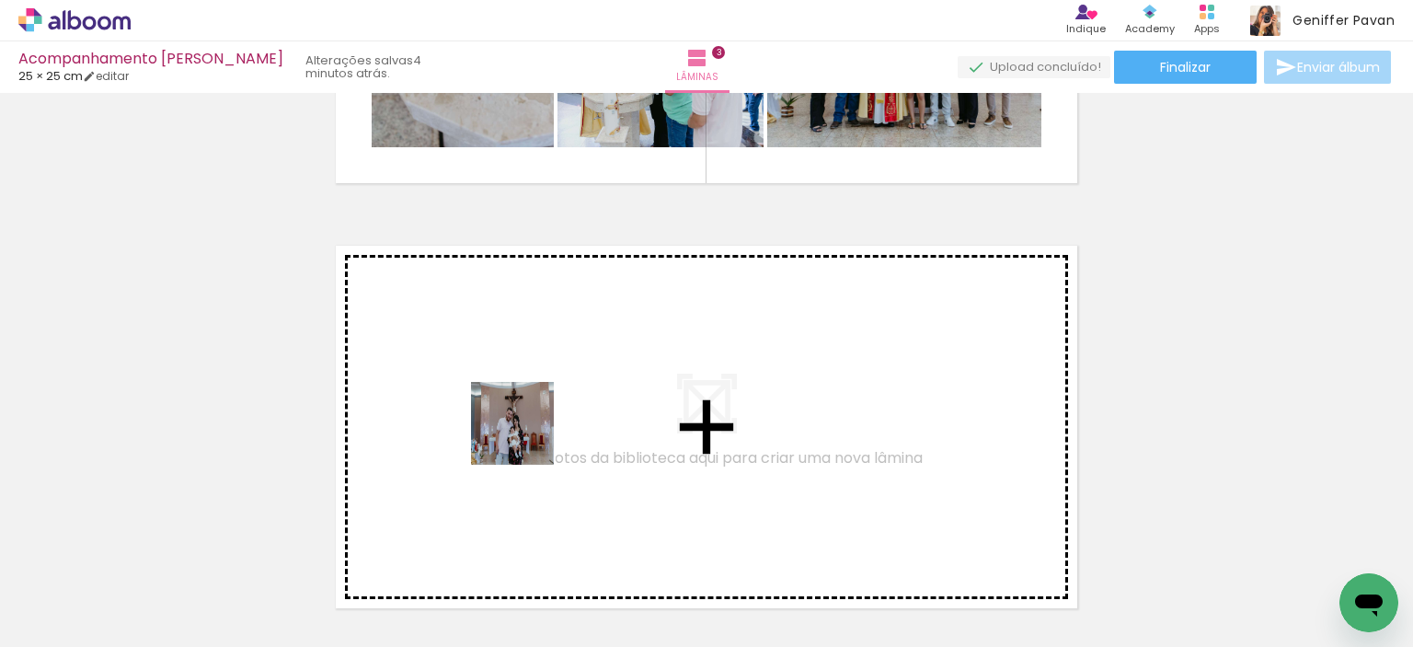
drag, startPoint x: 178, startPoint y: 574, endPoint x: 545, endPoint y: 434, distance: 392.8
click at [545, 434] on quentale-workspace at bounding box center [706, 323] width 1413 height 647
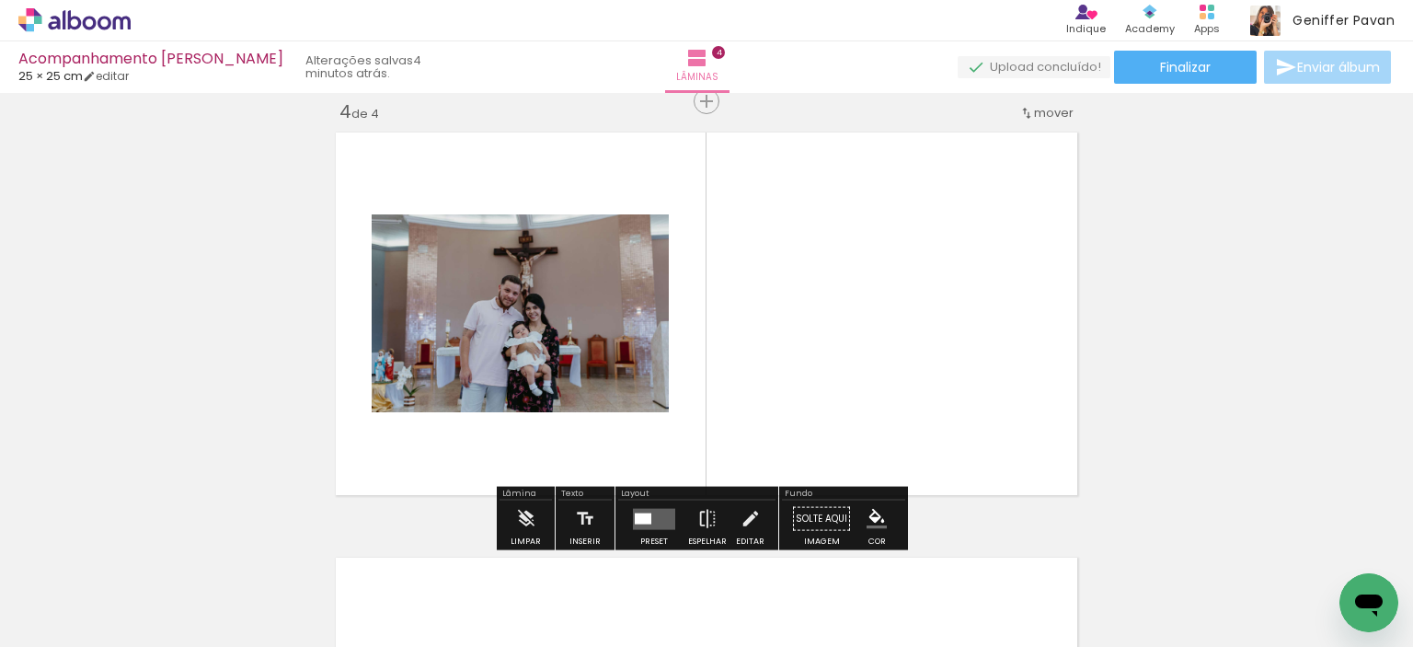
scroll to position [1298, 0]
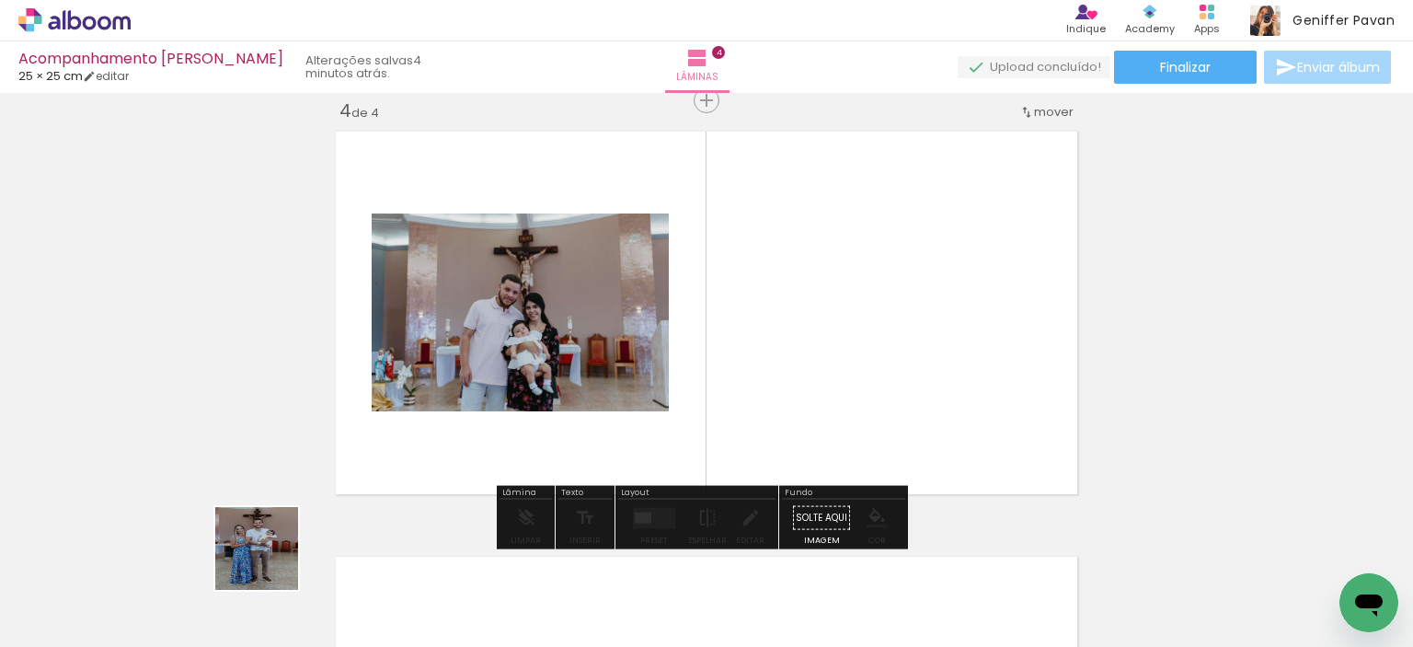
drag, startPoint x: 195, startPoint y: 595, endPoint x: 479, endPoint y: 435, distance: 326.3
click at [479, 435] on quentale-workspace at bounding box center [706, 323] width 1413 height 647
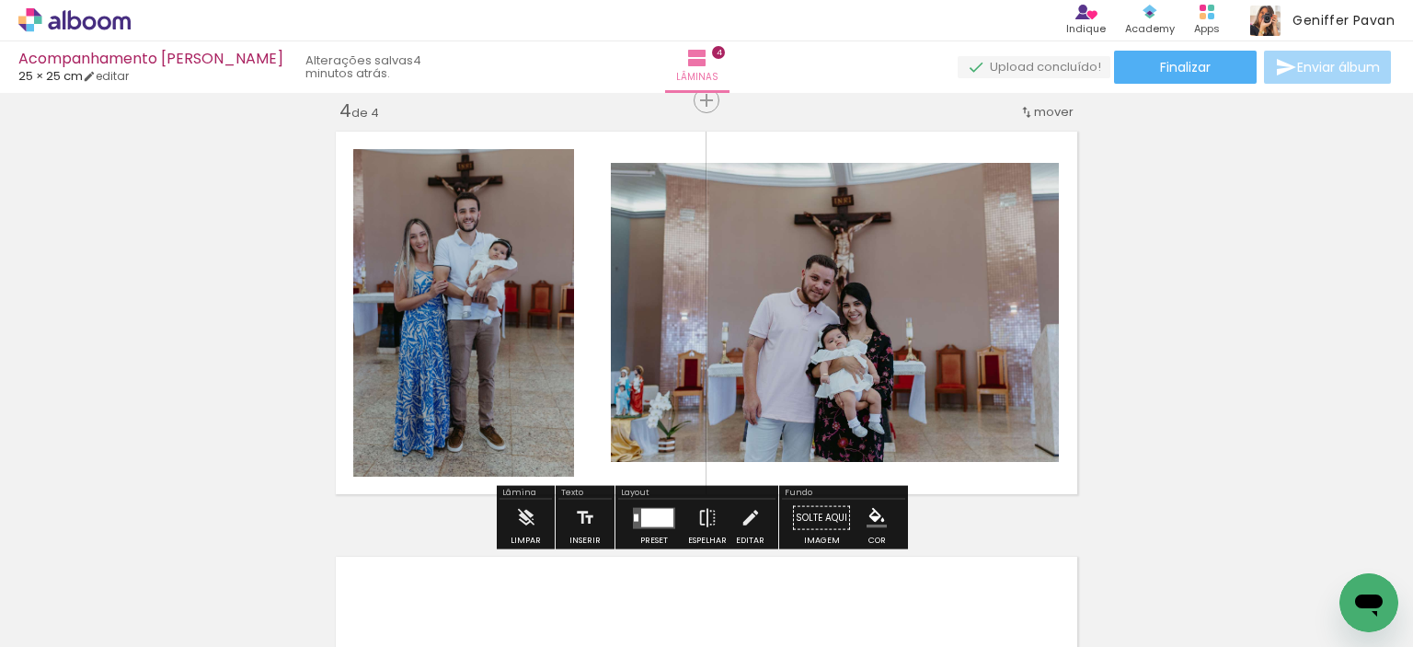
drag, startPoint x: 216, startPoint y: 588, endPoint x: 500, endPoint y: 409, distance: 334.9
click at [500, 409] on quentale-workspace at bounding box center [706, 323] width 1413 height 647
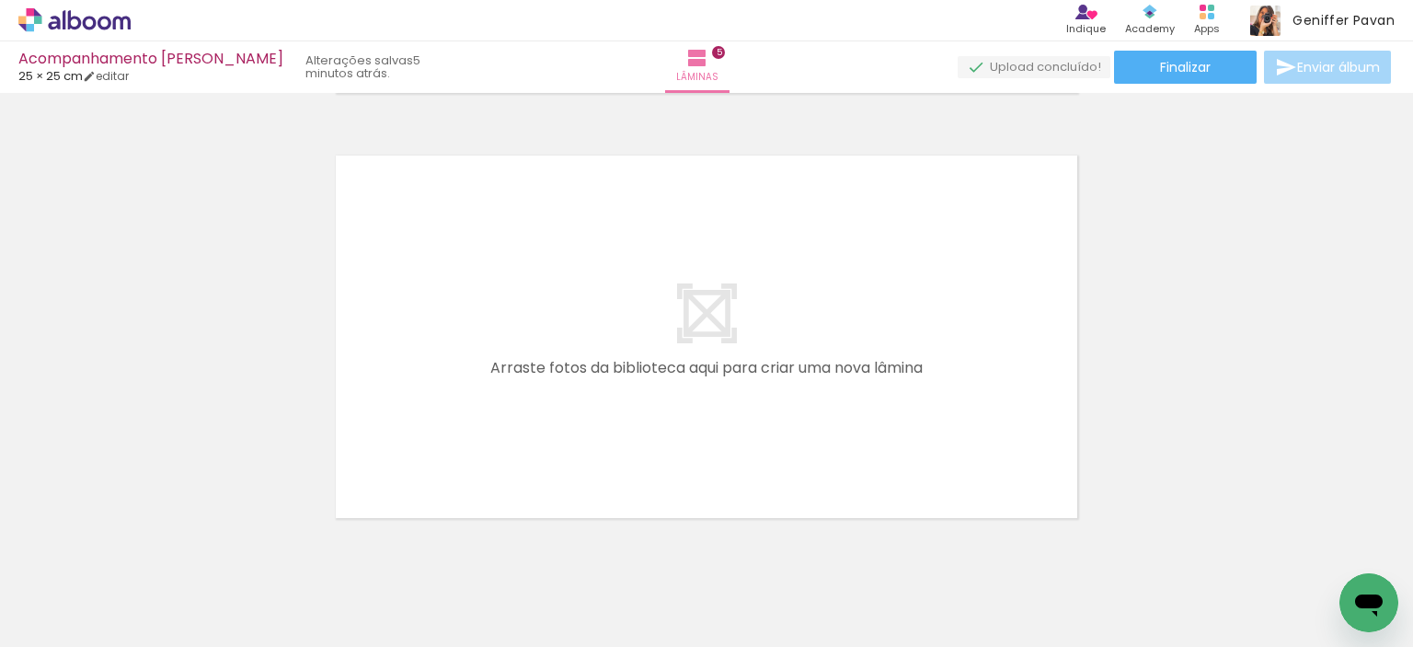
scroll to position [2128, 0]
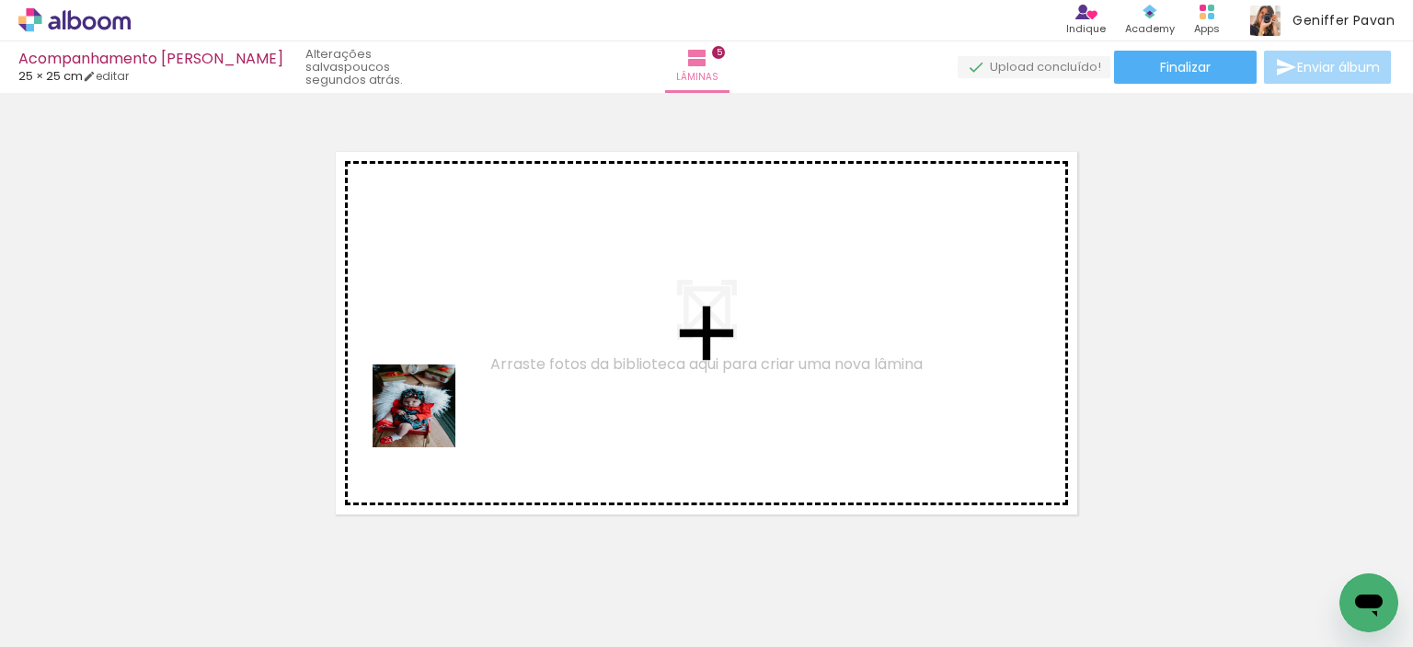
drag, startPoint x: 188, startPoint y: 592, endPoint x: 430, endPoint y: 415, distance: 299.6
click at [430, 415] on quentale-workspace at bounding box center [706, 323] width 1413 height 647
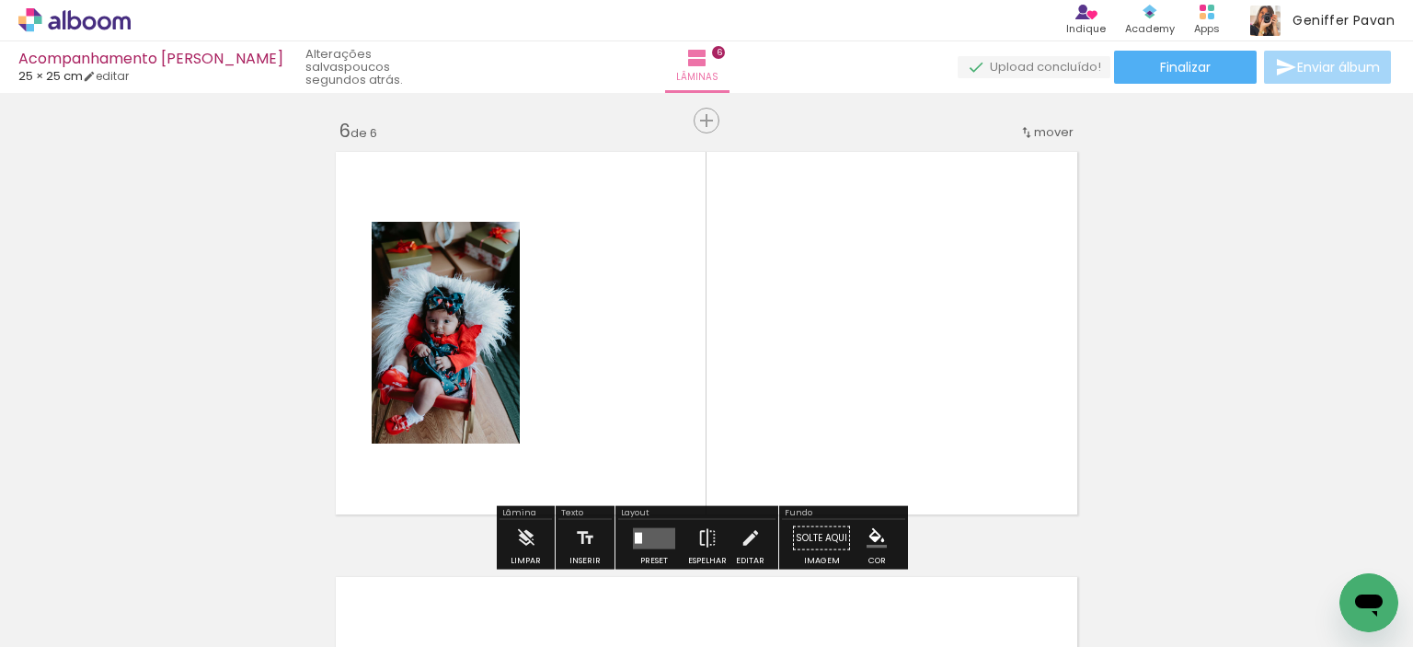
scroll to position [2148, 0]
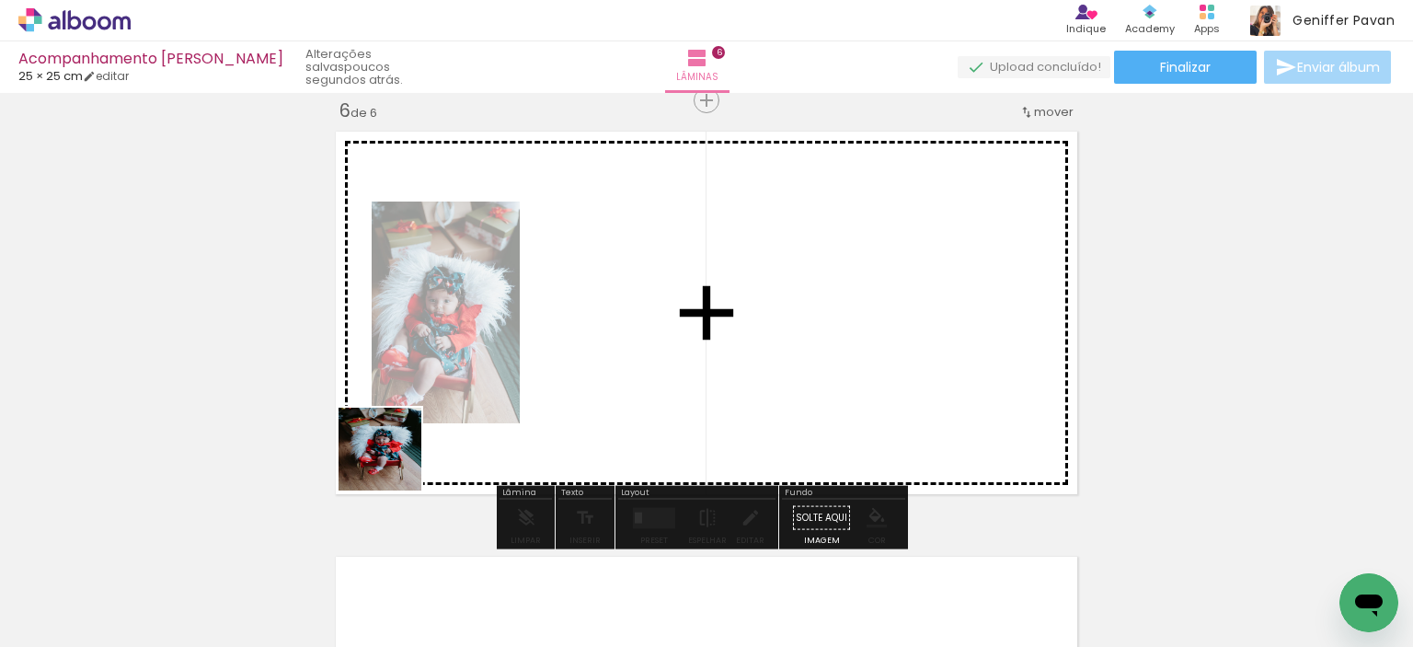
drag, startPoint x: 208, startPoint y: 581, endPoint x: 482, endPoint y: 402, distance: 327.7
click at [482, 402] on quentale-workspace at bounding box center [706, 323] width 1413 height 647
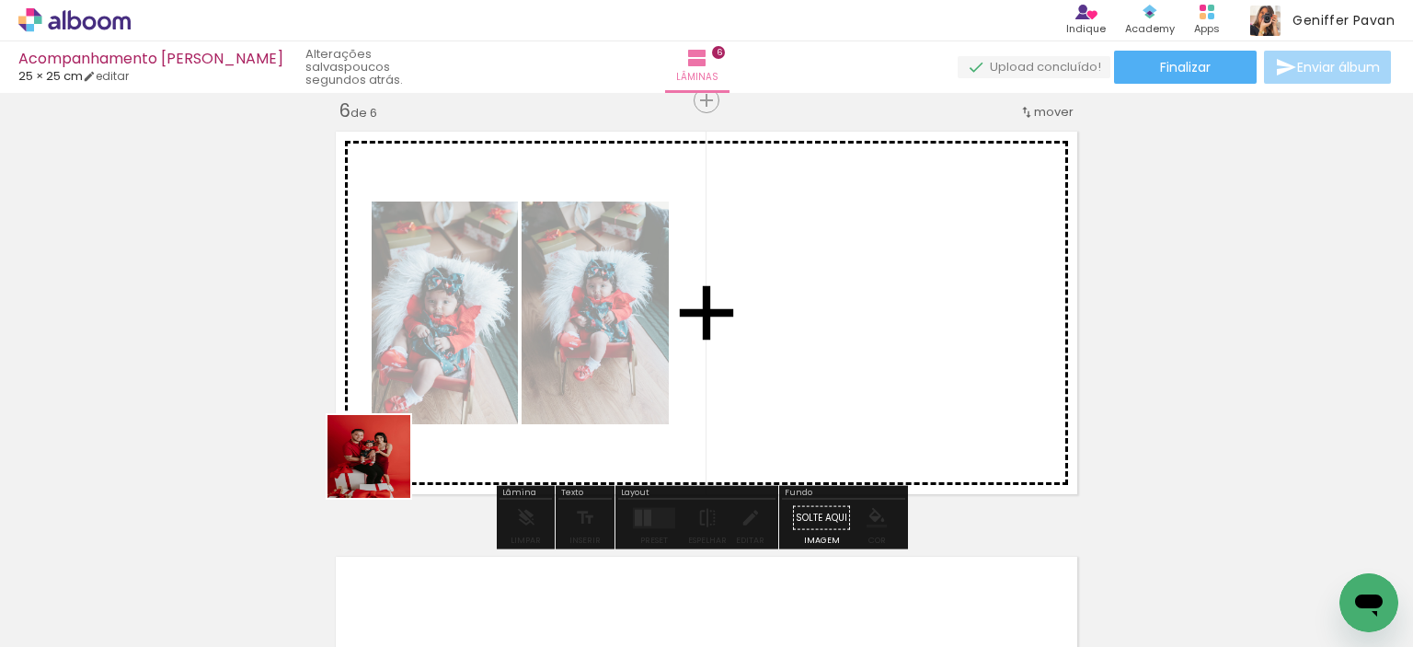
drag, startPoint x: 206, startPoint y: 579, endPoint x: 408, endPoint y: 456, distance: 236.5
click at [408, 456] on quentale-workspace at bounding box center [706, 323] width 1413 height 647
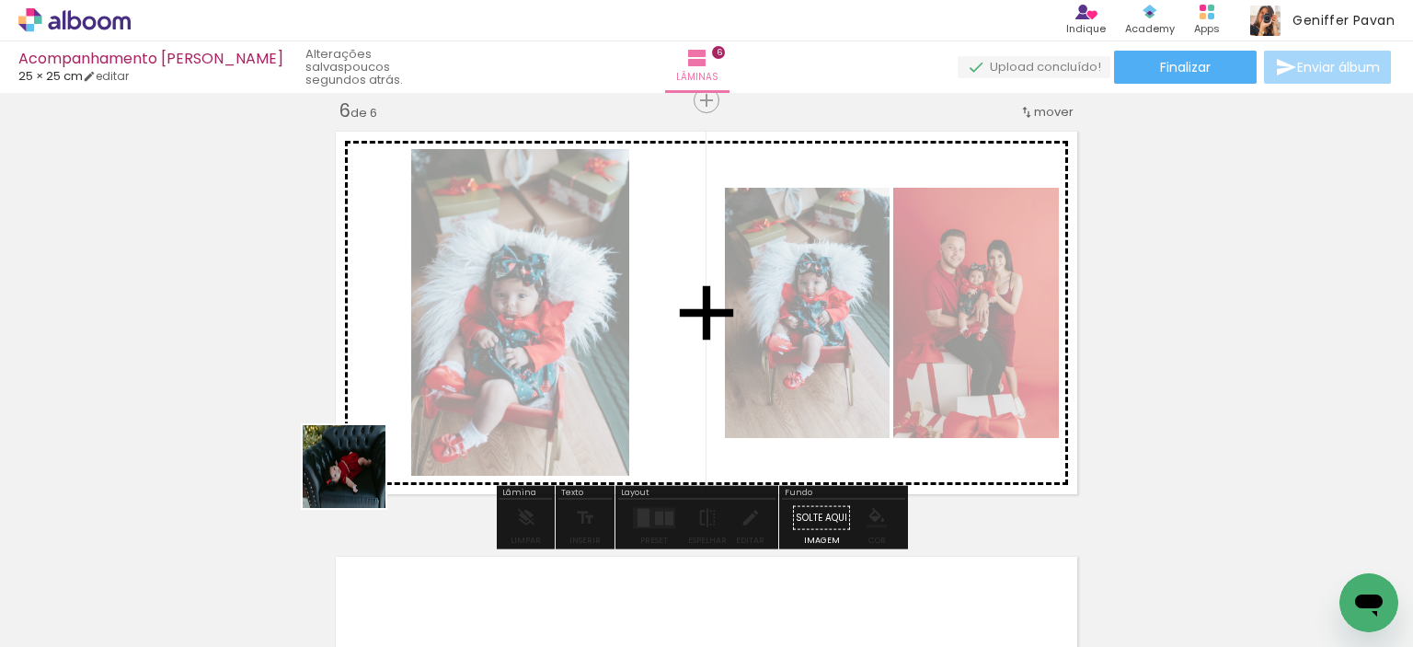
drag, startPoint x: 201, startPoint y: 585, endPoint x: 420, endPoint y: 448, distance: 259.1
click at [420, 448] on quentale-workspace at bounding box center [706, 323] width 1413 height 647
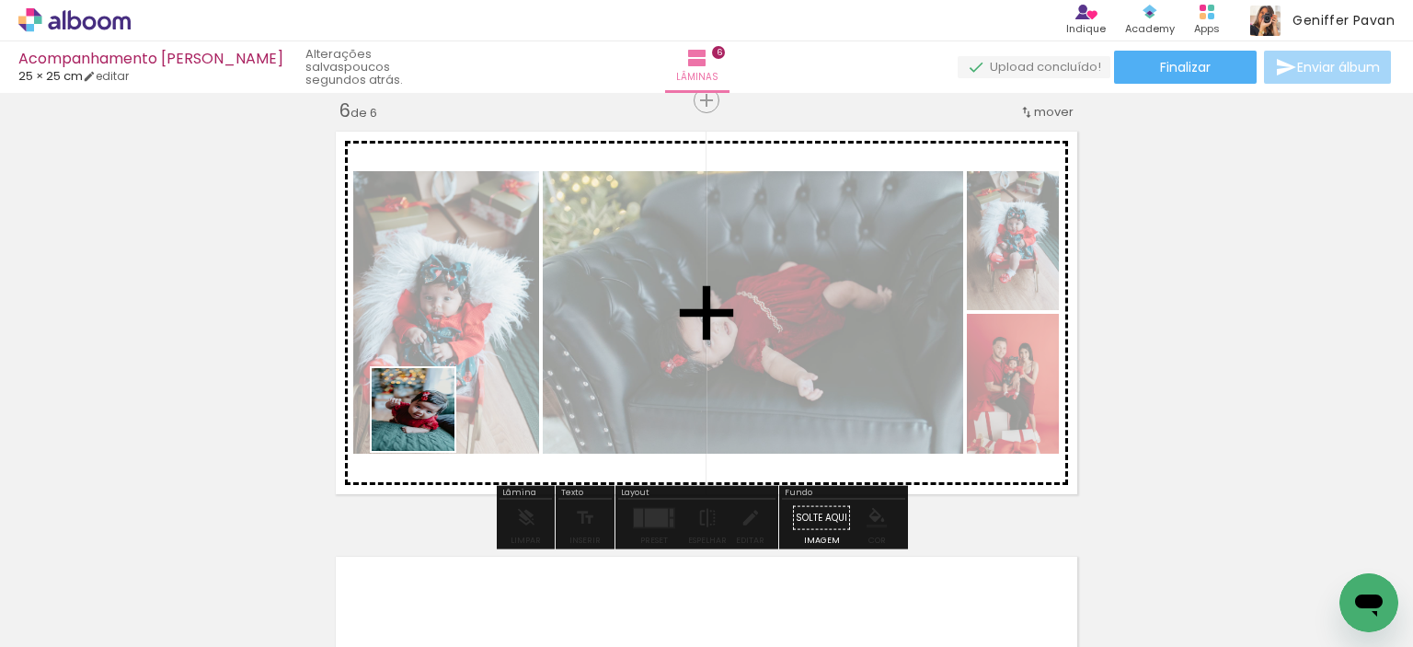
drag, startPoint x: 204, startPoint y: 577, endPoint x: 433, endPoint y: 422, distance: 276.4
click at [433, 422] on quentale-workspace at bounding box center [706, 323] width 1413 height 647
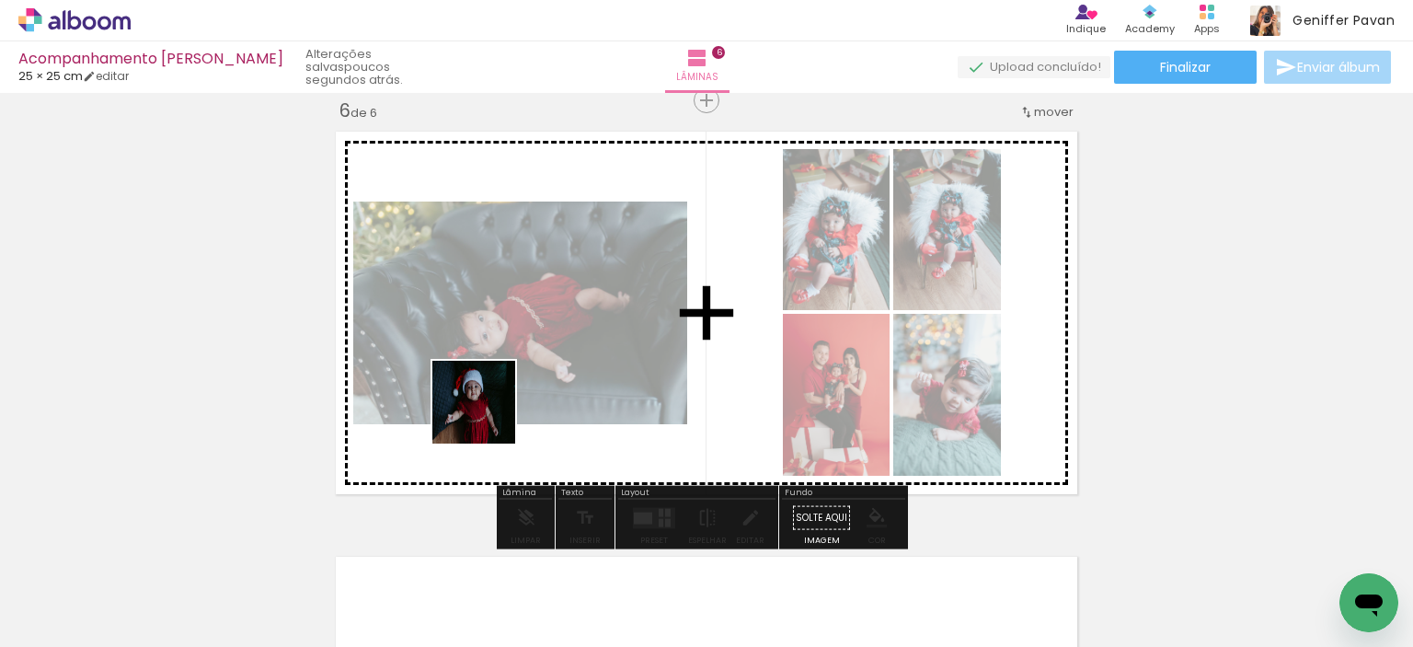
drag, startPoint x: 206, startPoint y: 587, endPoint x: 501, endPoint y: 411, distance: 343.7
click at [501, 411] on quentale-workspace at bounding box center [706, 323] width 1413 height 647
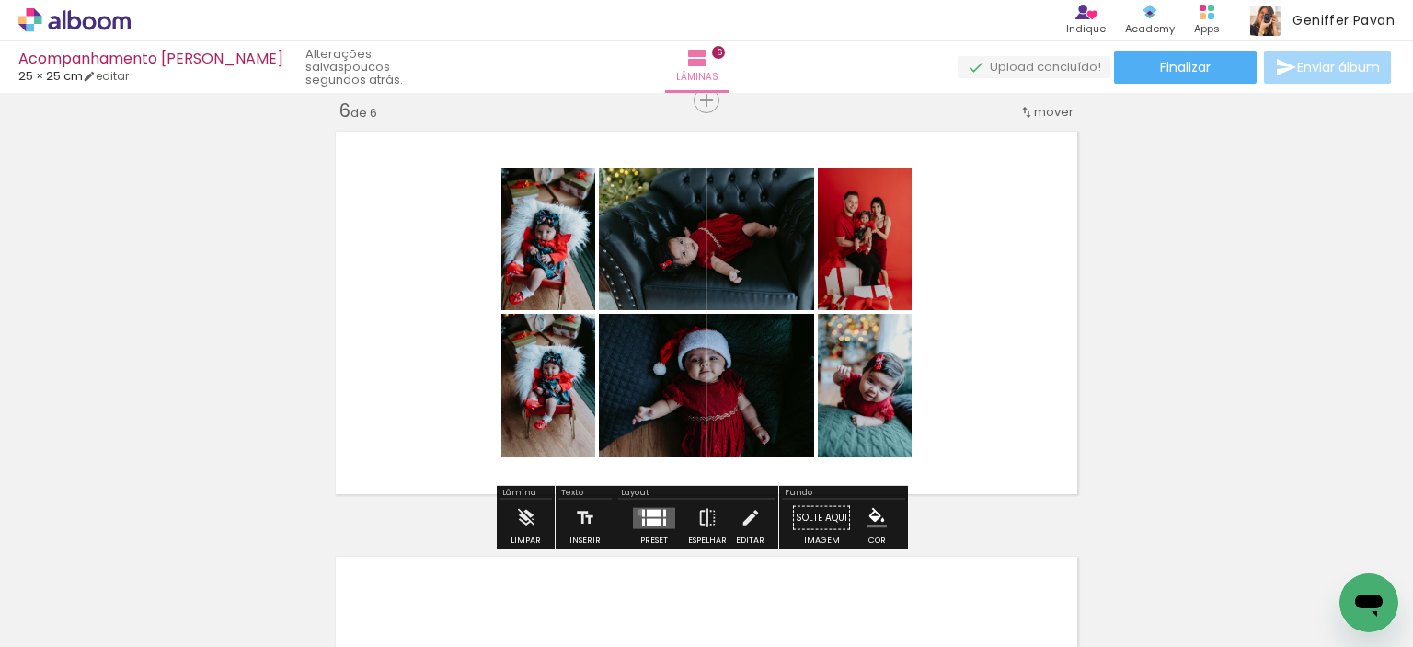
click at [637, 512] on quentale-layouter at bounding box center [654, 517] width 42 height 21
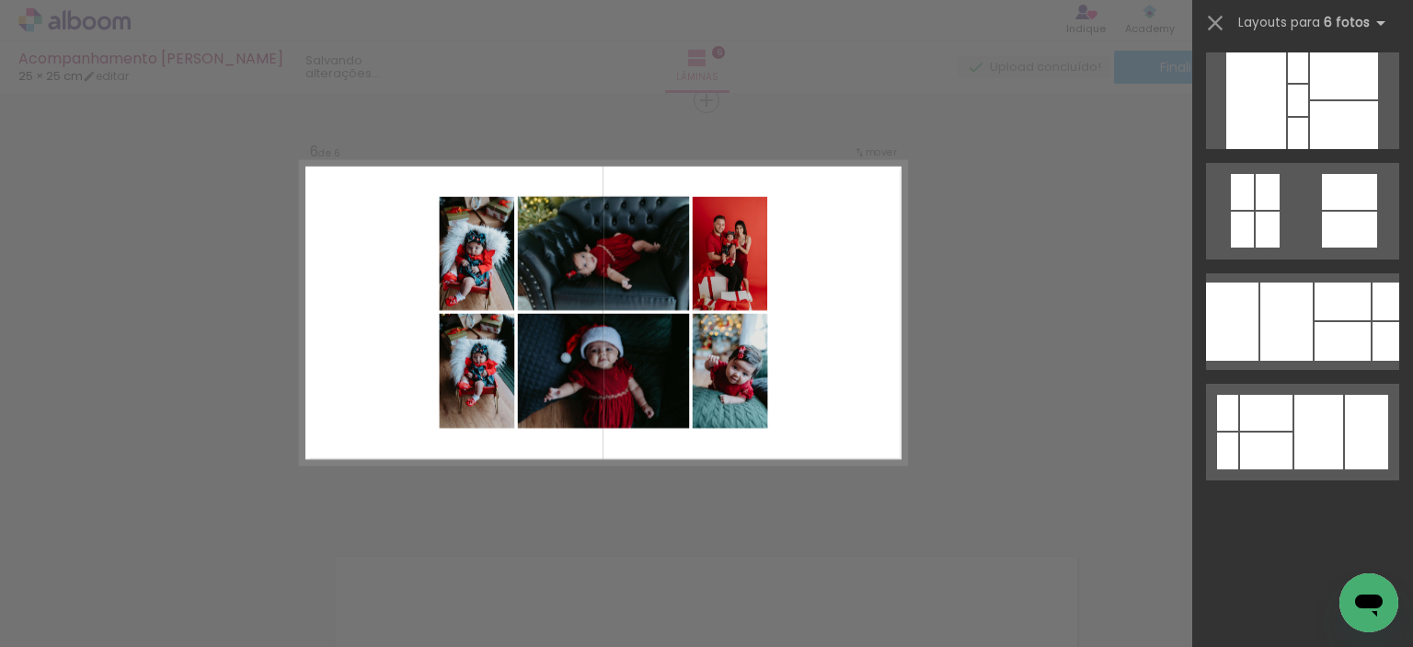
scroll to position [0, 0]
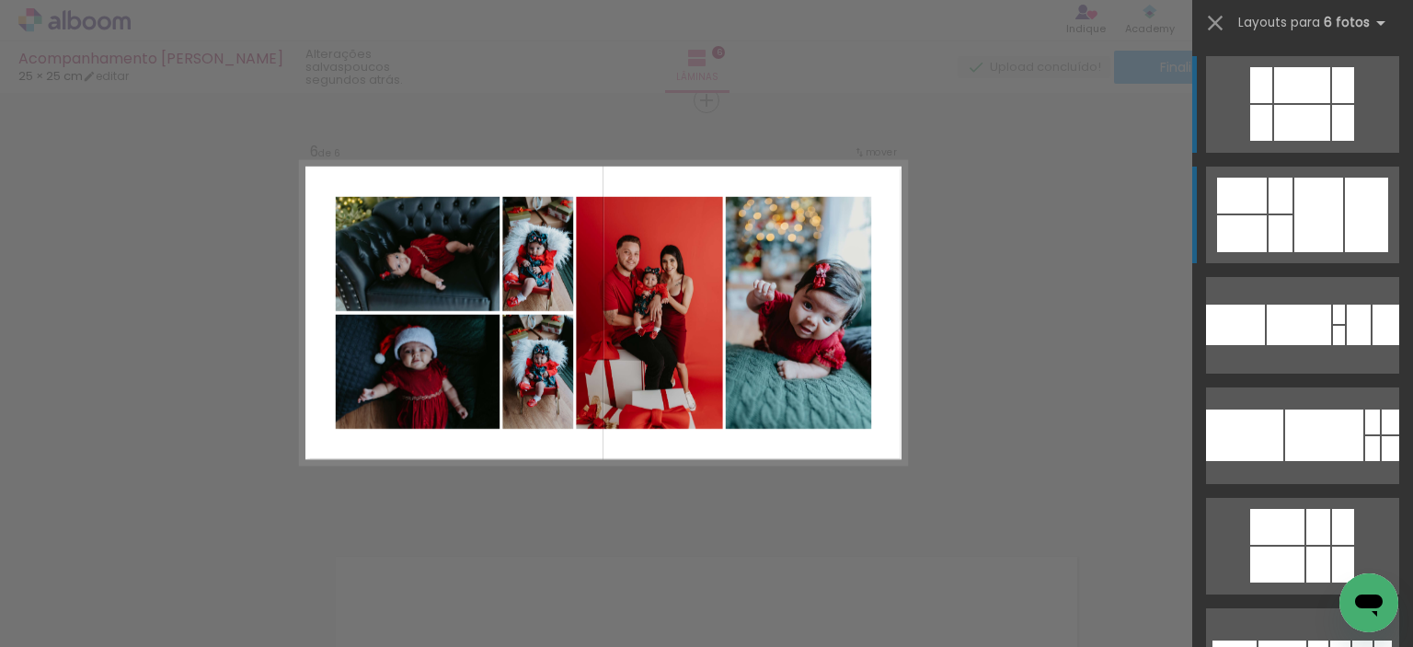
click at [1321, 209] on div at bounding box center [1318, 215] width 49 height 75
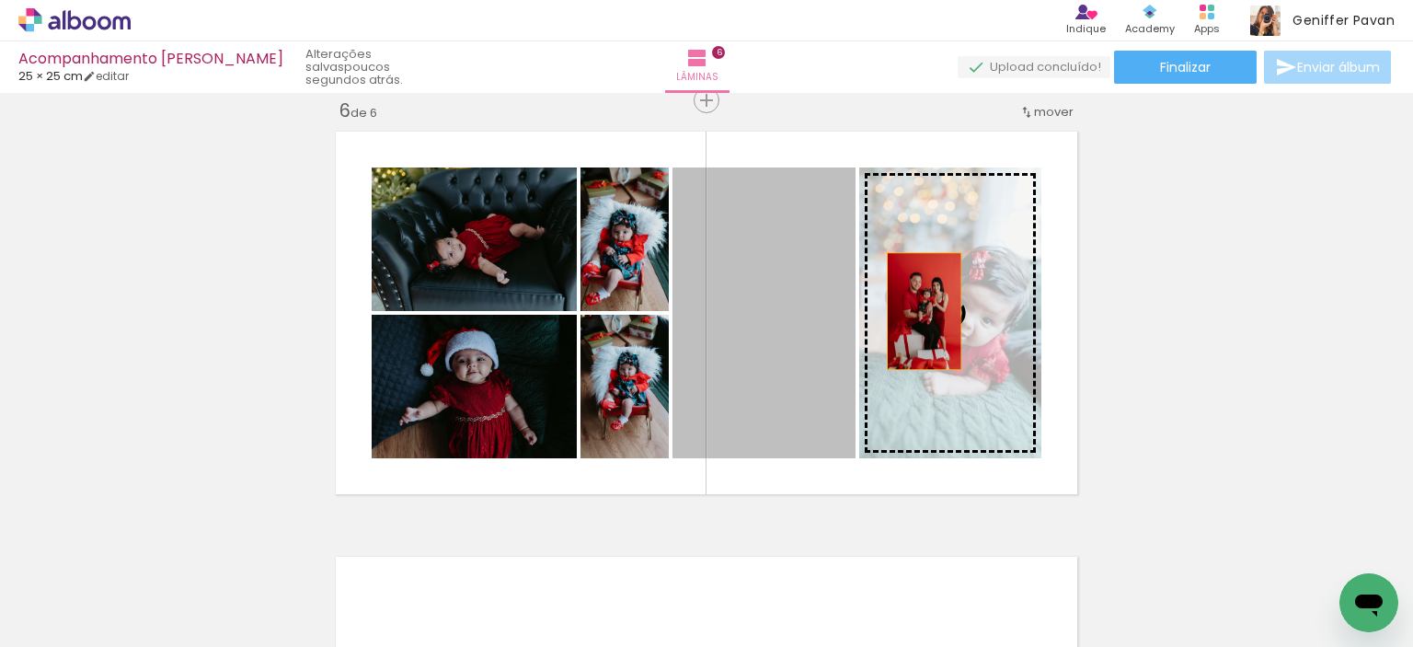
drag, startPoint x: 773, startPoint y: 341, endPoint x: 923, endPoint y: 311, distance: 153.0
click at [0, 0] on slot at bounding box center [0, 0] width 0 height 0
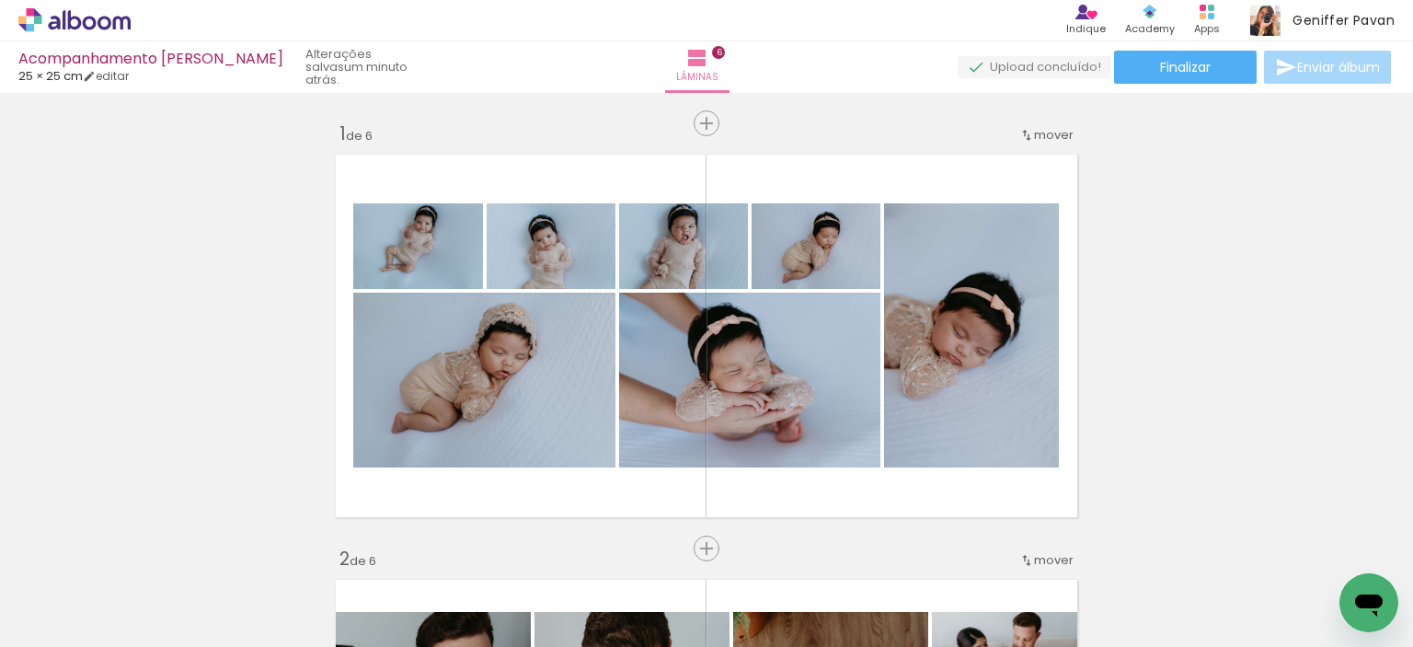
scroll to position [2148, 0]
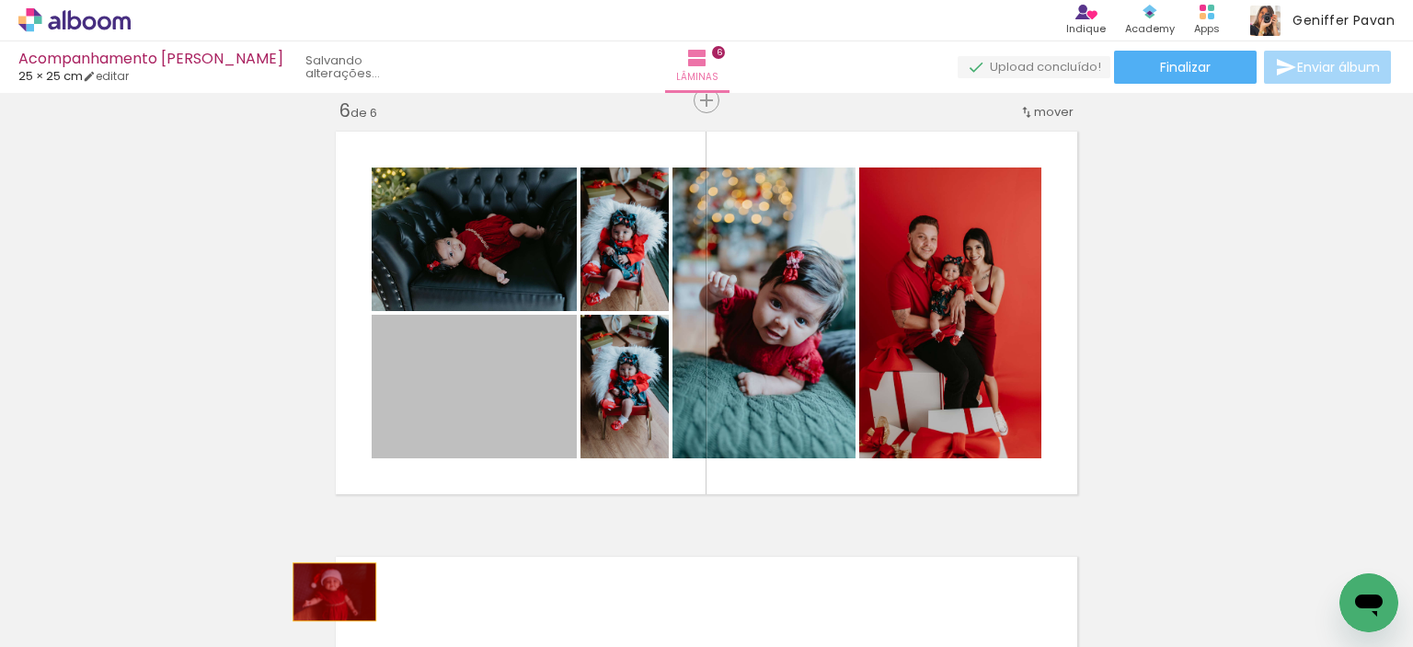
drag, startPoint x: 427, startPoint y: 374, endPoint x: 328, endPoint y: 592, distance: 238.8
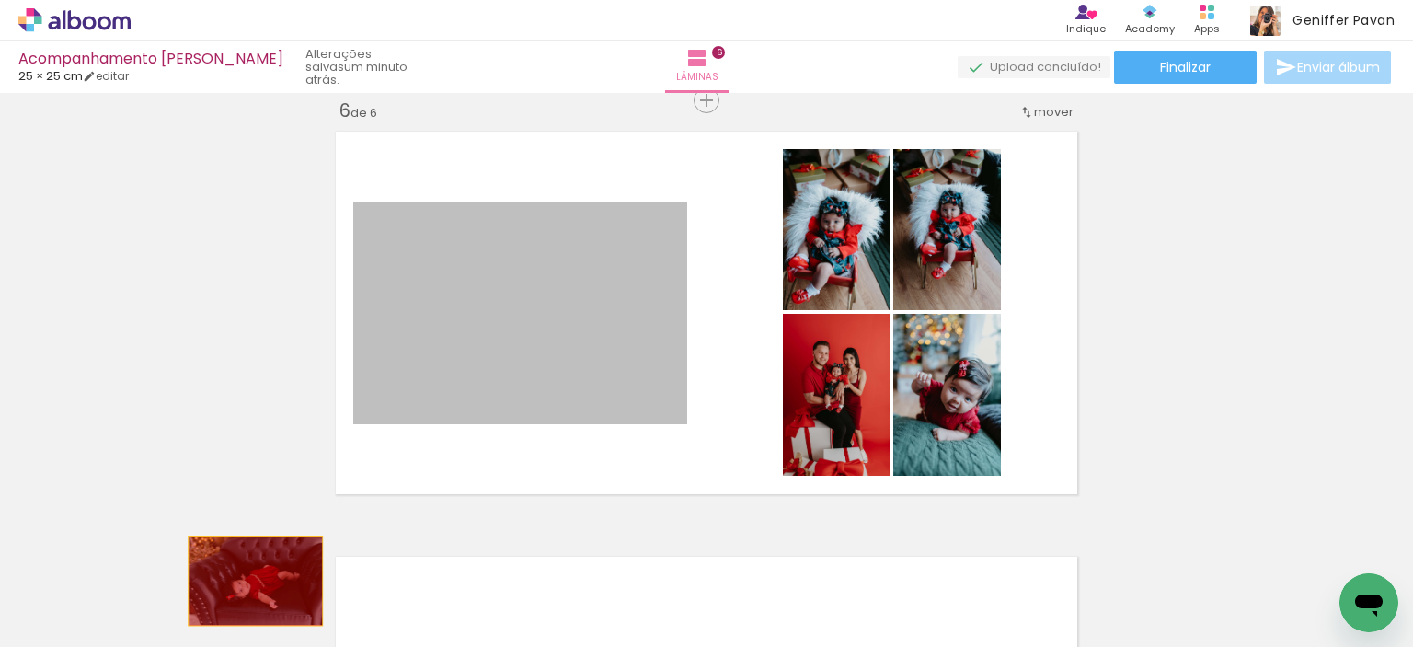
drag, startPoint x: 501, startPoint y: 348, endPoint x: 248, endPoint y: 581, distance: 343.1
click at [248, 581] on quentale-workspace at bounding box center [706, 323] width 1413 height 647
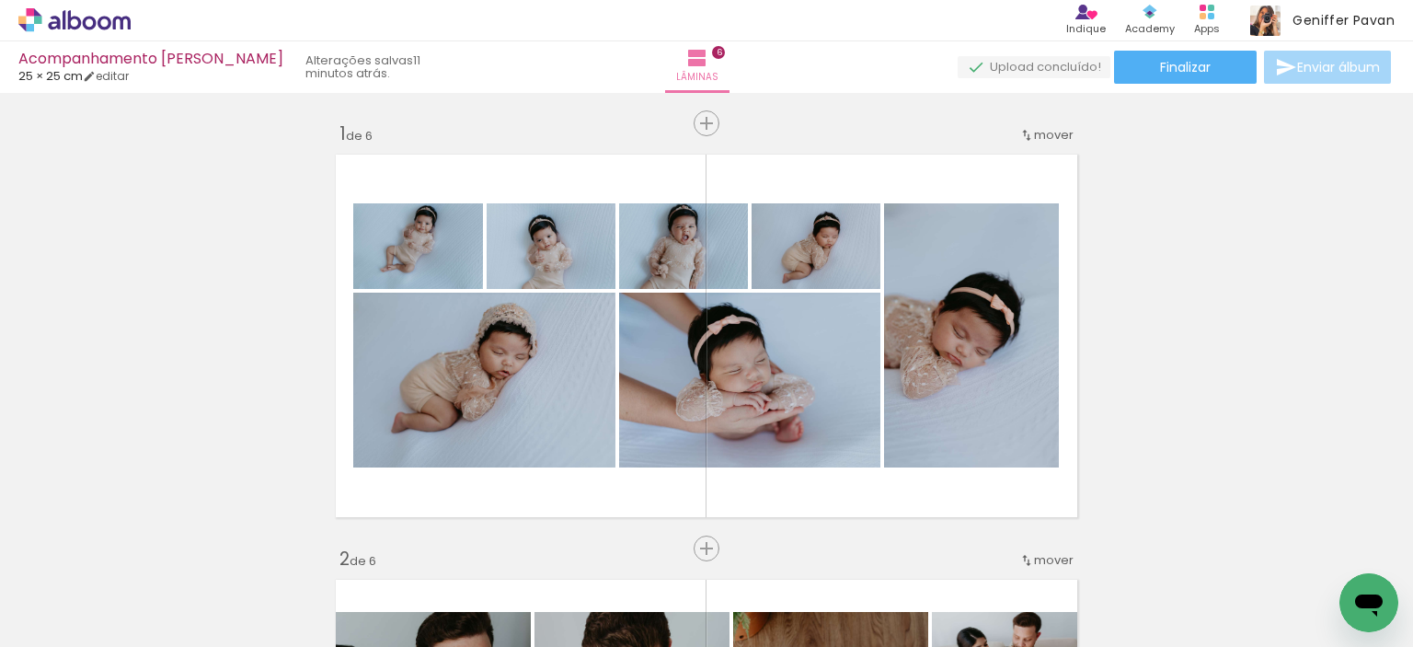
scroll to position [2148, 0]
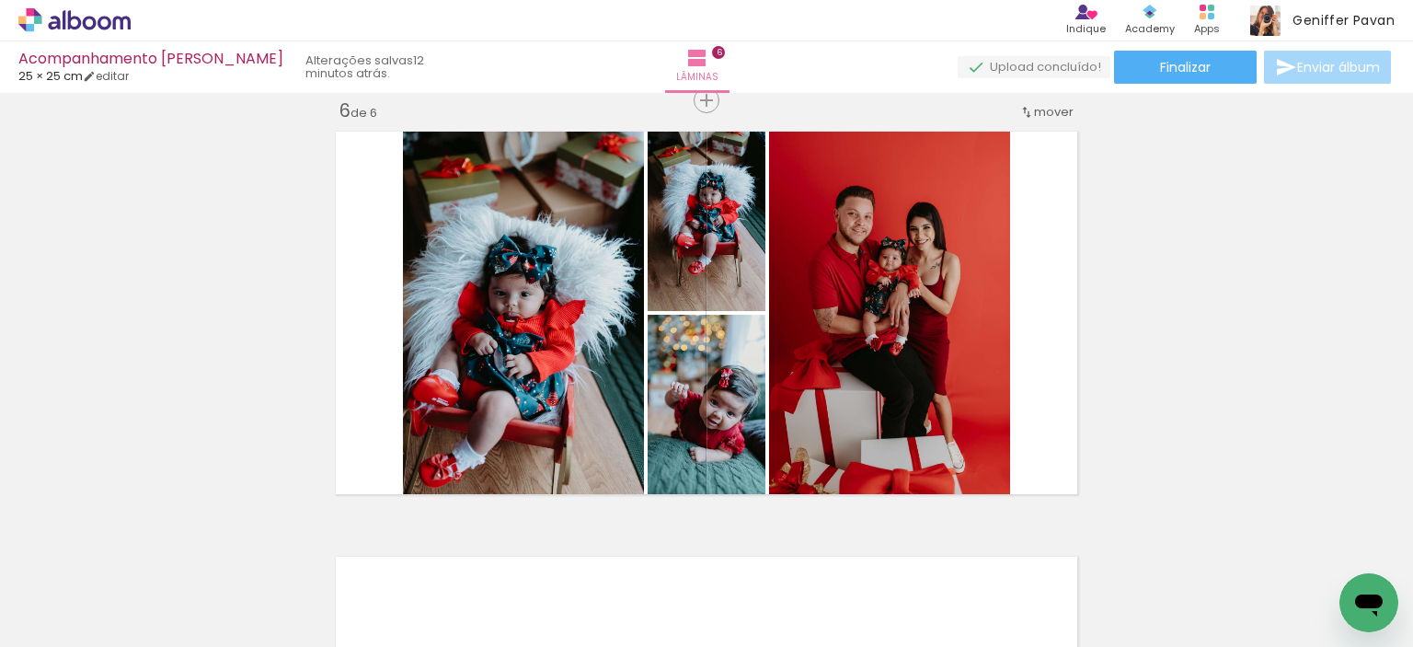
click at [154, 553] on iron-icon at bounding box center [143, 547] width 19 height 19
click at [152, 547] on iron-icon at bounding box center [143, 547] width 19 height 19
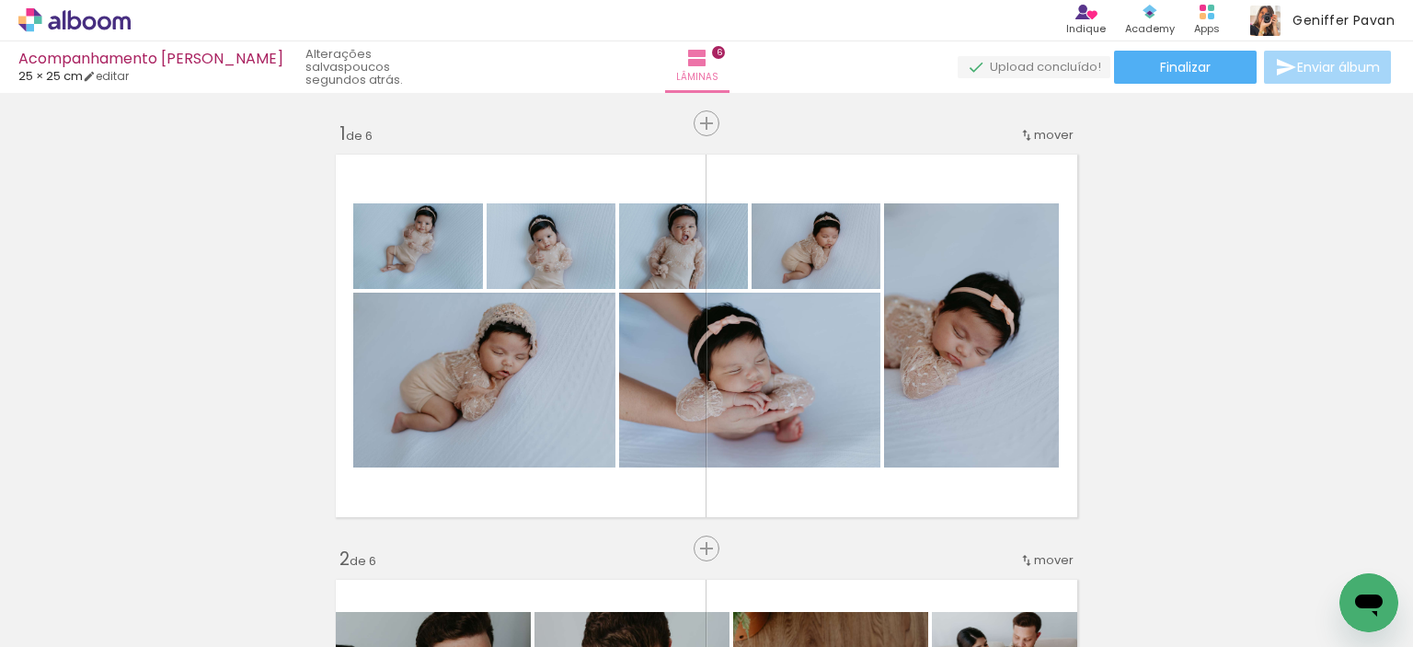
scroll to position [2148, 0]
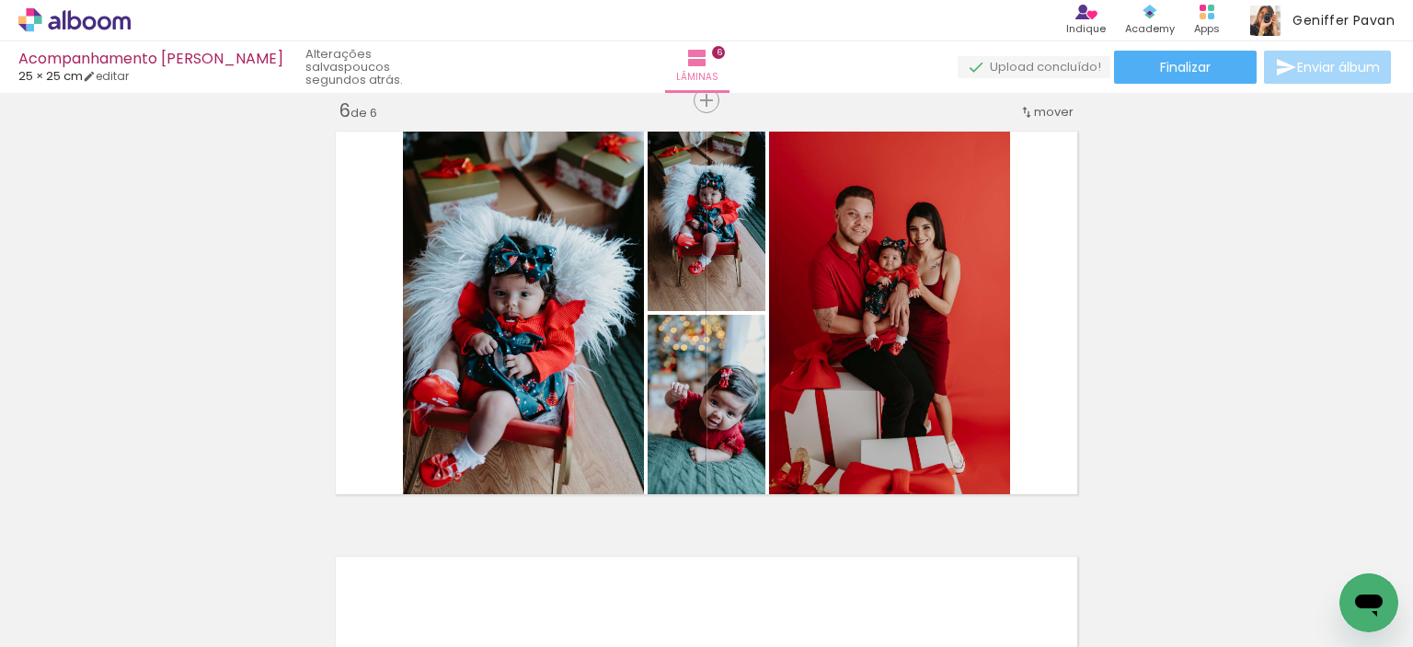
click at [55, 631] on span "Adicionar Fotos" at bounding box center [65, 637] width 55 height 20
click at [0, 0] on input "file" at bounding box center [0, 0] width 0 height 0
click at [72, 631] on span "Adicionar Fotos" at bounding box center [65, 637] width 55 height 20
click at [0, 0] on input "file" at bounding box center [0, 0] width 0 height 0
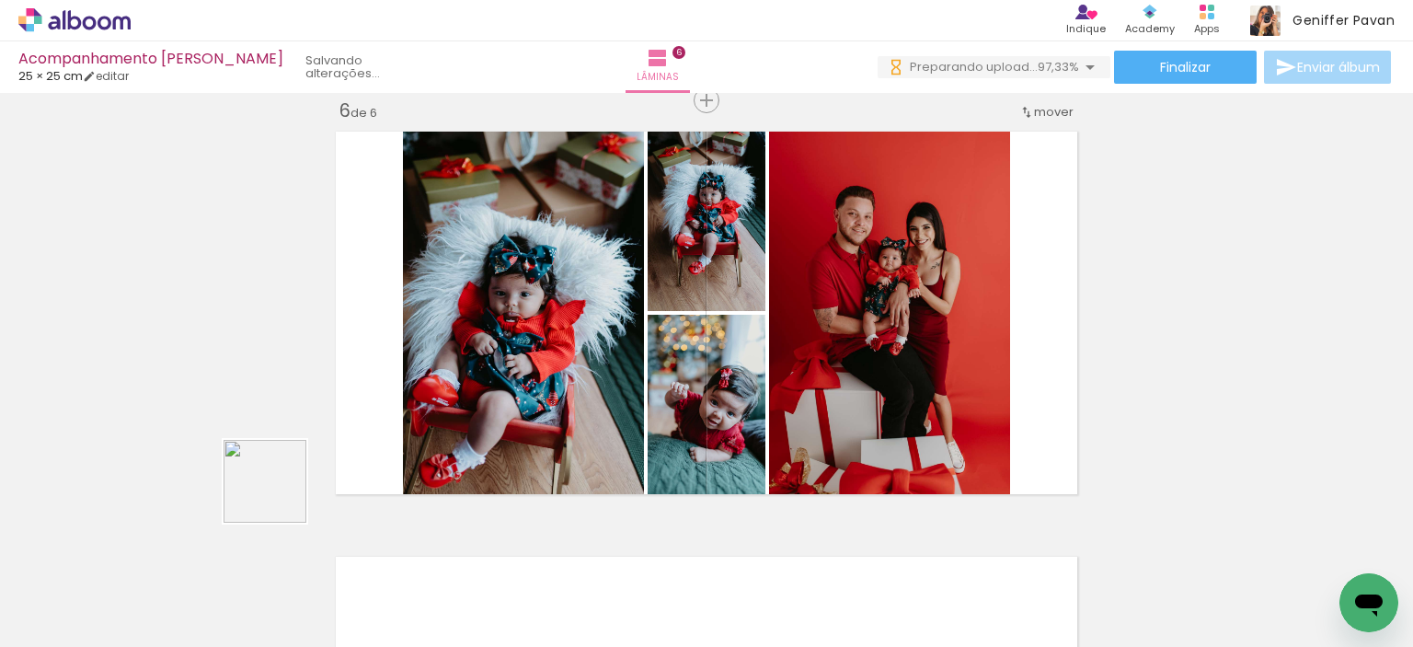
drag, startPoint x: 160, startPoint y: 593, endPoint x: 308, endPoint y: 503, distance: 173.4
click at [390, 433] on quentale-workspace at bounding box center [706, 323] width 1413 height 647
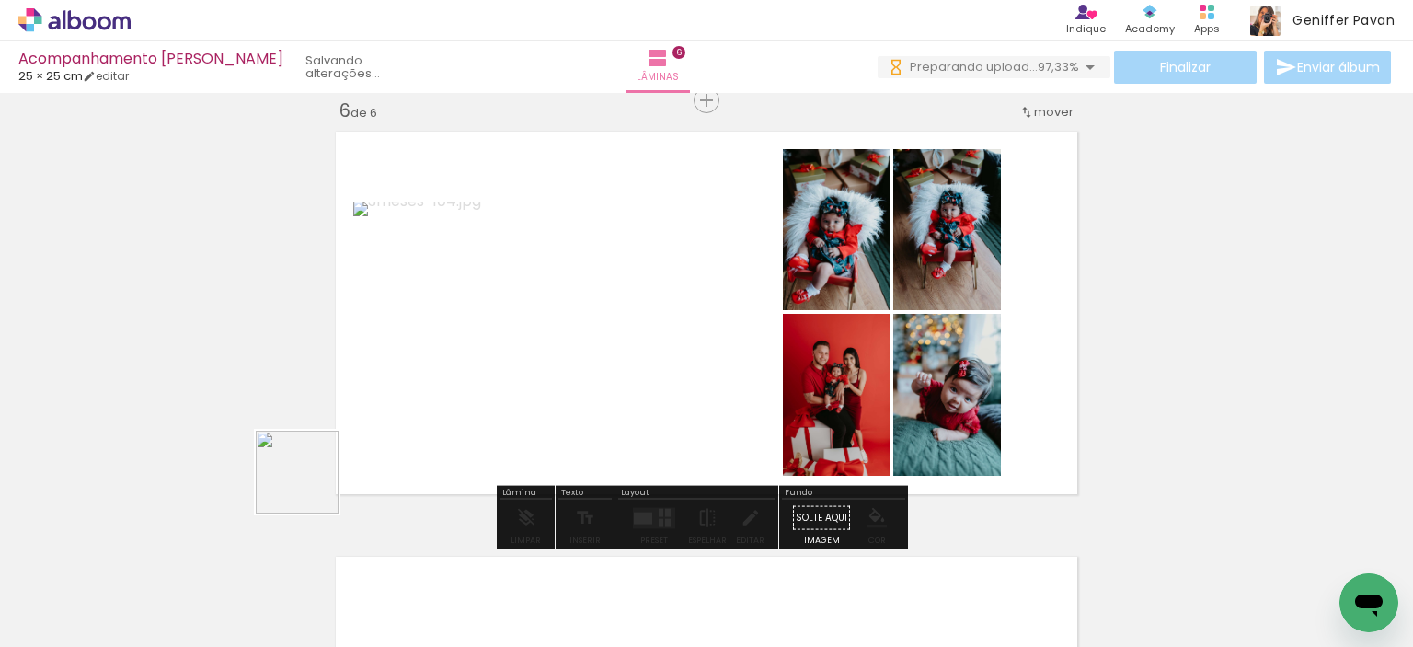
drag, startPoint x: 184, startPoint y: 603, endPoint x: 391, endPoint y: 435, distance: 266.3
click at [391, 435] on quentale-workspace at bounding box center [706, 323] width 1413 height 647
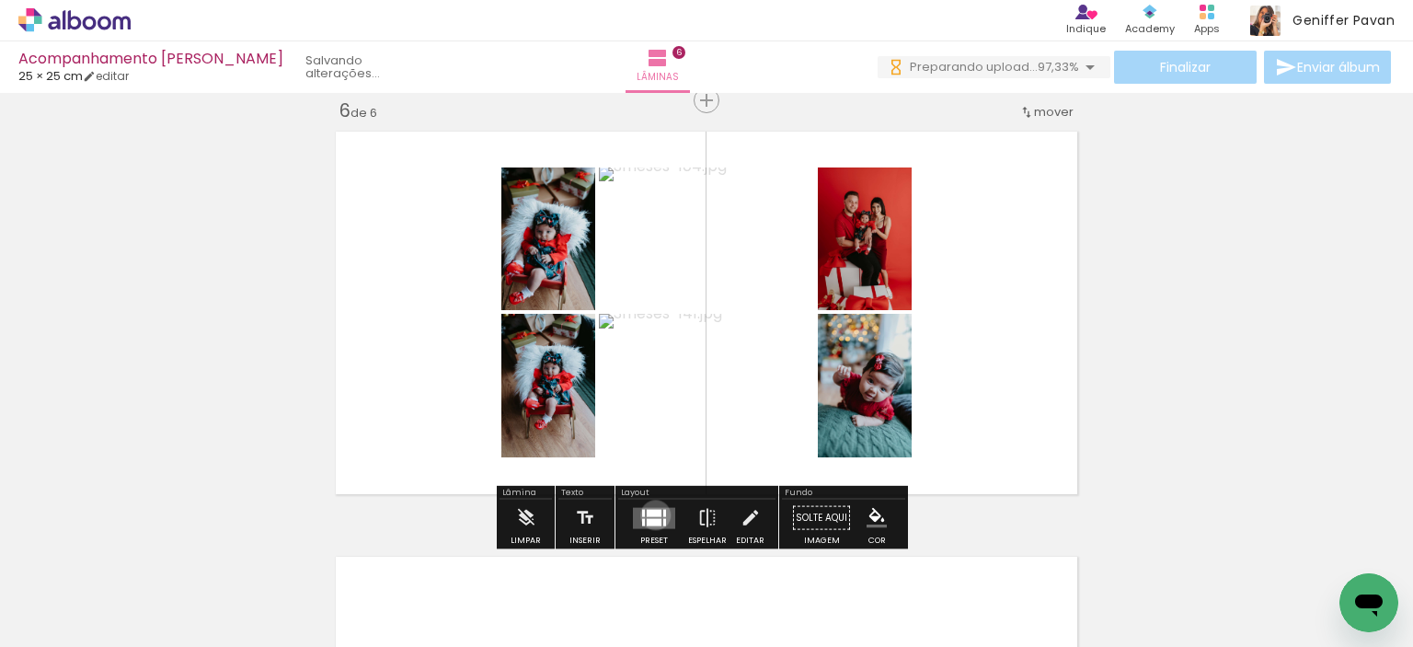
click at [651, 514] on div at bounding box center [654, 512] width 15 height 7
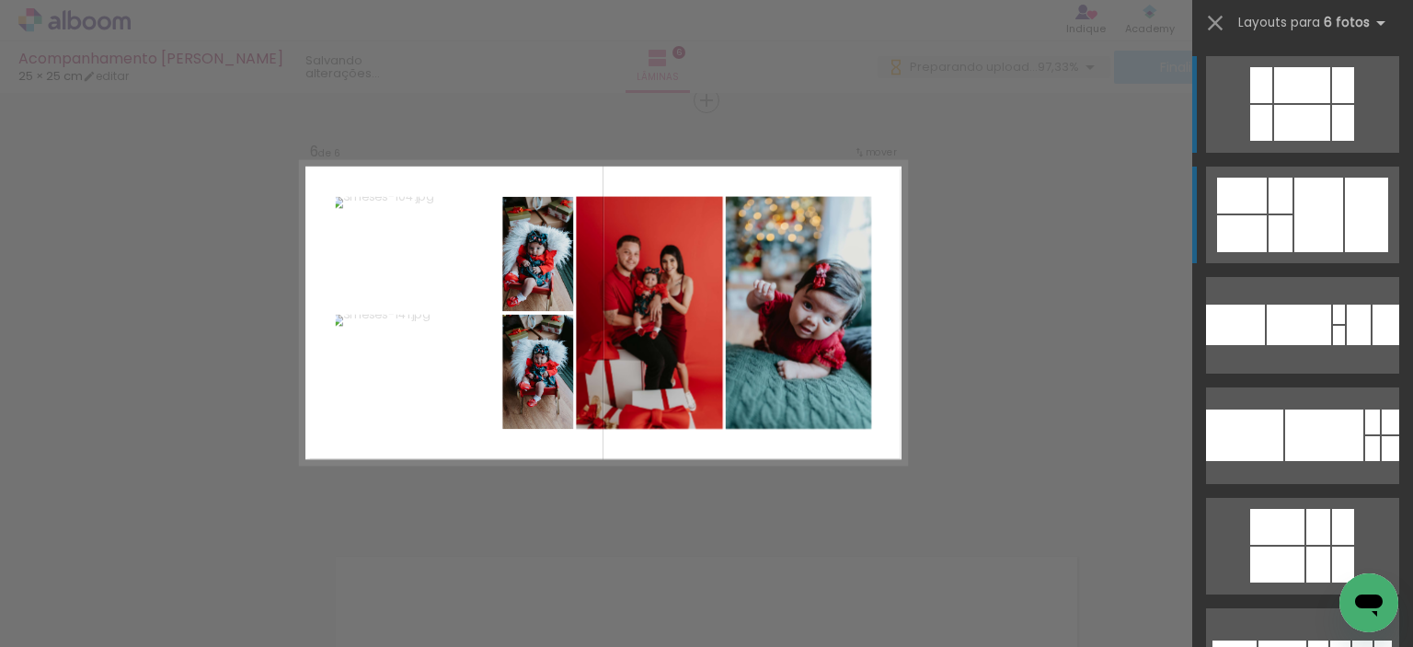
click at [1345, 204] on div at bounding box center [1366, 215] width 43 height 75
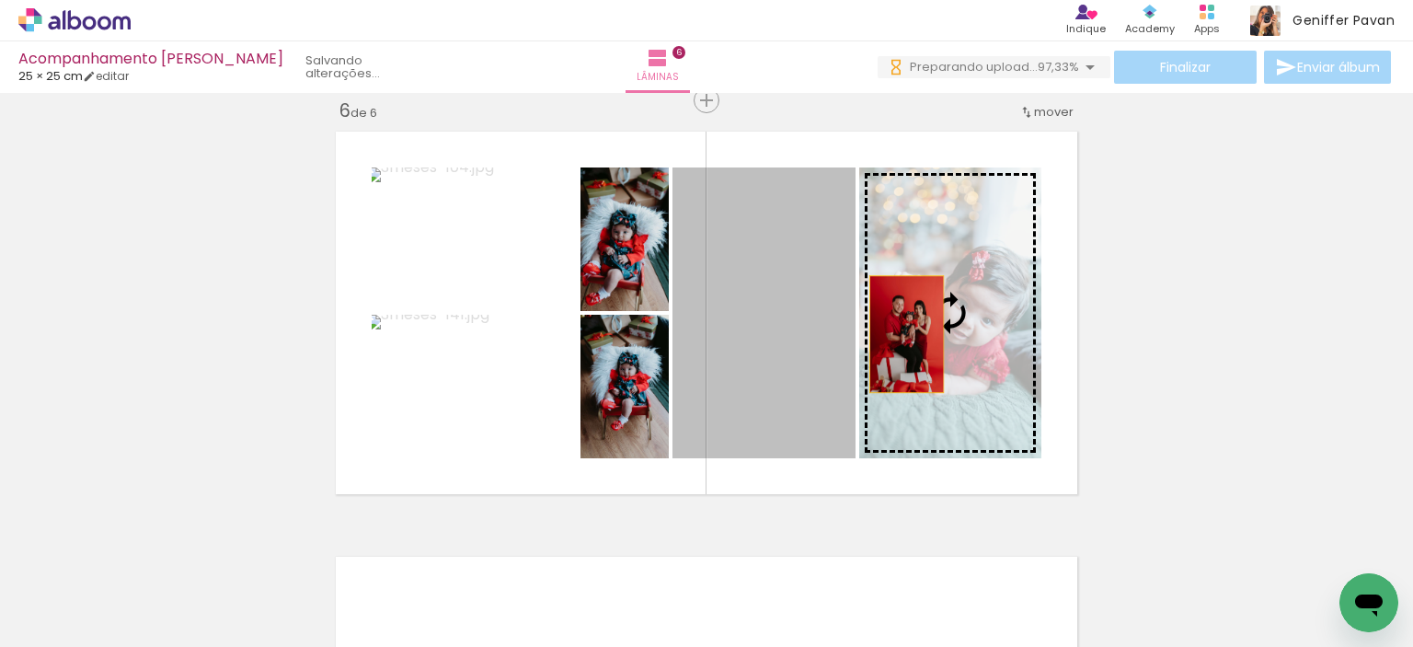
drag, startPoint x: 806, startPoint y: 338, endPoint x: 904, endPoint y: 334, distance: 98.5
click at [0, 0] on slot at bounding box center [0, 0] width 0 height 0
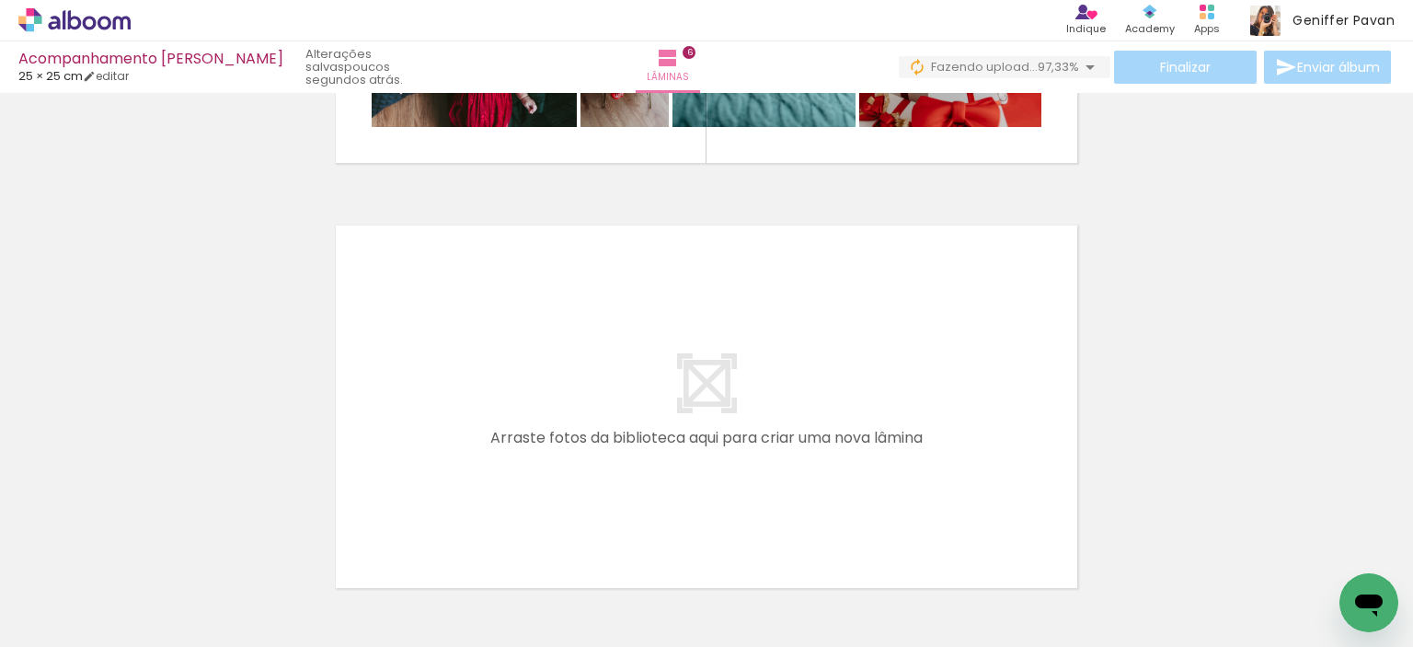
scroll to position [2516, 0]
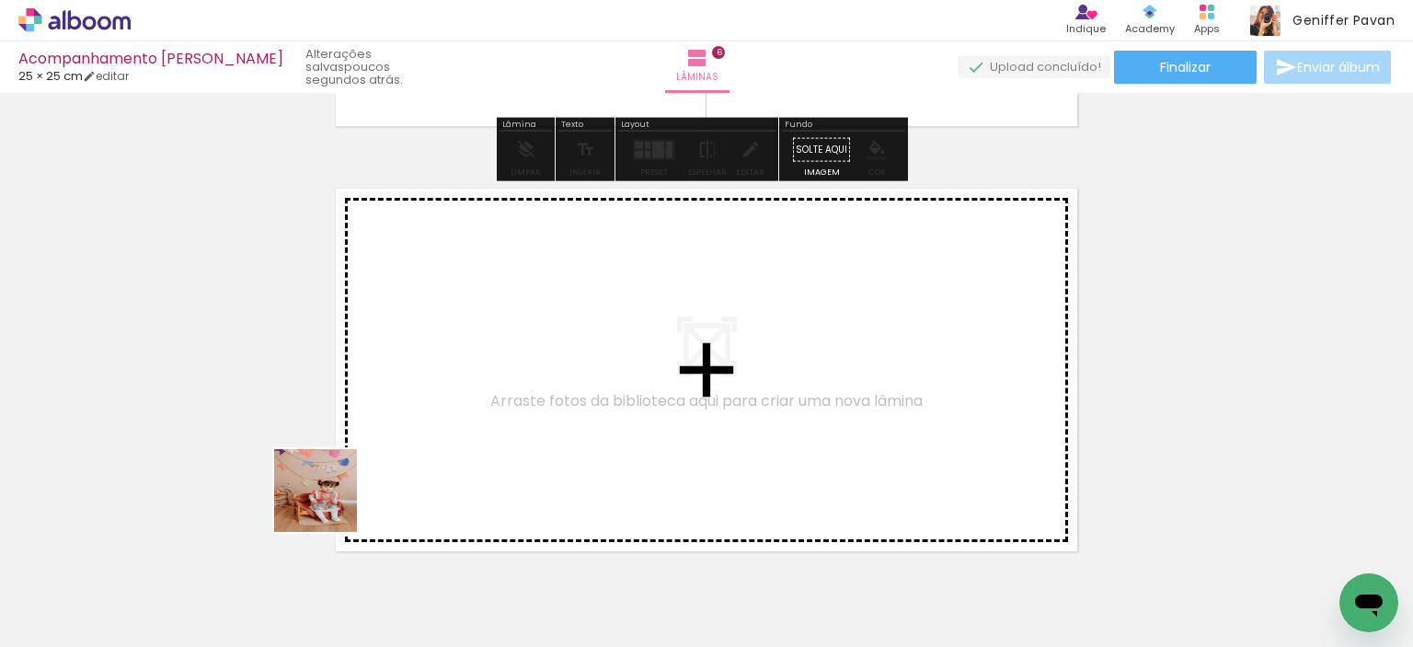
drag, startPoint x: 201, startPoint y: 587, endPoint x: 386, endPoint y: 470, distance: 219.5
click at [386, 470] on quentale-workspace at bounding box center [706, 323] width 1413 height 647
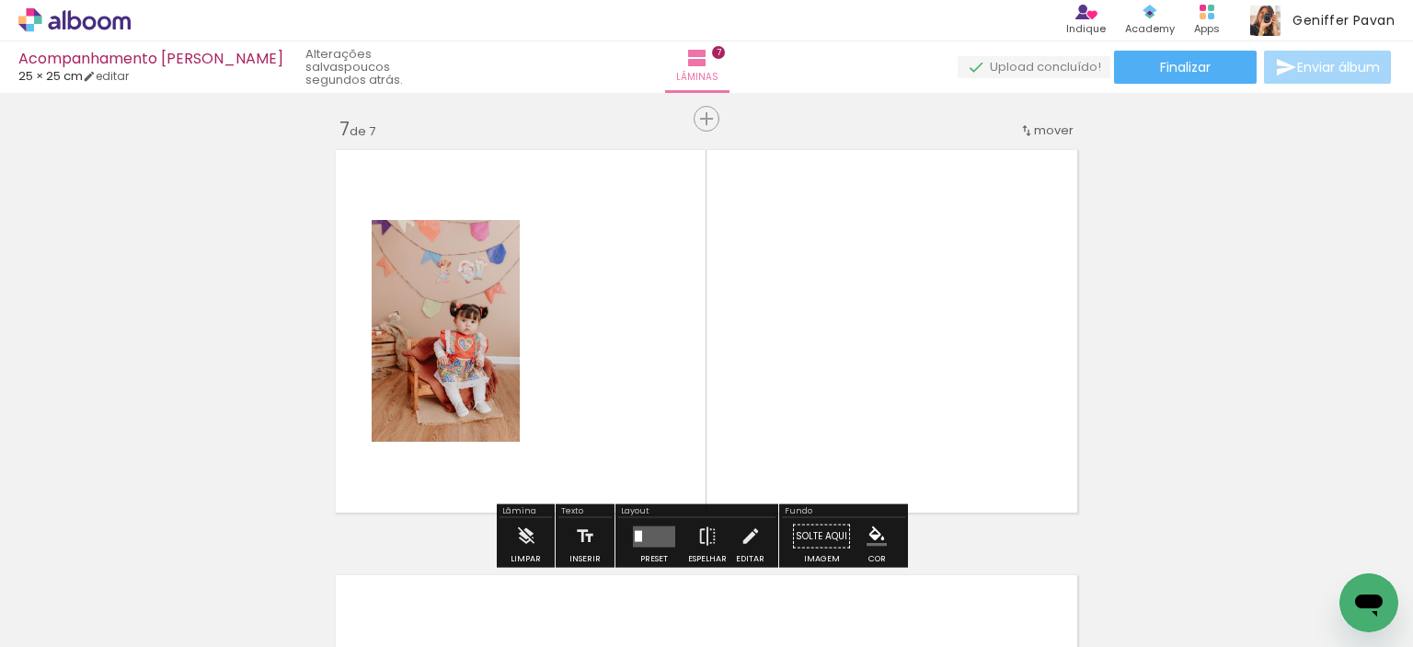
scroll to position [2573, 0]
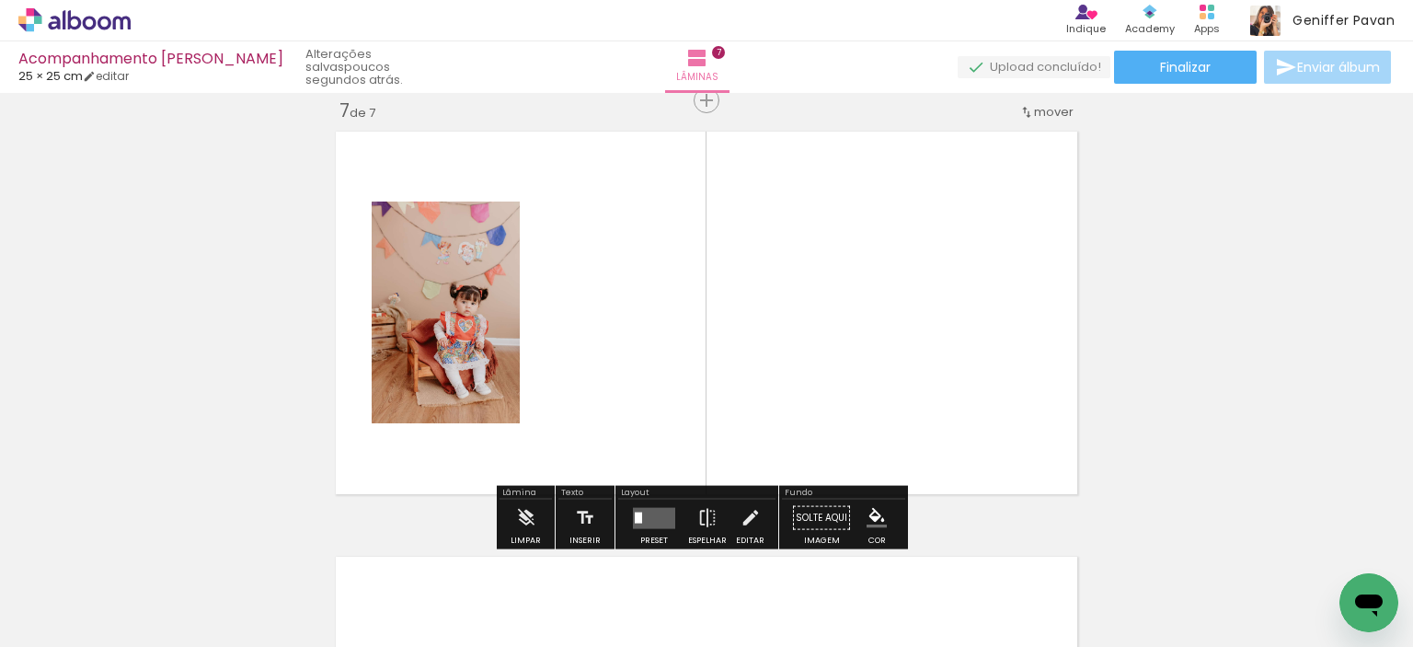
drag, startPoint x: 202, startPoint y: 579, endPoint x: 412, endPoint y: 459, distance: 241.5
click at [412, 459] on quentale-workspace at bounding box center [706, 323] width 1413 height 647
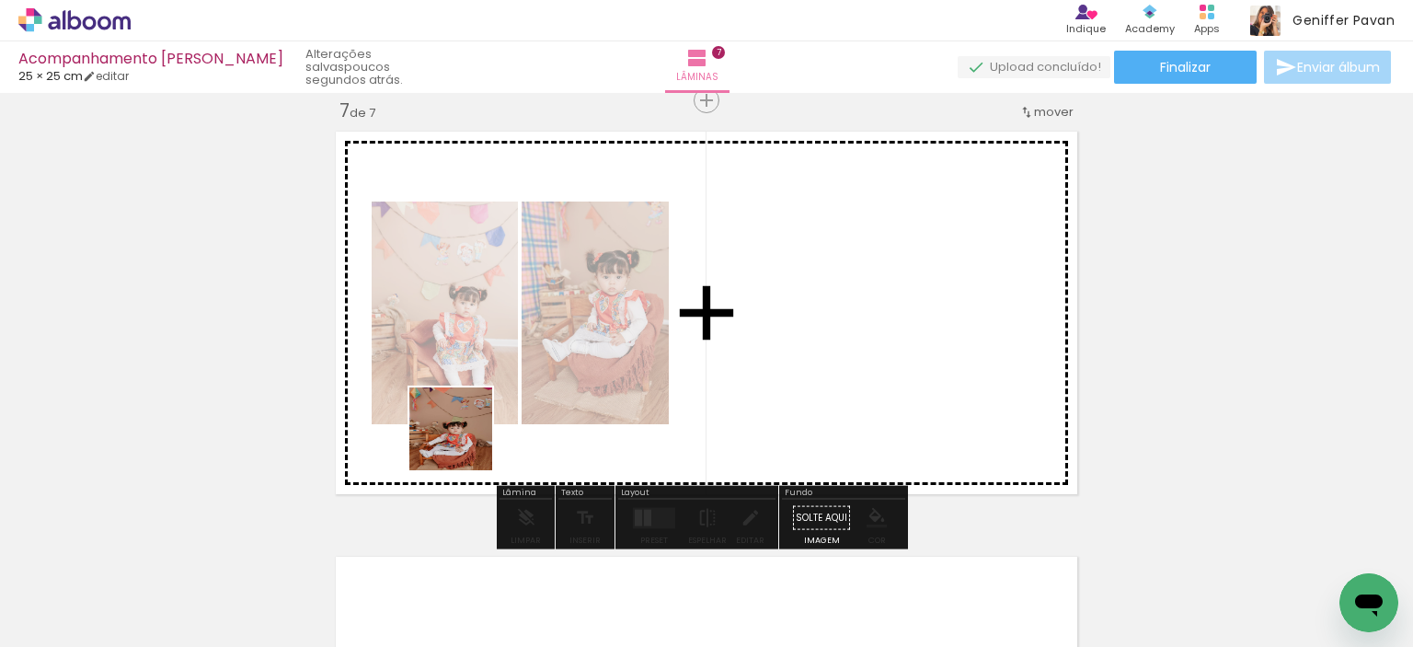
drag, startPoint x: 185, startPoint y: 589, endPoint x: 490, endPoint y: 434, distance: 342.3
click at [490, 434] on quentale-workspace at bounding box center [706, 323] width 1413 height 647
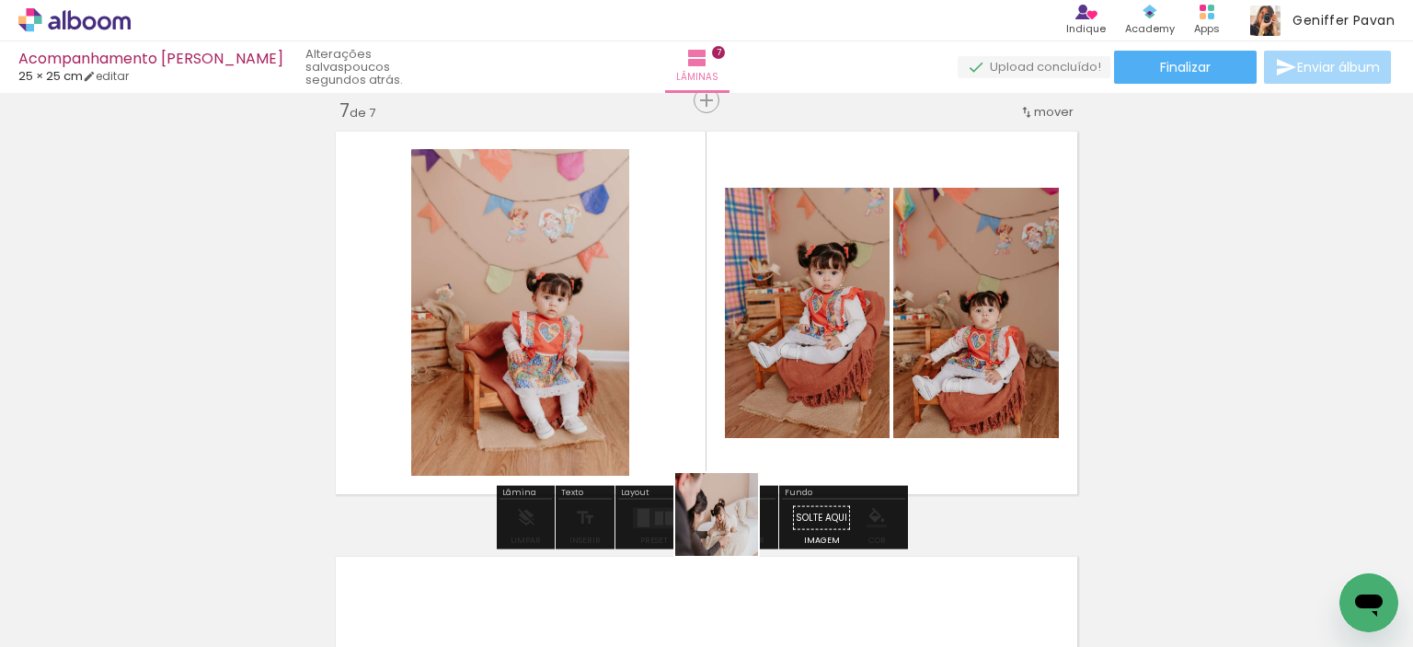
drag, startPoint x: 696, startPoint y: 580, endPoint x: 763, endPoint y: 466, distance: 131.6
click at [763, 466] on quentale-workspace at bounding box center [706, 323] width 1413 height 647
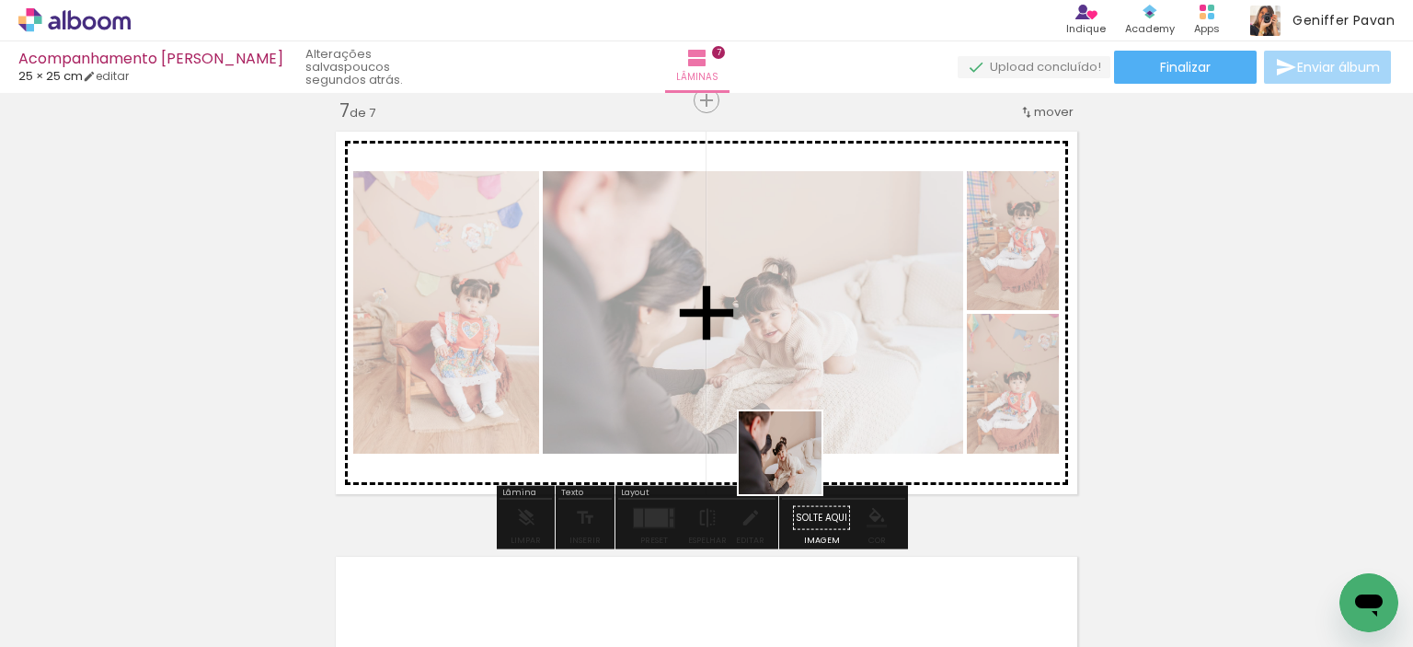
drag, startPoint x: 721, startPoint y: 592, endPoint x: 797, endPoint y: 463, distance: 149.3
click at [797, 463] on quentale-workspace at bounding box center [706, 323] width 1413 height 647
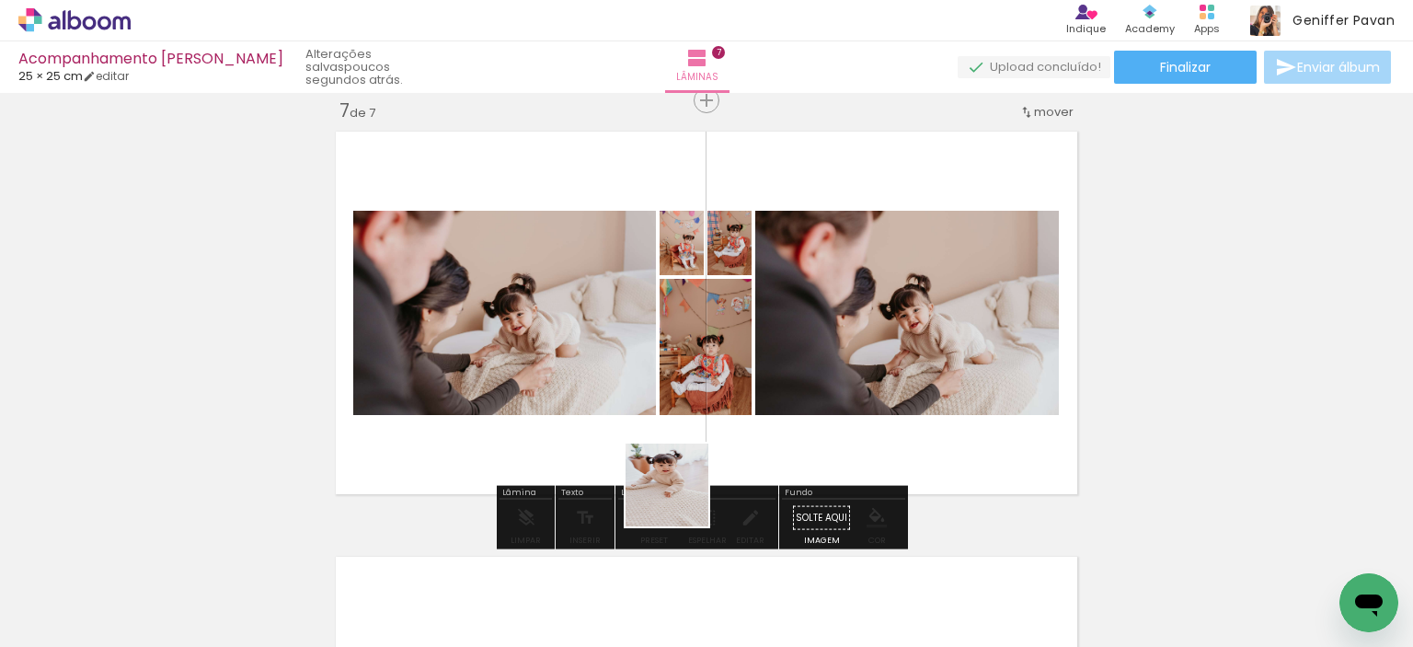
drag, startPoint x: 595, startPoint y: 585, endPoint x: 765, endPoint y: 438, distance: 225.0
click at [765, 438] on quentale-workspace at bounding box center [706, 323] width 1413 height 647
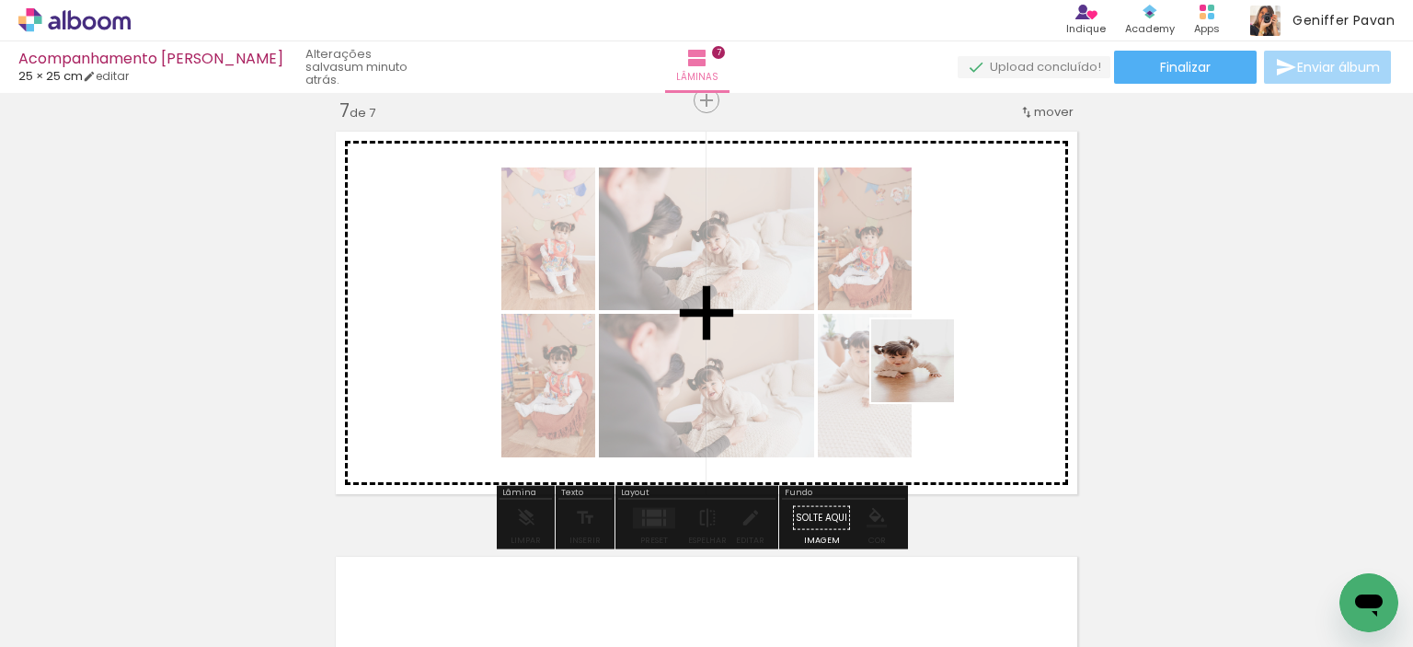
drag, startPoint x: 824, startPoint y: 603, endPoint x: 927, endPoint y: 373, distance: 252.0
click at [927, 373] on quentale-workspace at bounding box center [706, 323] width 1413 height 647
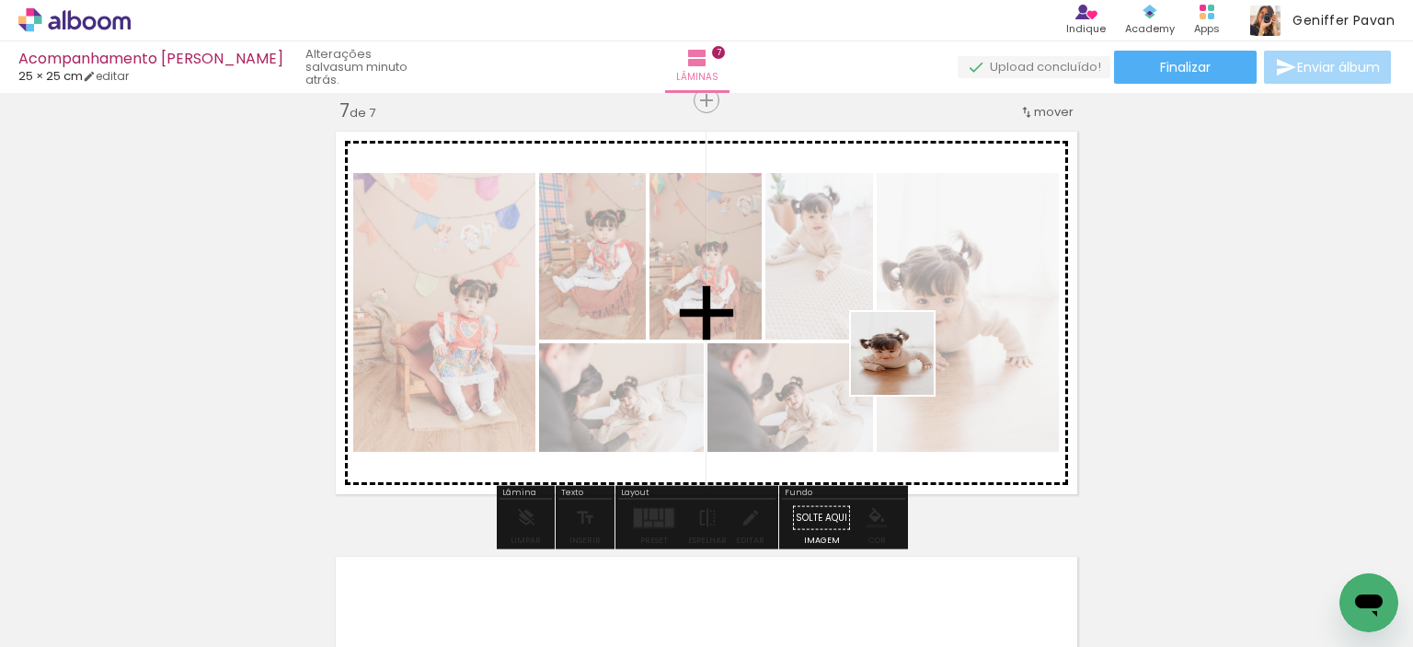
drag, startPoint x: 815, startPoint y: 587, endPoint x: 916, endPoint y: 340, distance: 266.5
click at [916, 340] on quentale-workspace at bounding box center [706, 323] width 1413 height 647
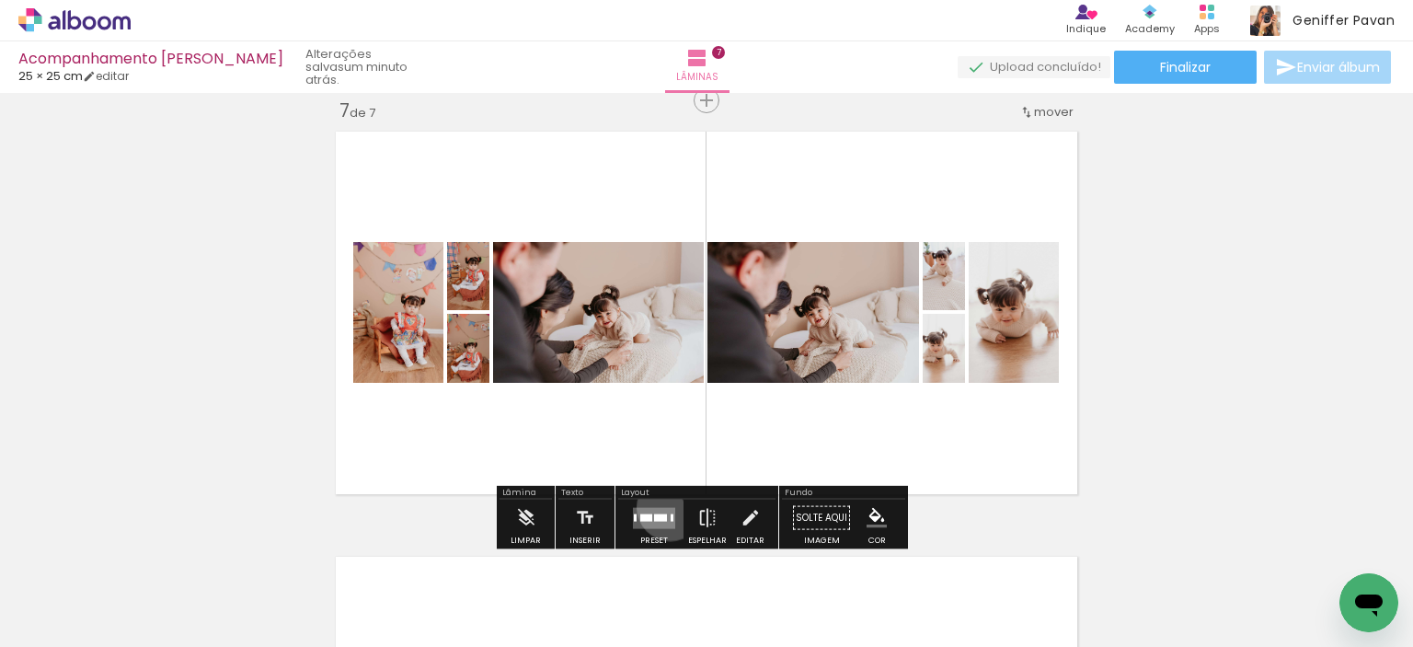
click at [666, 507] on quentale-layouter at bounding box center [654, 517] width 42 height 21
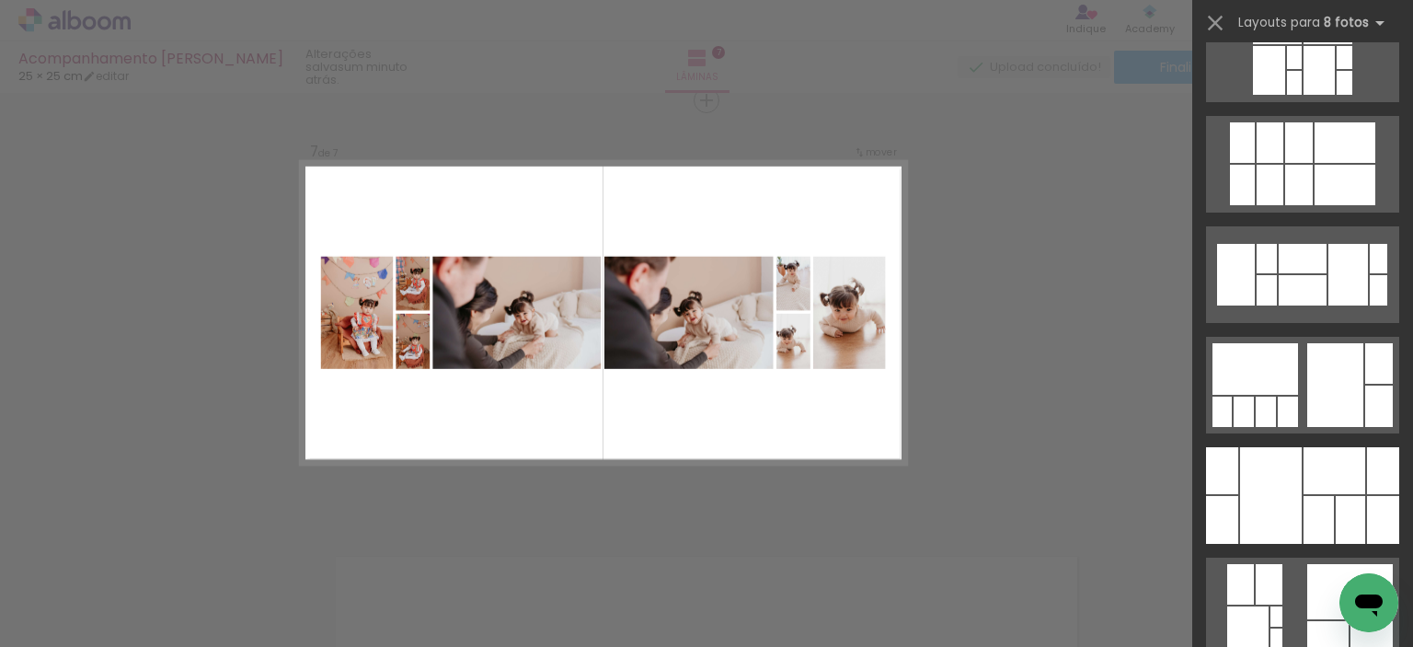
scroll to position [726, 0]
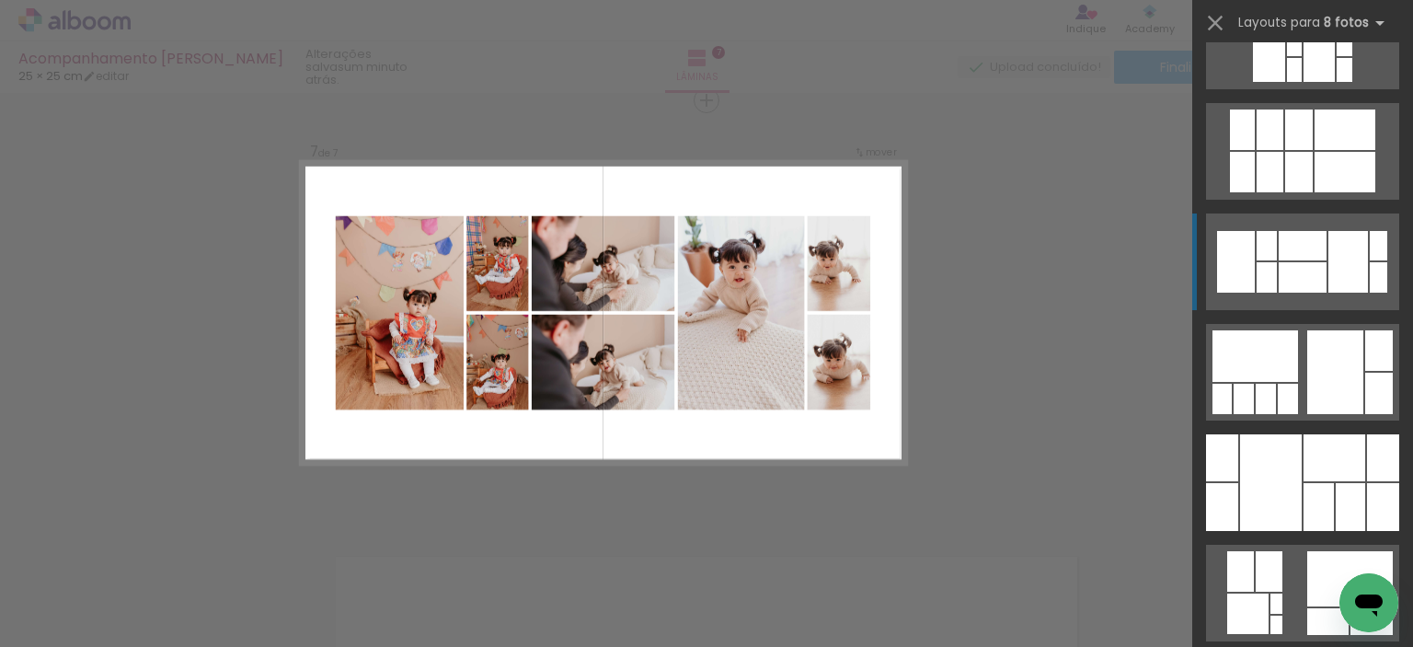
click at [1303, 262] on div at bounding box center [1303, 277] width 48 height 30
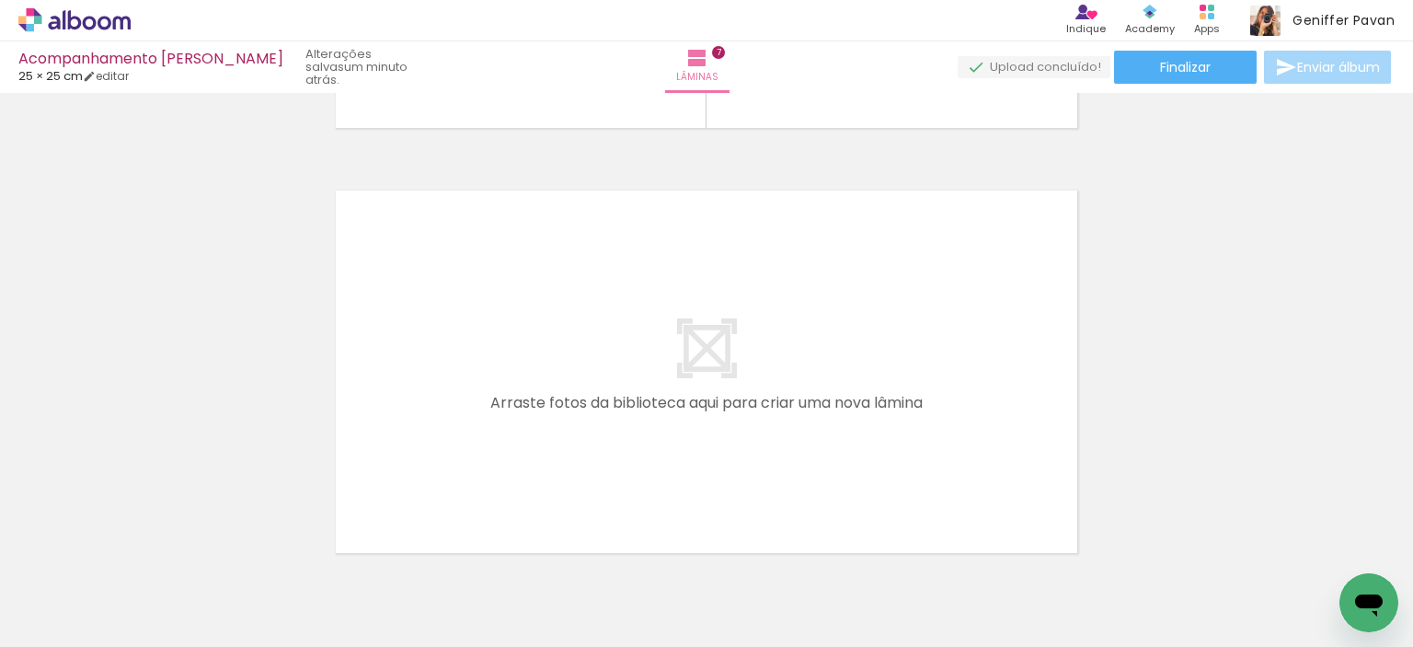
scroll to position [2941, 0]
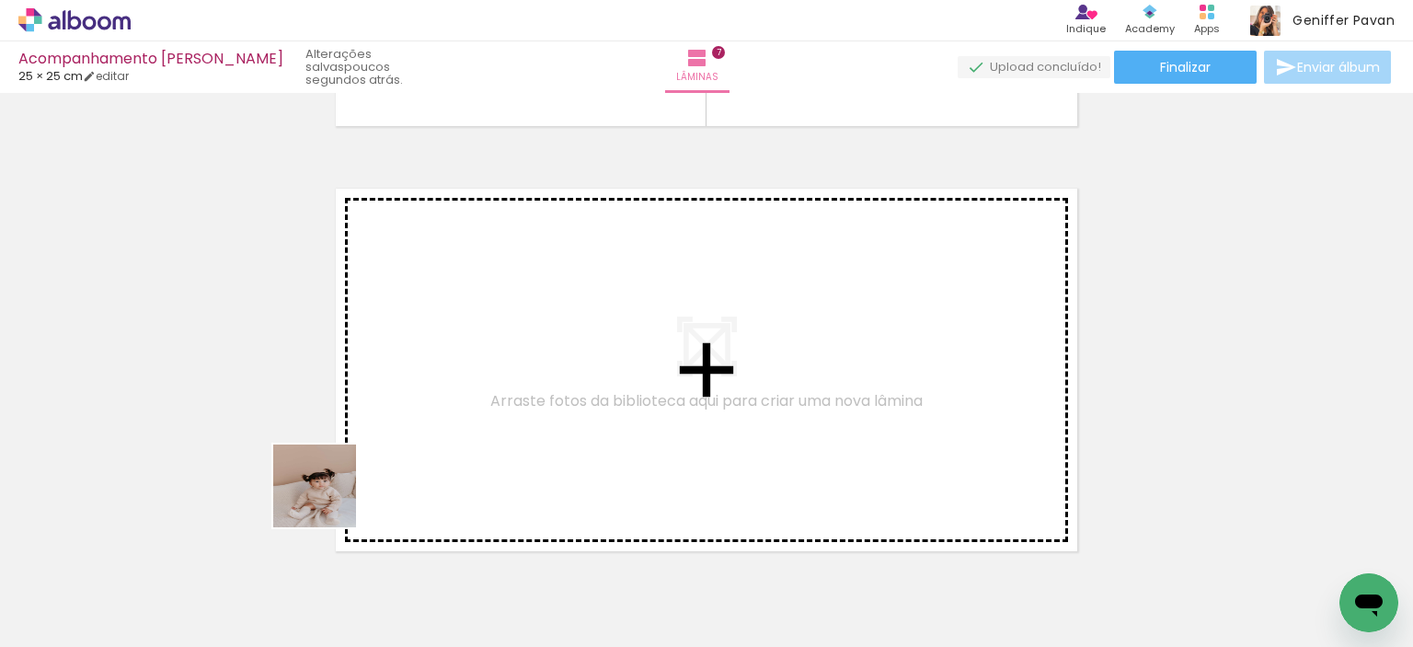
drag, startPoint x: 213, startPoint y: 570, endPoint x: 448, endPoint y: 443, distance: 266.8
click at [448, 443] on quentale-workspace at bounding box center [706, 323] width 1413 height 647
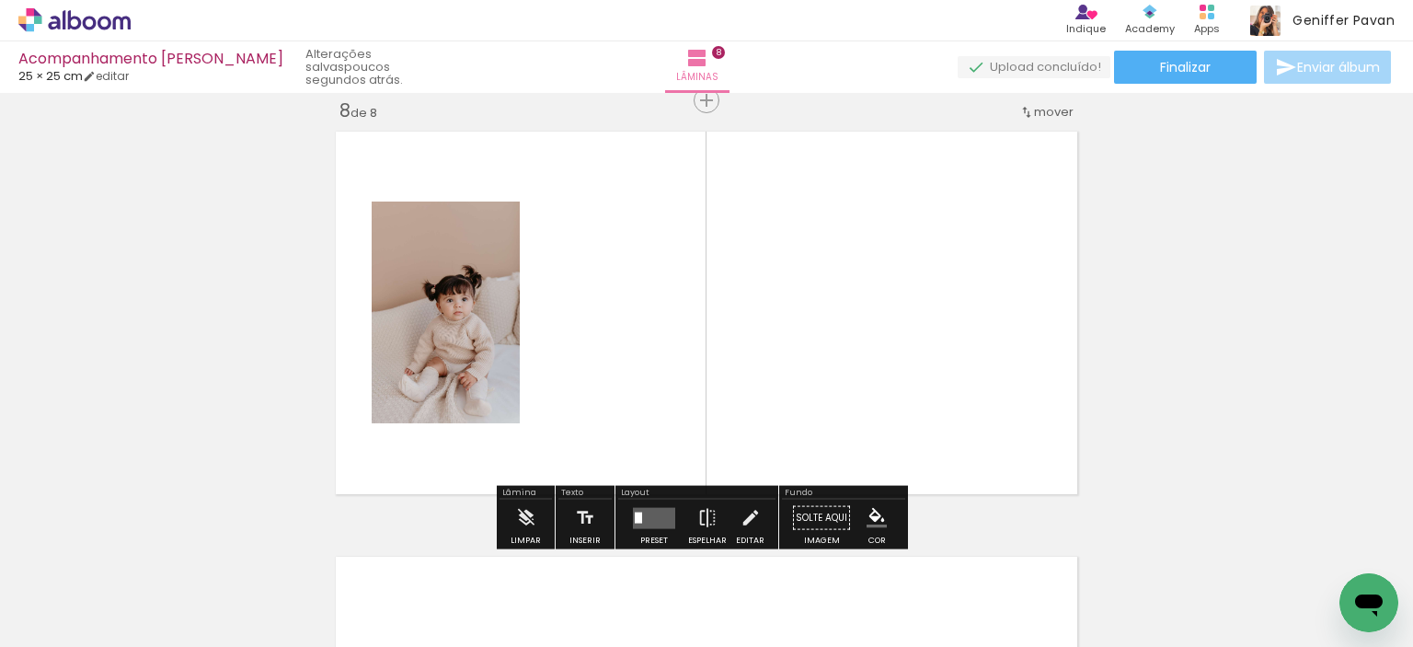
scroll to position [2998, 0]
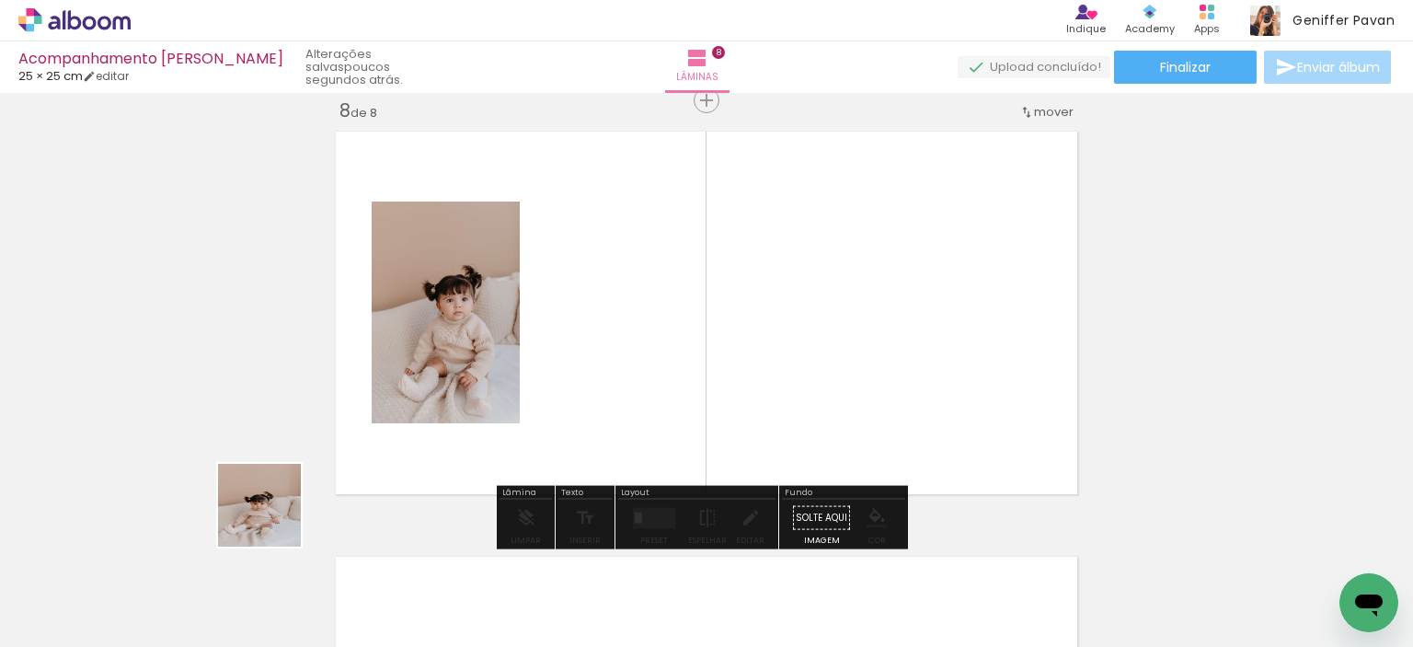
drag, startPoint x: 206, startPoint y: 569, endPoint x: 423, endPoint y: 427, distance: 259.3
click at [423, 427] on quentale-workspace at bounding box center [706, 323] width 1413 height 647
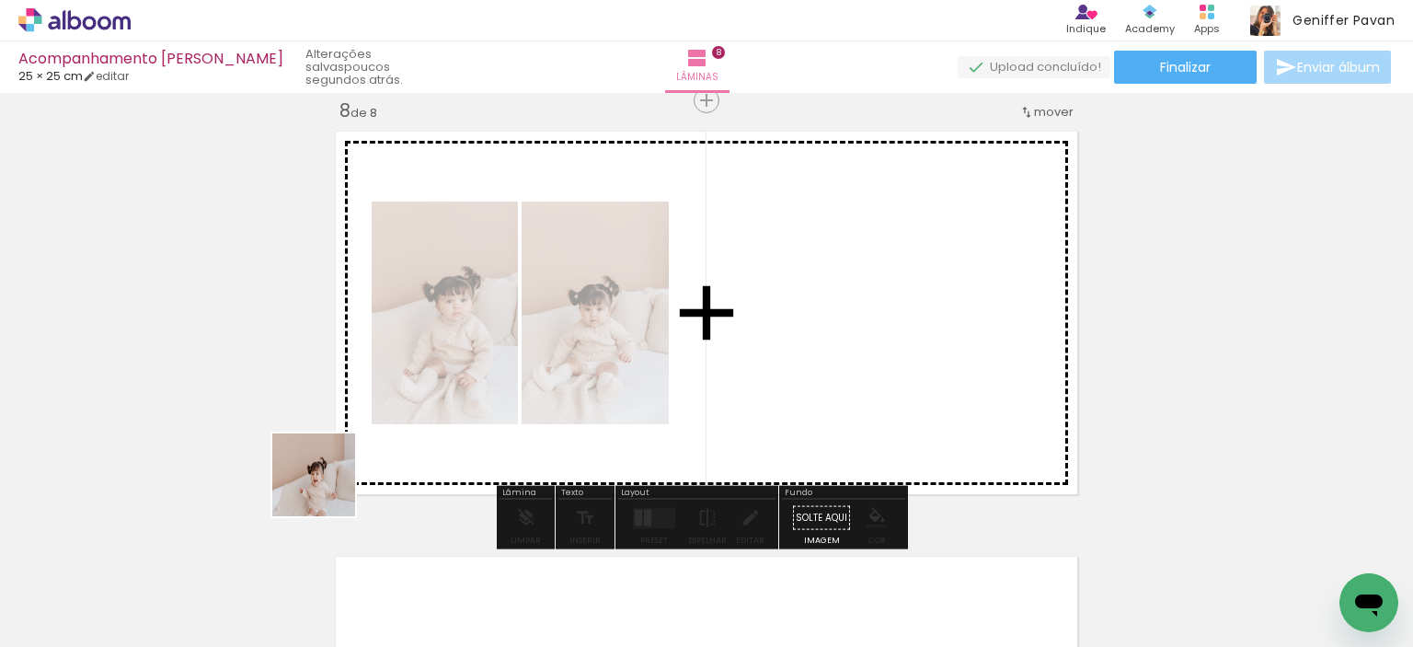
drag, startPoint x: 204, startPoint y: 573, endPoint x: 388, endPoint y: 454, distance: 219.5
click at [388, 454] on quentale-workspace at bounding box center [706, 323] width 1413 height 647
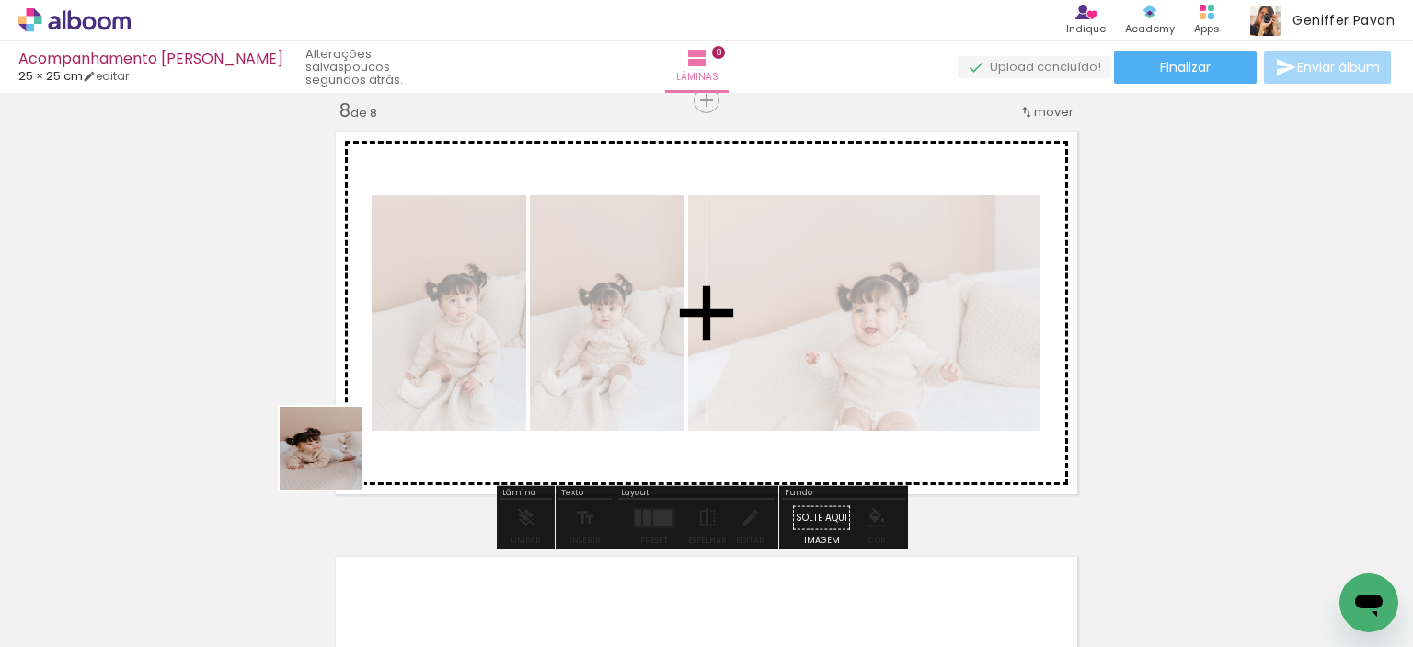
drag, startPoint x: 179, startPoint y: 580, endPoint x: 443, endPoint y: 405, distance: 316.7
click at [443, 405] on quentale-workspace at bounding box center [706, 323] width 1413 height 647
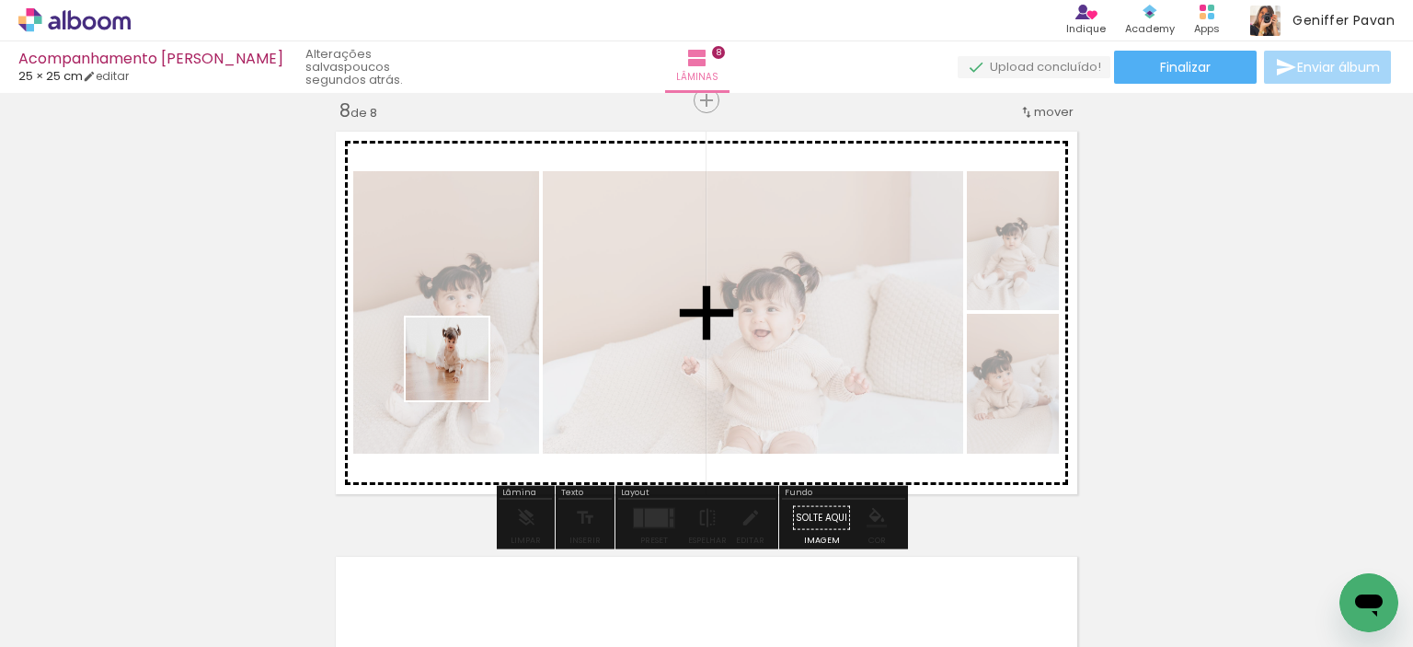
drag, startPoint x: 205, startPoint y: 567, endPoint x: 461, endPoint y: 373, distance: 321.1
click at [461, 373] on quentale-workspace at bounding box center [706, 323] width 1413 height 647
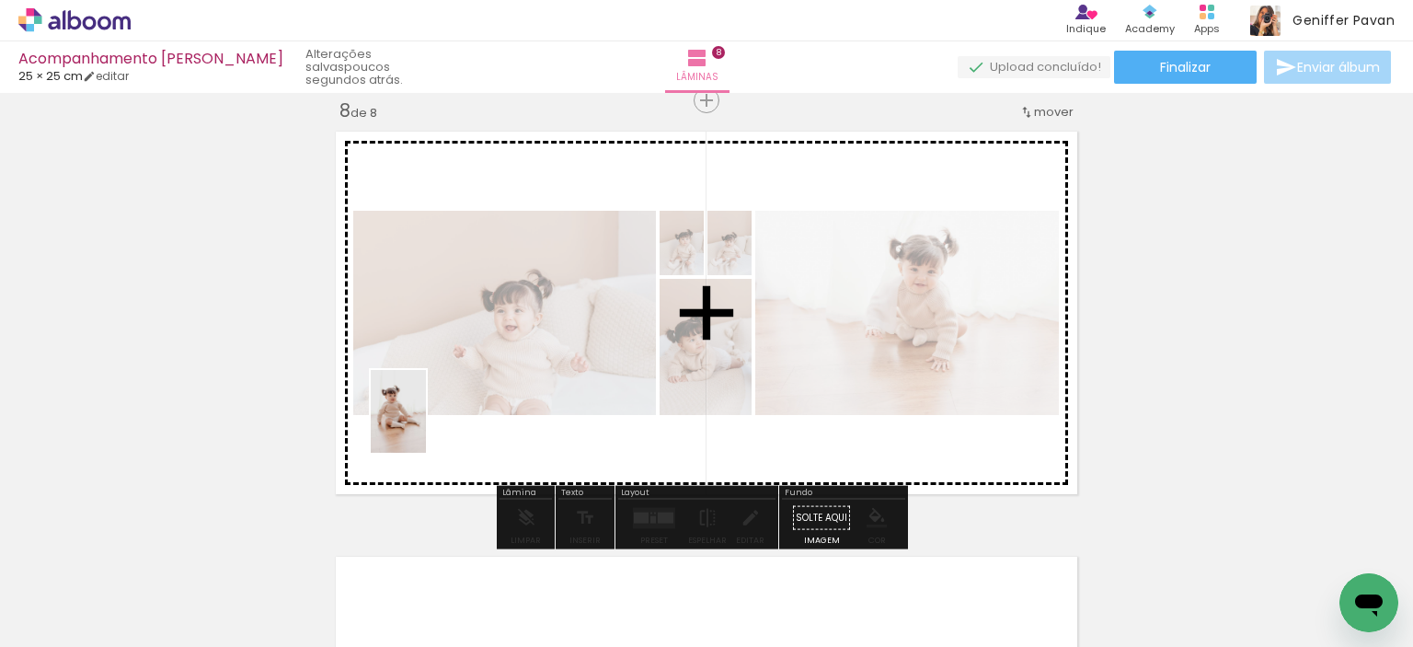
drag, startPoint x: 184, startPoint y: 584, endPoint x: 431, endPoint y: 425, distance: 293.5
click at [431, 425] on quentale-workspace at bounding box center [706, 323] width 1413 height 647
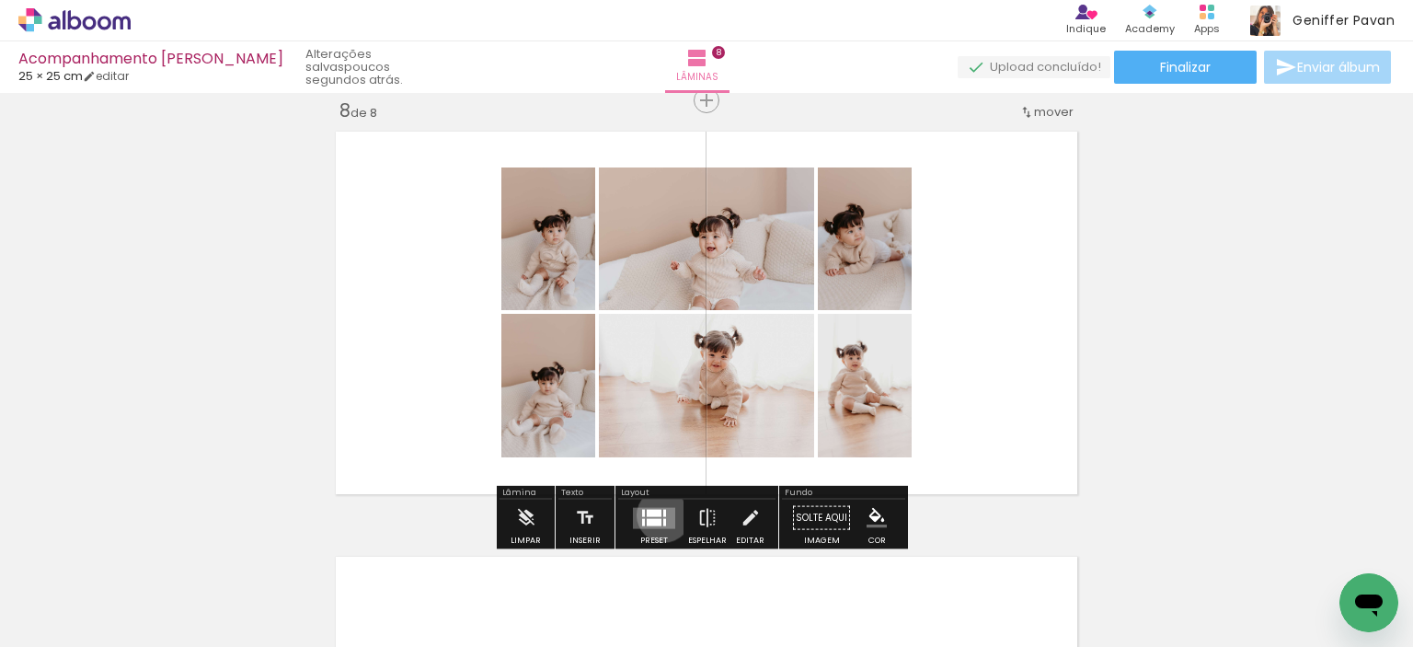
click at [663, 514] on div at bounding box center [664, 512] width 3 height 7
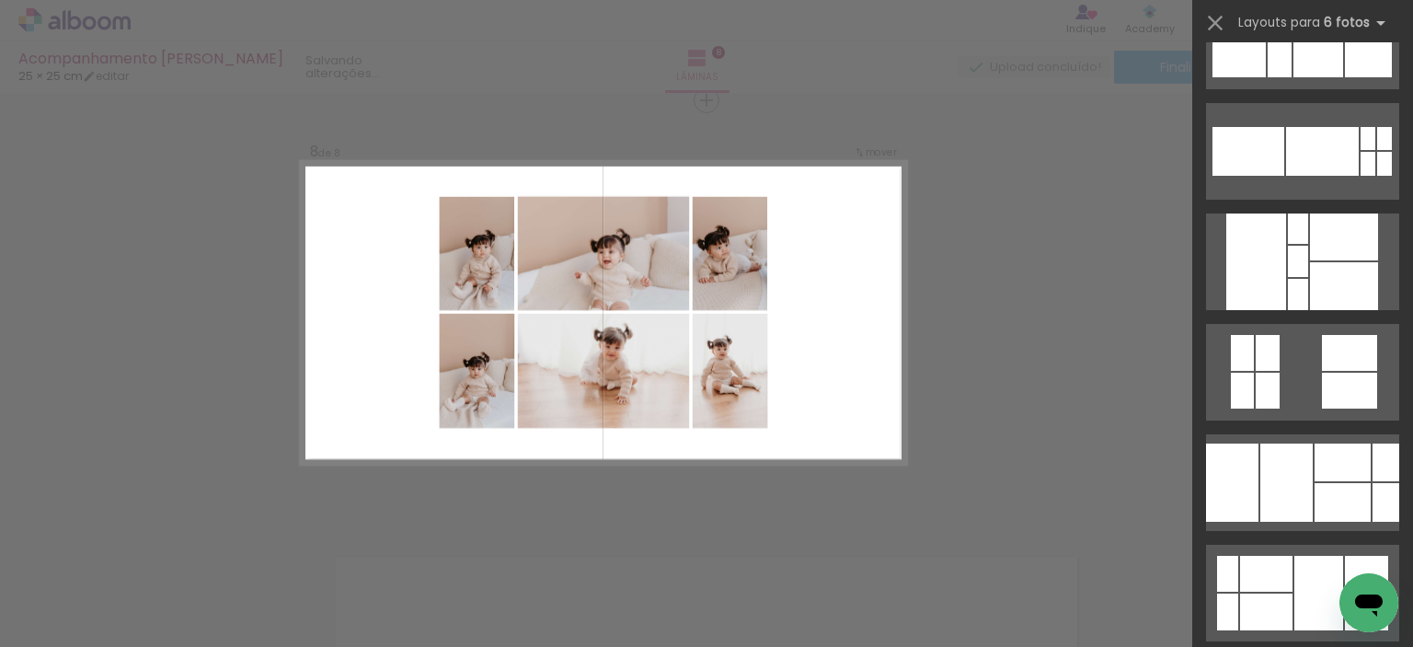
scroll to position [0, 0]
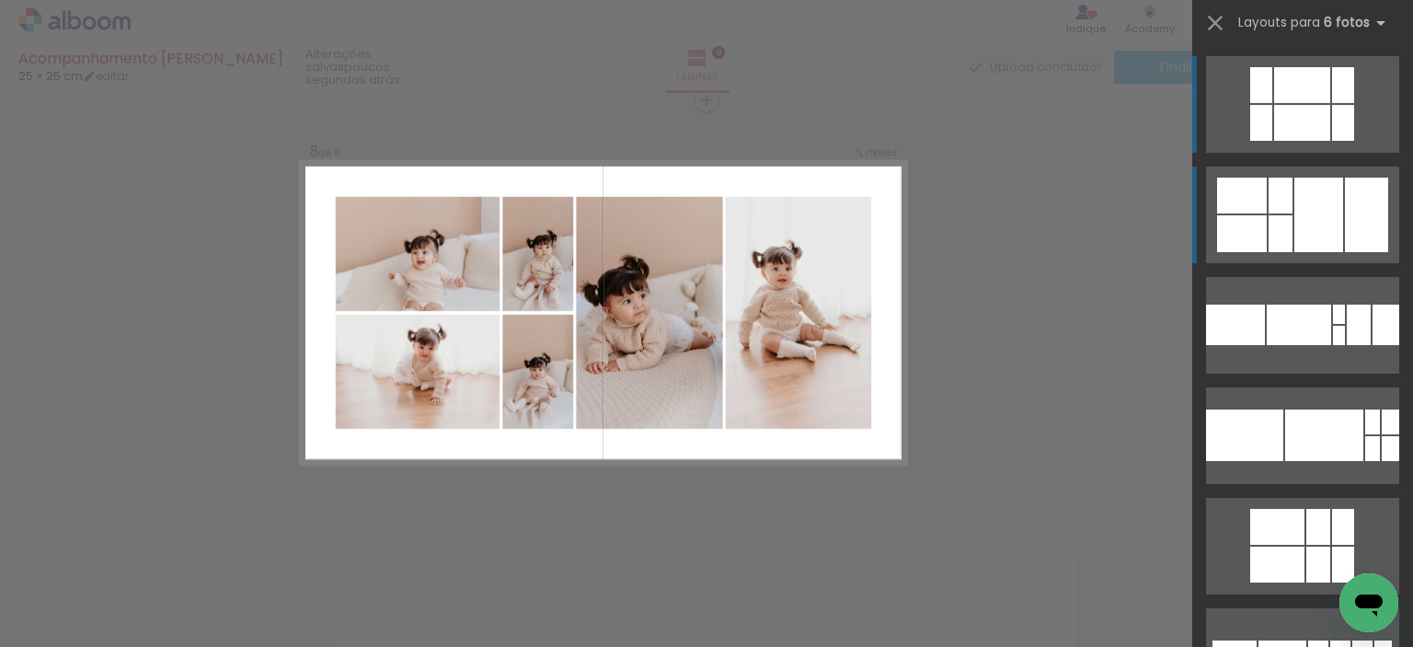
click at [1329, 231] on div at bounding box center [1318, 215] width 49 height 75
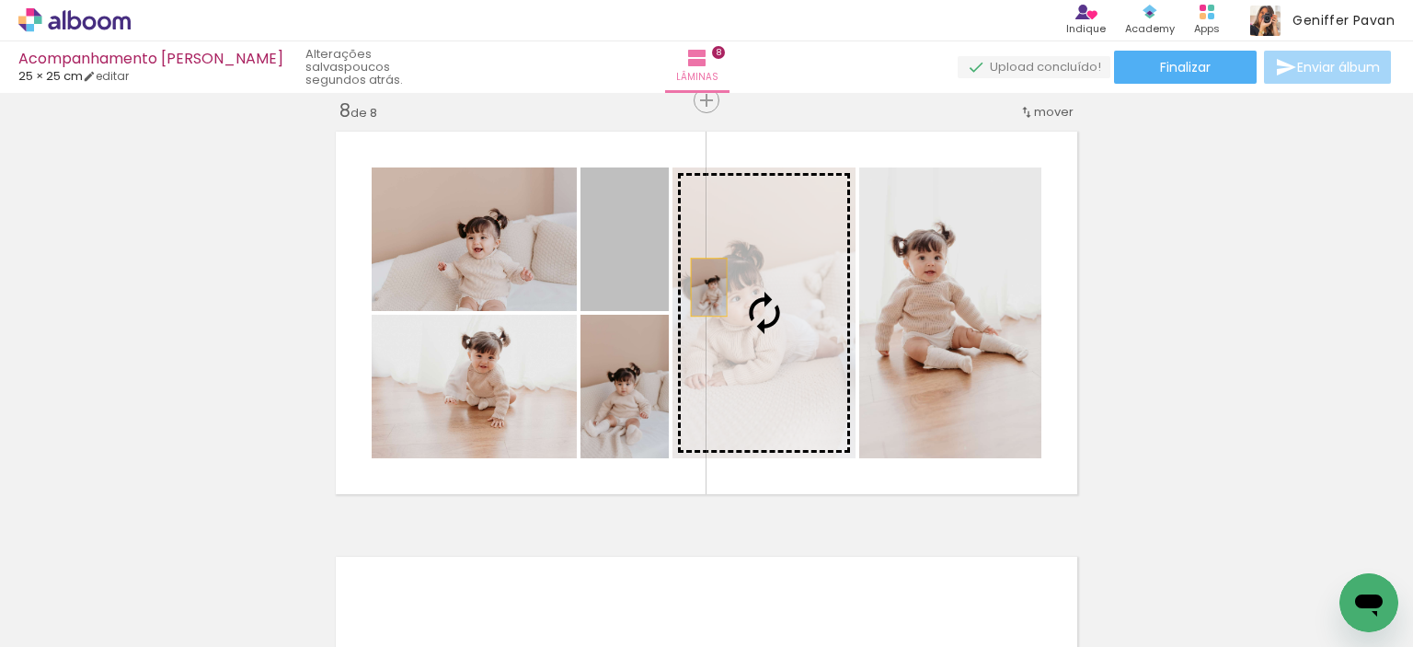
drag, startPoint x: 633, startPoint y: 261, endPoint x: 718, endPoint y: 299, distance: 92.7
click at [0, 0] on slot at bounding box center [0, 0] width 0 height 0
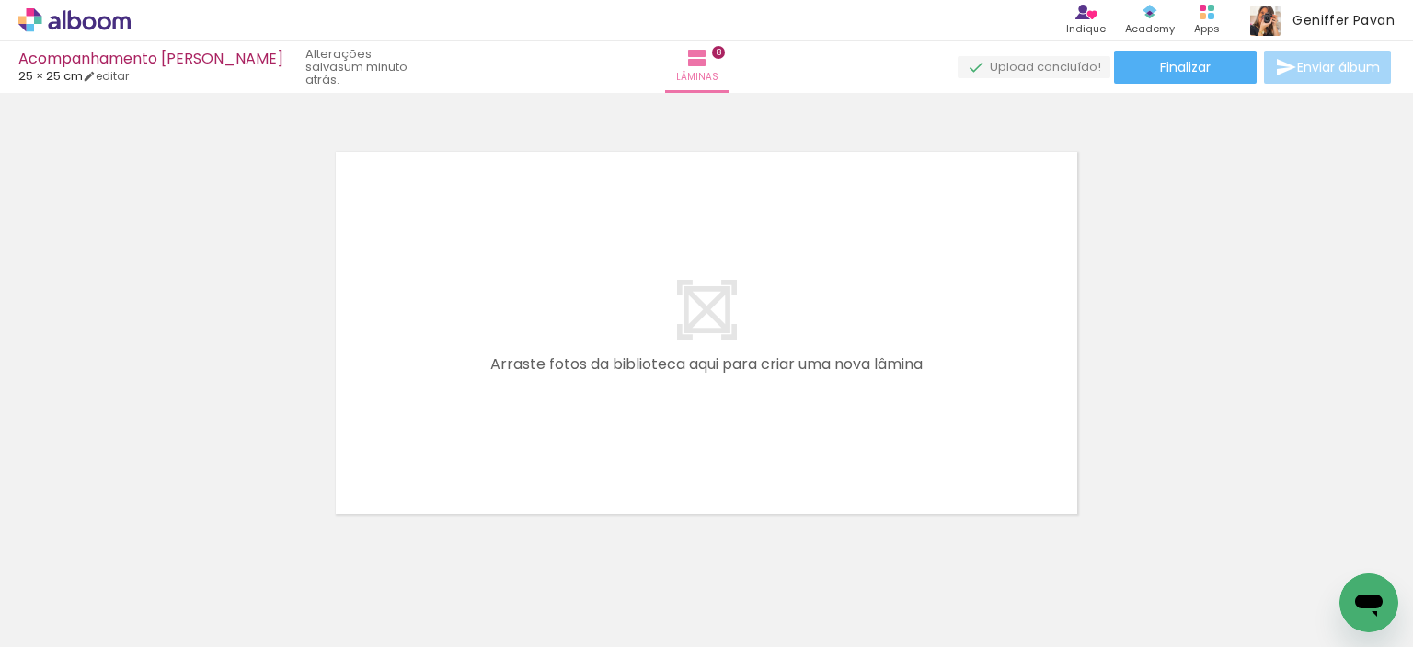
scroll to position [3440, 0]
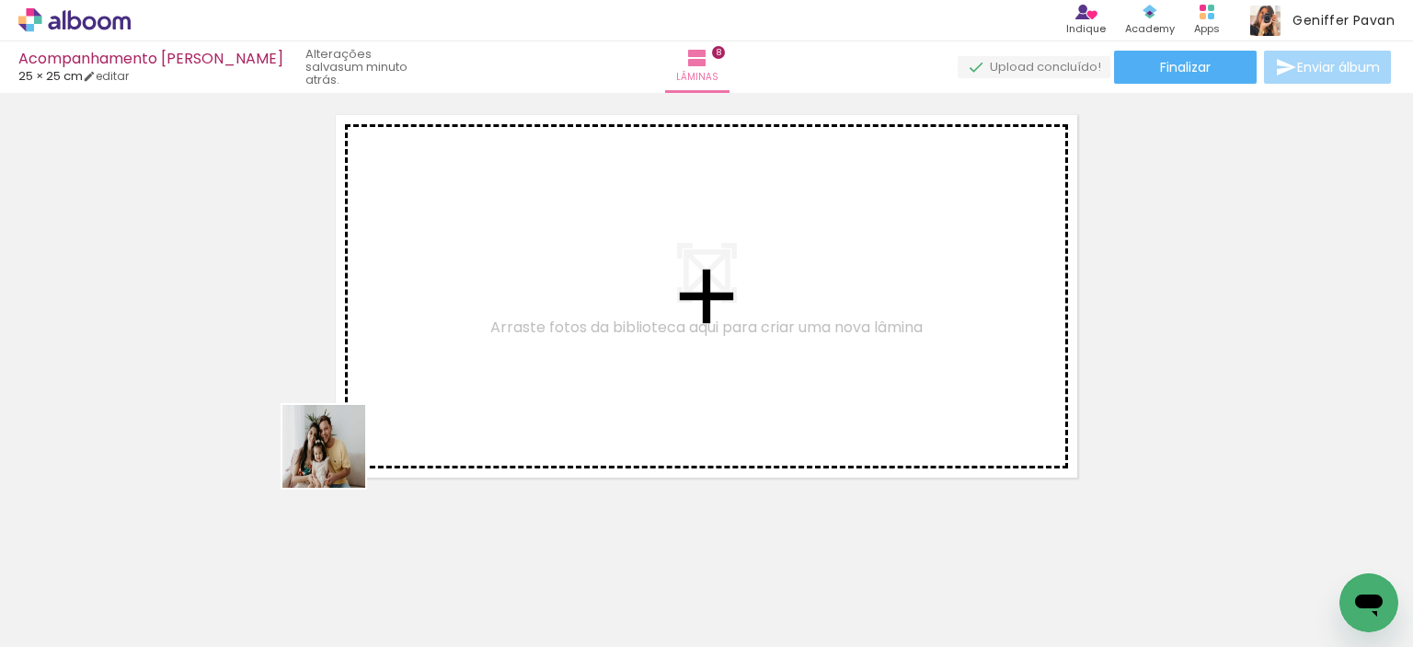
drag, startPoint x: 173, startPoint y: 584, endPoint x: 450, endPoint y: 406, distance: 329.5
click at [450, 406] on quentale-workspace at bounding box center [706, 323] width 1413 height 647
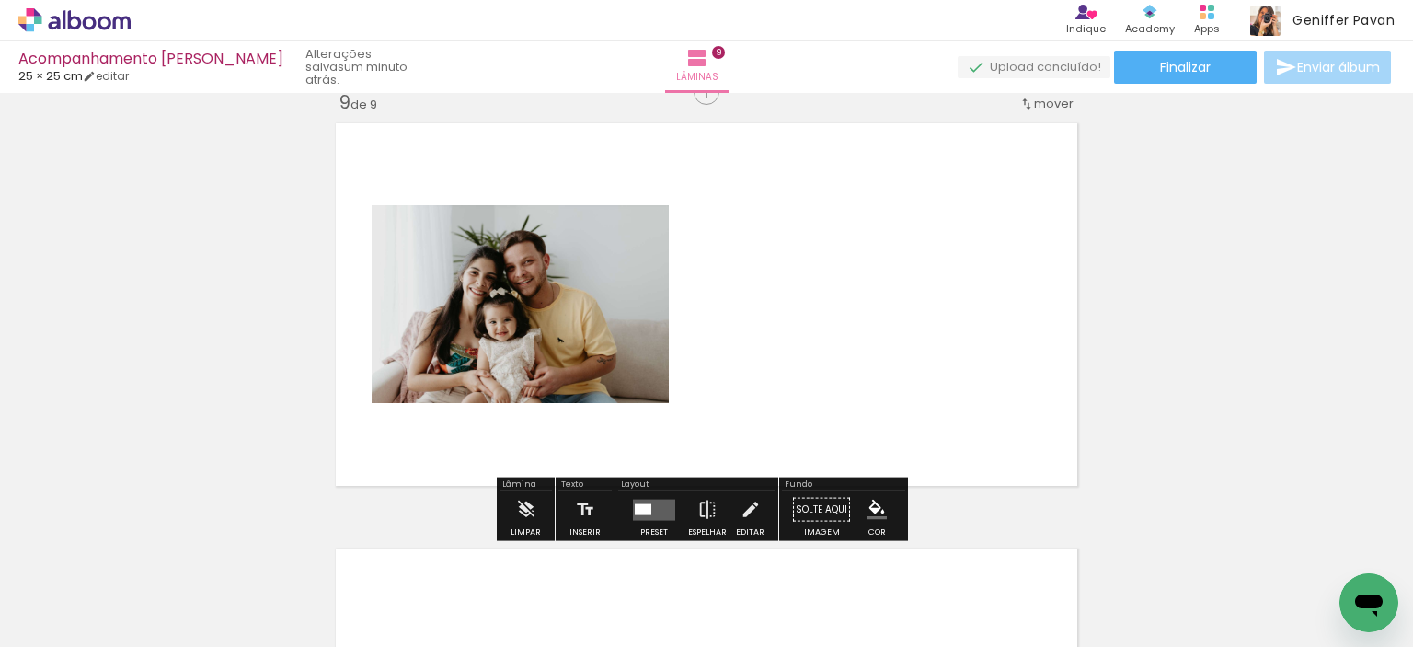
scroll to position [3423, 0]
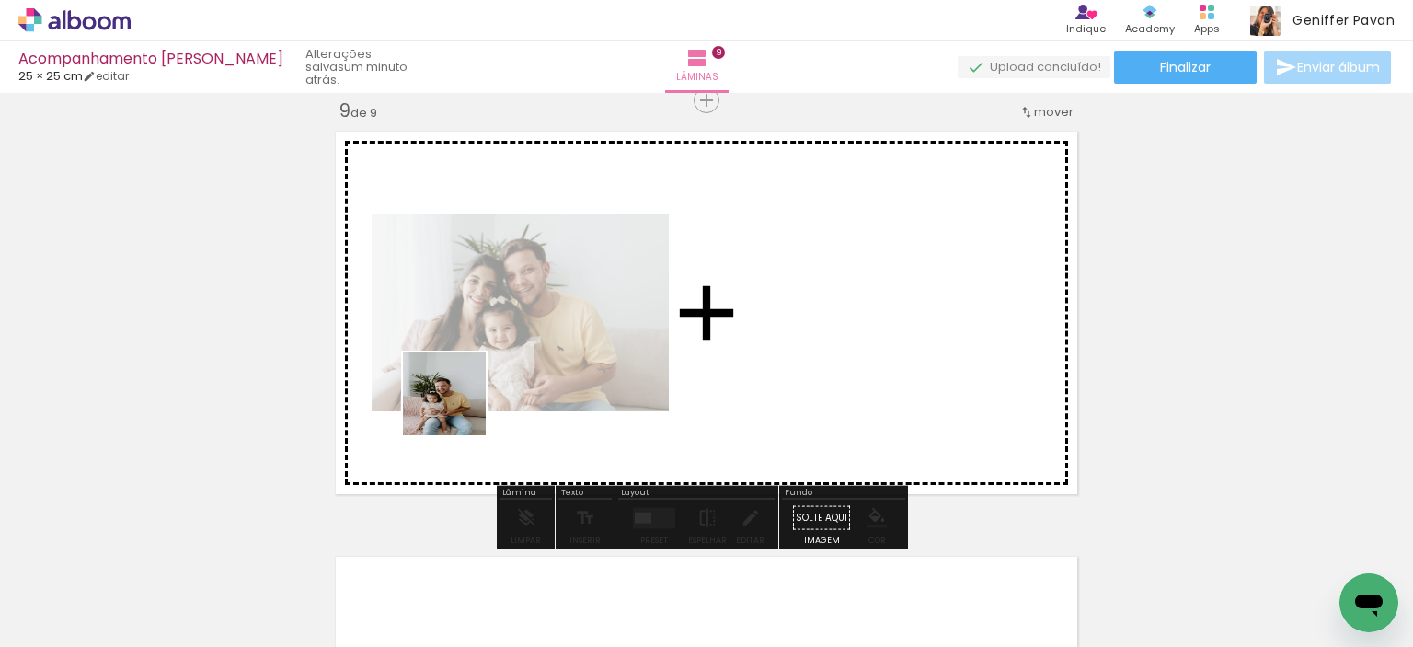
drag, startPoint x: 175, startPoint y: 595, endPoint x: 458, endPoint y: 408, distance: 339.9
click at [458, 408] on quentale-workspace at bounding box center [706, 323] width 1413 height 647
